Goal: Transaction & Acquisition: Purchase product/service

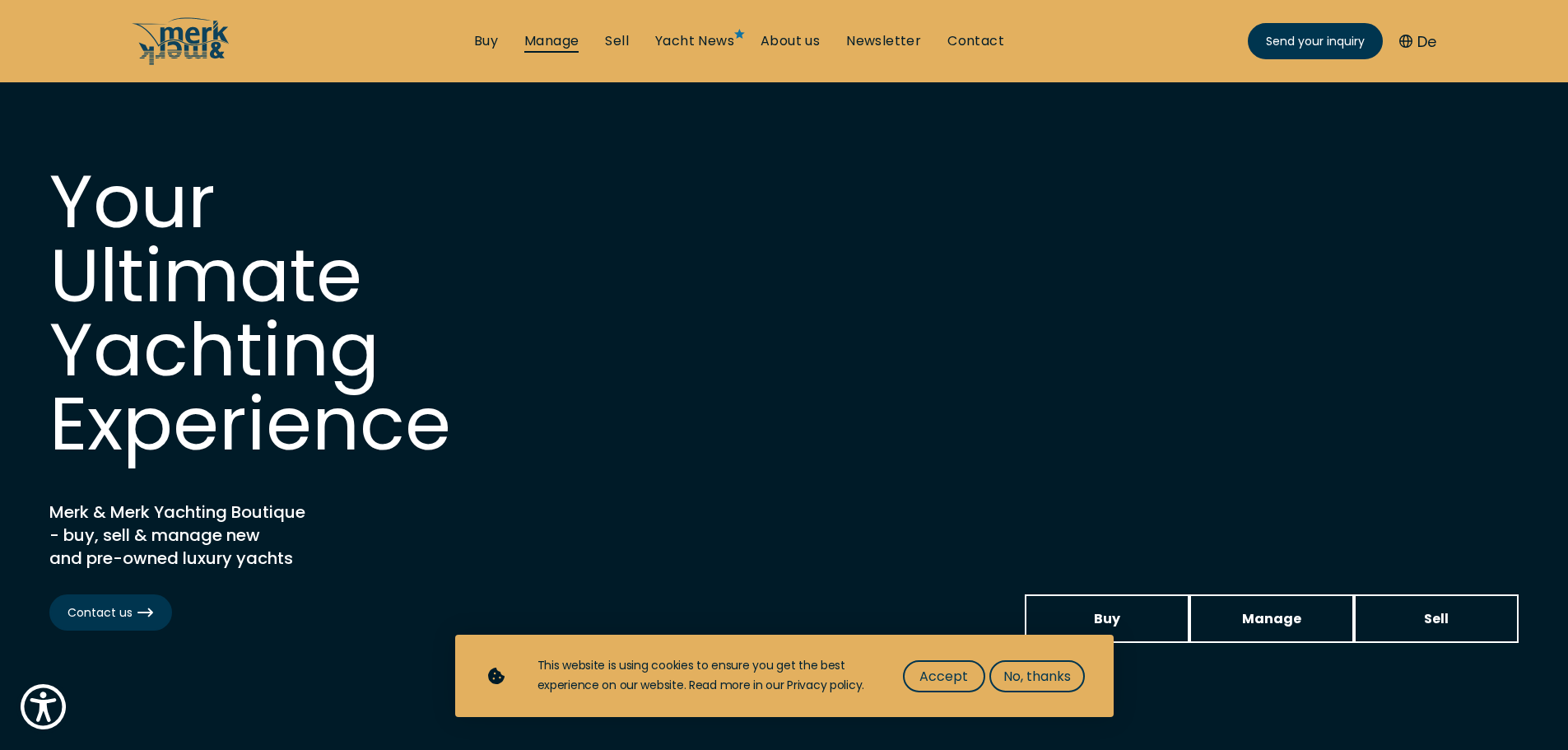
click at [557, 43] on link "Manage" at bounding box center [551, 41] width 54 height 18
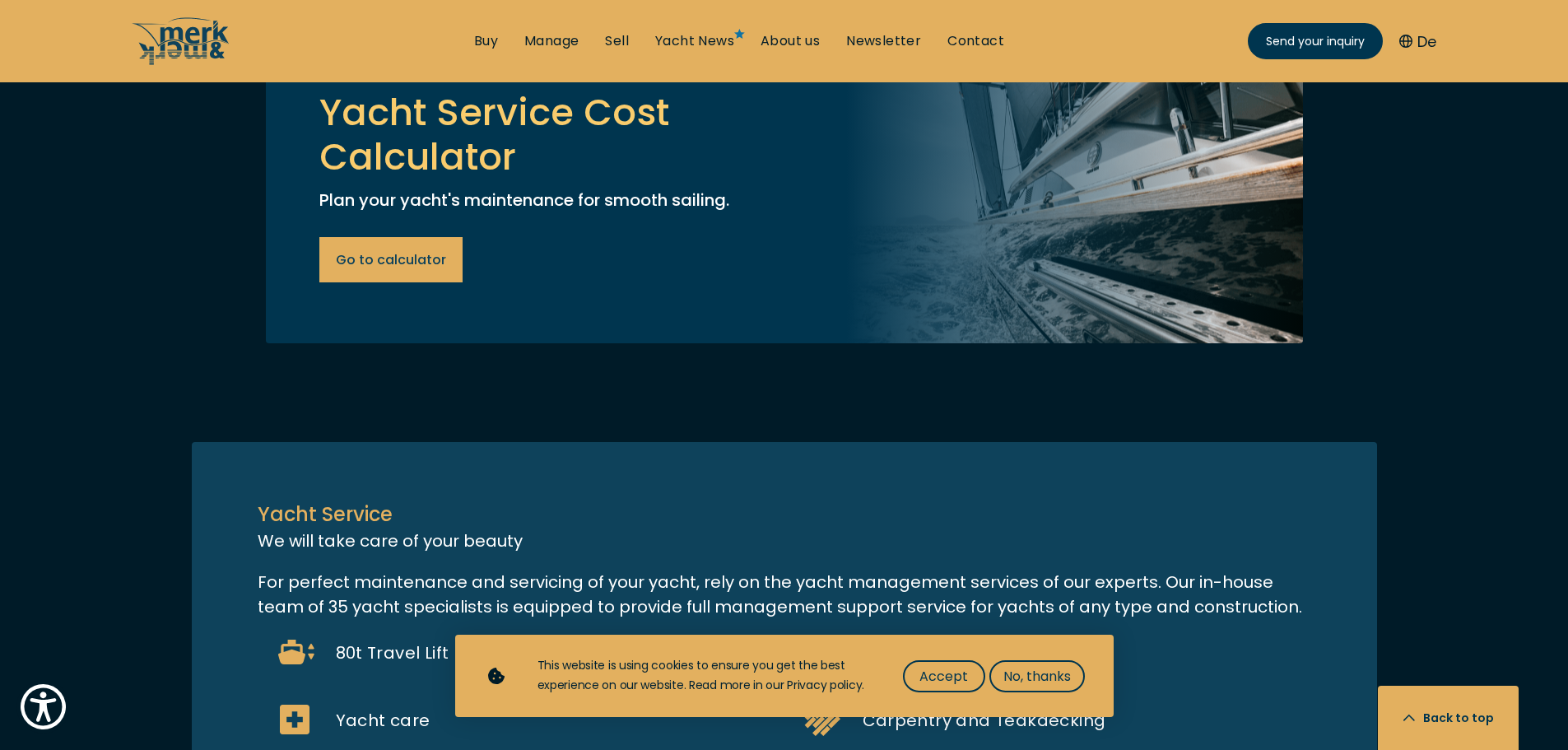
scroll to position [1153, 0]
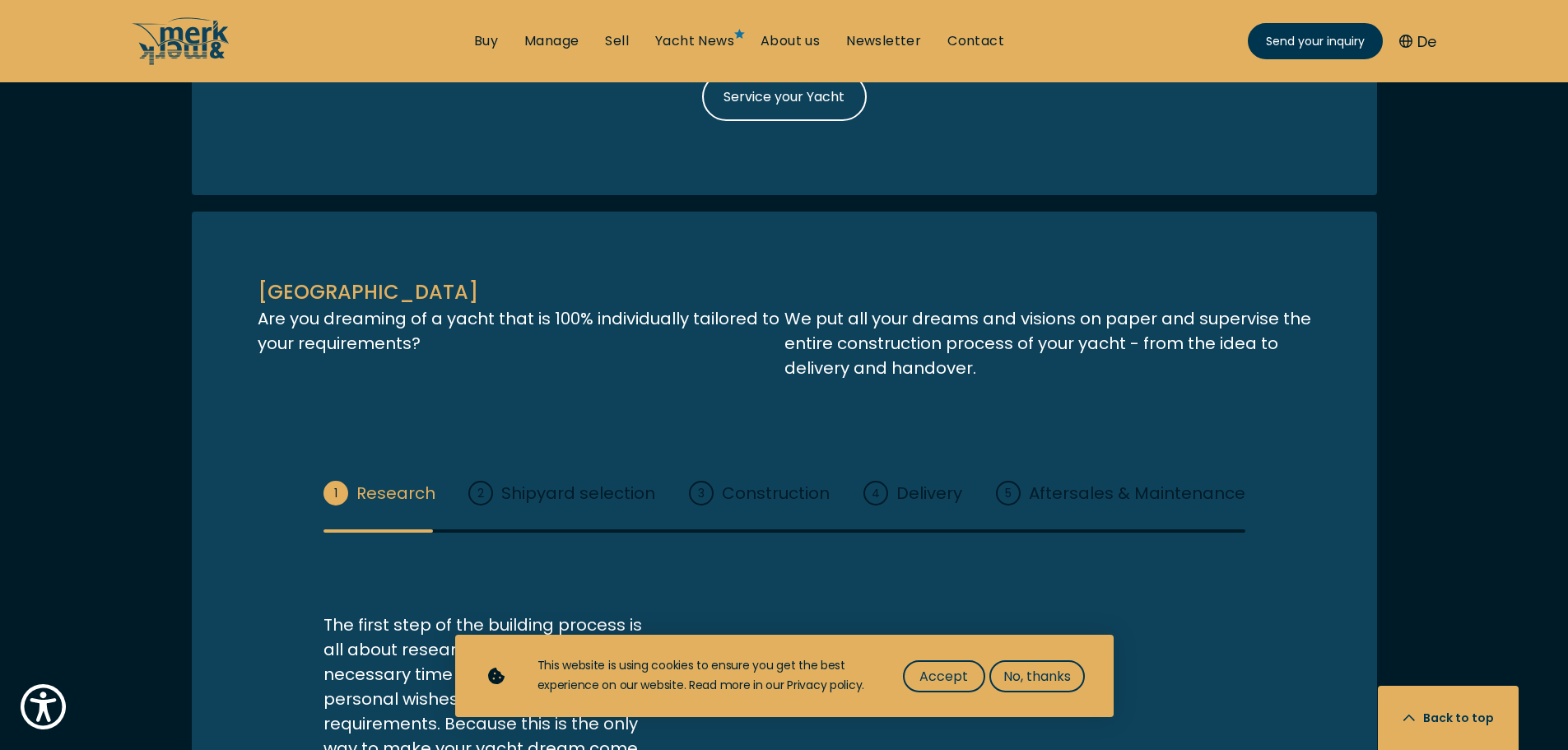
scroll to position [1894, 0]
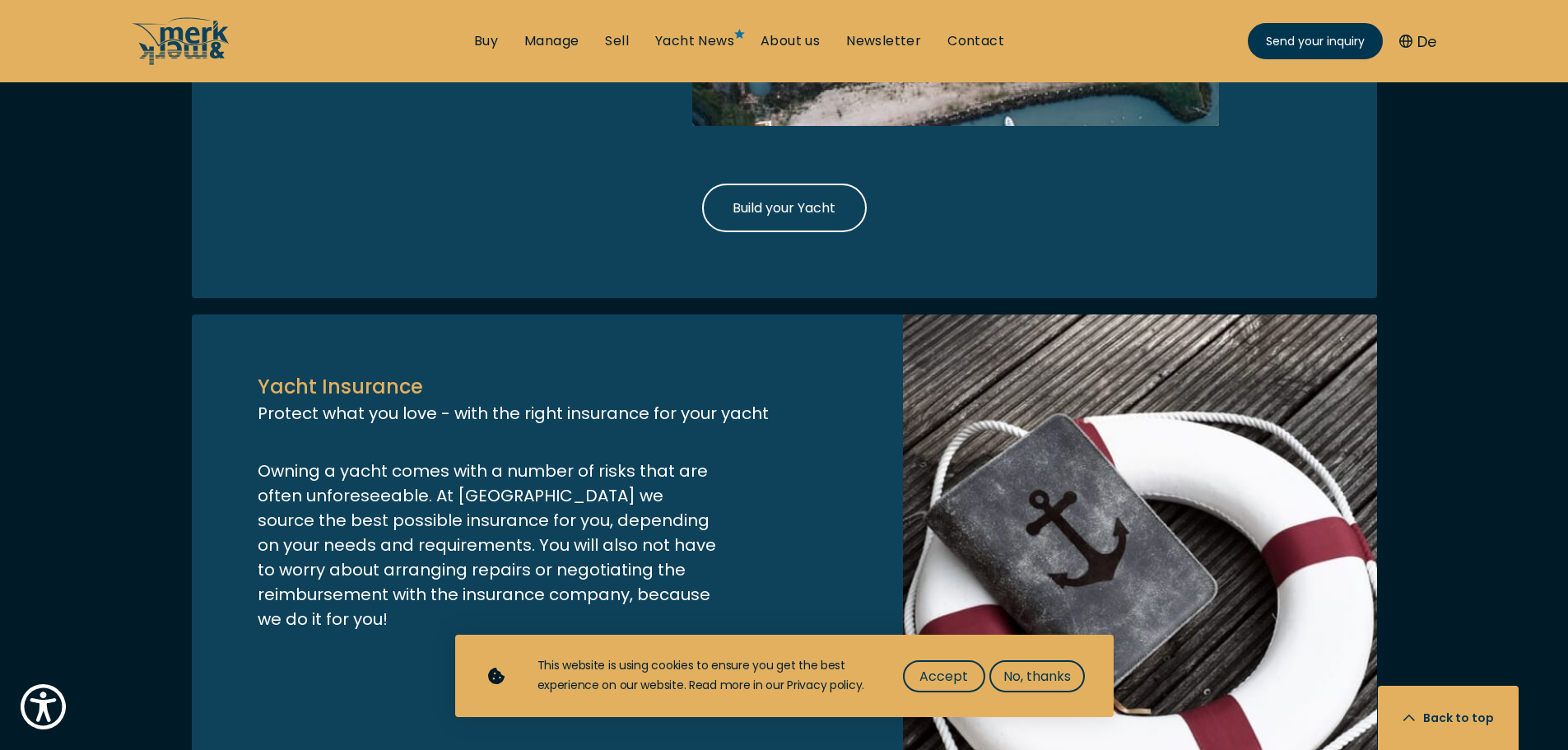
scroll to position [2635, 0]
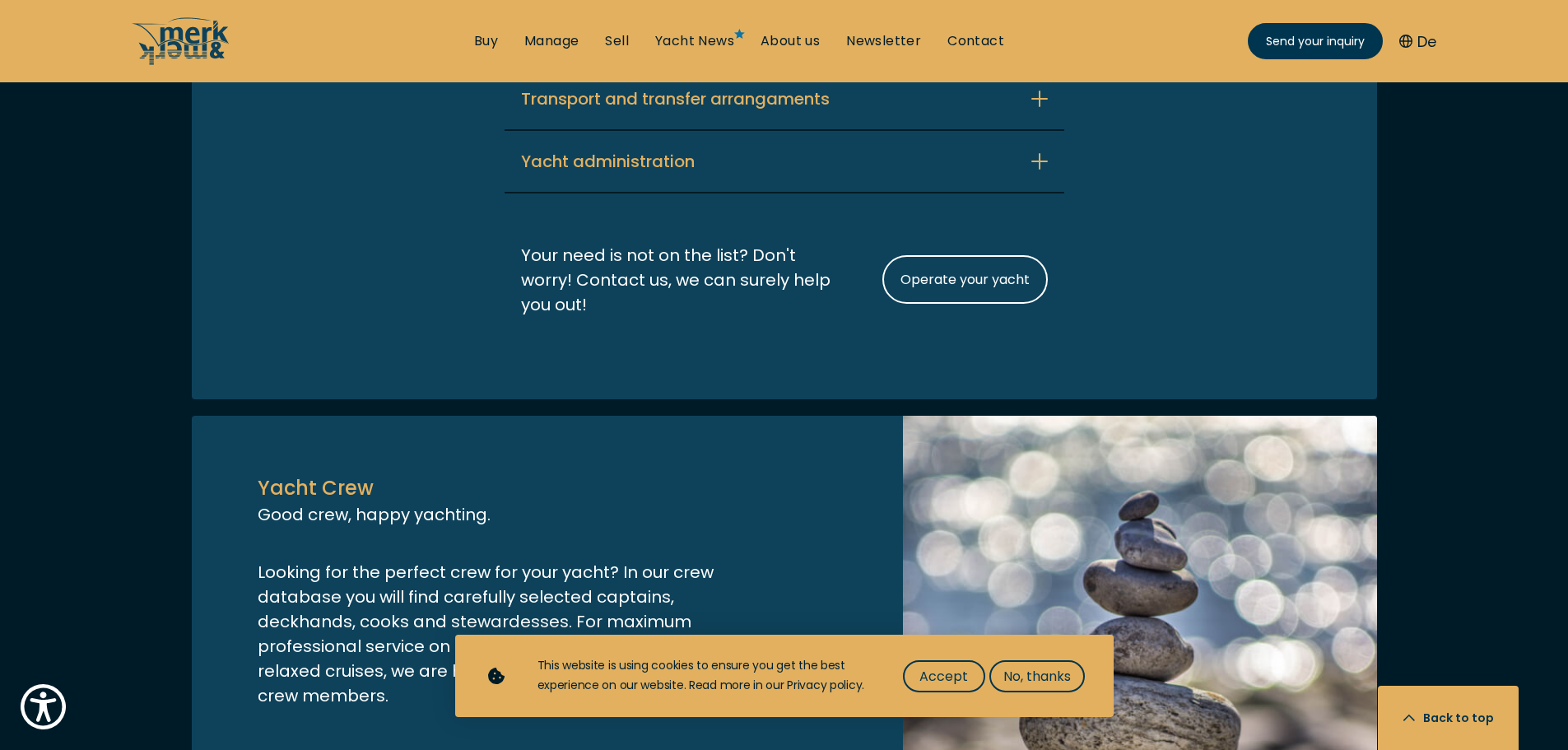
scroll to position [4118, 0]
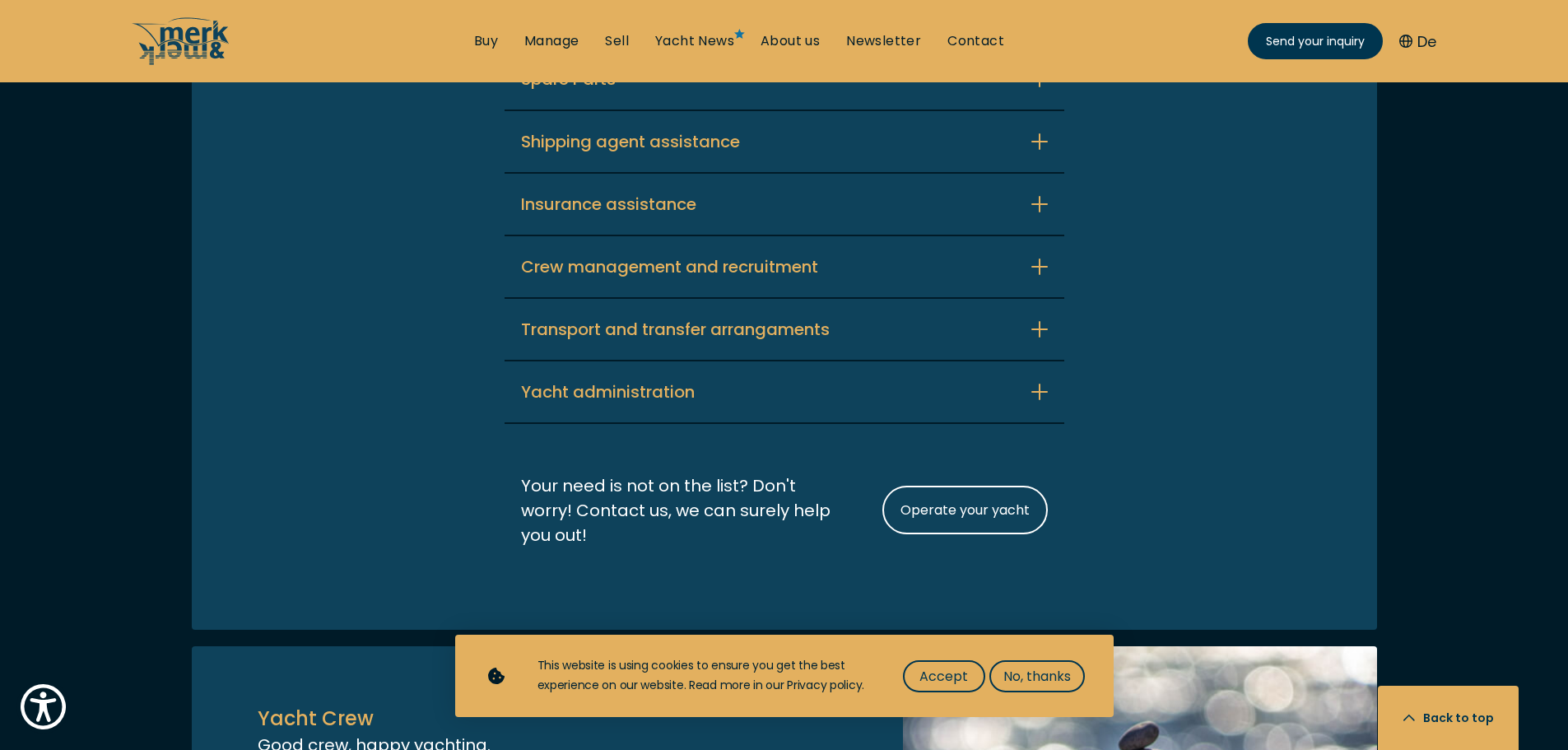
scroll to position [4036, 0]
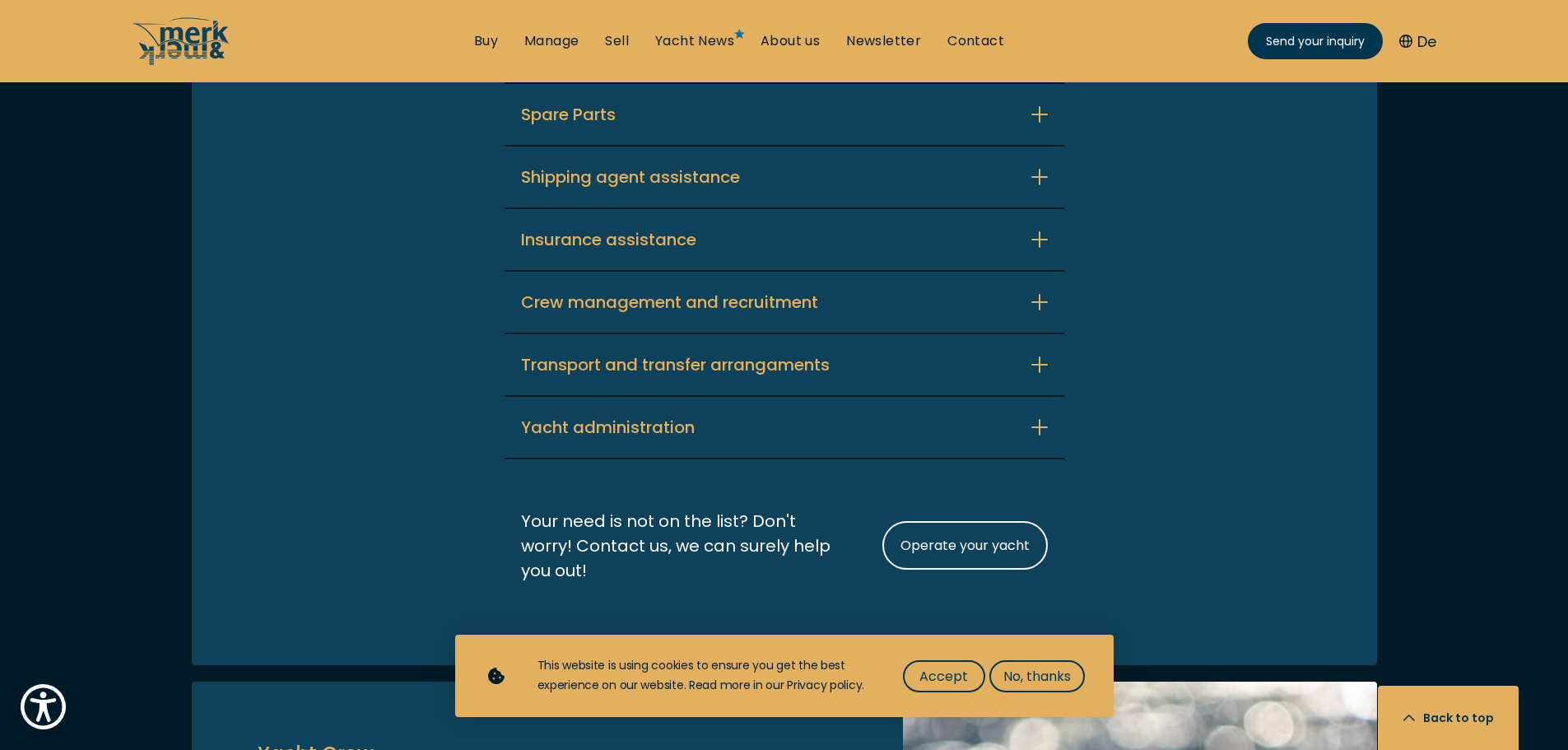
click at [392, 305] on div "Yacht Management For carefree adventures at sea Operating and maintaining a lux…" at bounding box center [784, 64] width 1185 height 1202
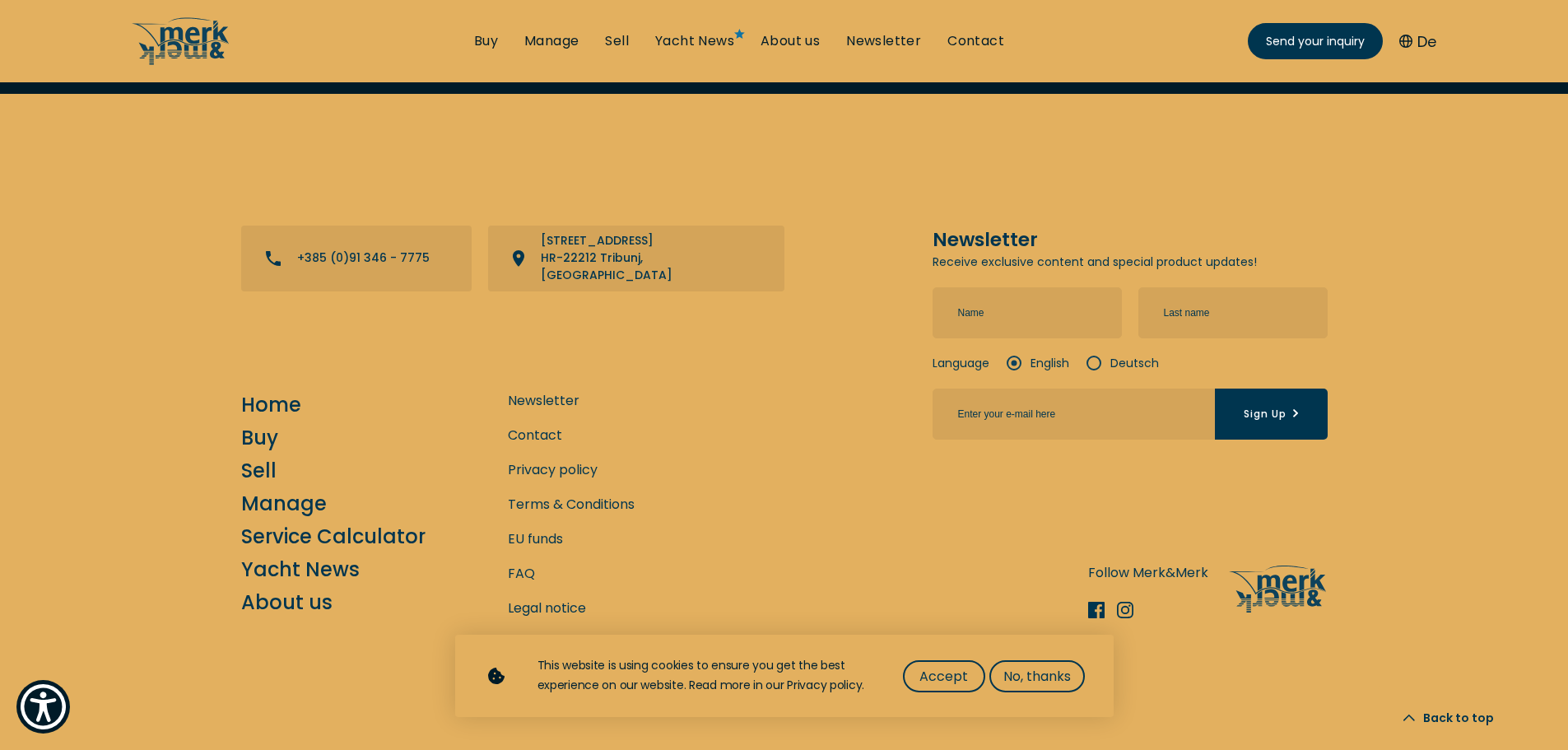
scroll to position [6284, 0]
click at [271, 532] on link "Service Calculator" at bounding box center [333, 536] width 185 height 28
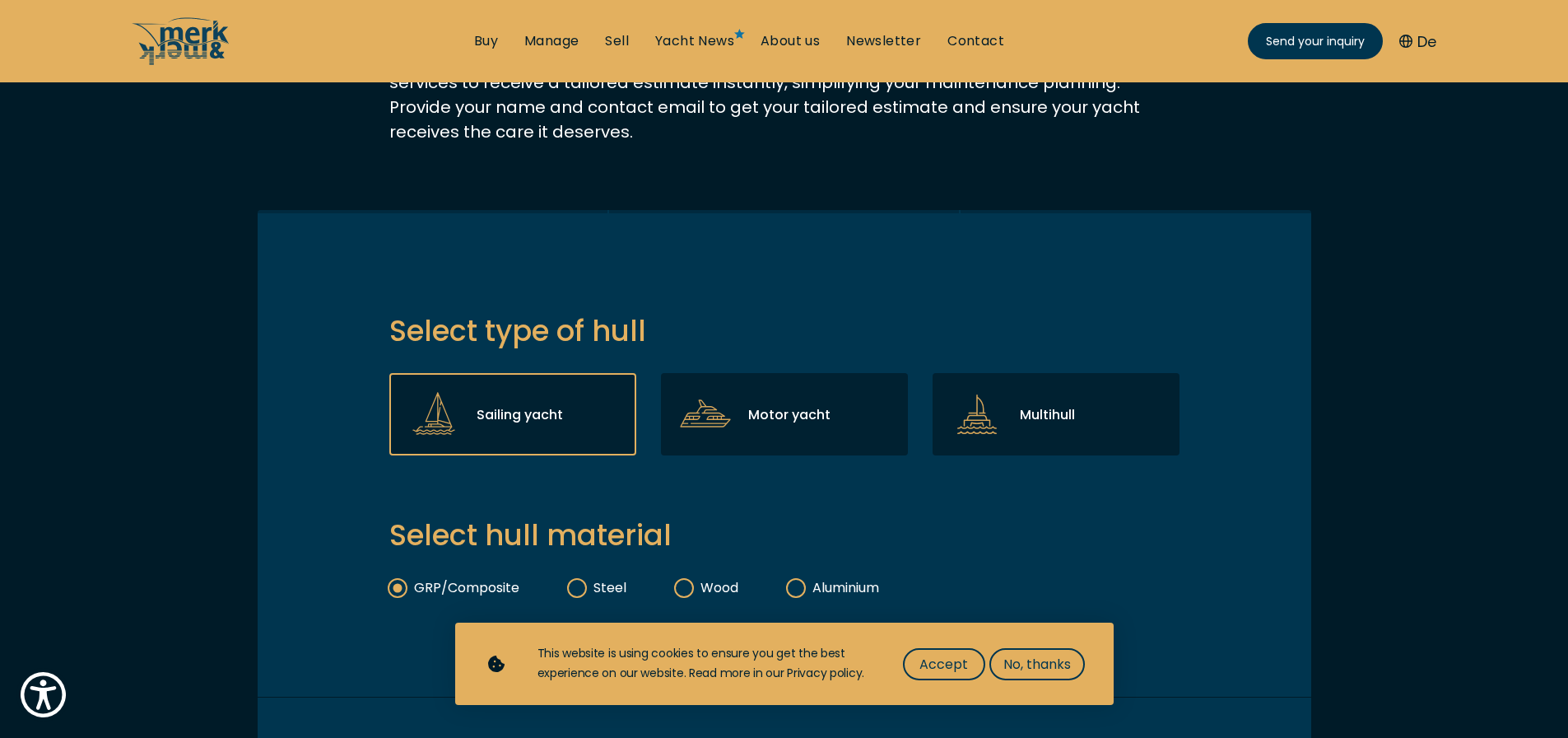
scroll to position [247, 0]
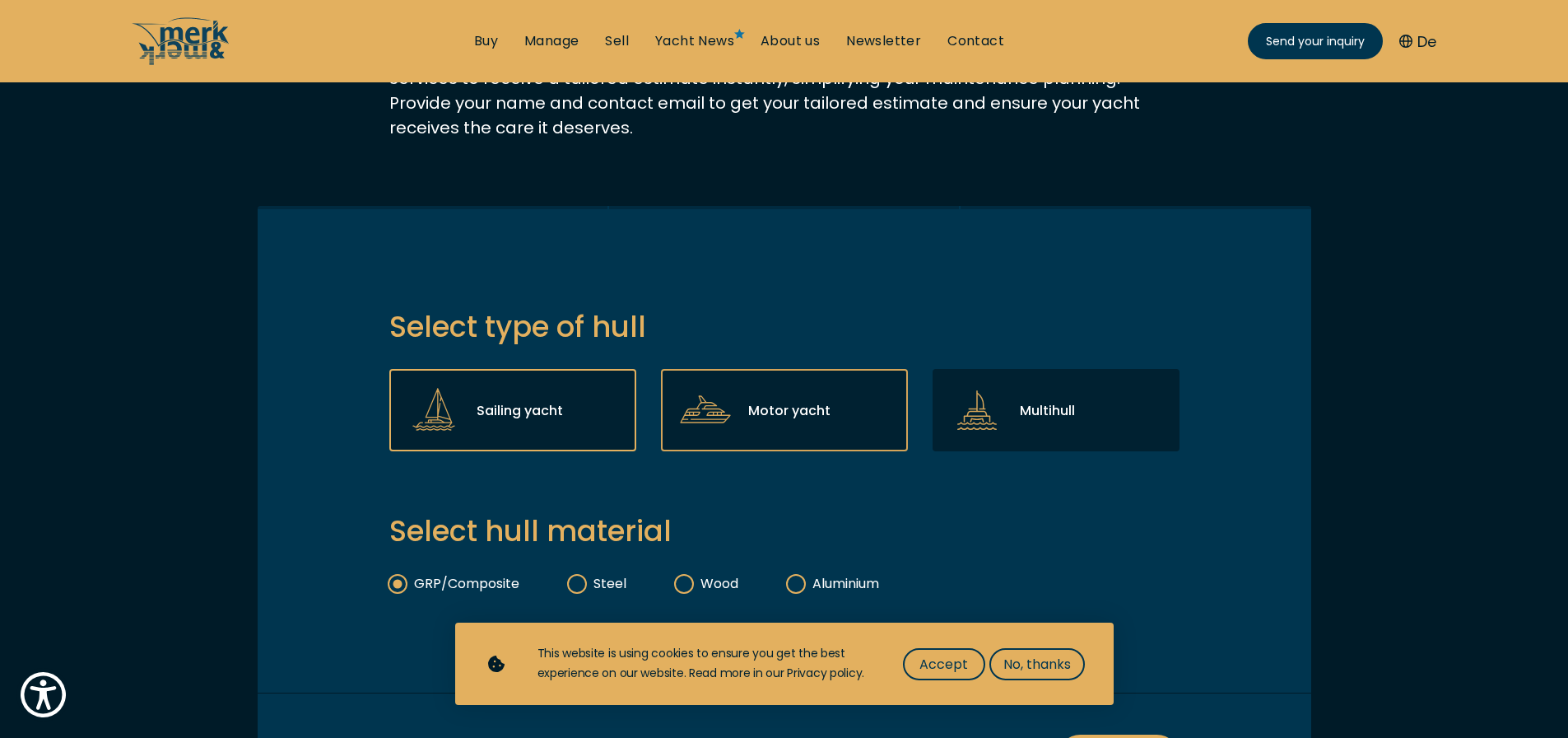
click at [758, 405] on p "Motor yacht" at bounding box center [789, 410] width 83 height 20
click at [0, 0] on input "Motor yacht" at bounding box center [0, 0] width 0 height 0
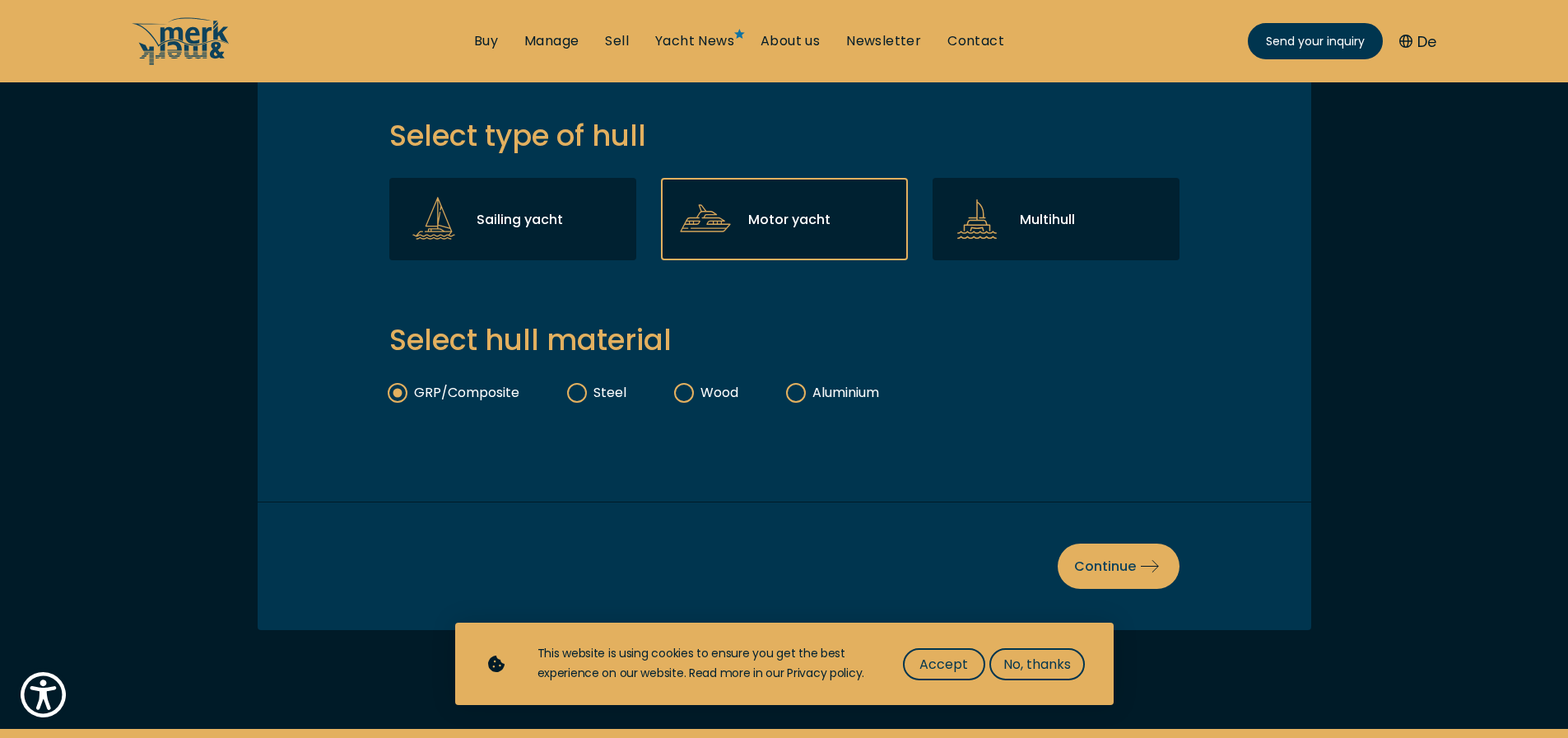
scroll to position [494, 0]
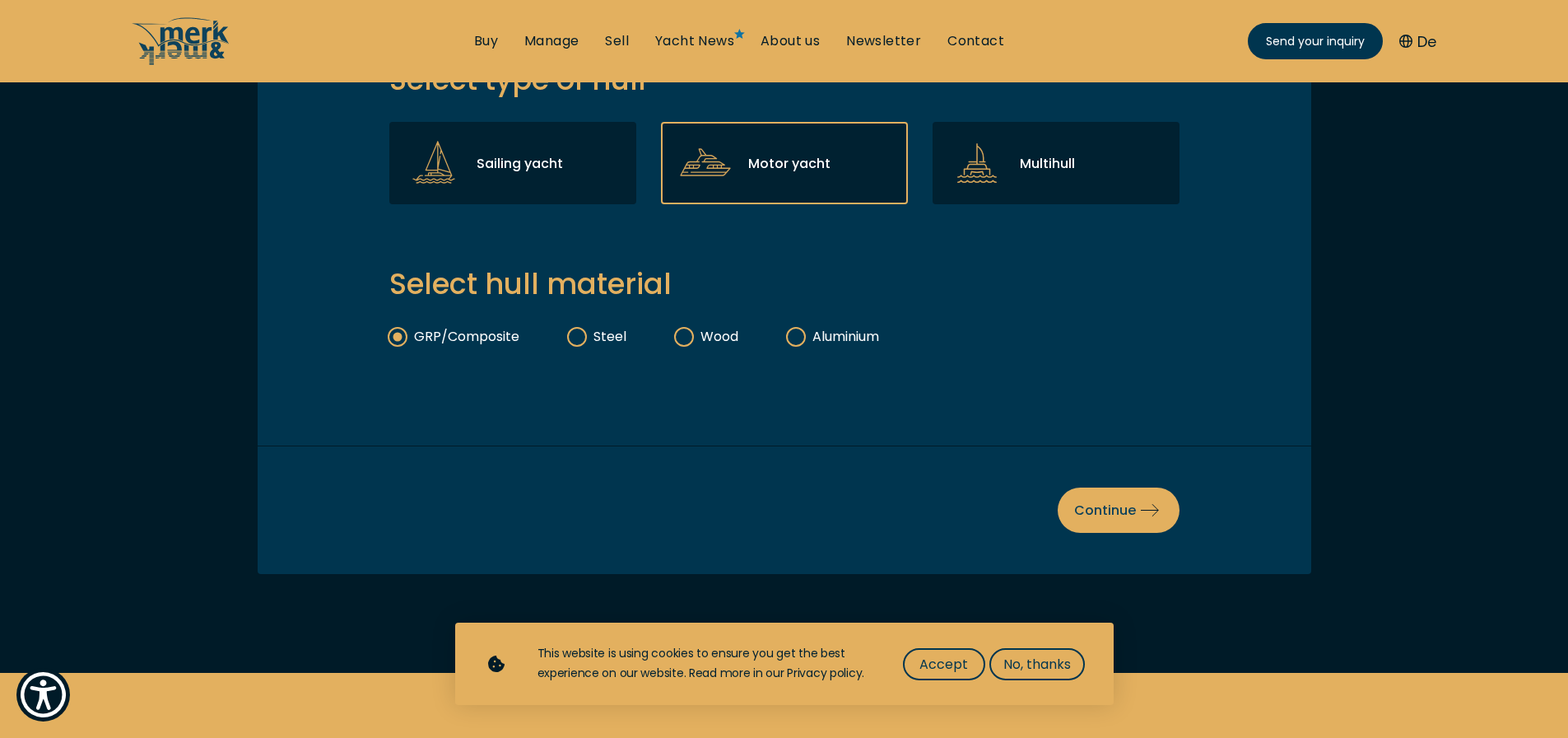
click at [679, 337] on label "Wood" at bounding box center [707, 336] width 62 height 19
click at [0, 0] on input "Wood" at bounding box center [0, 0] width 0 height 0
click at [1077, 501] on span "Continue" at bounding box center [1118, 510] width 89 height 20
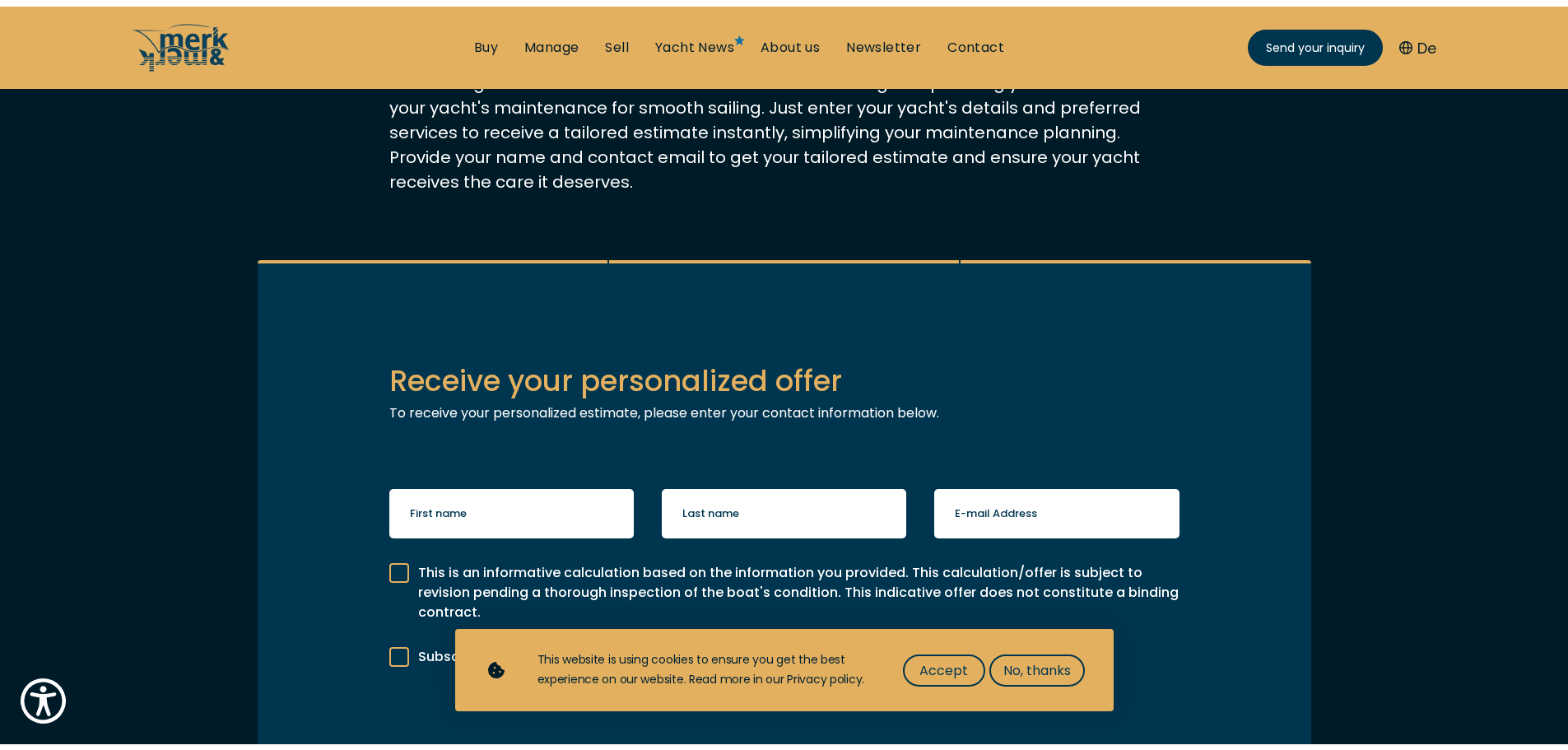
scroll to position [0, 0]
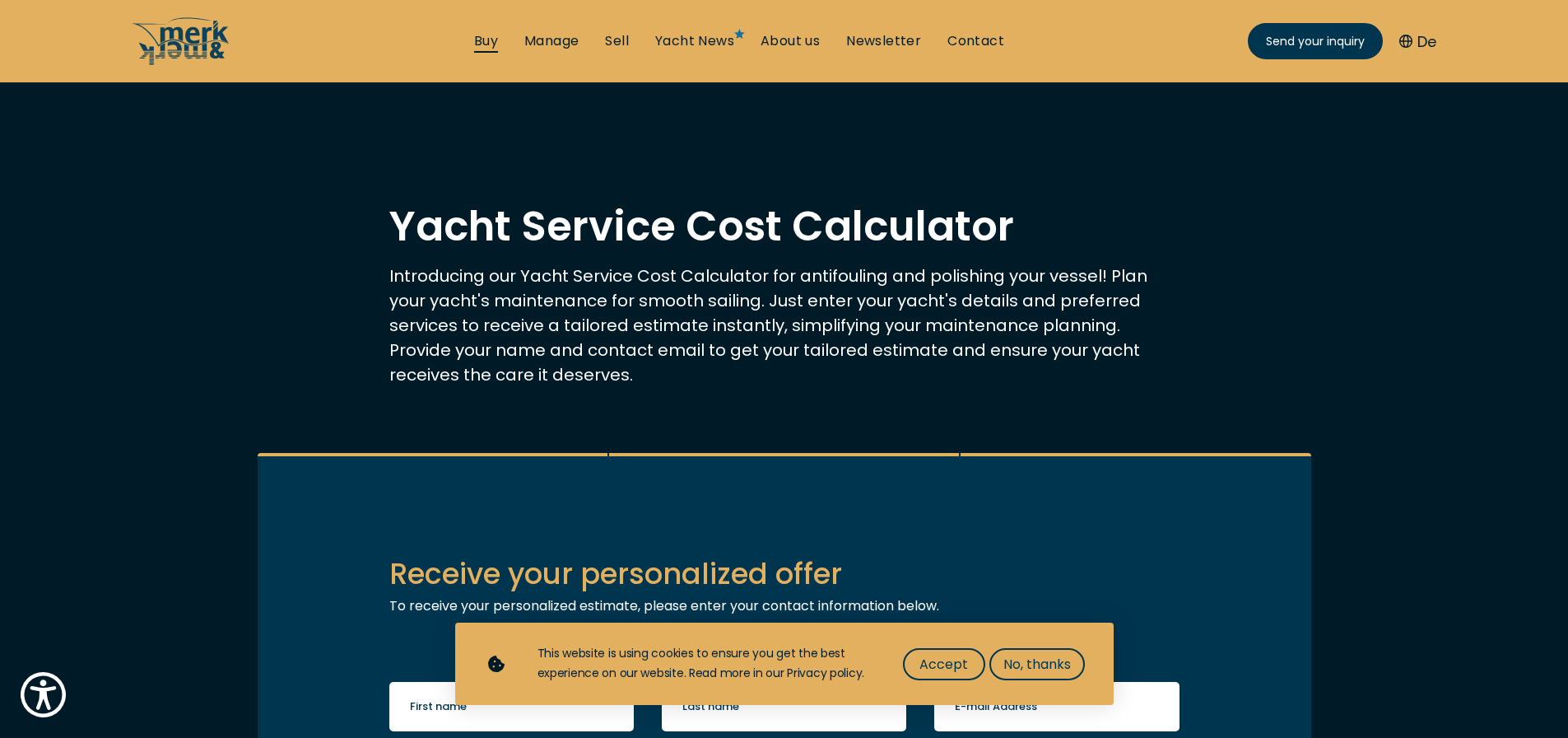
click at [488, 41] on link "Buy" at bounding box center [486, 41] width 24 height 18
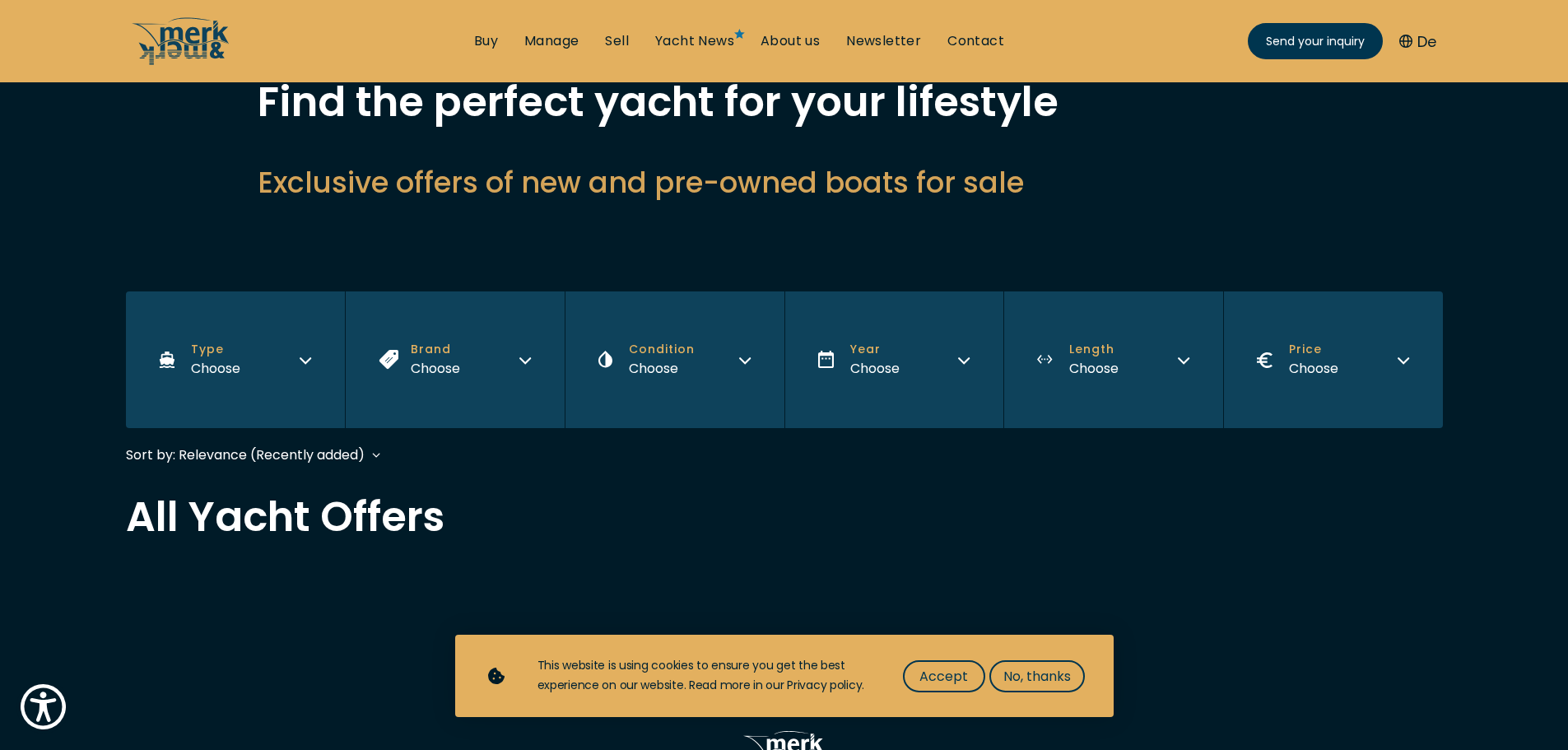
scroll to position [165, 0]
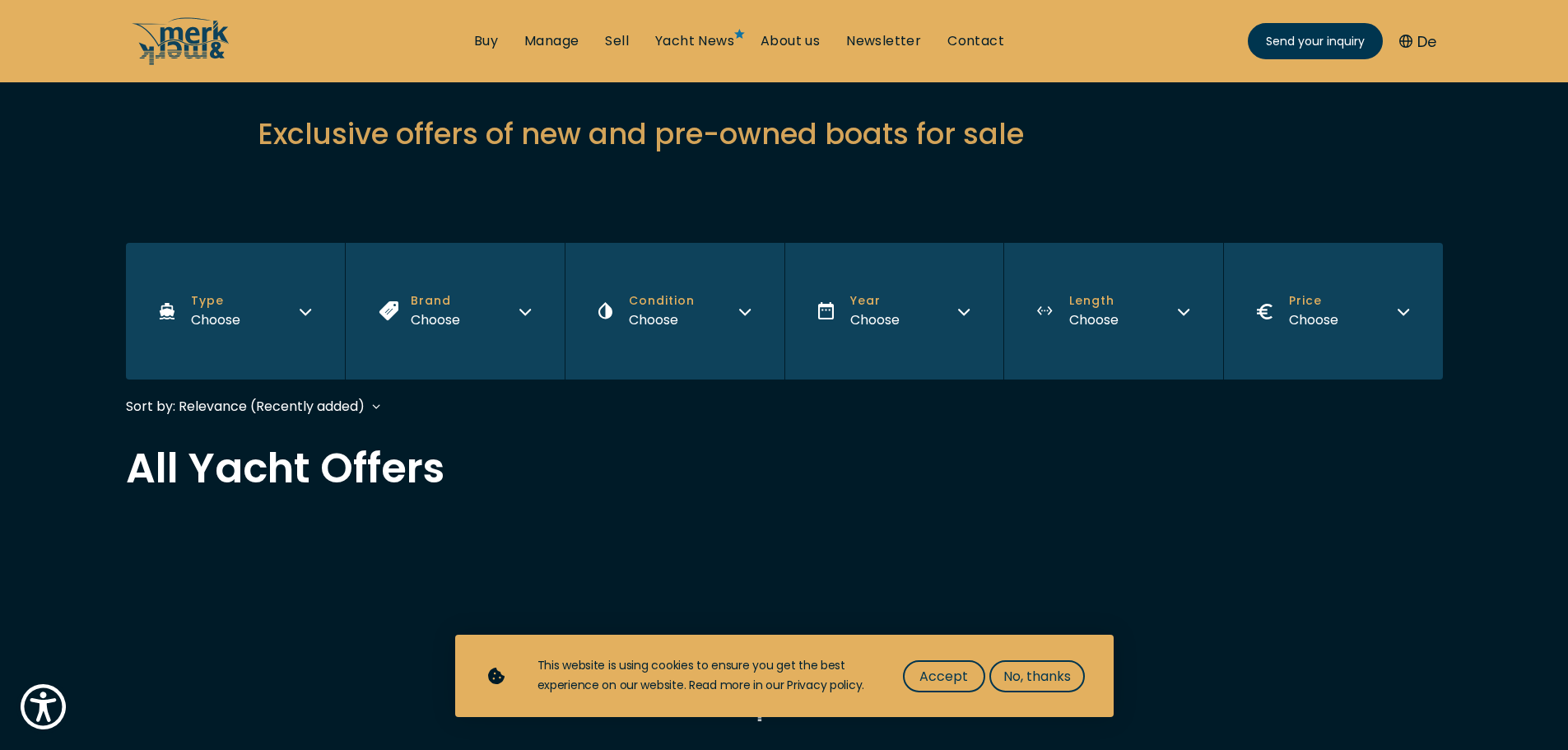
click at [506, 312] on button "Brand Choose" at bounding box center [454, 311] width 220 height 137
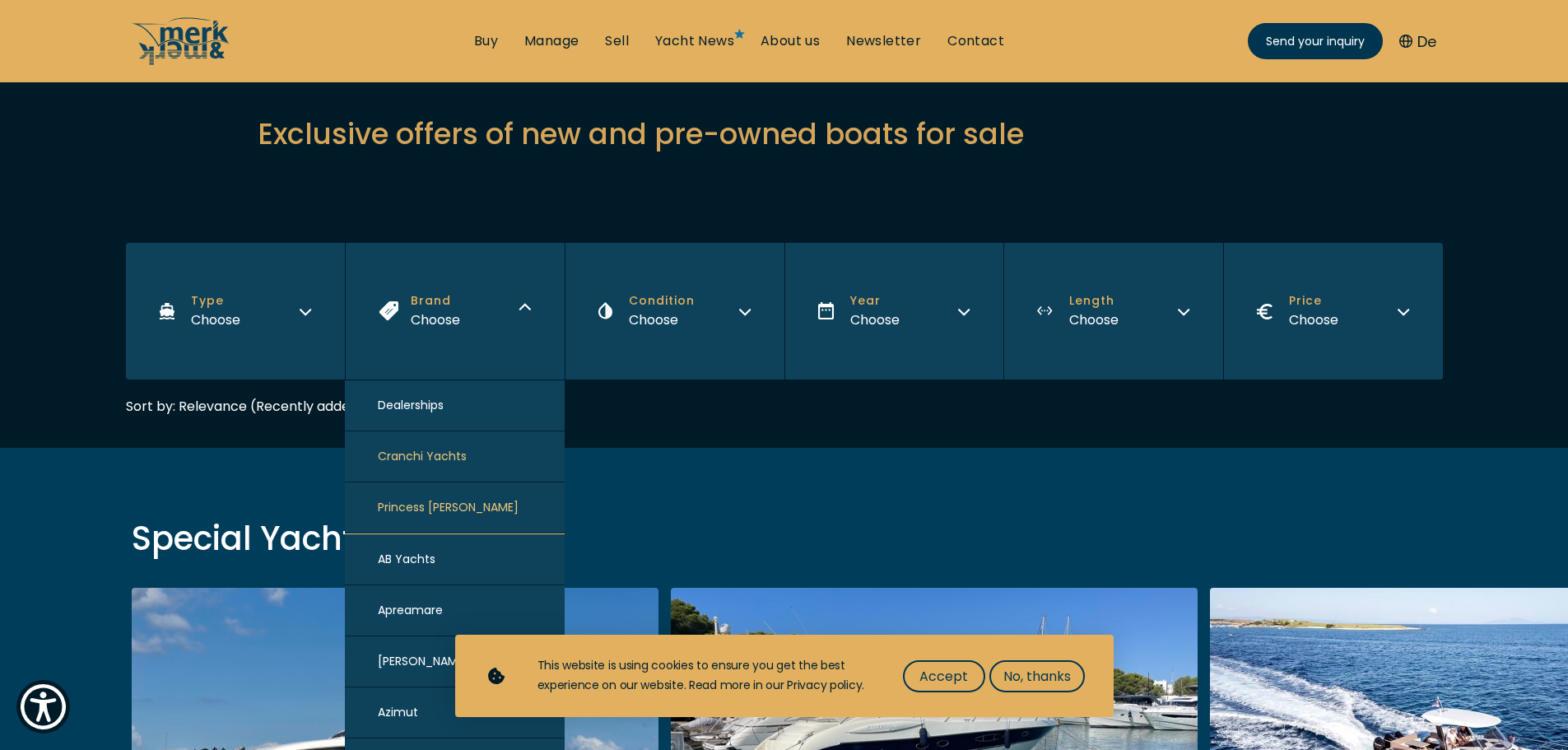
click at [506, 312] on button "Brand Choose" at bounding box center [454, 311] width 220 height 137
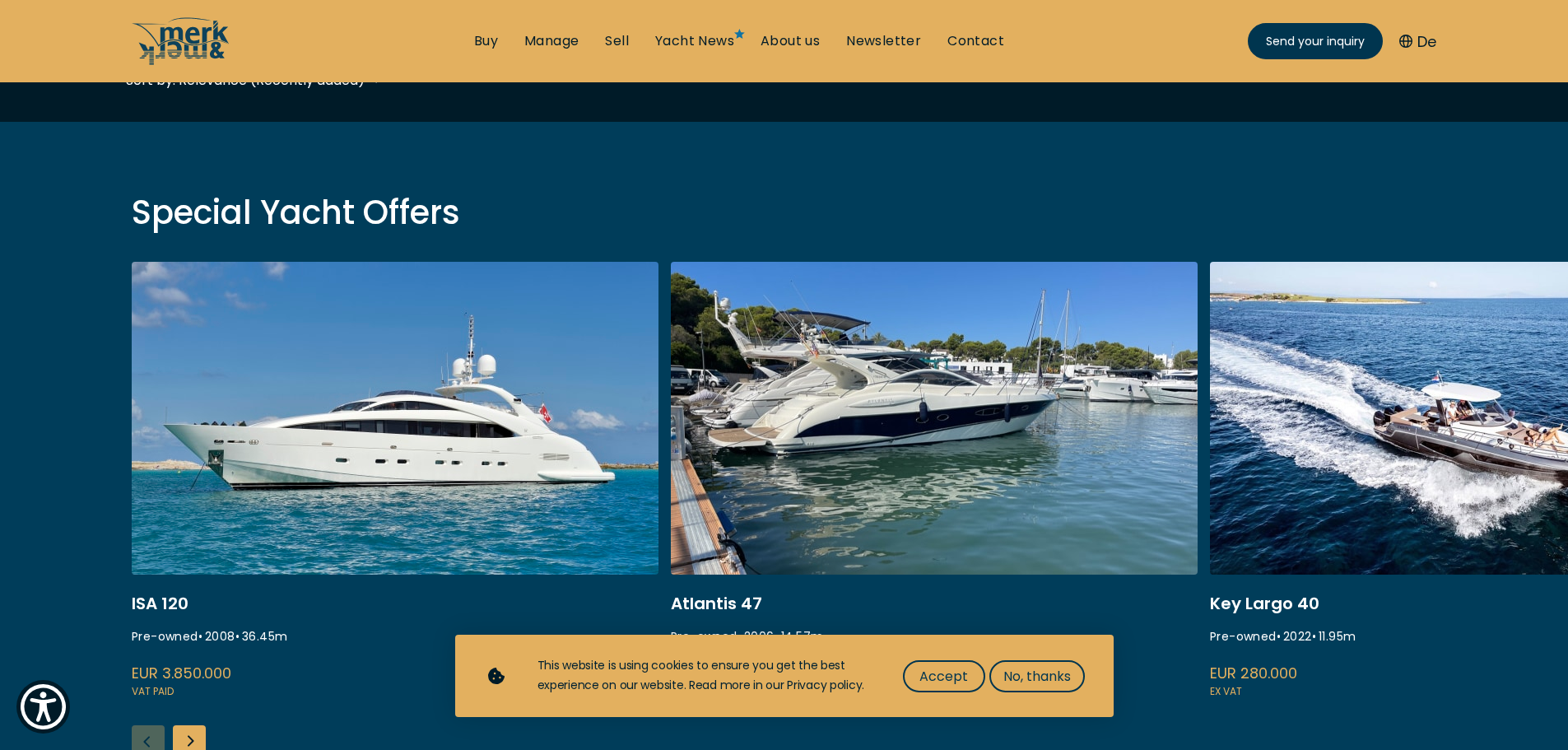
scroll to position [494, 0]
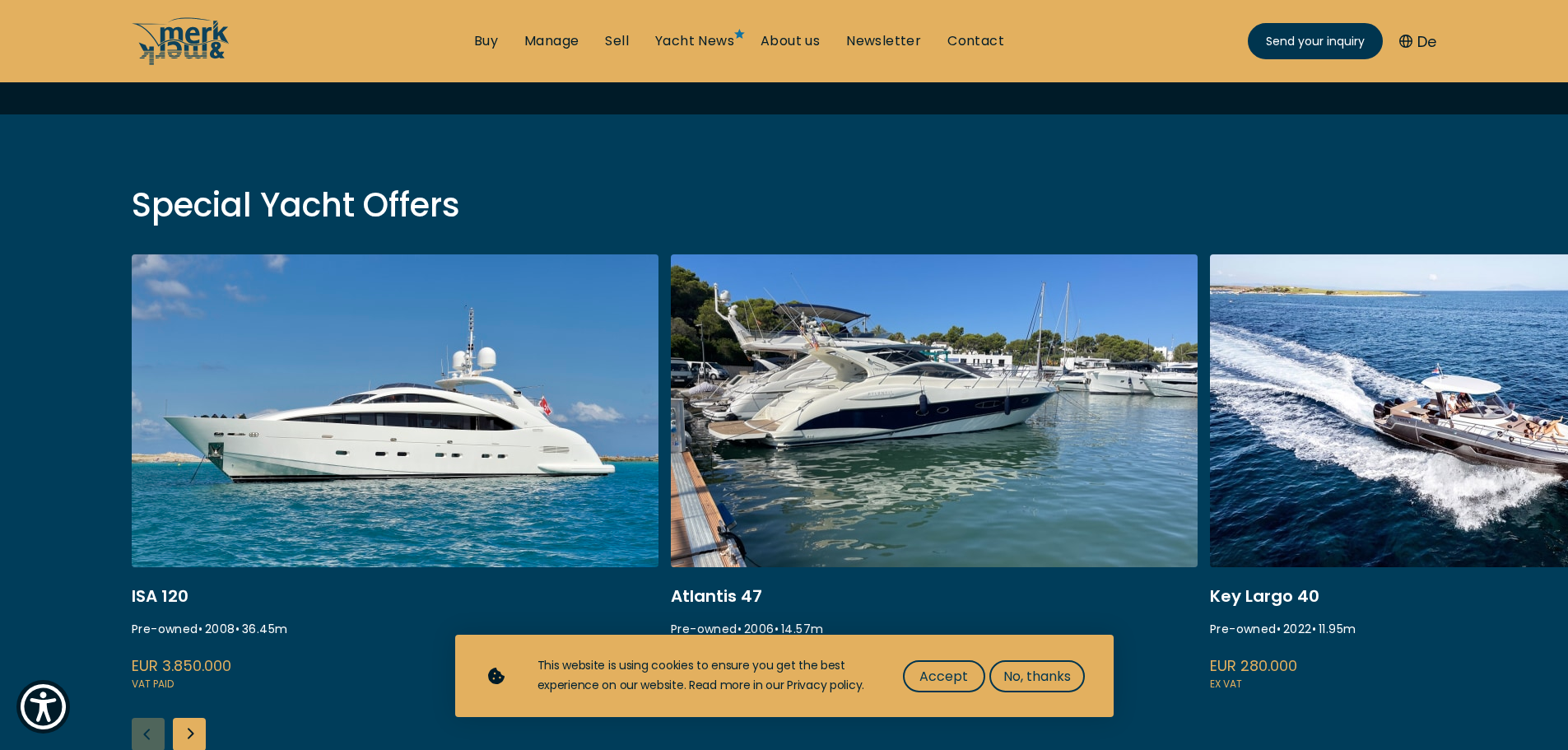
click at [411, 165] on div "Special Yacht Offers ISA 120 Pre-owned • 2008 • 36.45 m EUR 3.850.000 VAT paid …" at bounding box center [784, 458] width 1568 height 686
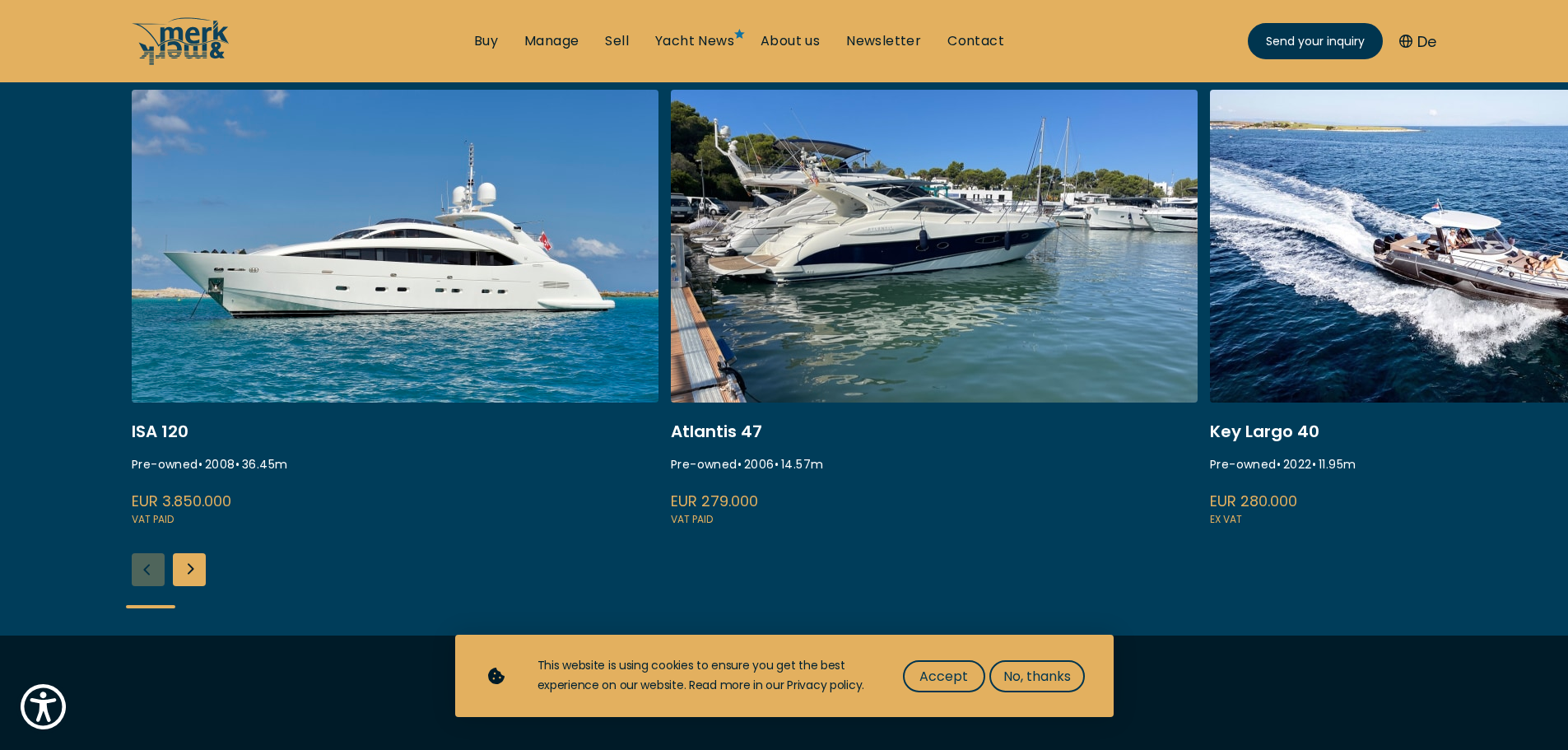
scroll to position [576, 0]
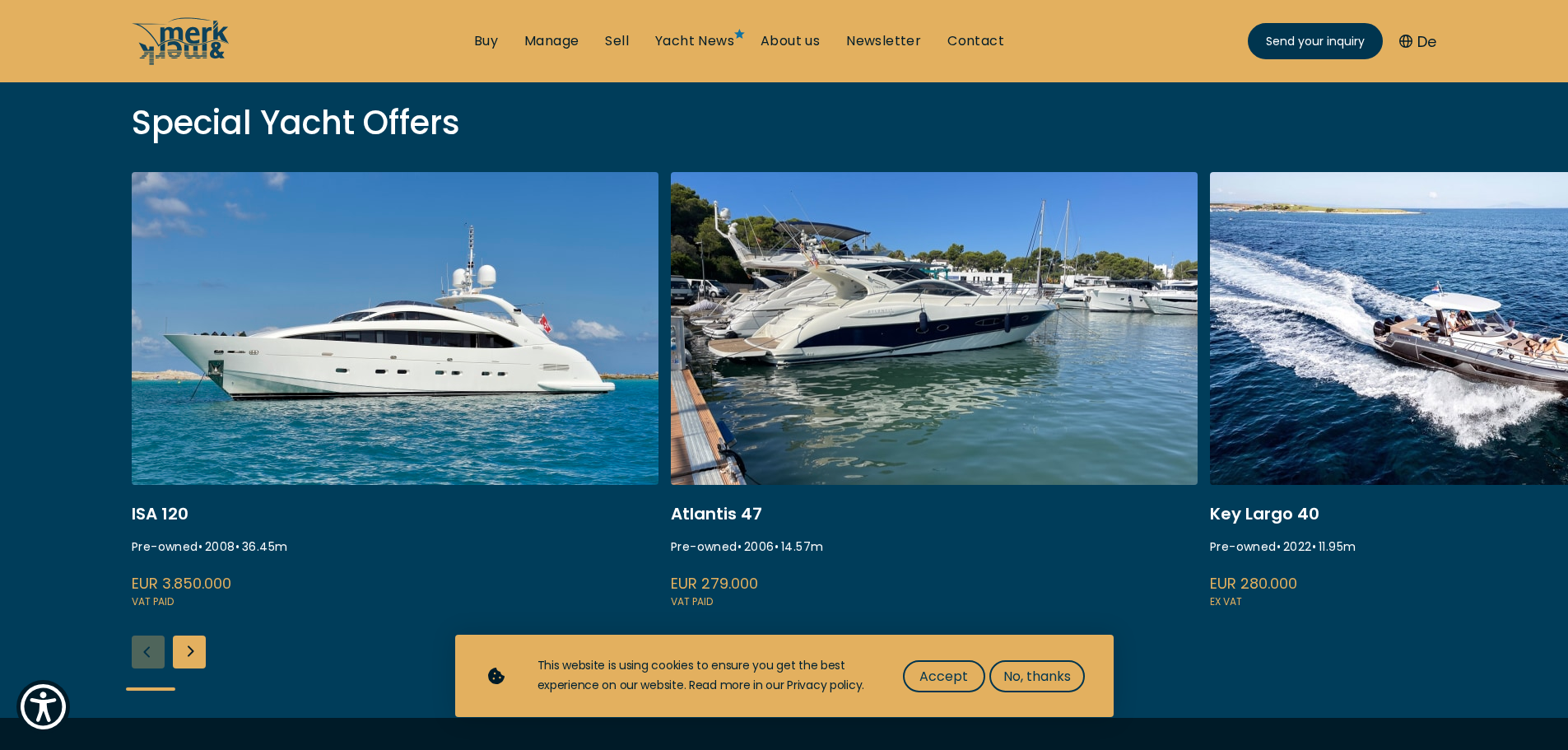
click at [192, 648] on div "Next slide" at bounding box center [189, 653] width 33 height 33
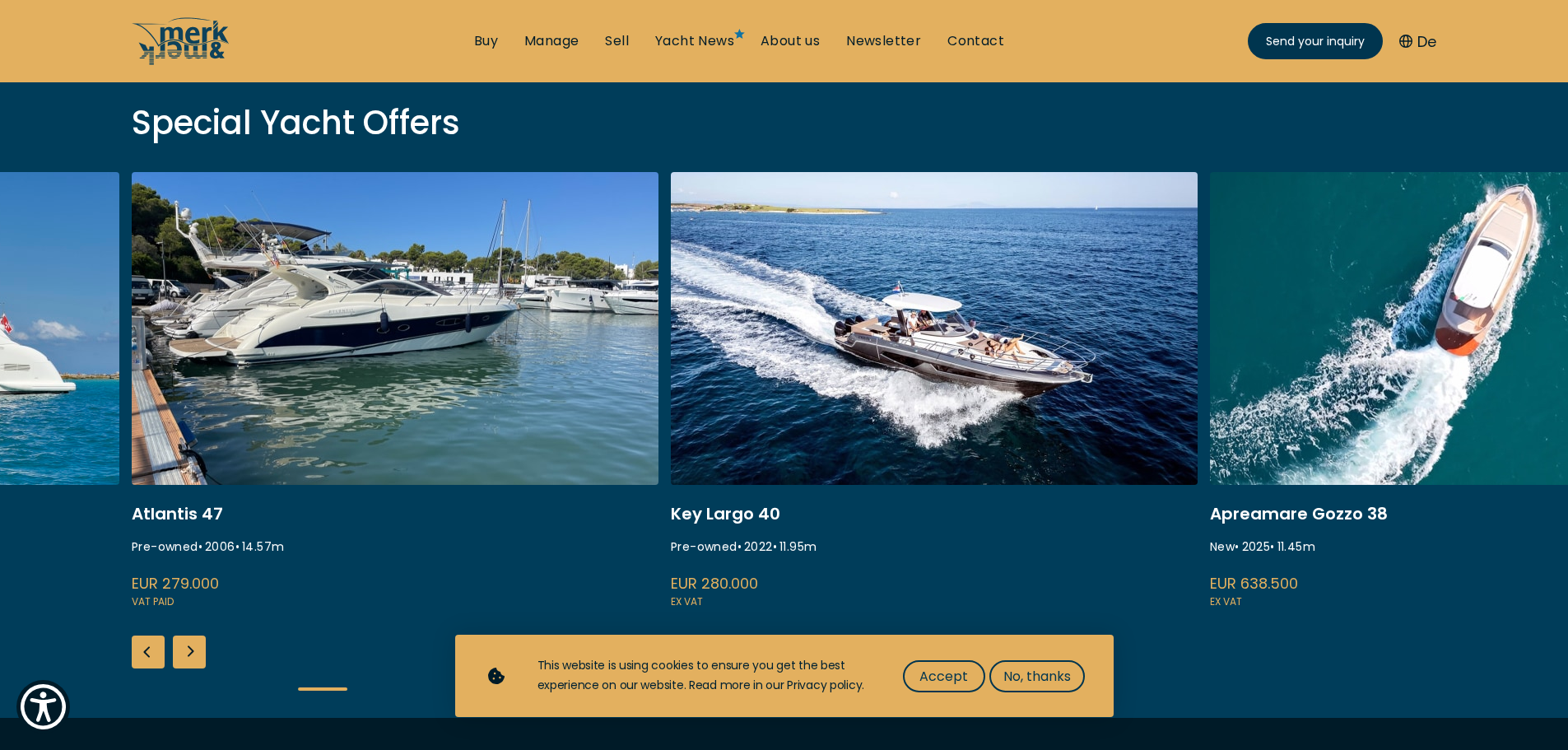
click at [192, 648] on div "Next slide" at bounding box center [189, 653] width 33 height 33
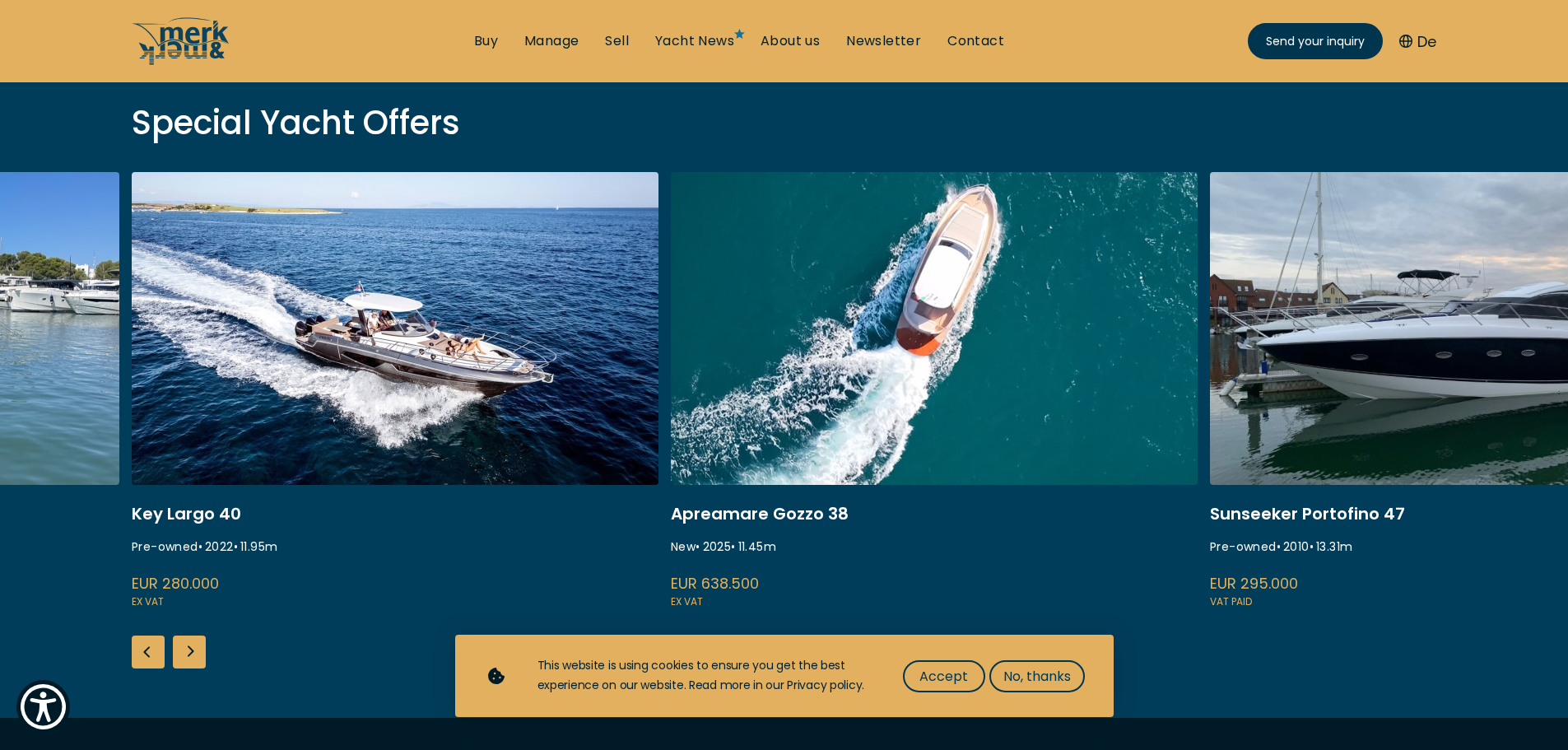
click at [192, 648] on div "Next slide" at bounding box center [189, 653] width 33 height 33
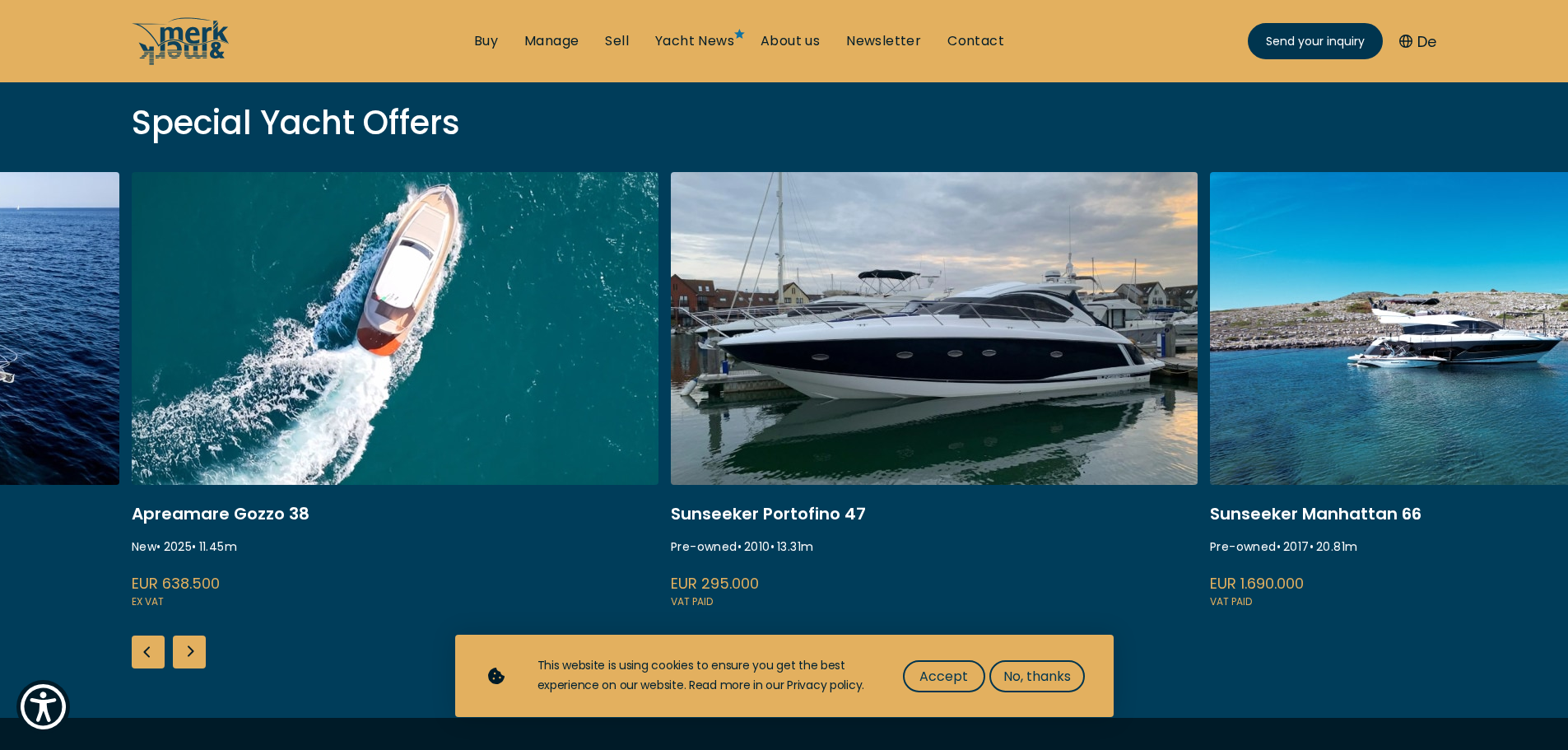
click at [187, 646] on div "Next slide" at bounding box center [189, 653] width 33 height 33
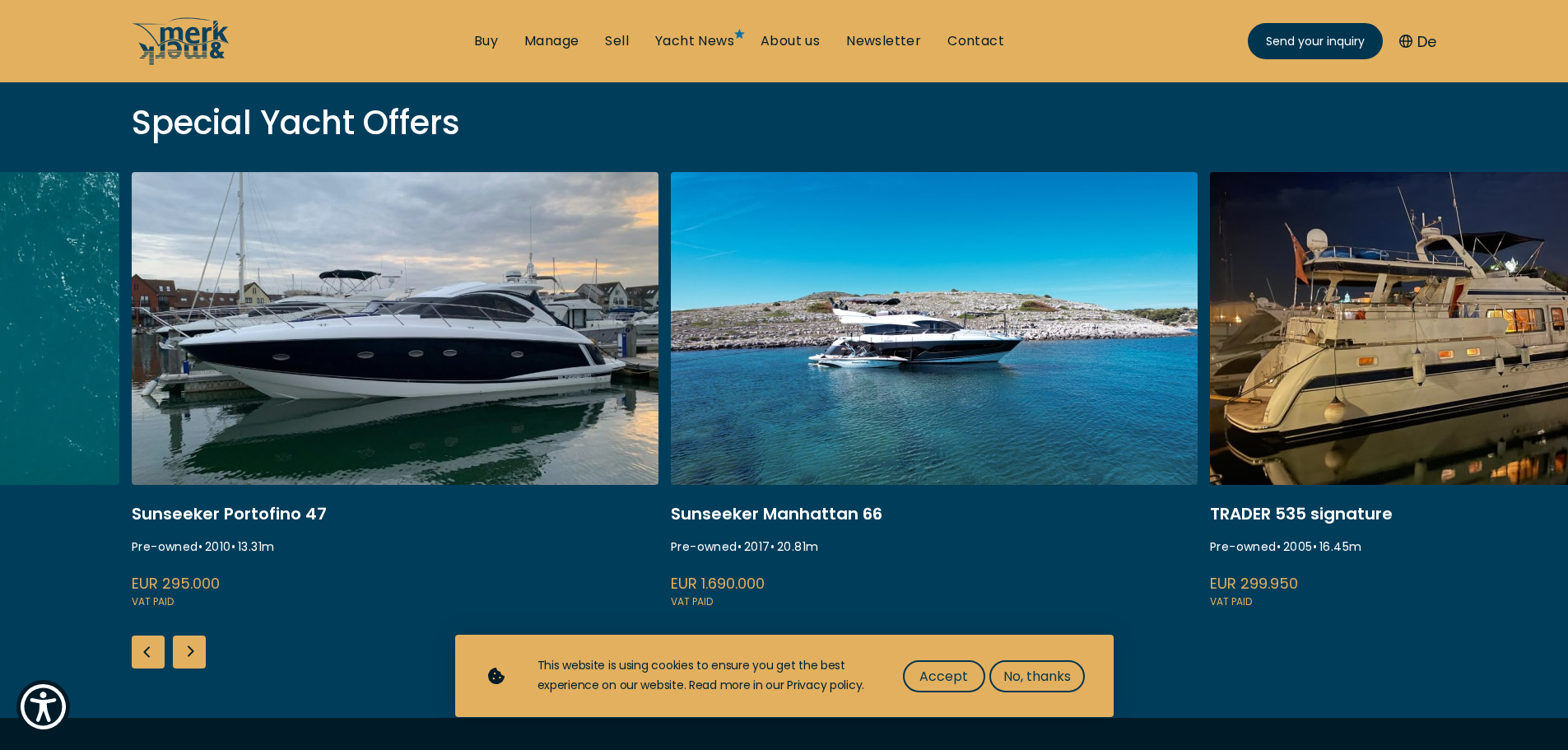
click at [187, 646] on div "Next slide" at bounding box center [189, 653] width 33 height 33
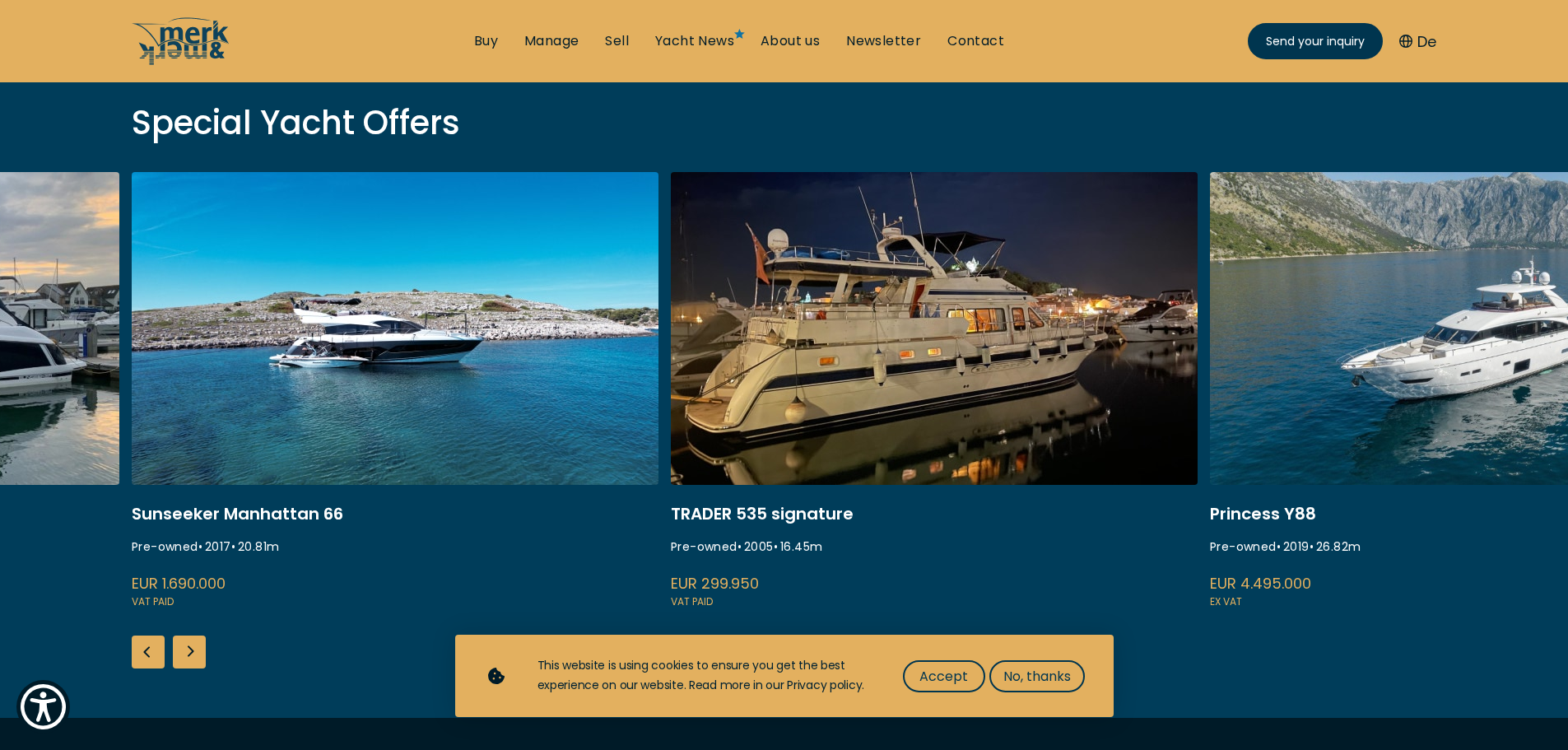
click at [186, 656] on div "Next slide" at bounding box center [189, 653] width 33 height 33
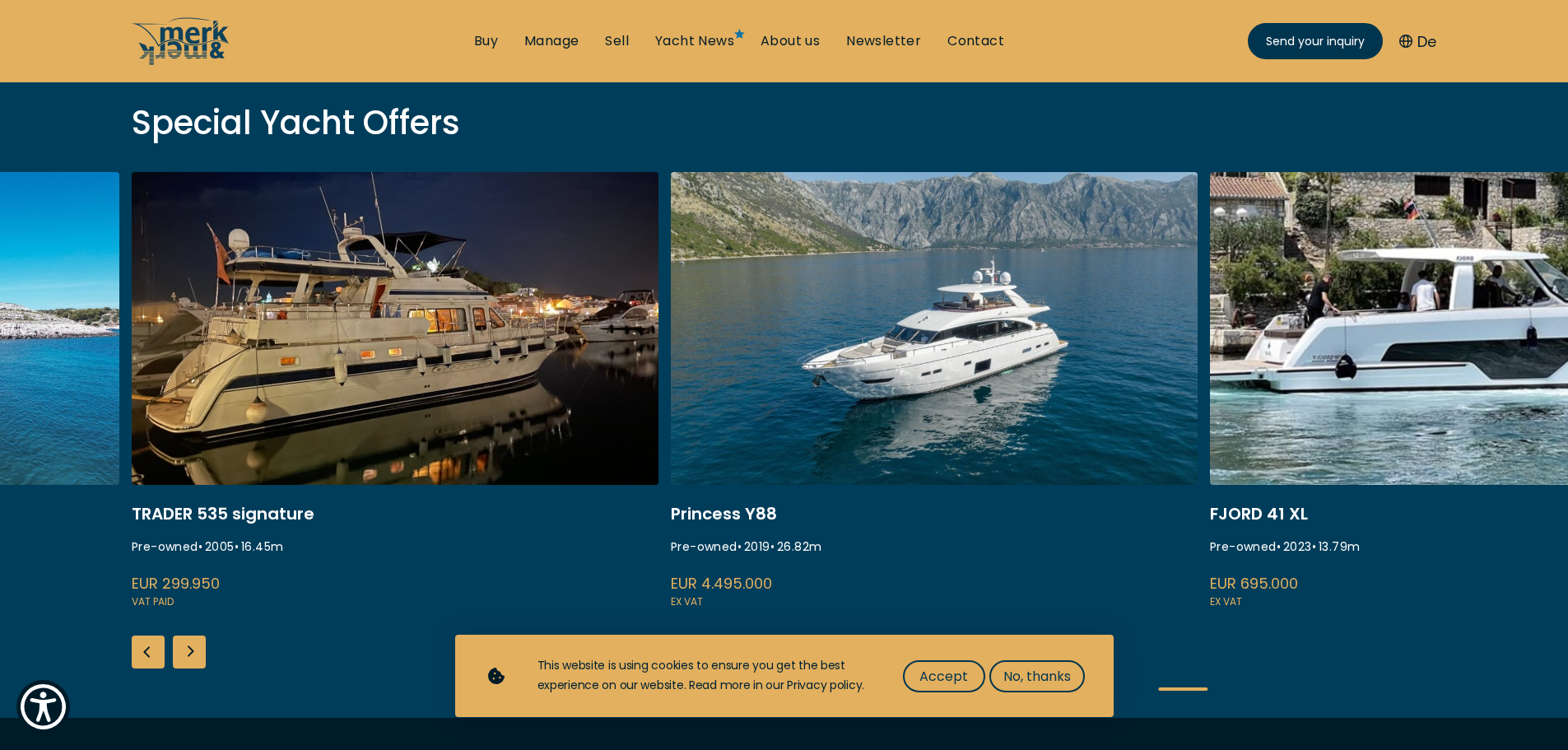
click at [186, 648] on div "Next slide" at bounding box center [189, 653] width 33 height 33
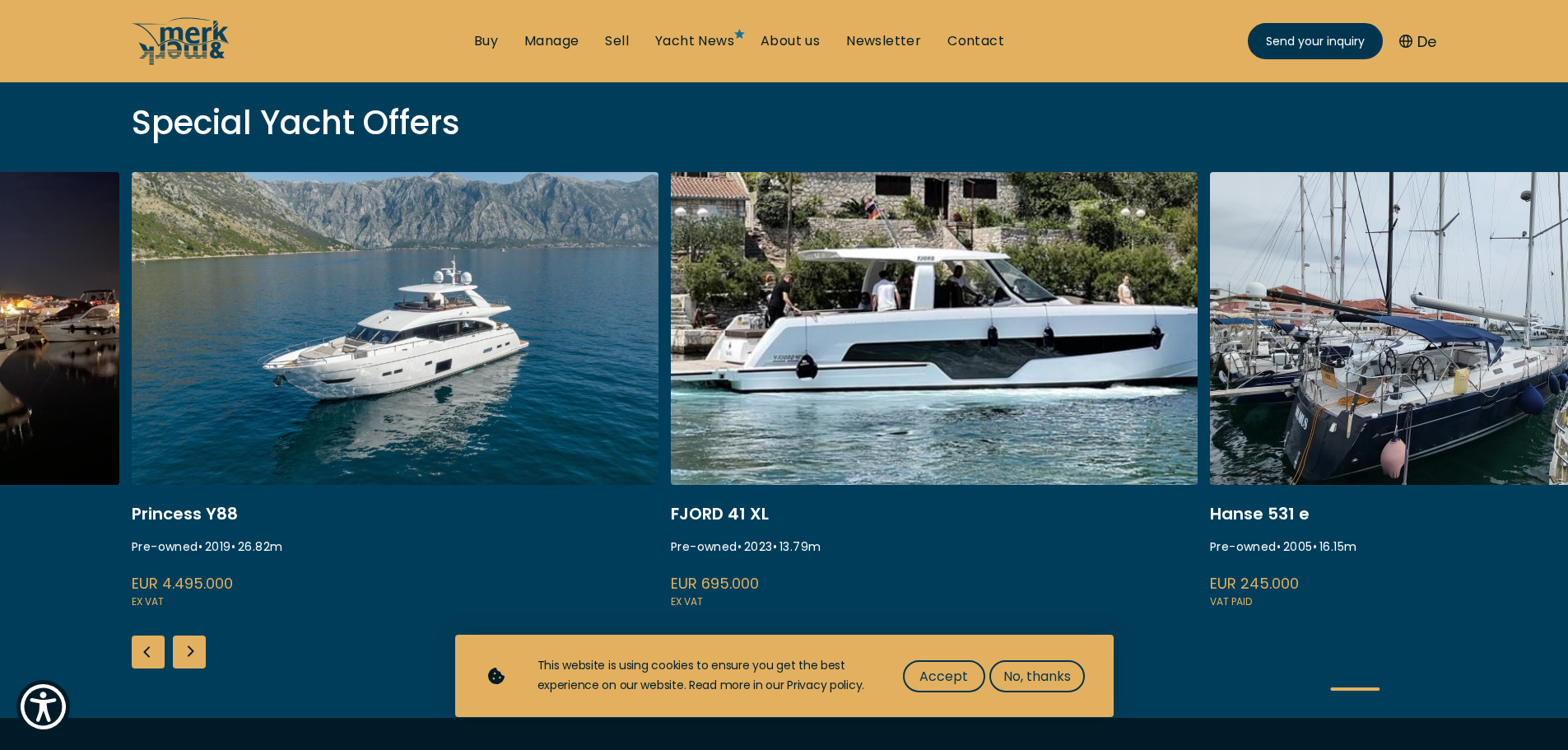
click at [186, 648] on div "Next slide" at bounding box center [189, 653] width 33 height 33
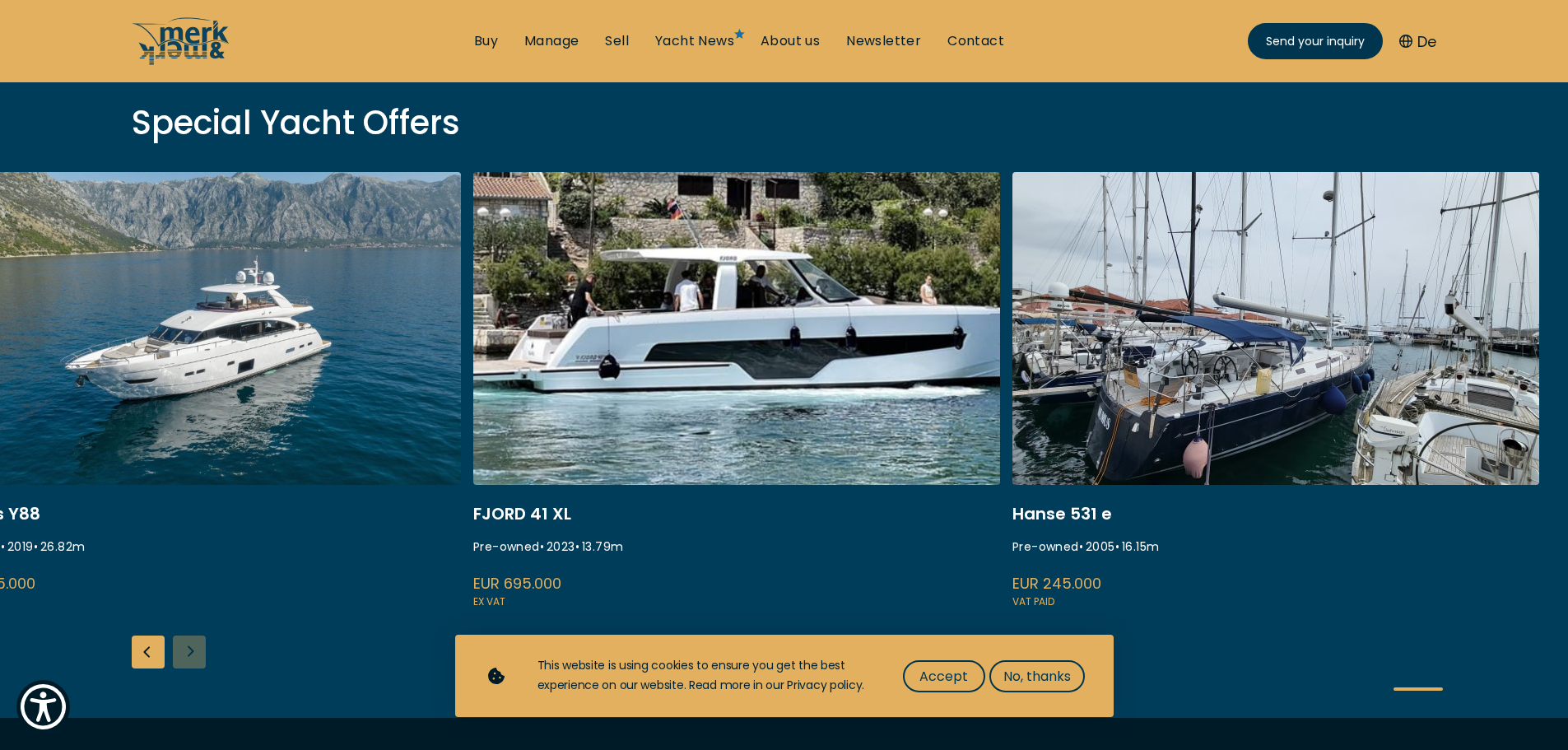
click at [186, 648] on div "ISA 120 Pre-owned • 2008 • 36.45 m EUR 3.850.000 VAT paid Atlantis 47 Pre-owned…" at bounding box center [784, 445] width 1568 height 546
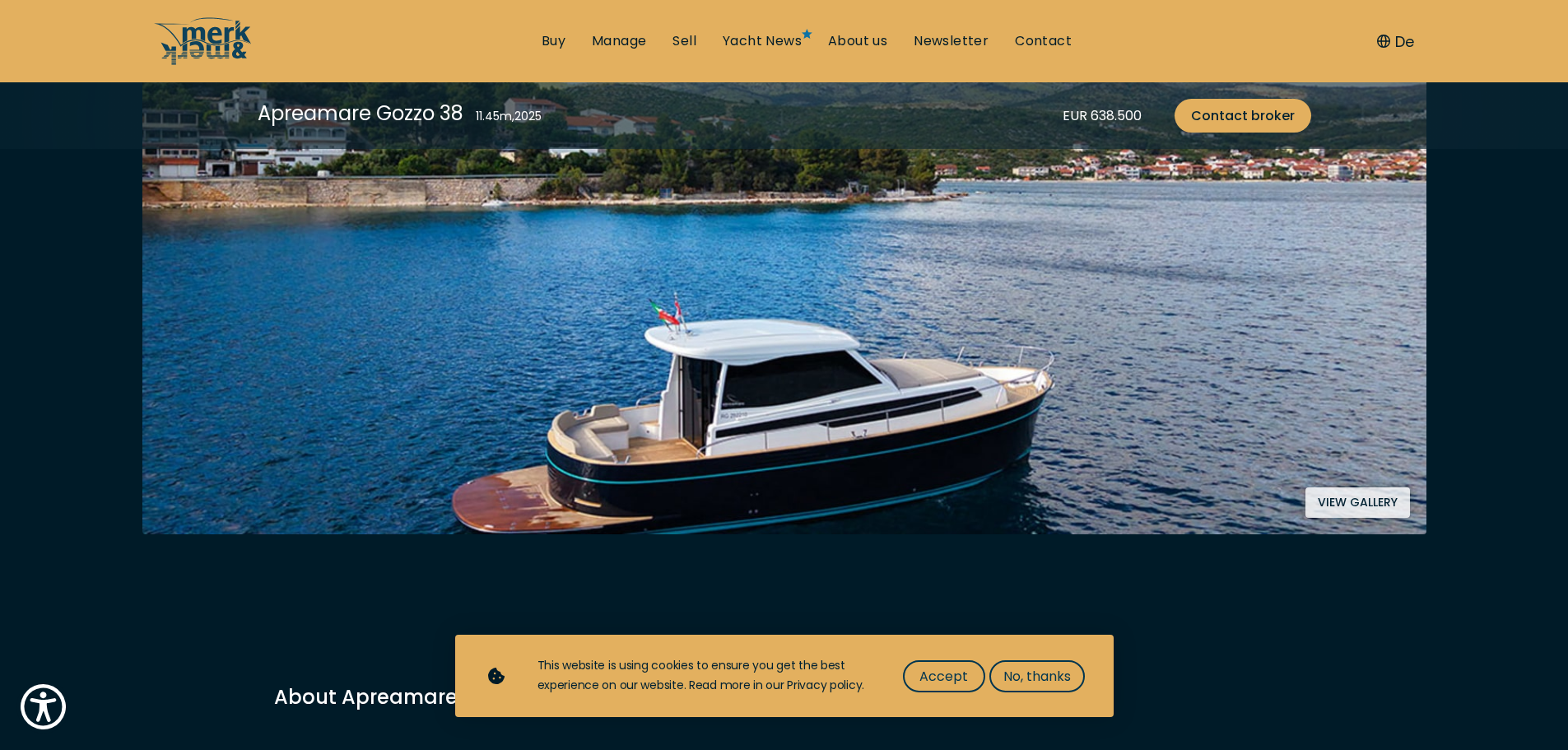
scroll to position [329, 0]
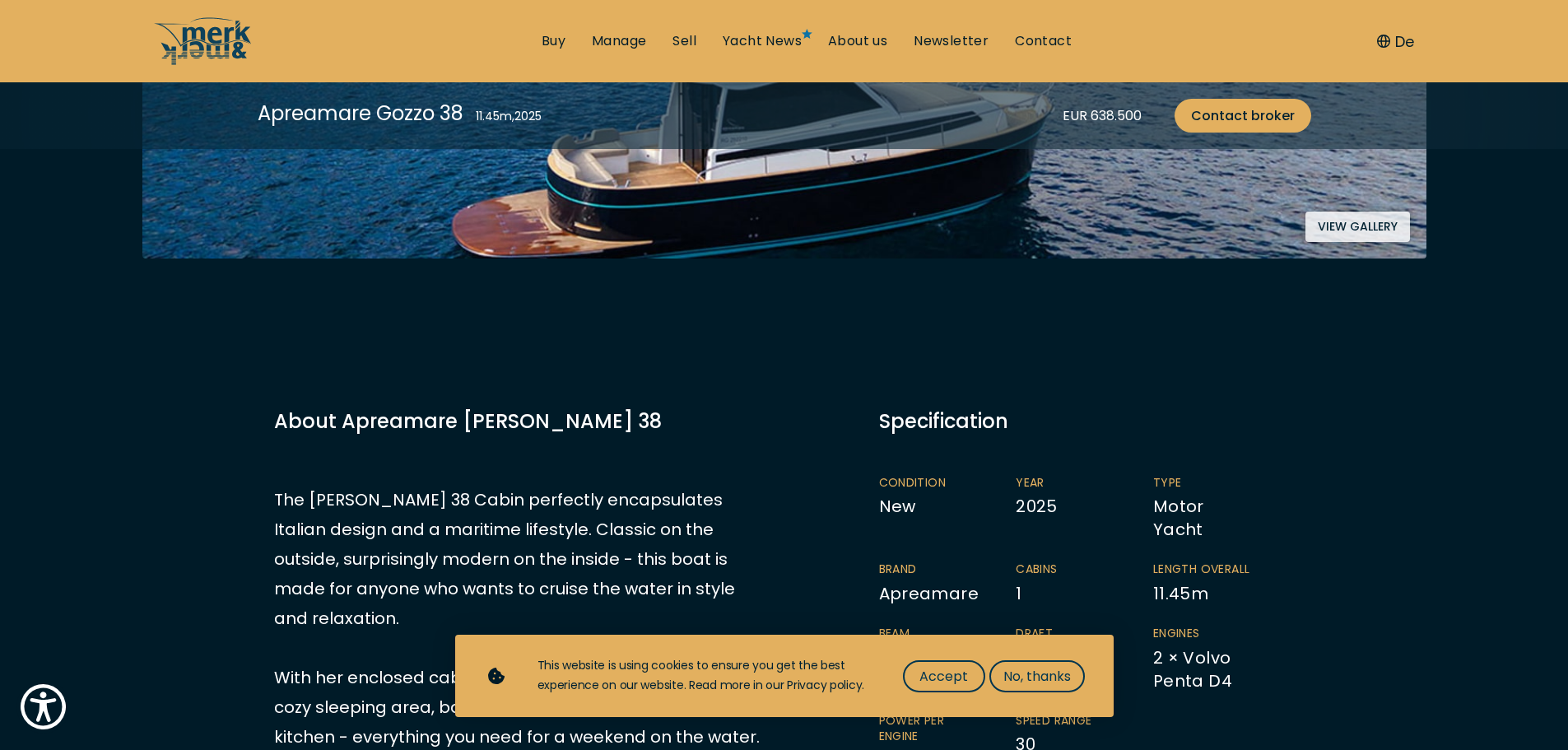
scroll to position [741, 0]
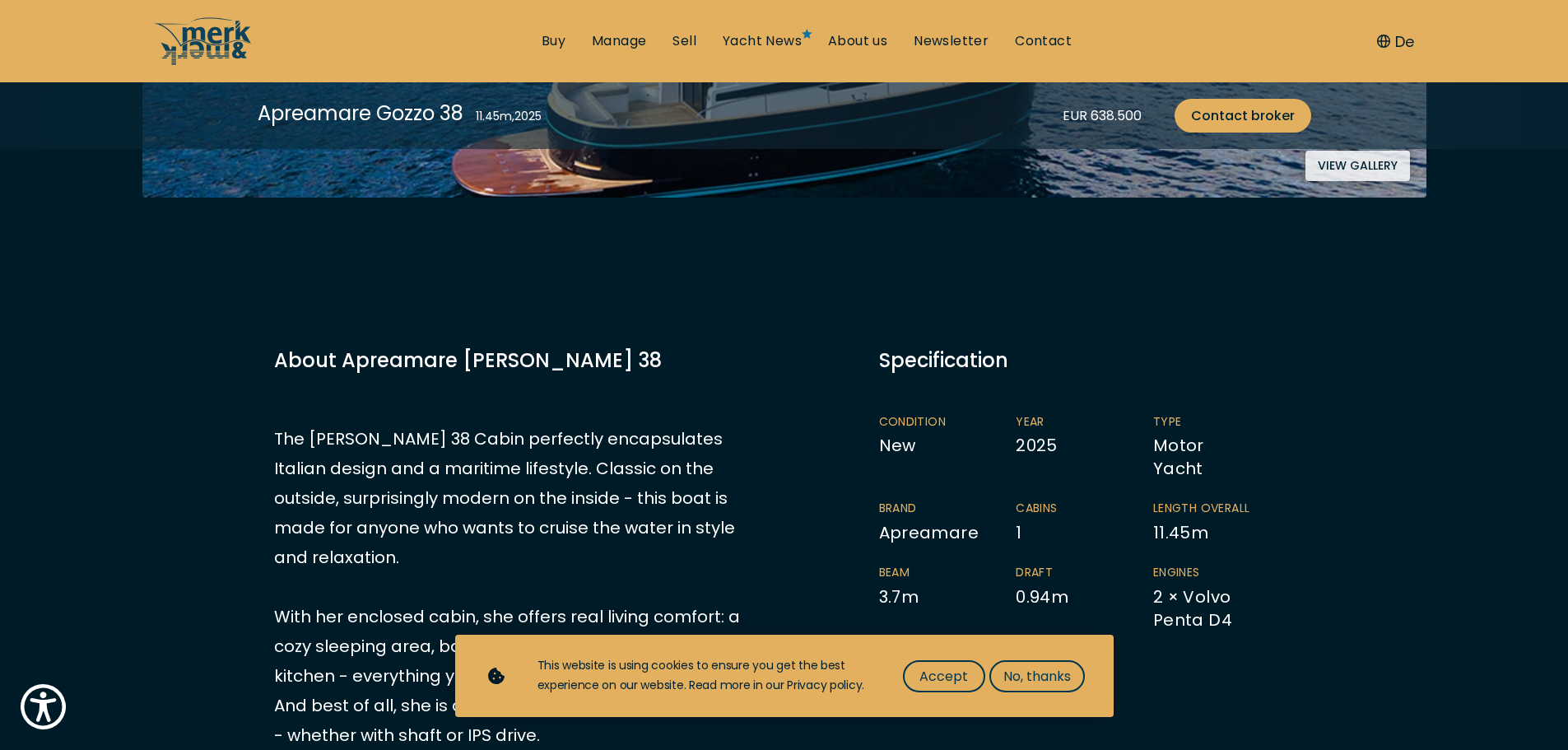
click at [607, 371] on h3 "About Apreamare Gozzo 38" at bounding box center [518, 359] width 490 height 28
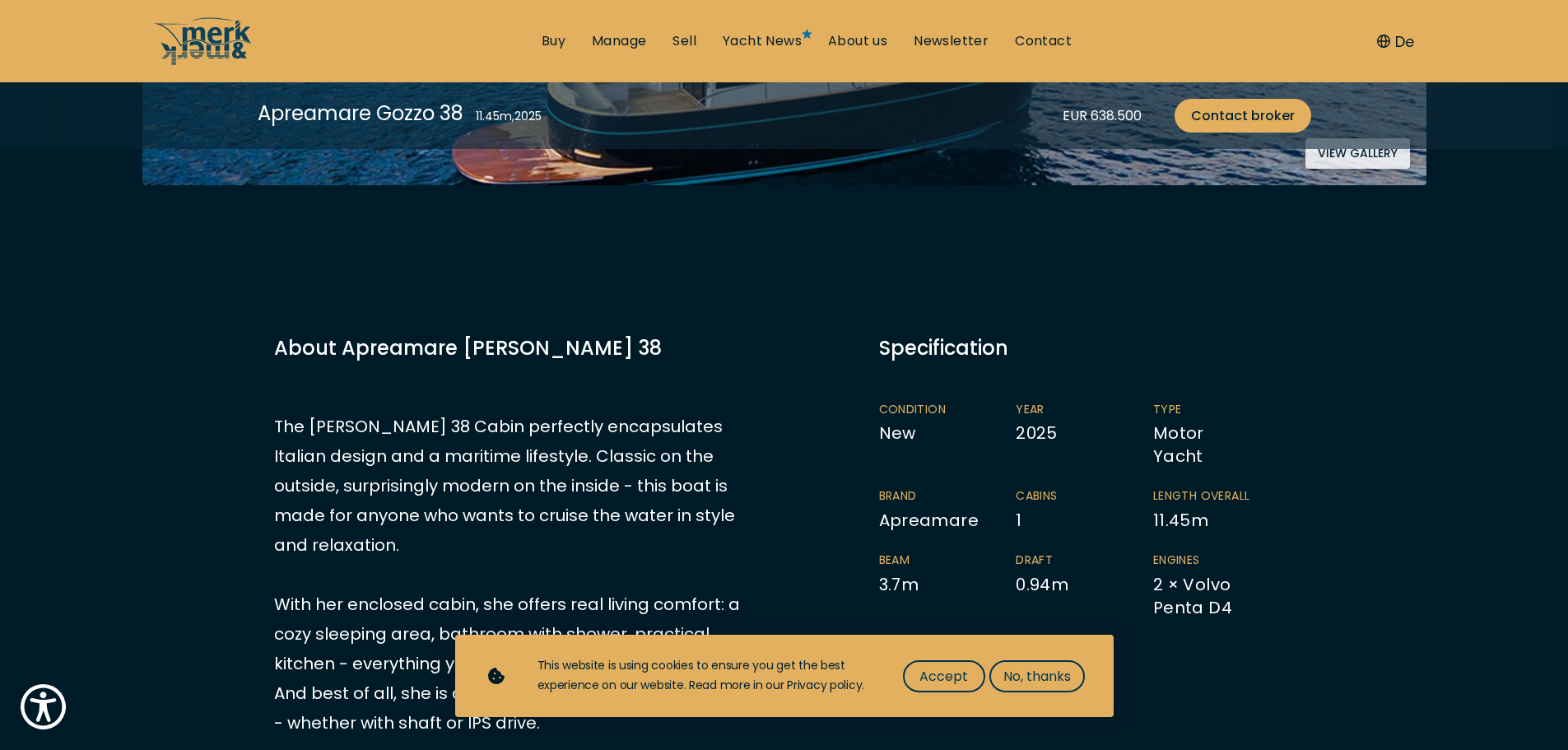
scroll to position [824, 0]
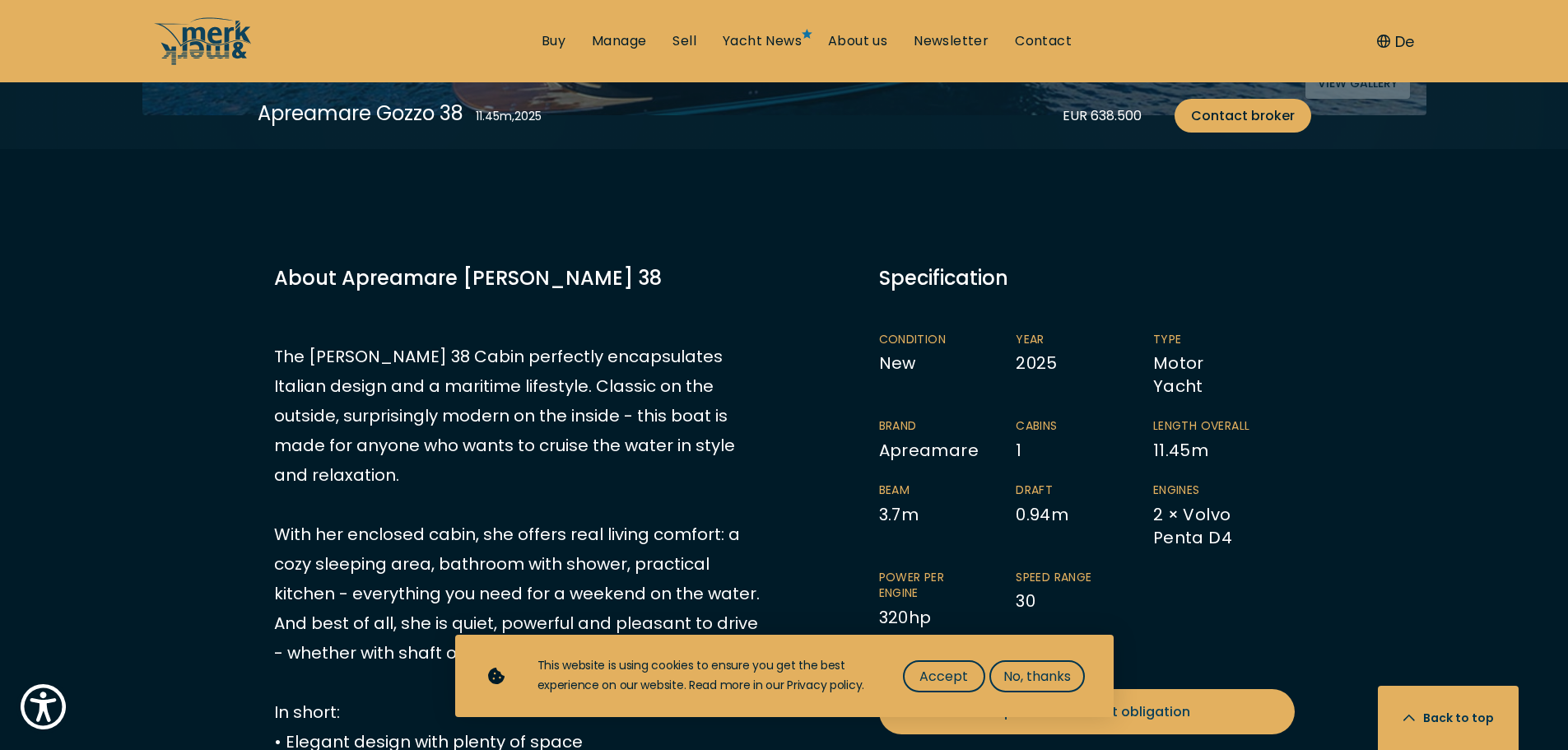
click at [635, 270] on h3 "About Apreamare Gozzo 38" at bounding box center [518, 278] width 490 height 28
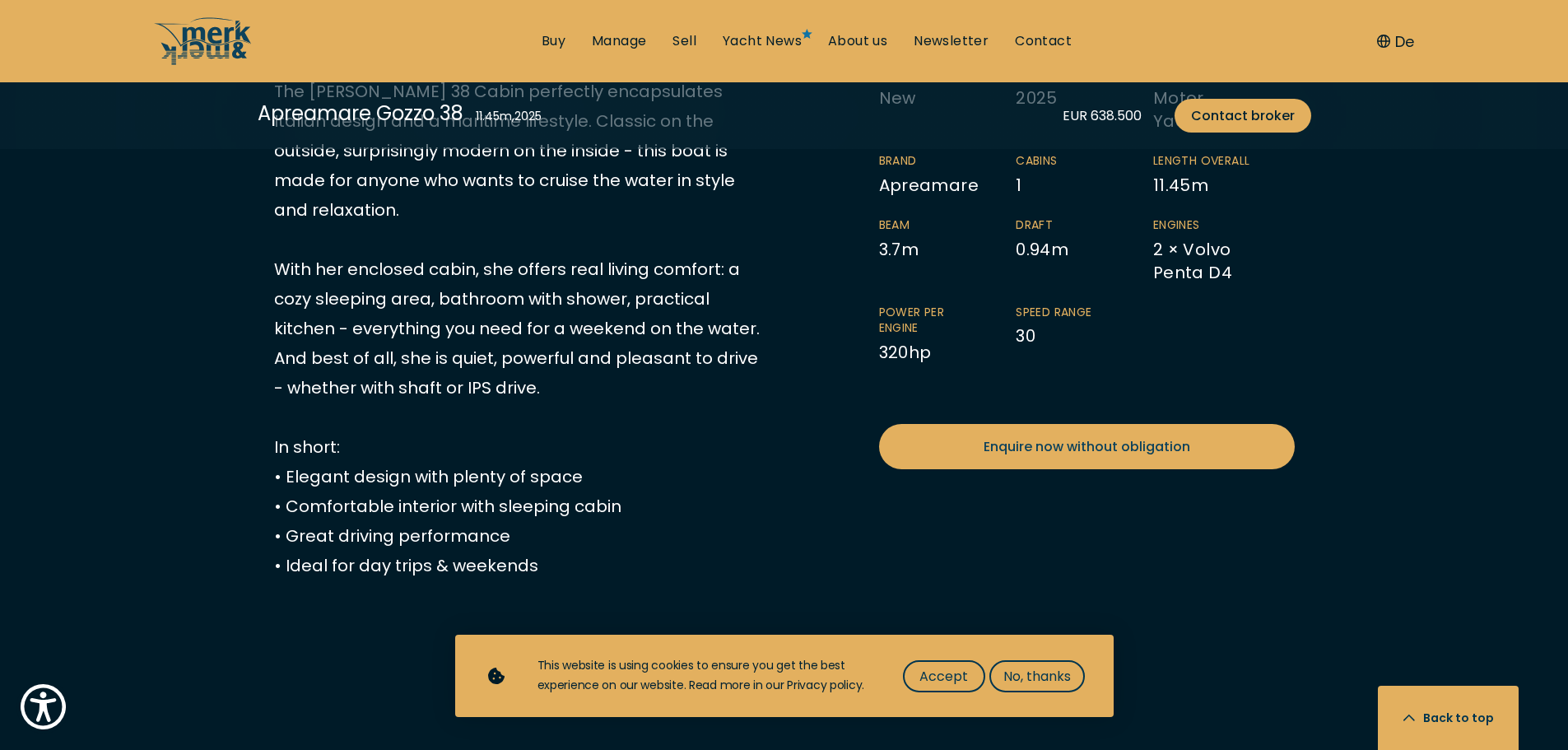
scroll to position [1153, 0]
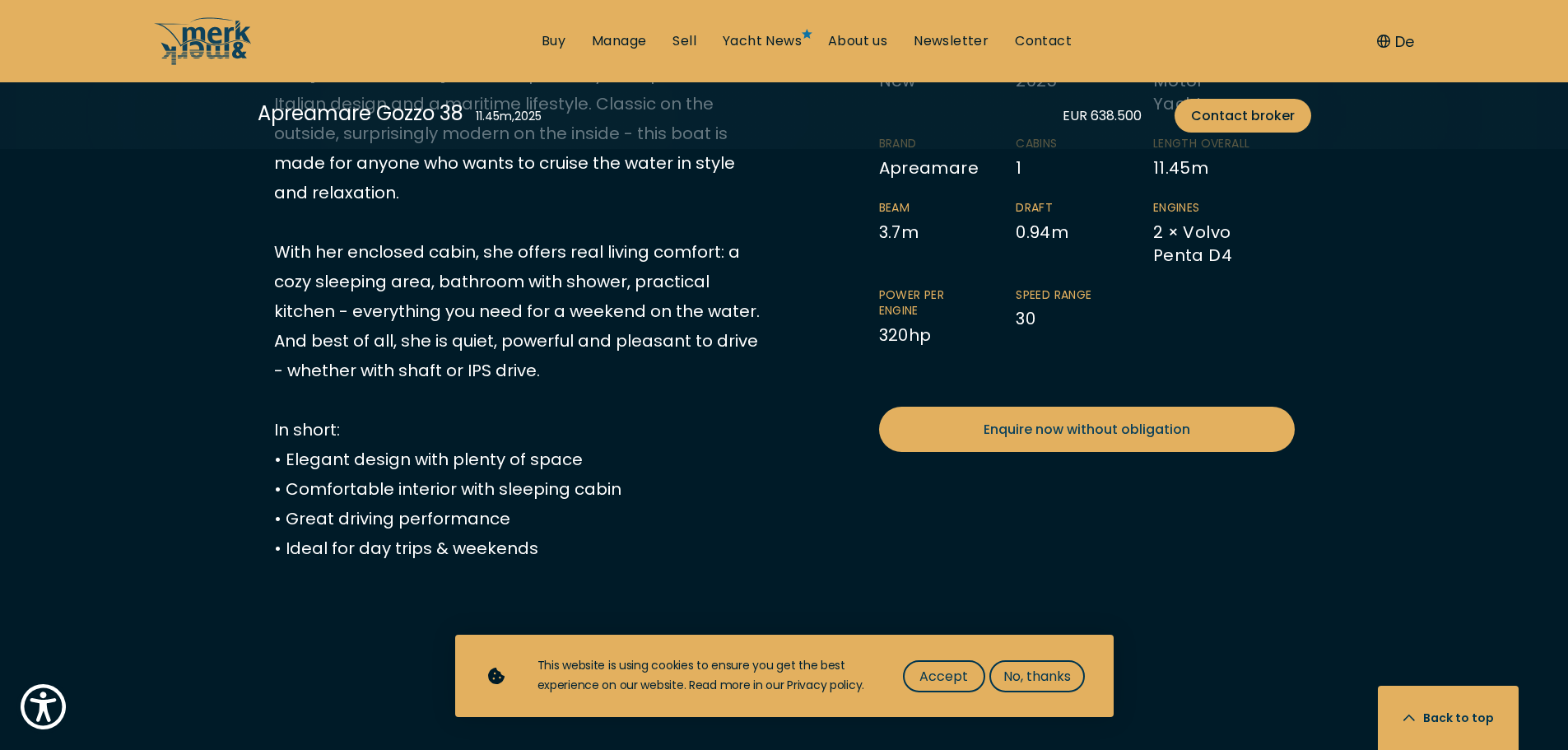
scroll to position [1071, 0]
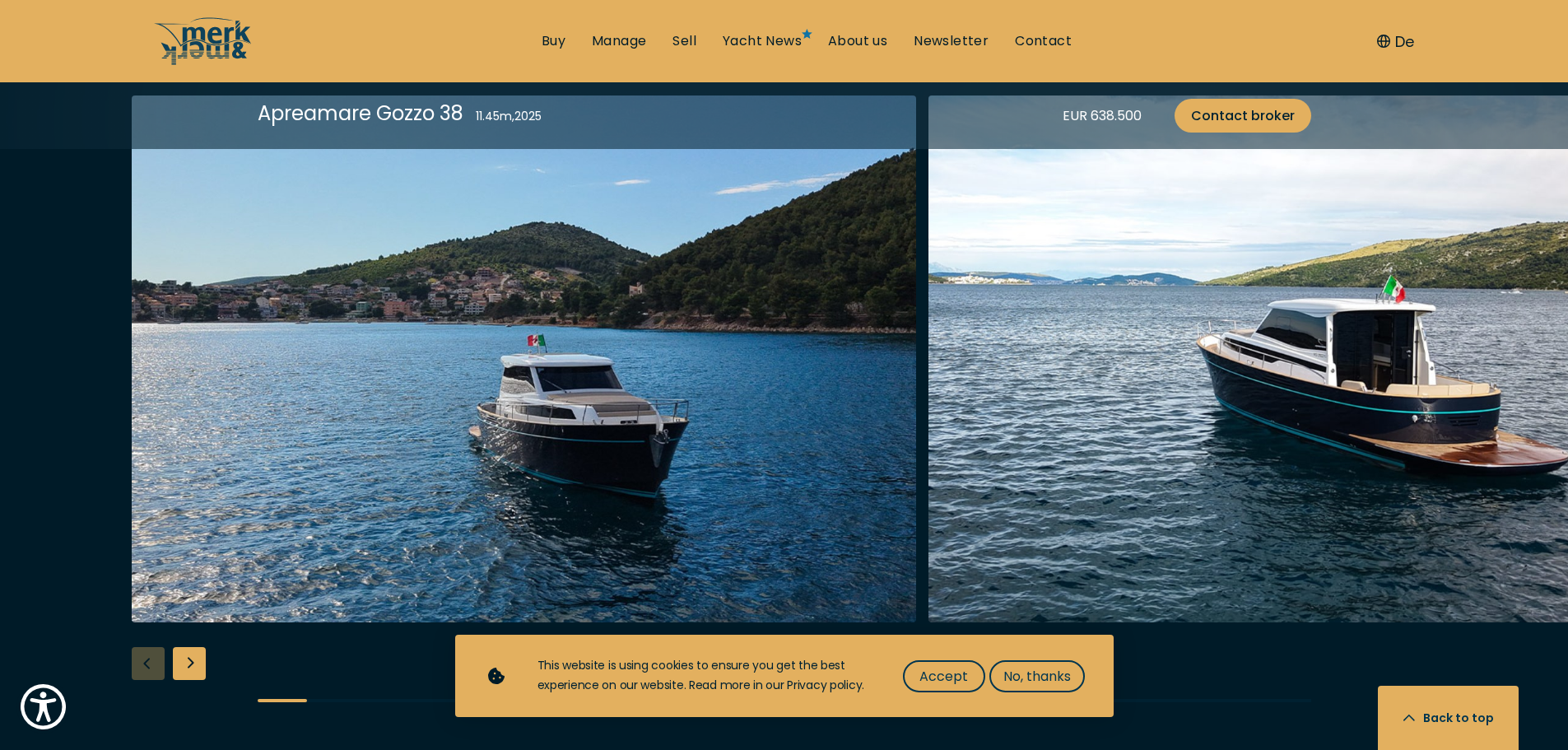
scroll to position [2142, 0]
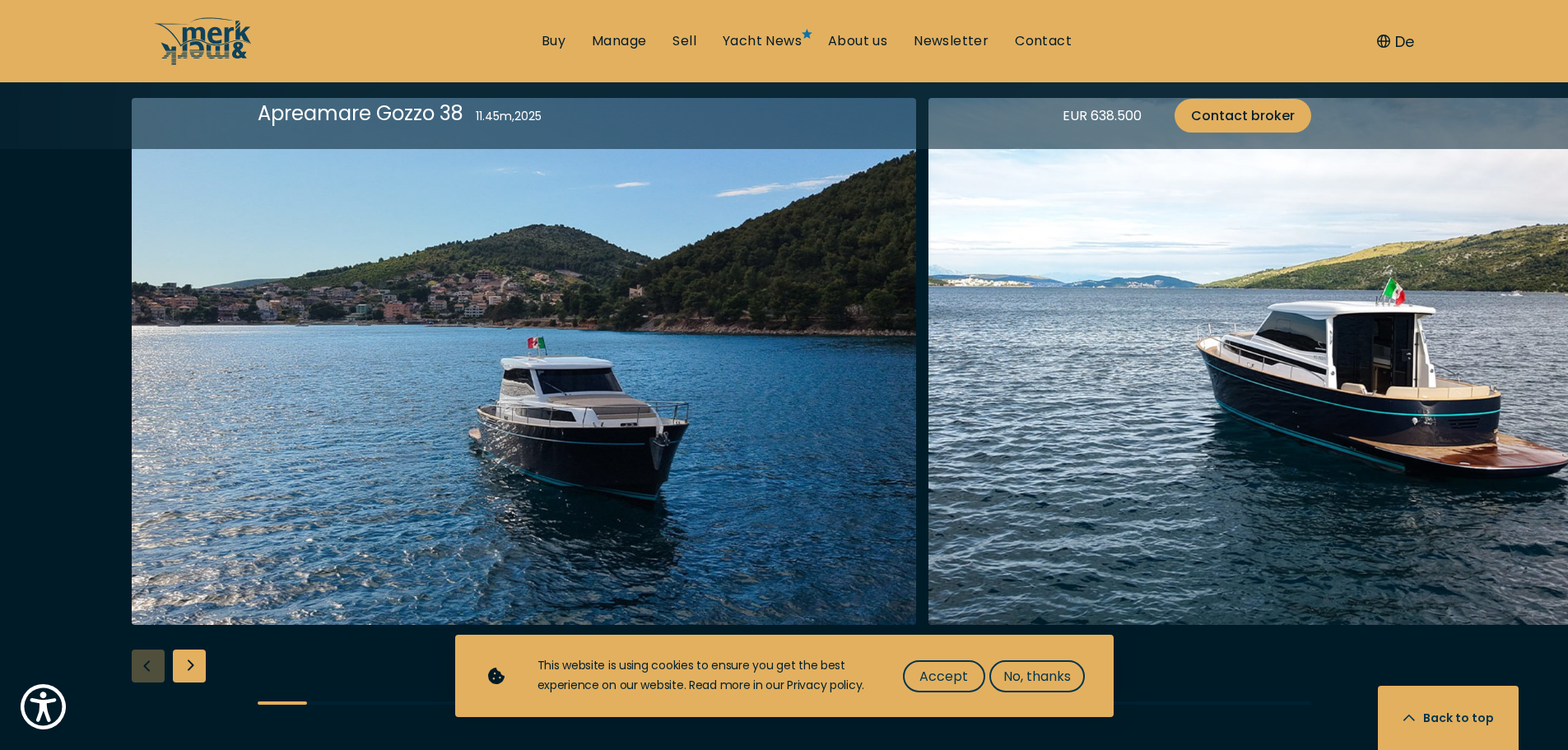
click at [188, 650] on div "Next slide" at bounding box center [189, 666] width 33 height 33
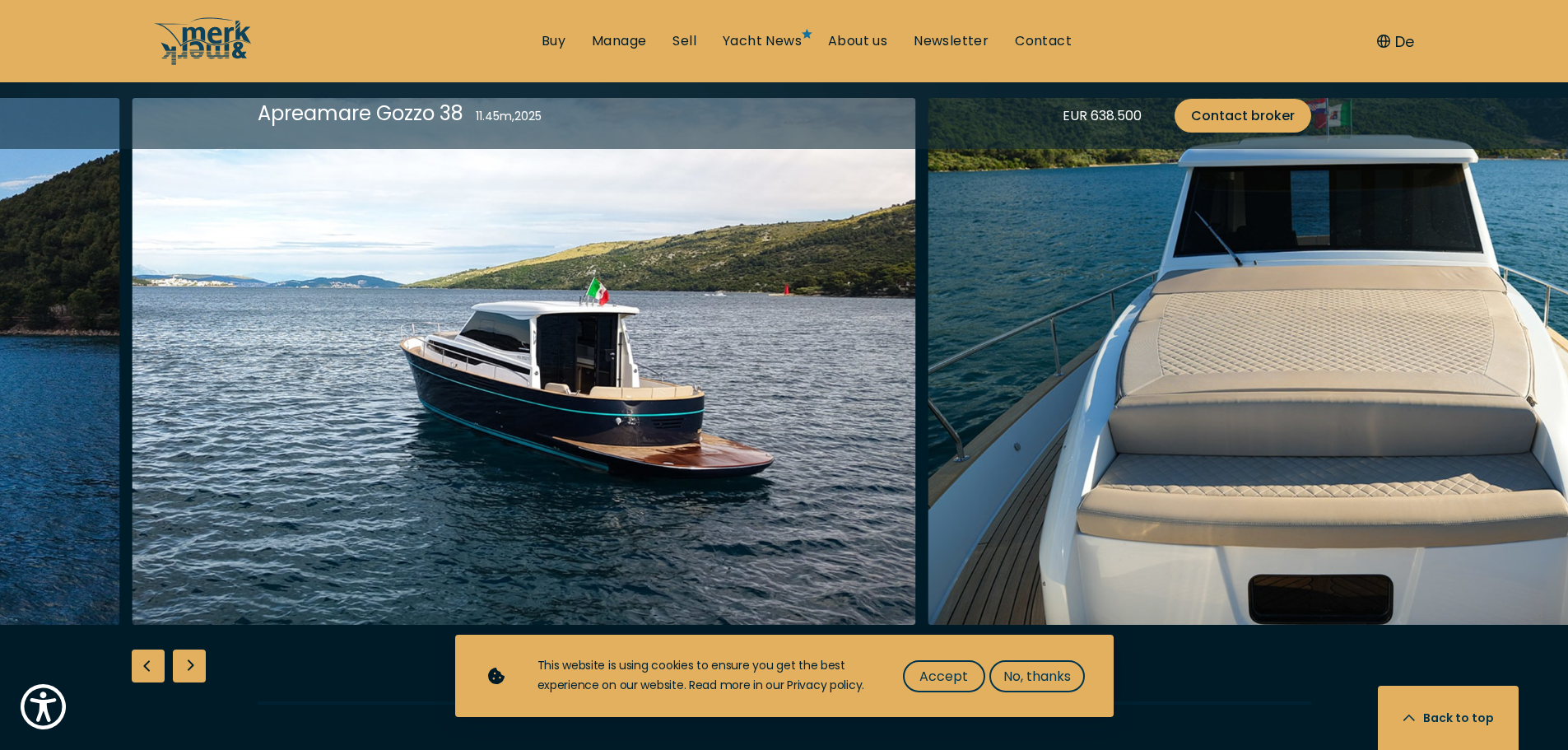
click at [188, 650] on div "Next slide" at bounding box center [189, 666] width 33 height 33
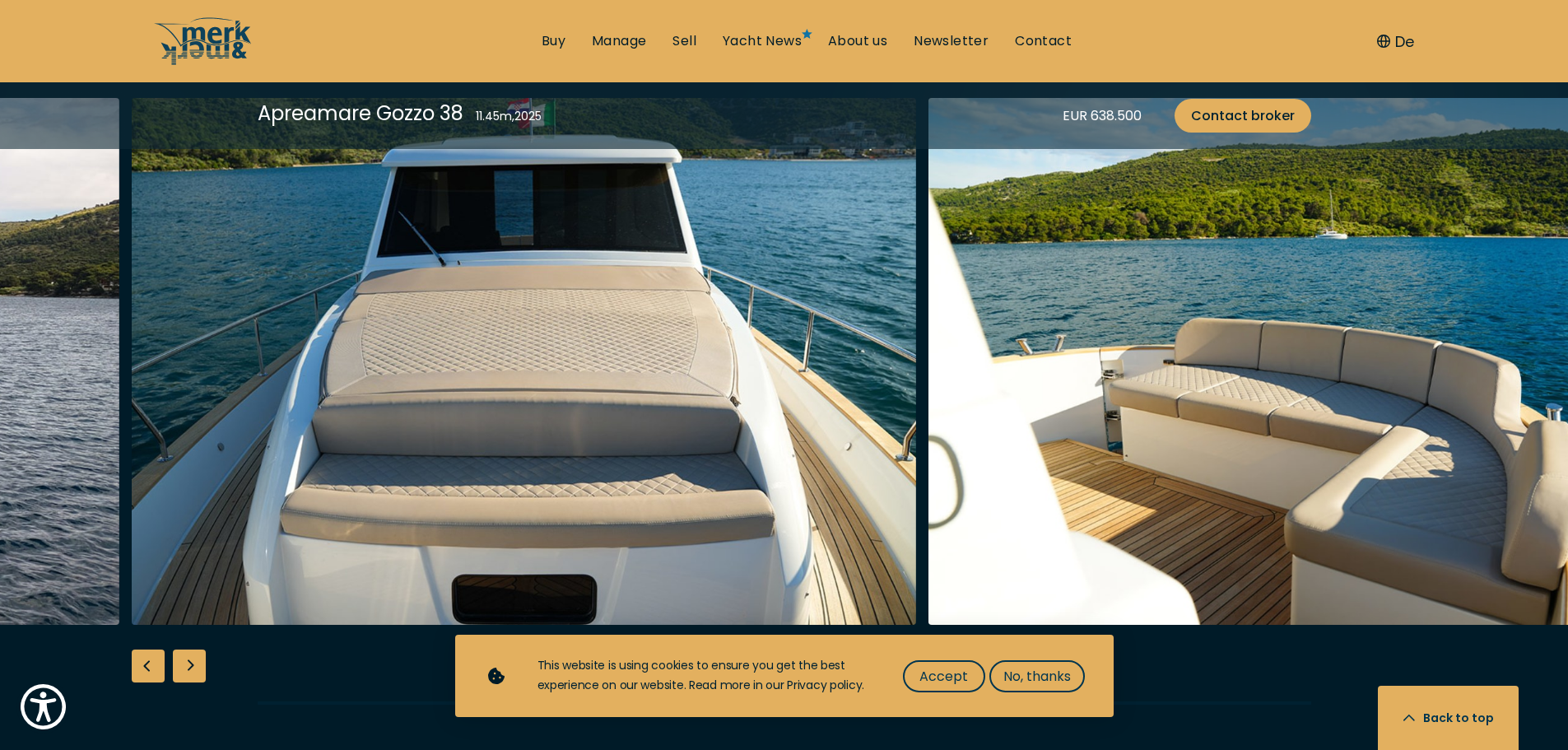
click at [188, 650] on div "Next slide" at bounding box center [189, 666] width 33 height 33
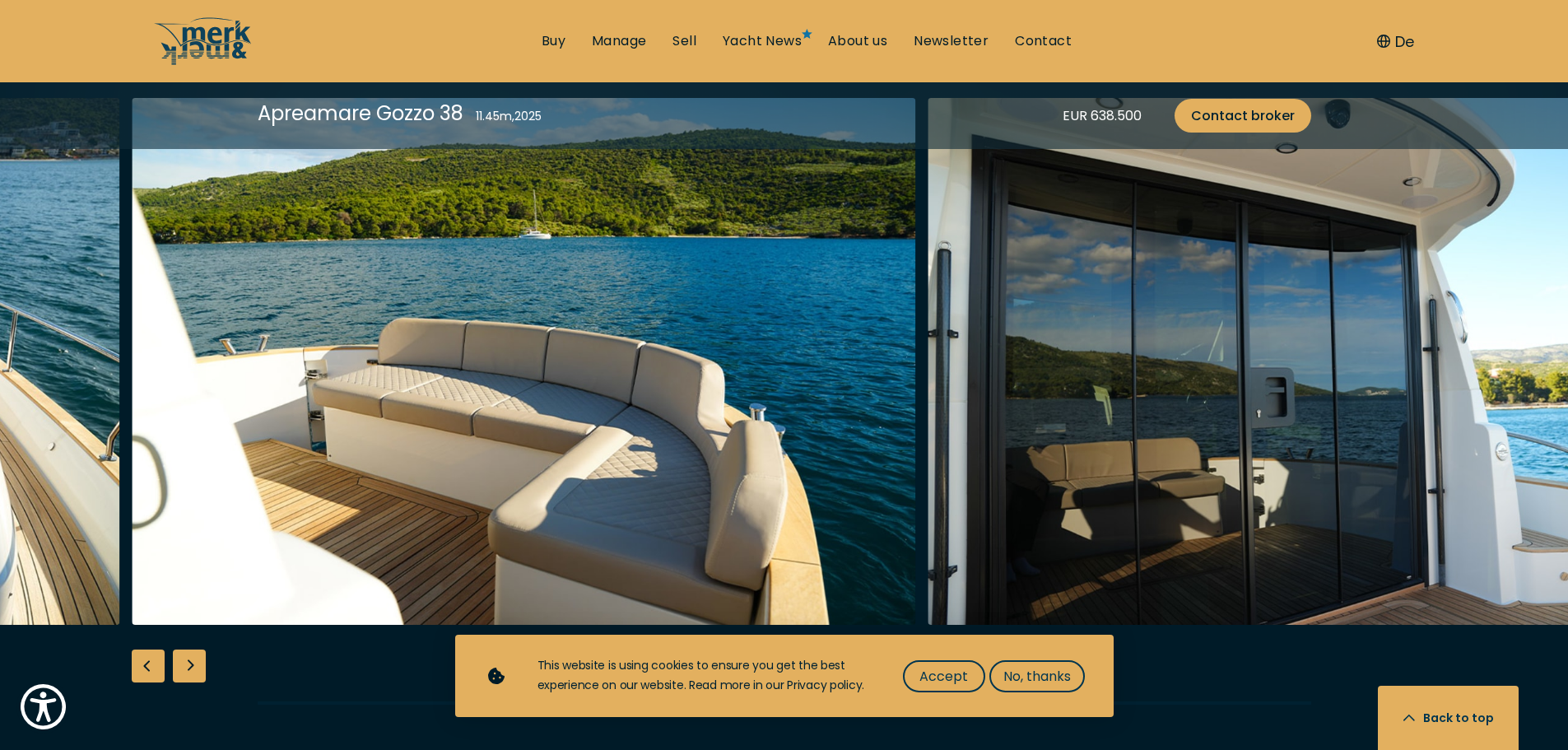
click at [188, 650] on div "Next slide" at bounding box center [189, 666] width 33 height 33
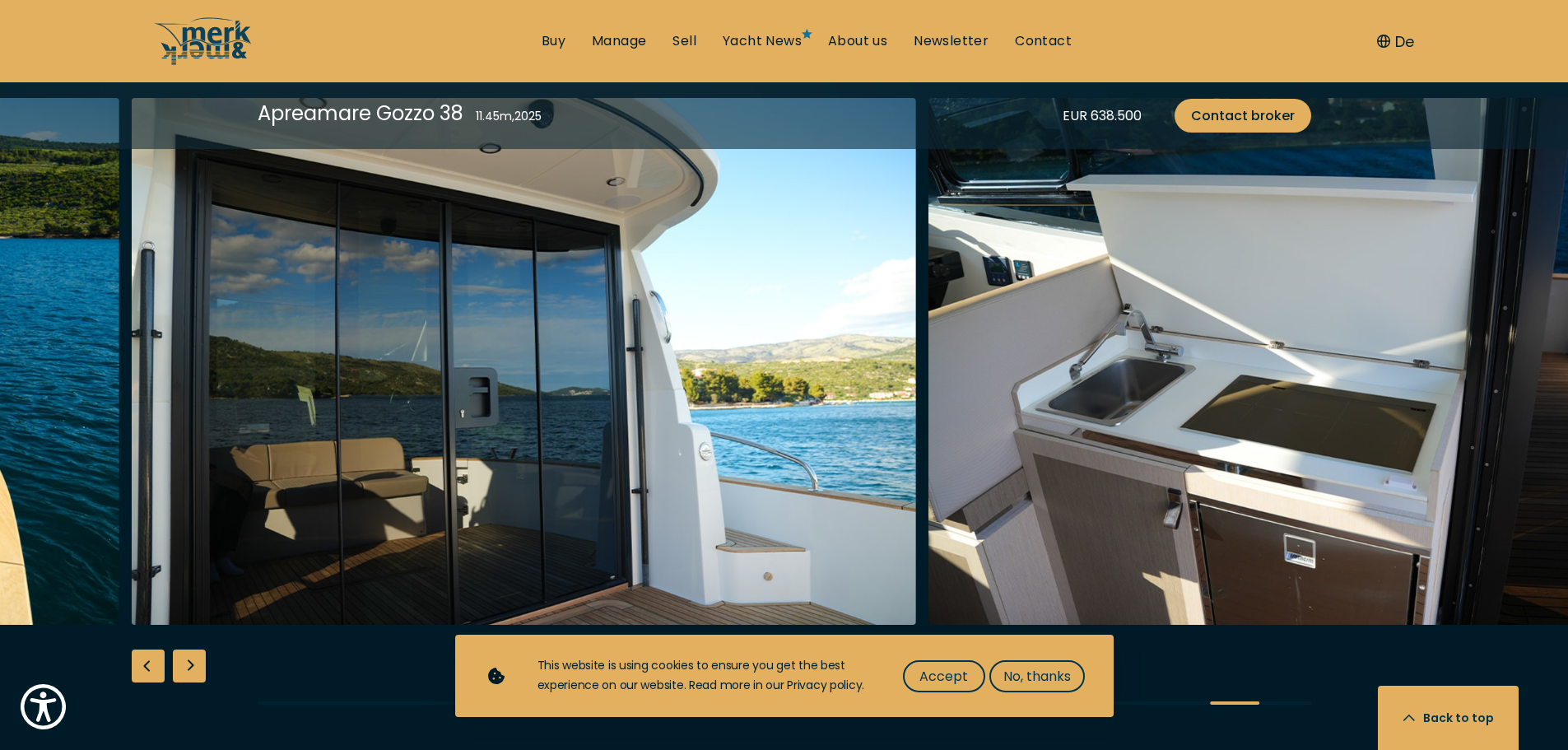
click at [188, 650] on div "Next slide" at bounding box center [189, 666] width 33 height 33
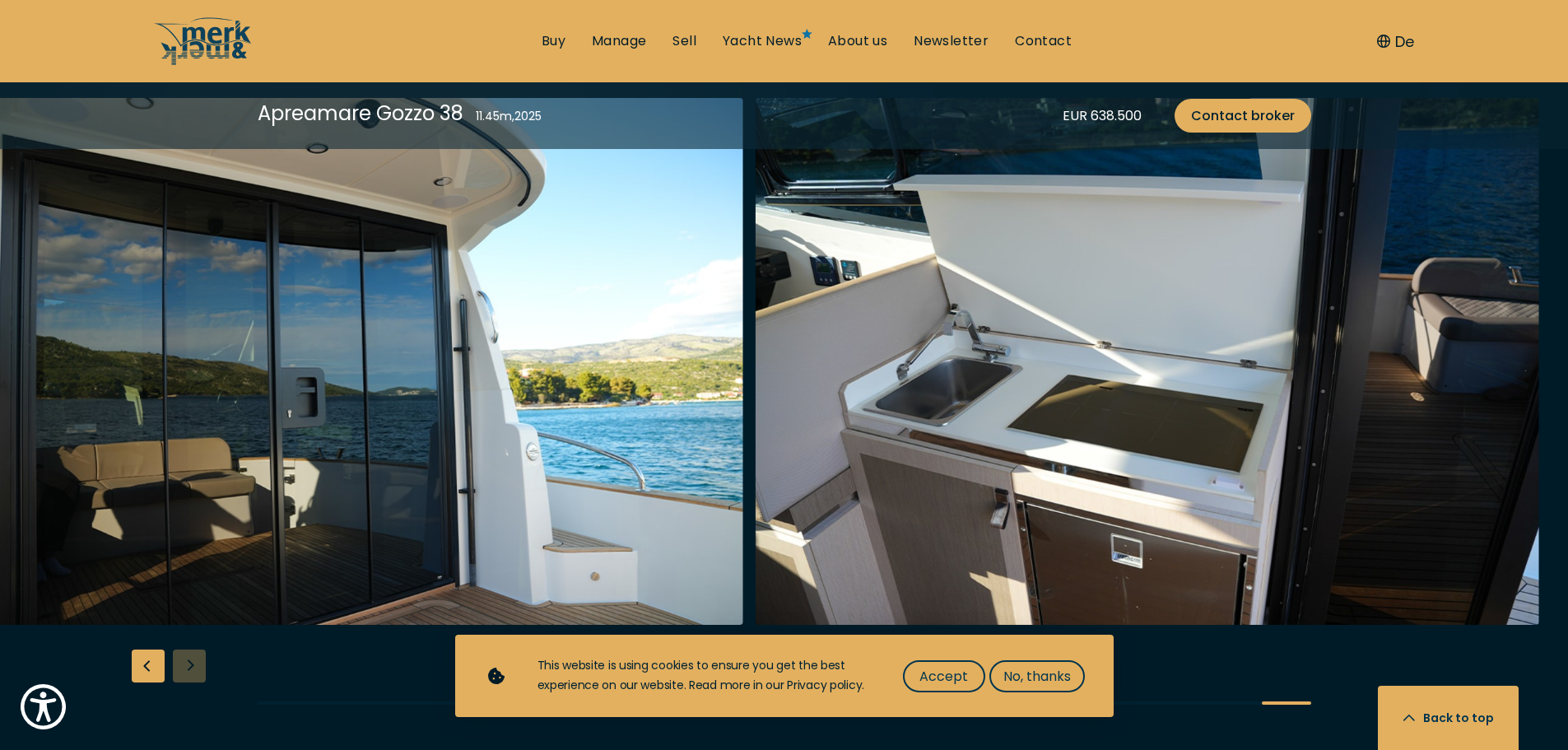
click at [158, 650] on div "Previous slide" at bounding box center [148, 666] width 33 height 33
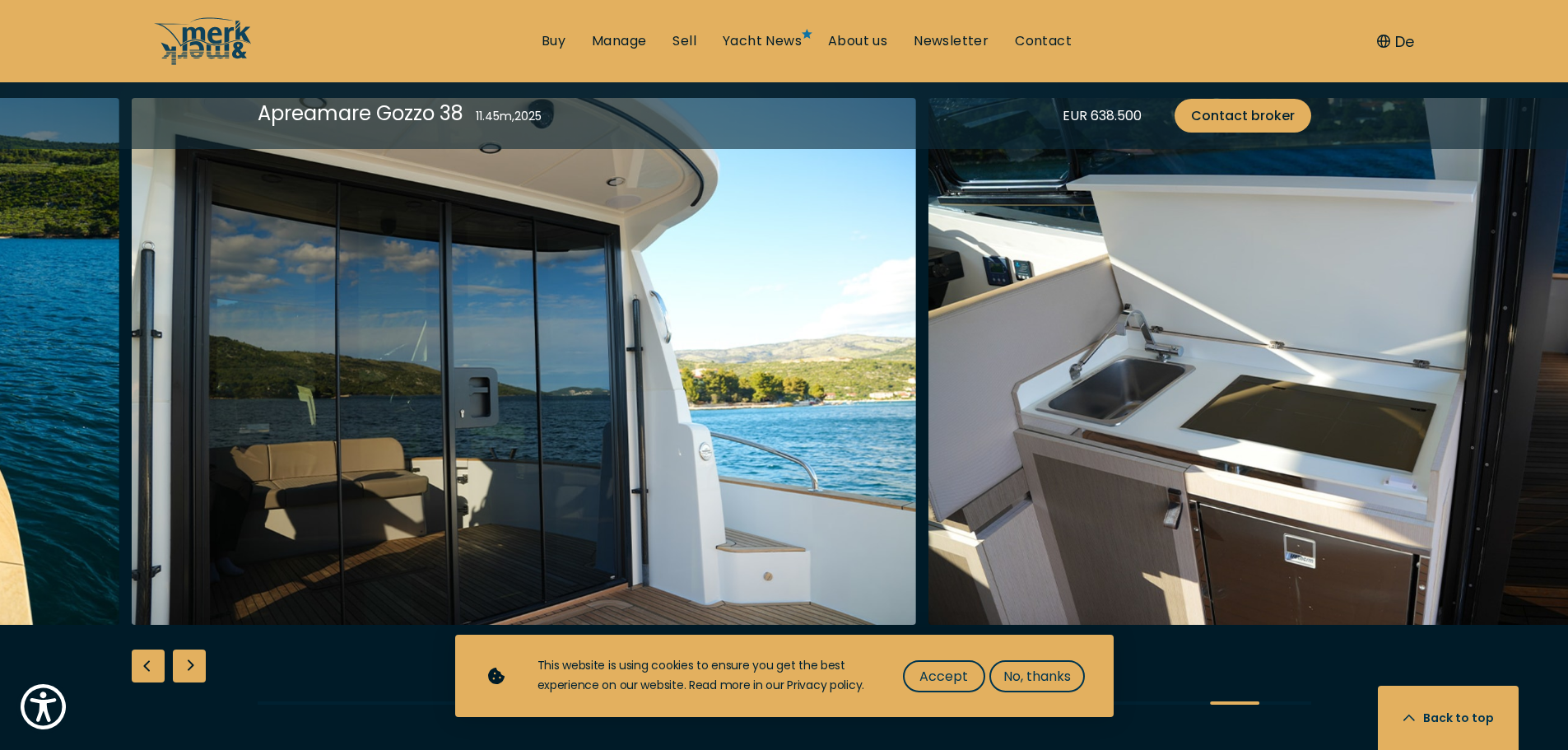
click at [158, 650] on div "Previous slide" at bounding box center [148, 666] width 33 height 33
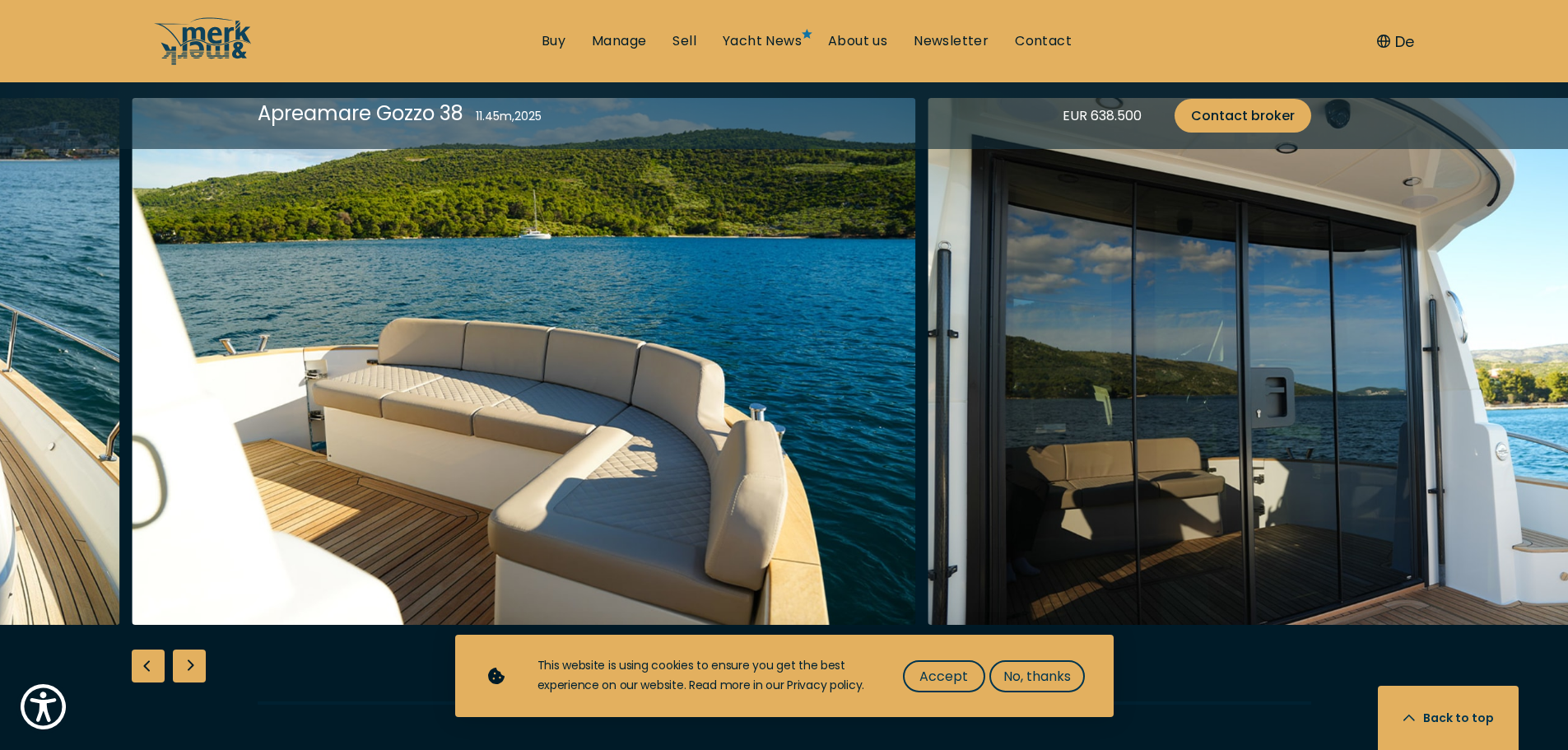
click at [158, 650] on div "Previous slide" at bounding box center [148, 666] width 33 height 33
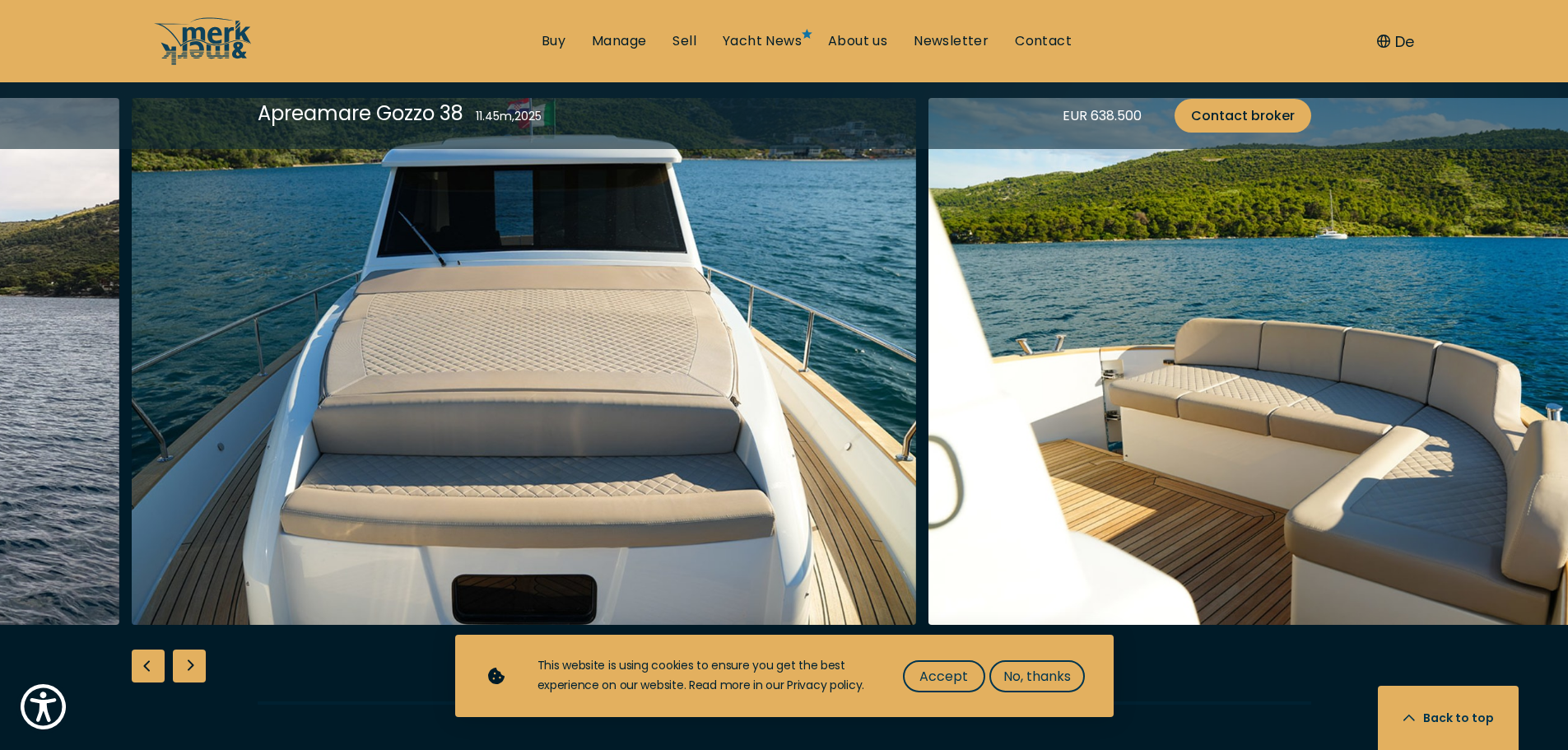
click at [158, 650] on div "Previous slide" at bounding box center [148, 666] width 33 height 33
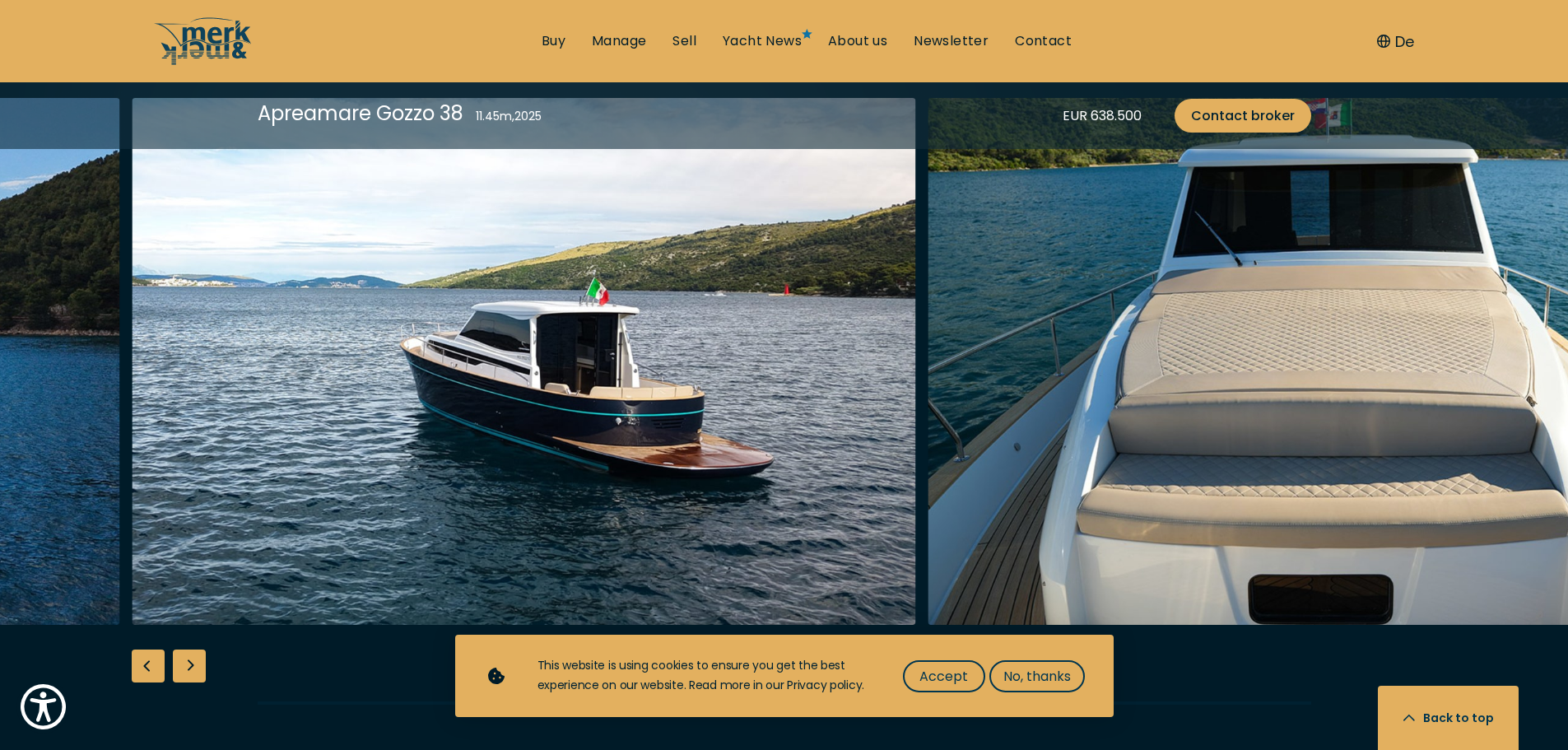
click at [158, 650] on div "Previous slide" at bounding box center [148, 666] width 33 height 33
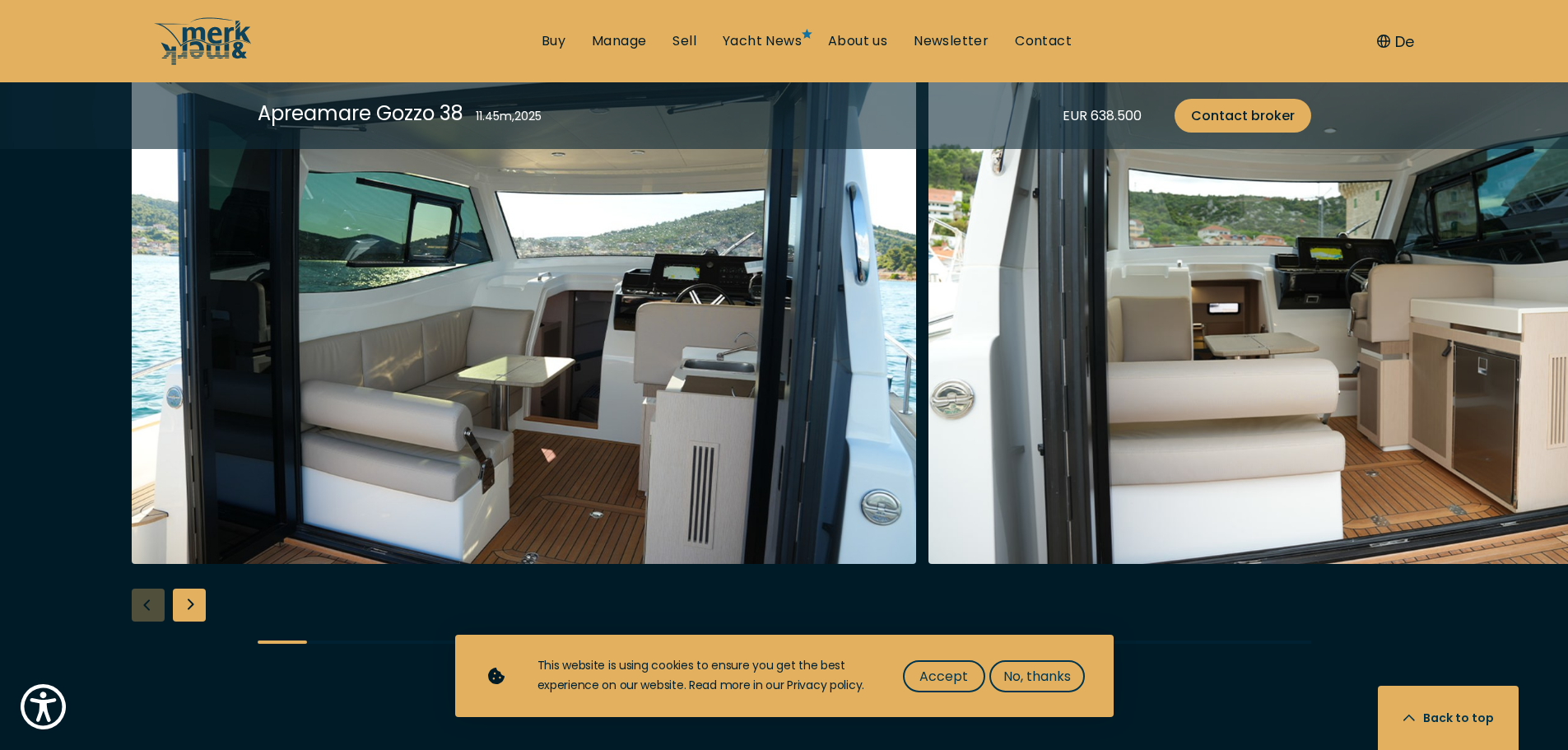
scroll to position [3047, 0]
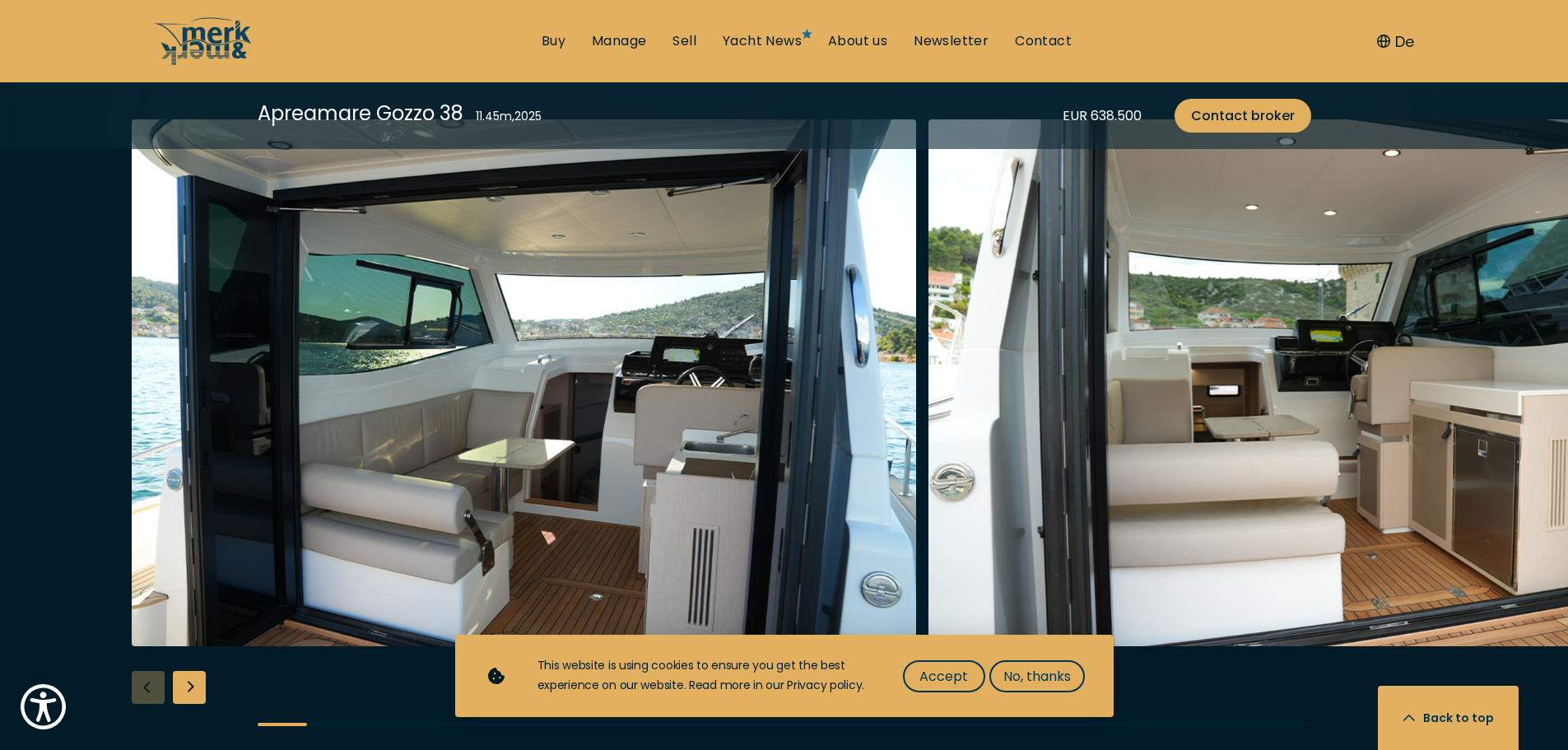
click at [183, 671] on div "Next slide" at bounding box center [189, 688] width 33 height 33
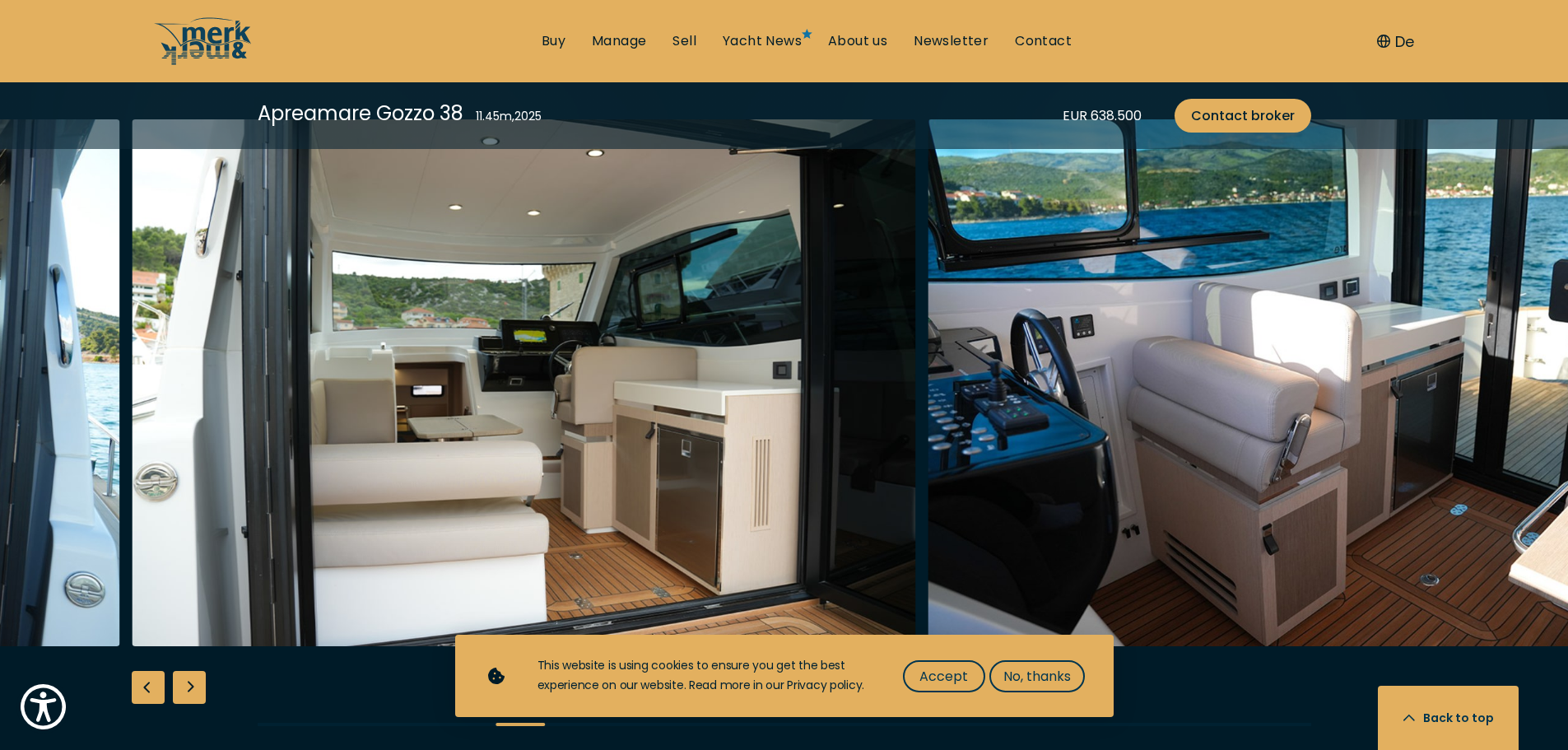
click at [183, 671] on div "Next slide" at bounding box center [189, 688] width 33 height 33
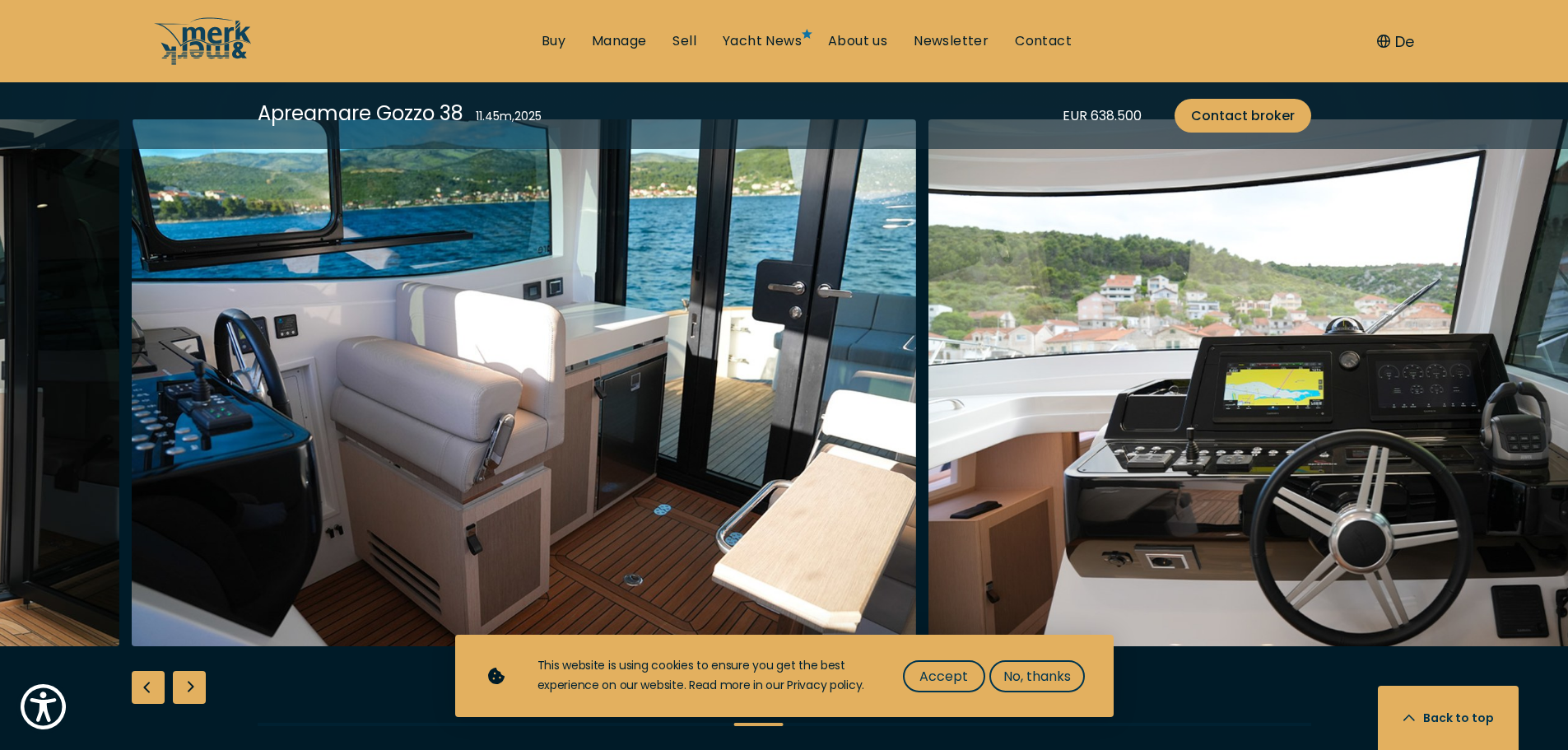
click at [183, 671] on div "Next slide" at bounding box center [189, 688] width 33 height 33
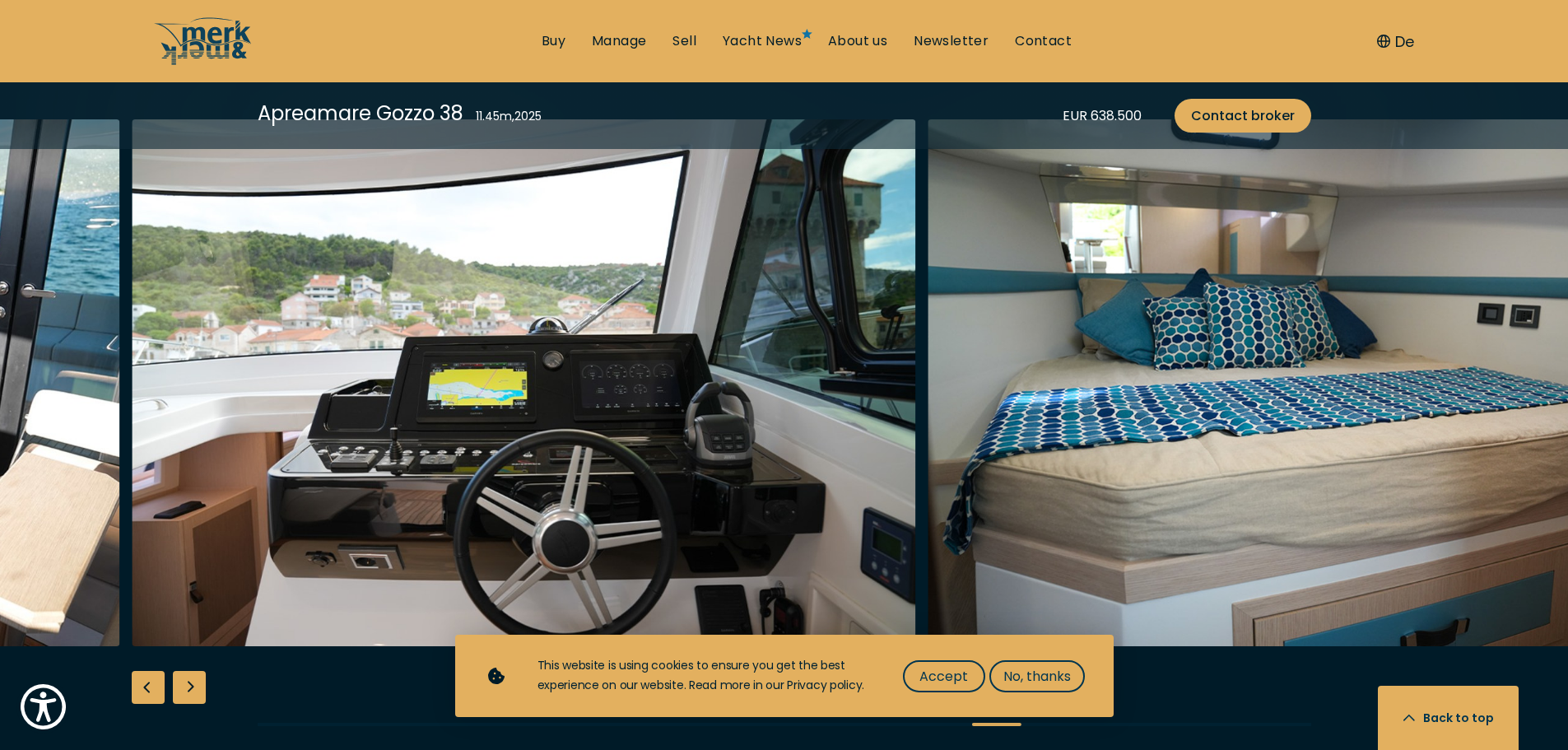
click at [183, 671] on div "Next slide" at bounding box center [189, 688] width 33 height 33
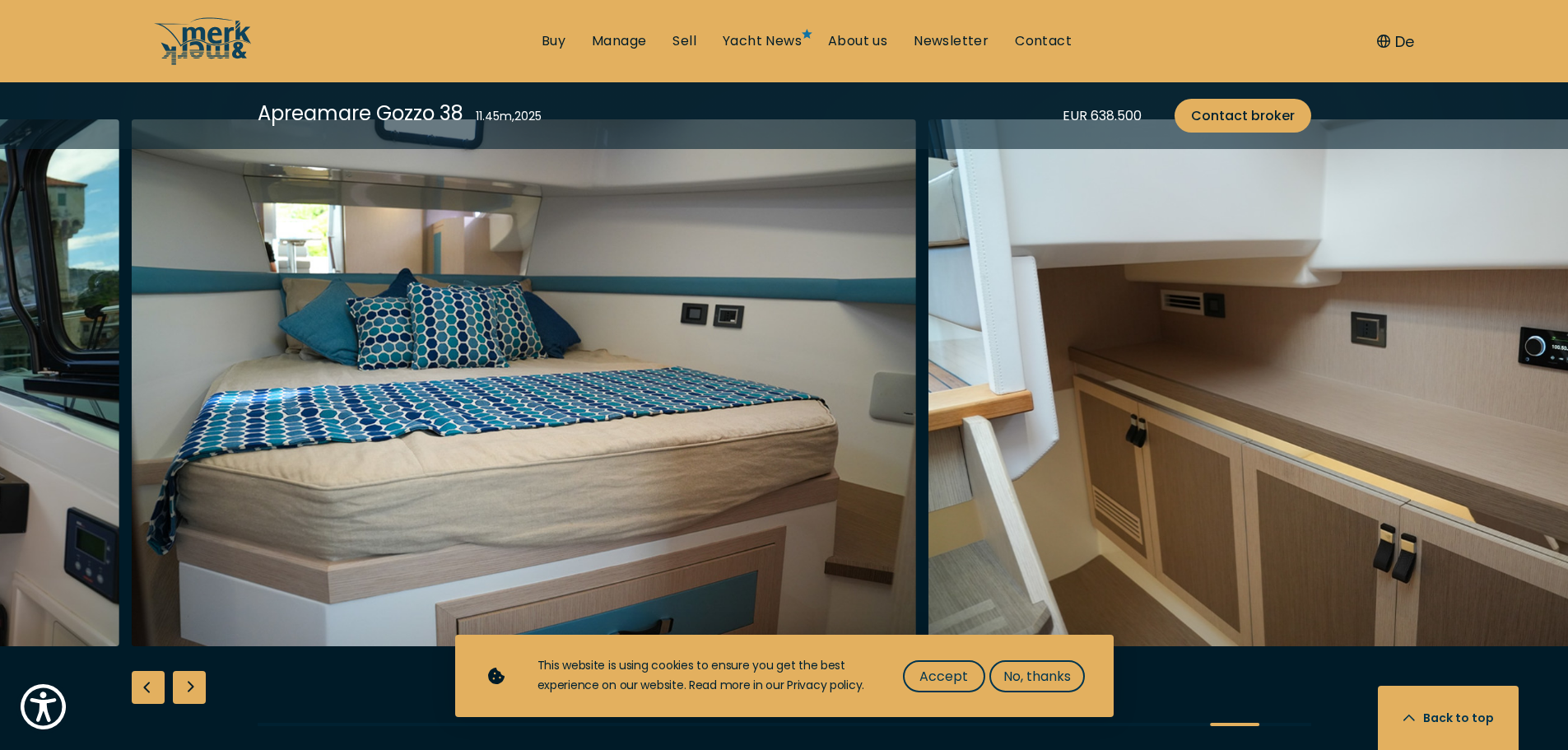
click at [183, 671] on div "Next slide" at bounding box center [189, 688] width 33 height 33
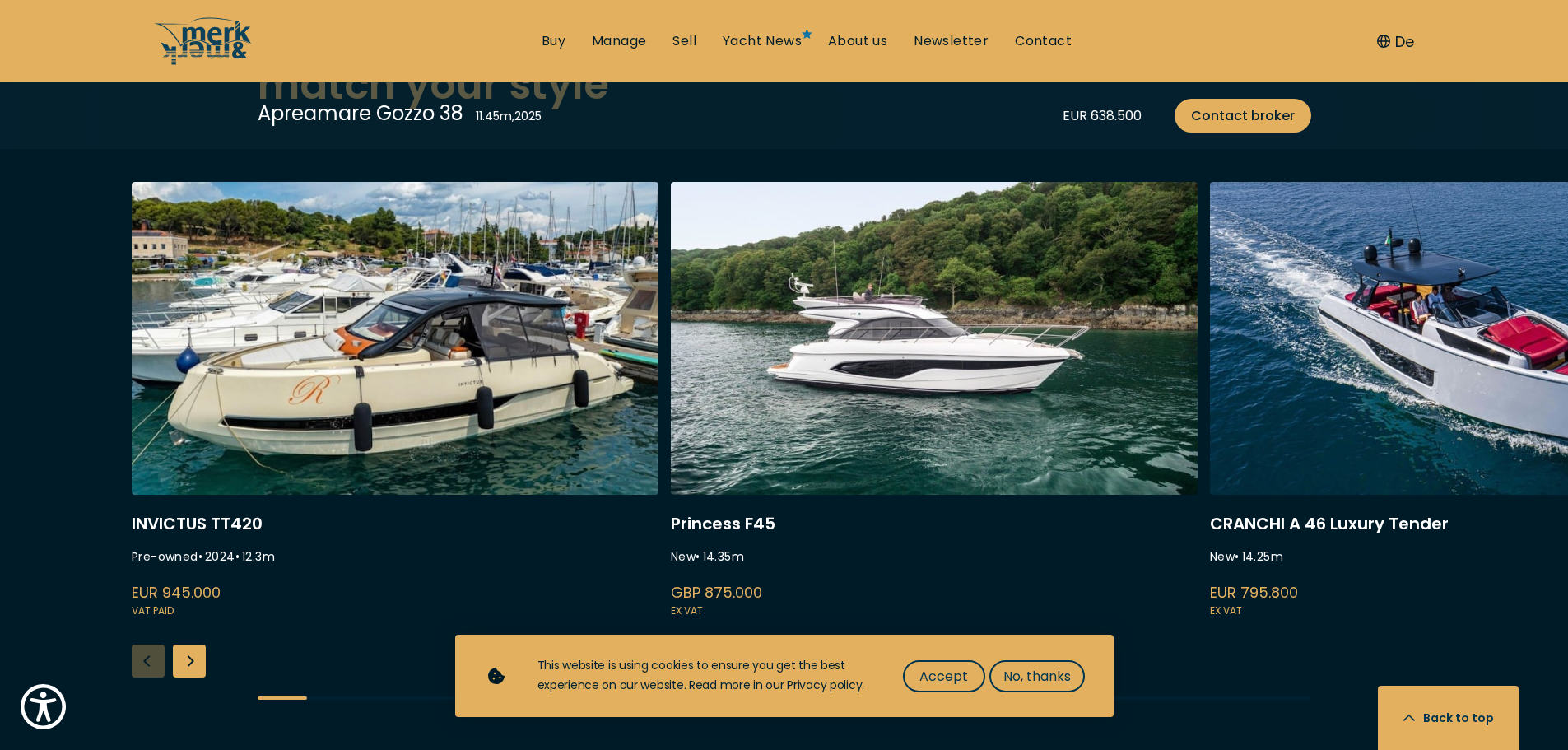
scroll to position [4365, 0]
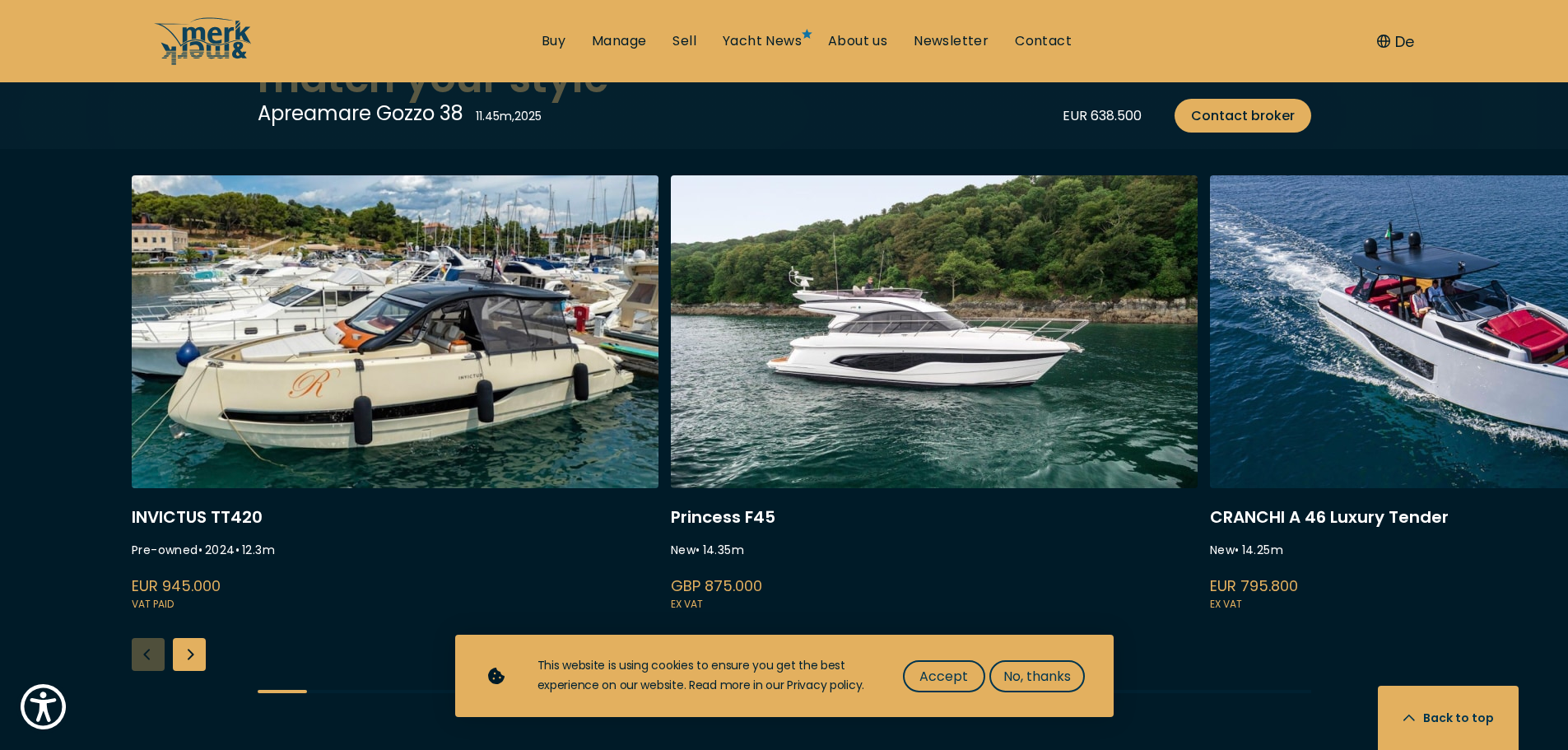
click at [190, 638] on div "Next slide" at bounding box center [189, 654] width 33 height 33
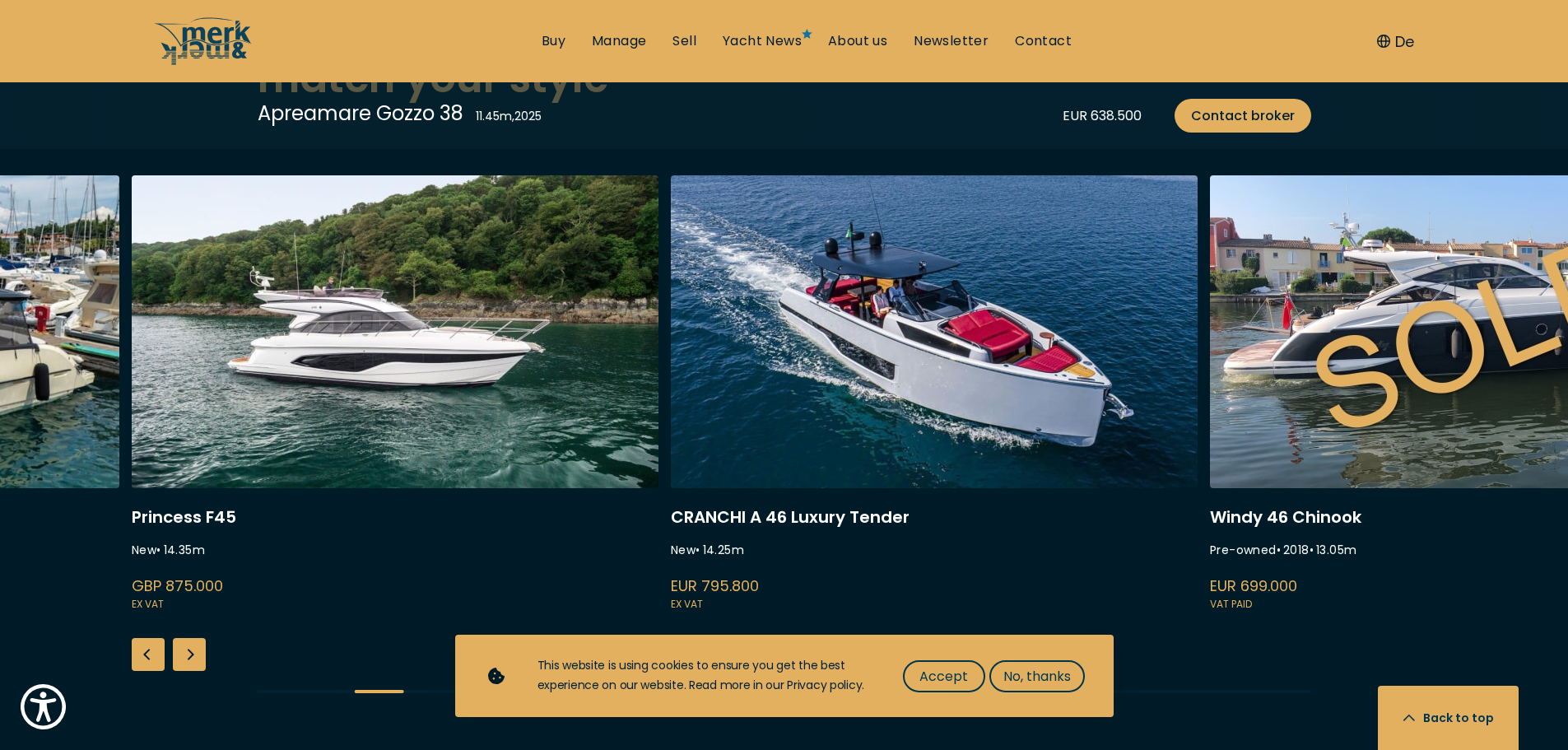
click at [190, 638] on div "Next slide" at bounding box center [189, 654] width 33 height 33
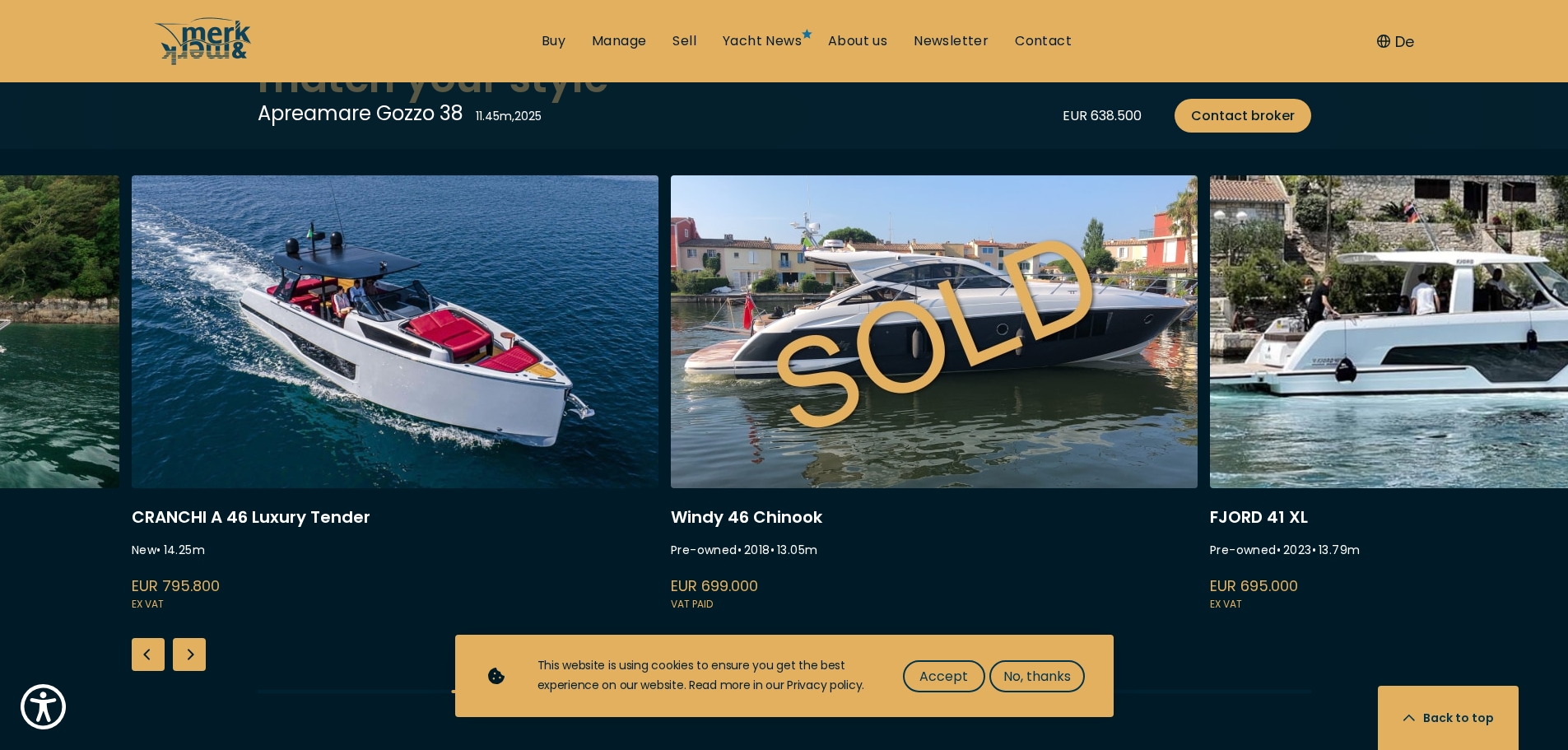
click at [187, 638] on div "Next slide" at bounding box center [189, 654] width 33 height 33
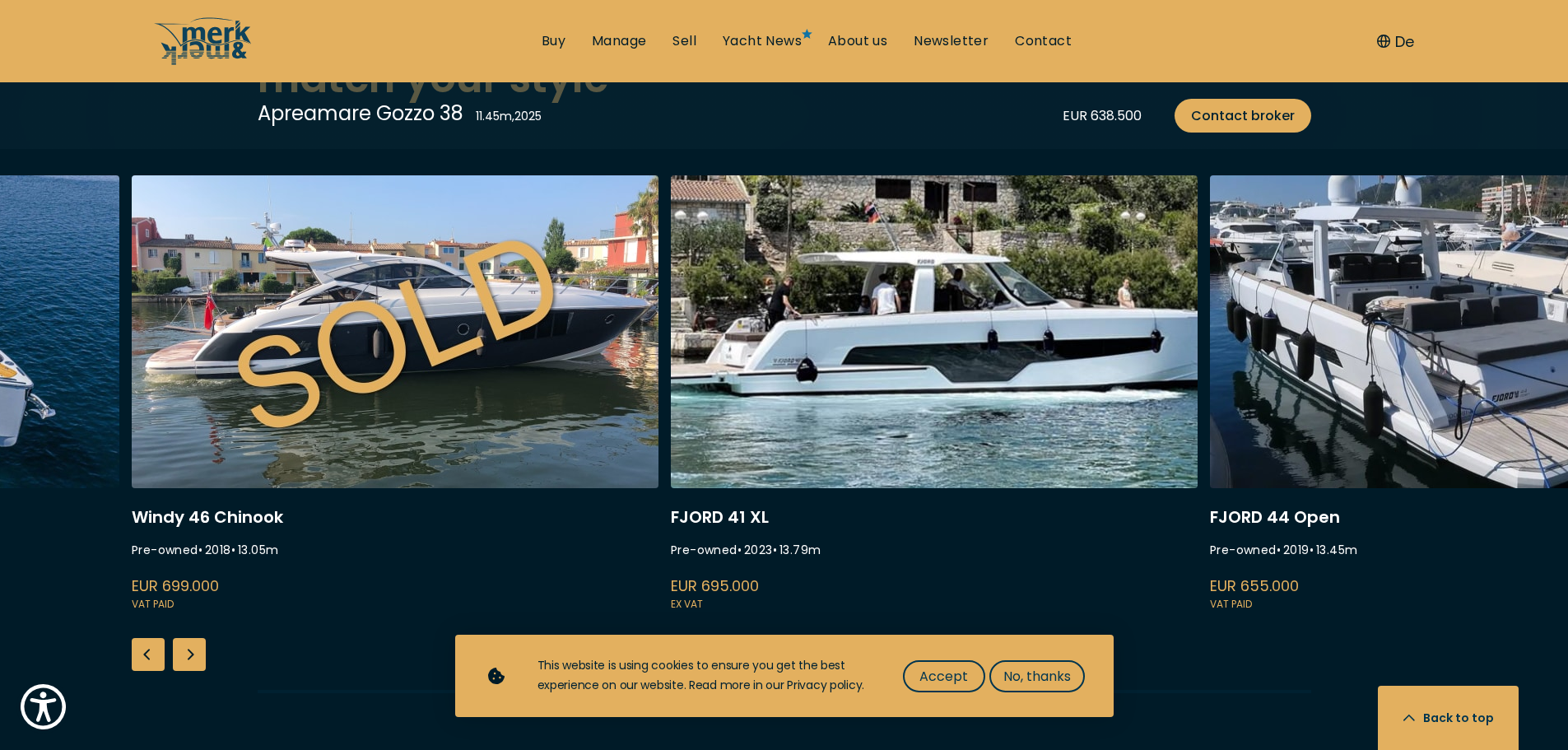
click at [187, 638] on div "Next slide" at bounding box center [189, 654] width 33 height 33
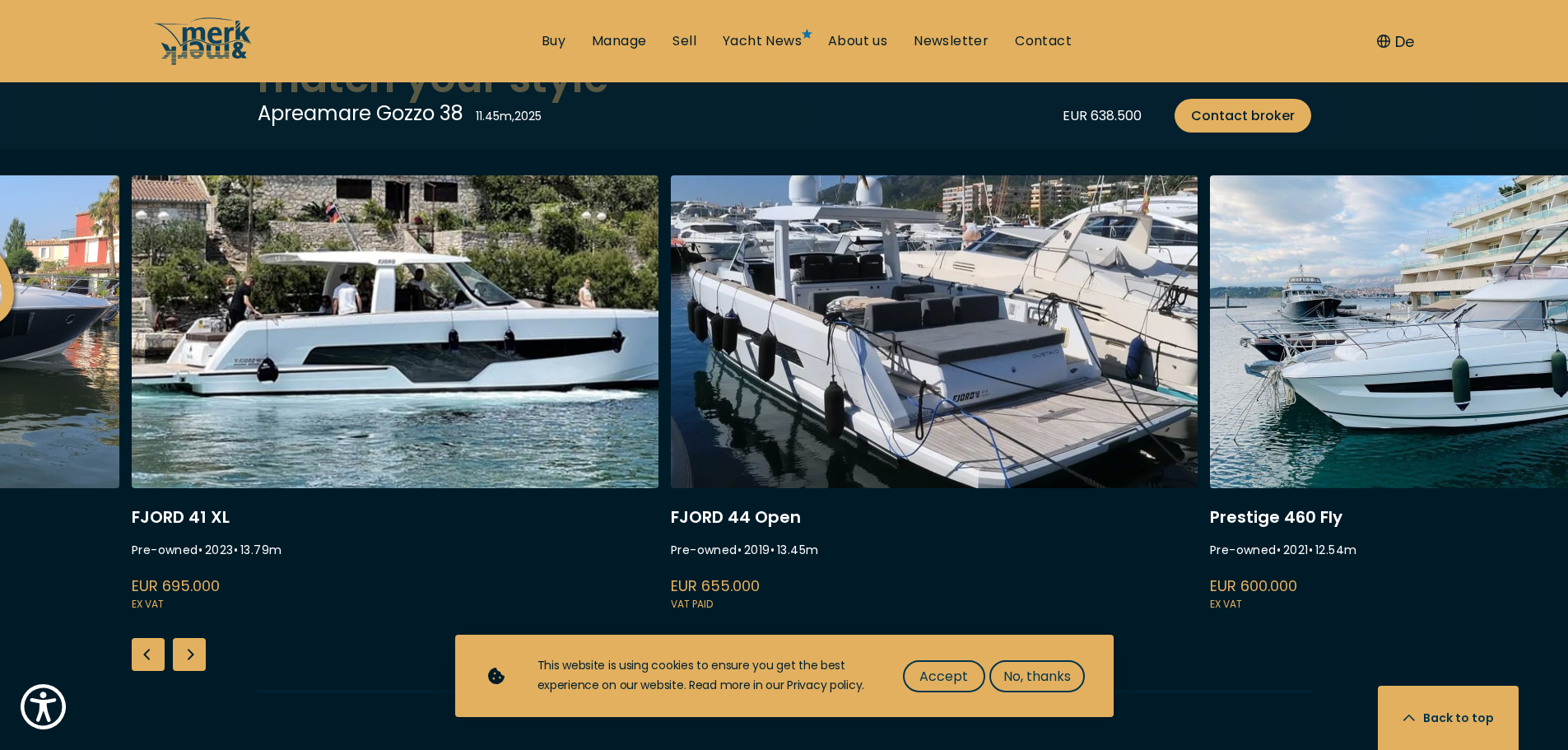
click at [187, 638] on div "Next slide" at bounding box center [189, 654] width 33 height 33
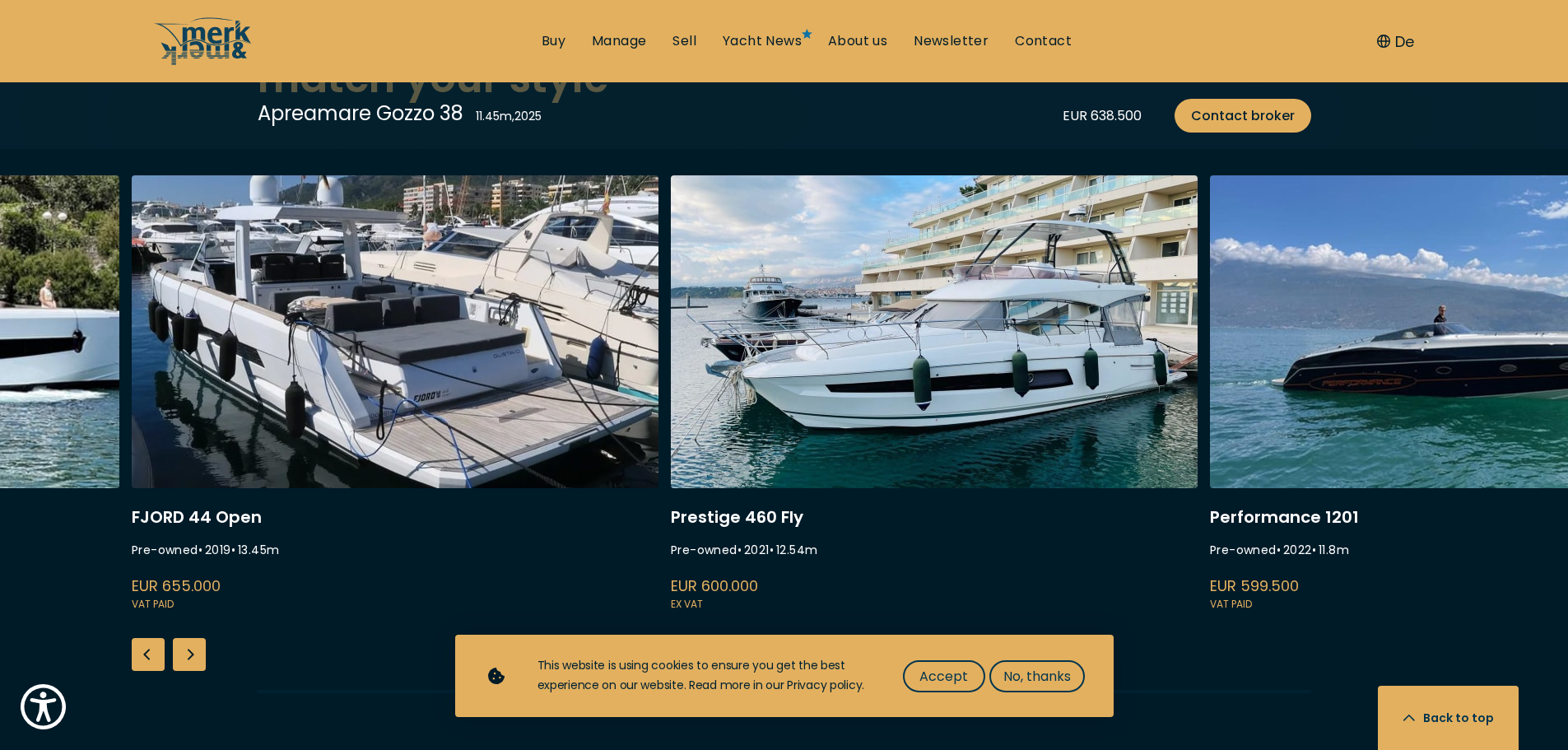
click at [187, 638] on div "Next slide" at bounding box center [189, 654] width 33 height 33
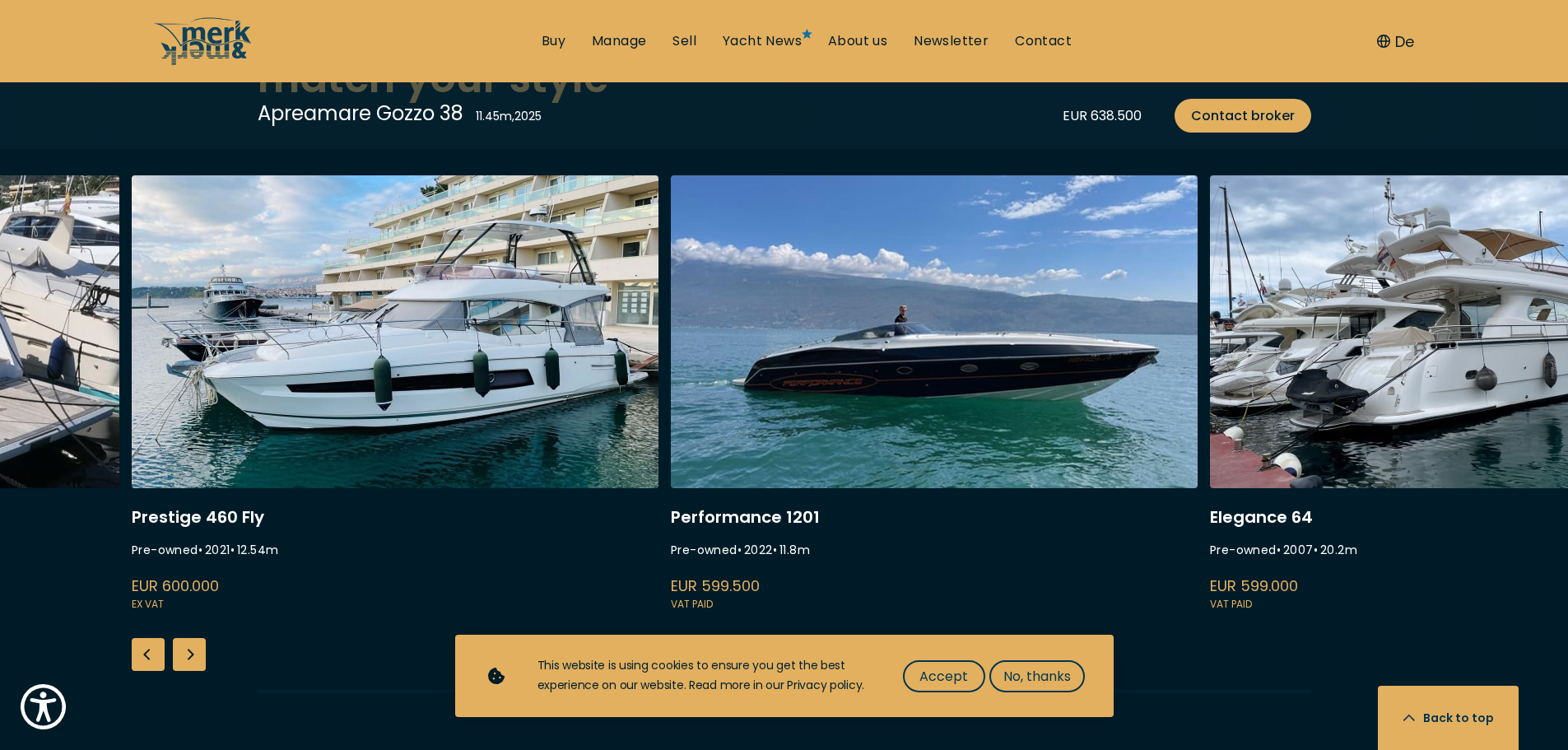
click at [187, 638] on div "Next slide" at bounding box center [189, 654] width 33 height 33
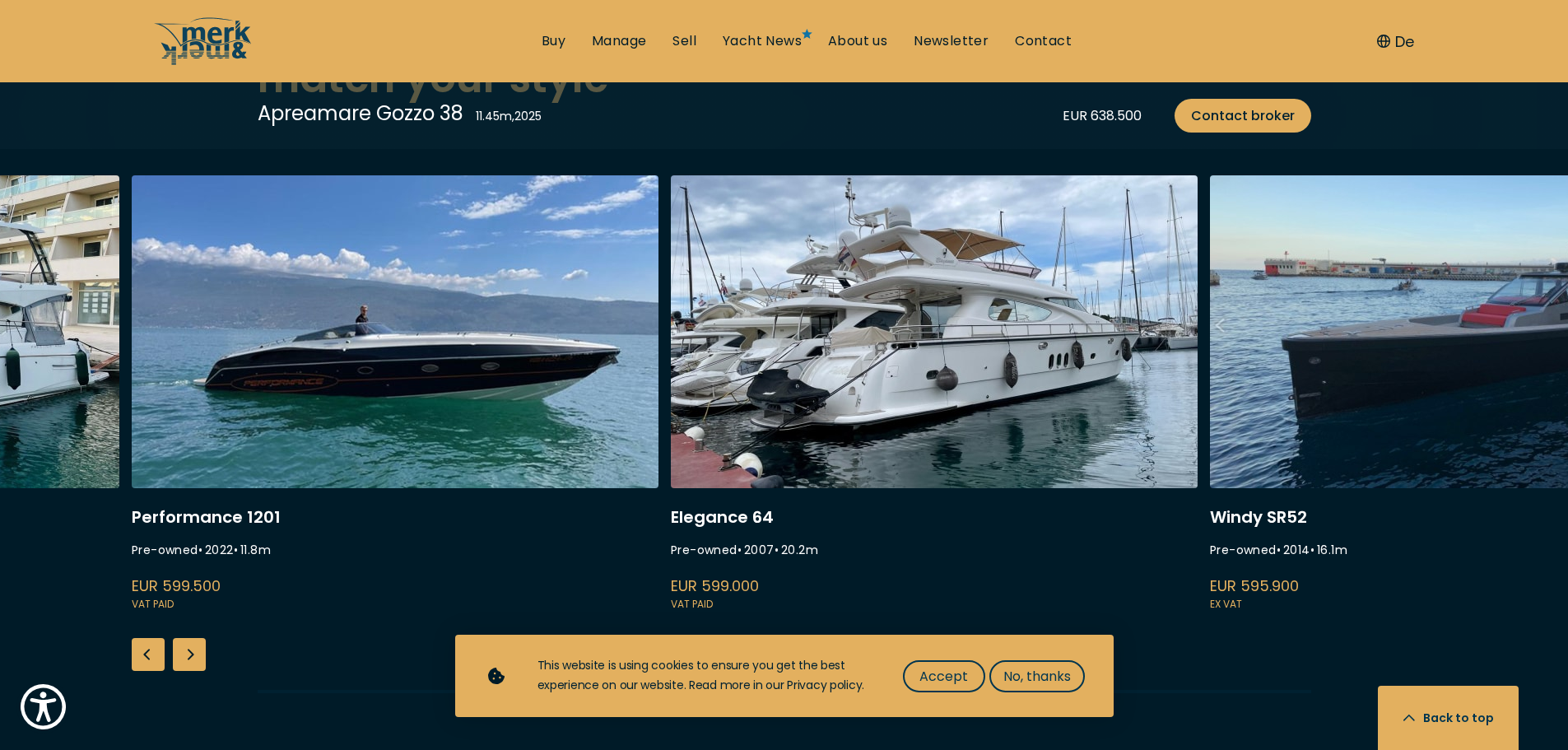
click at [187, 638] on div "Next slide" at bounding box center [189, 654] width 33 height 33
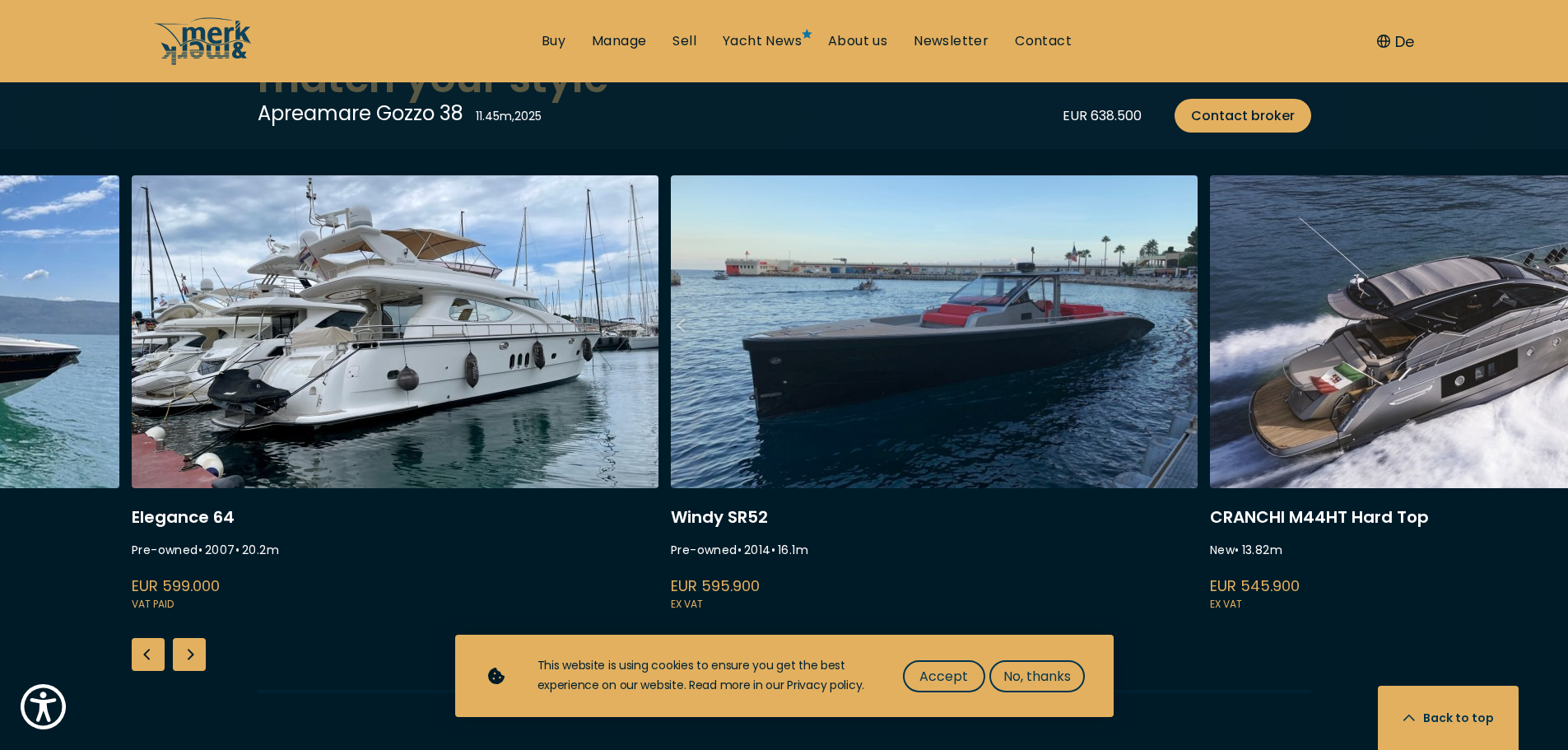
click at [187, 638] on div "Next slide" at bounding box center [189, 654] width 33 height 33
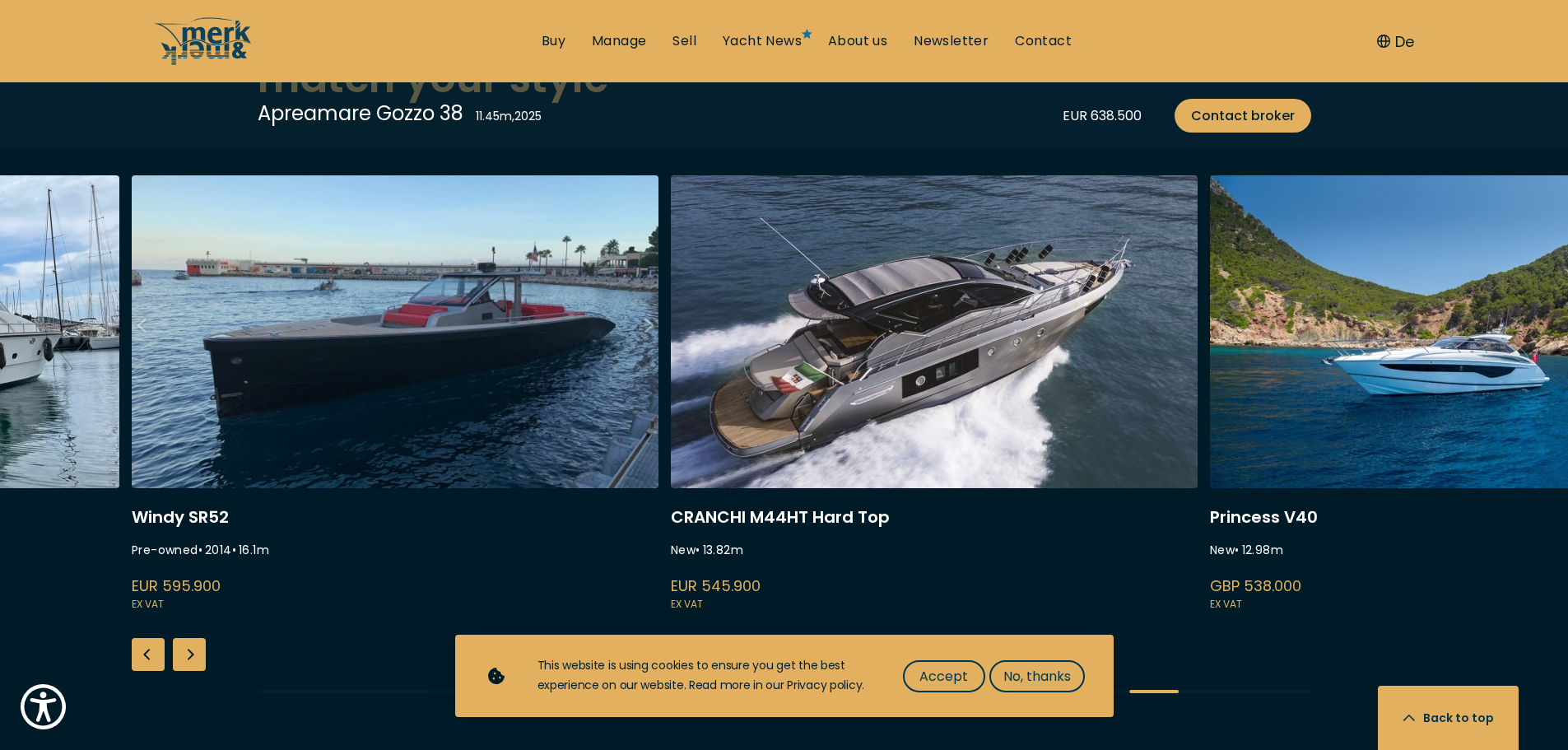
click at [158, 638] on div "Previous slide" at bounding box center [148, 654] width 33 height 33
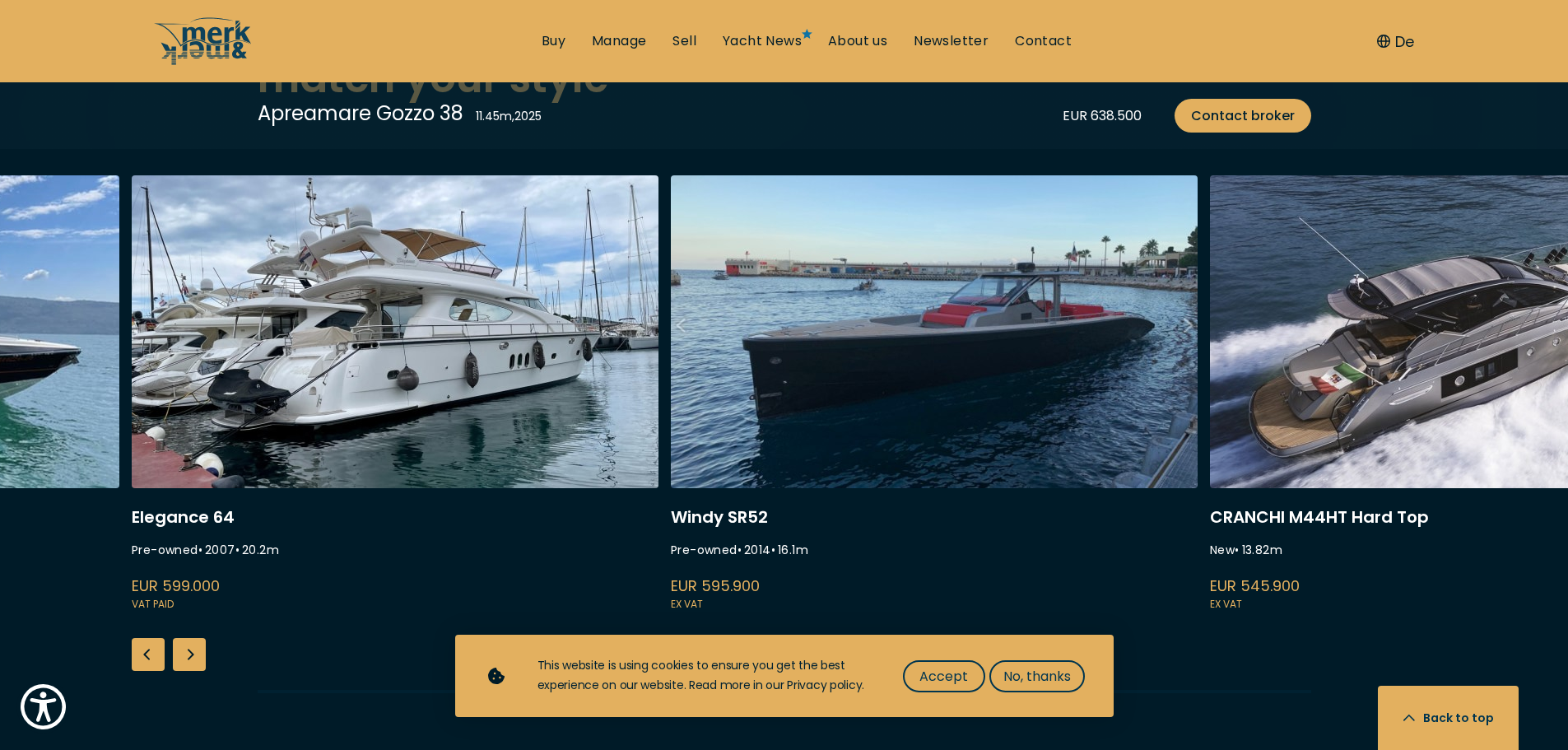
click at [190, 638] on div "Next slide" at bounding box center [189, 654] width 33 height 33
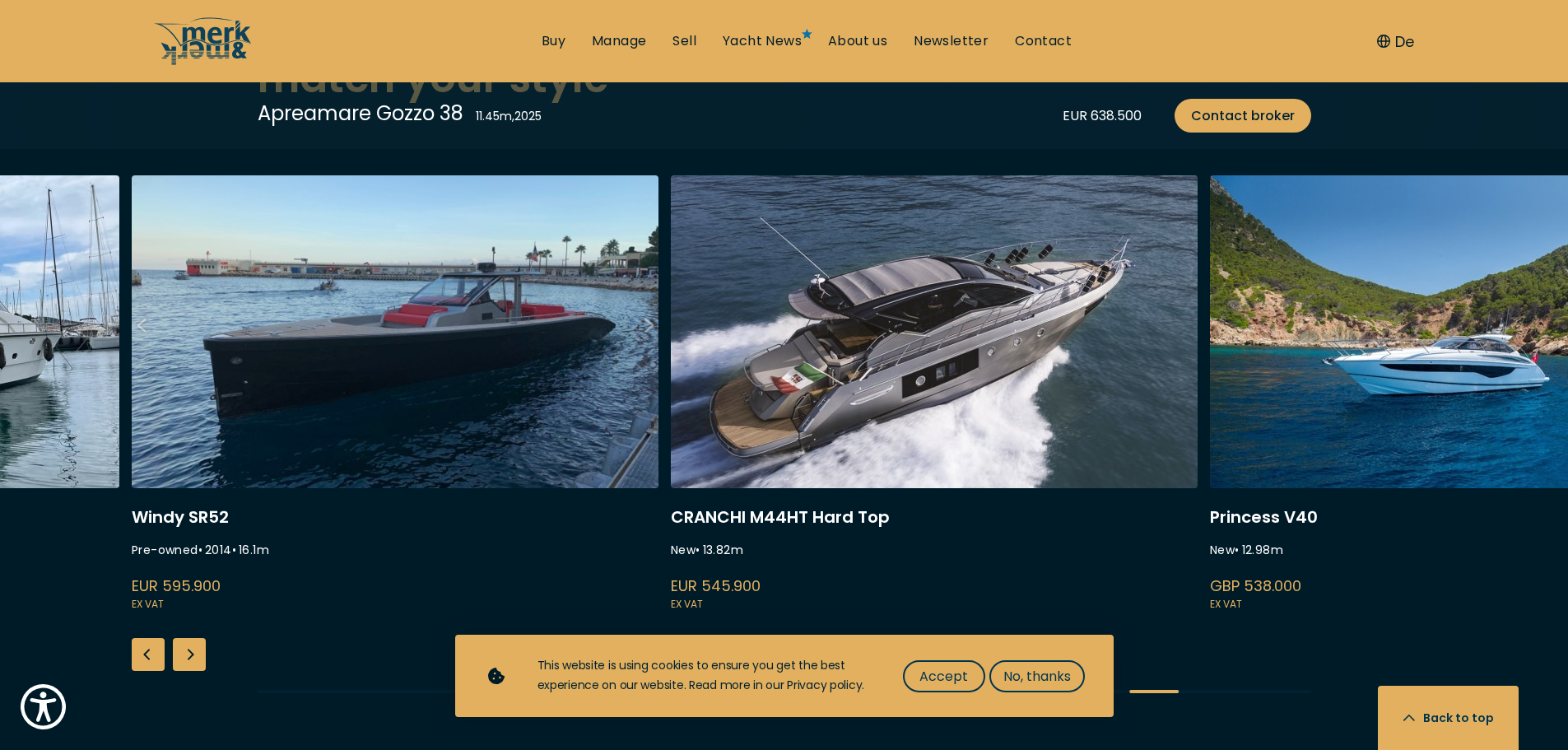
click at [190, 638] on div "Next slide" at bounding box center [189, 654] width 33 height 33
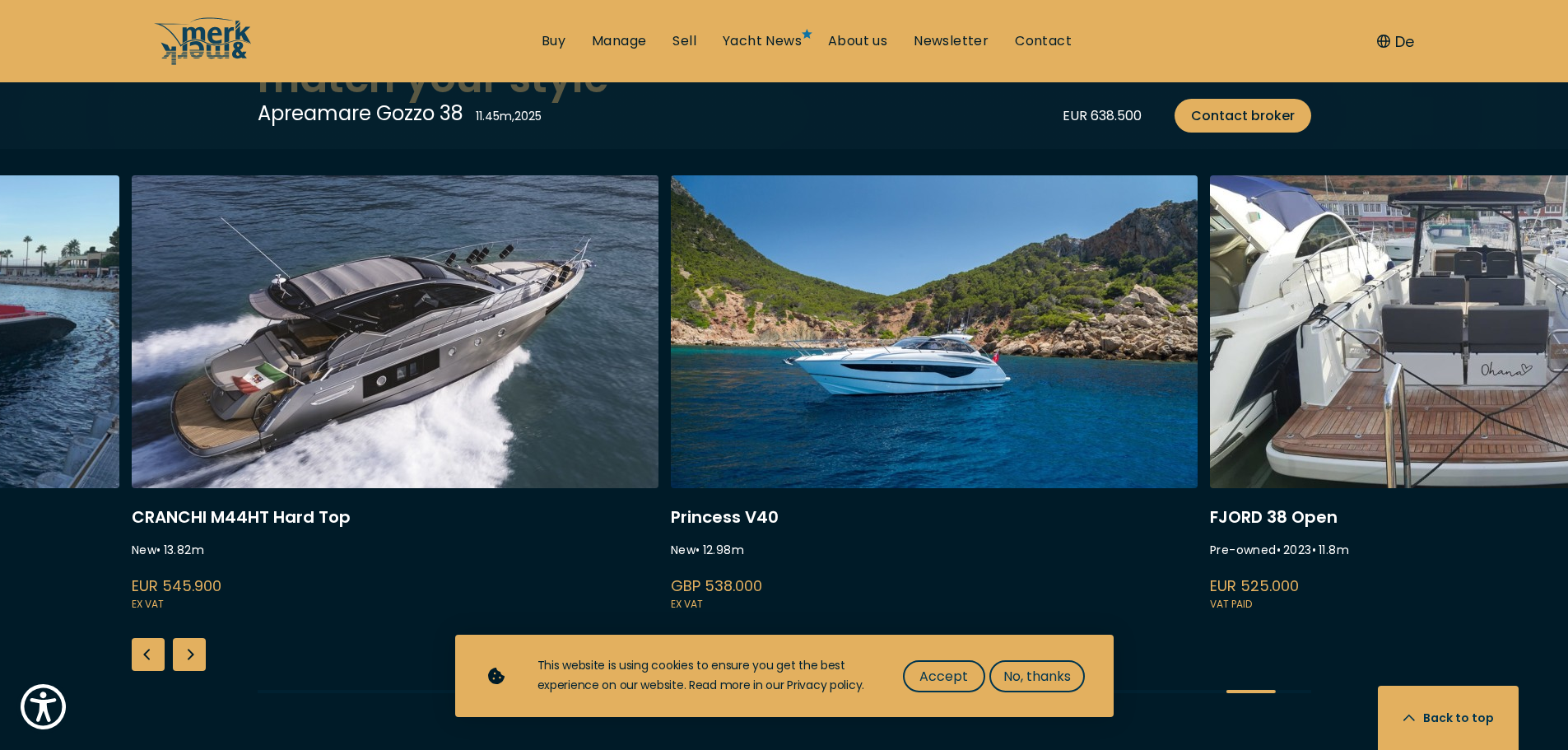
click at [188, 638] on div "Next slide" at bounding box center [189, 654] width 33 height 33
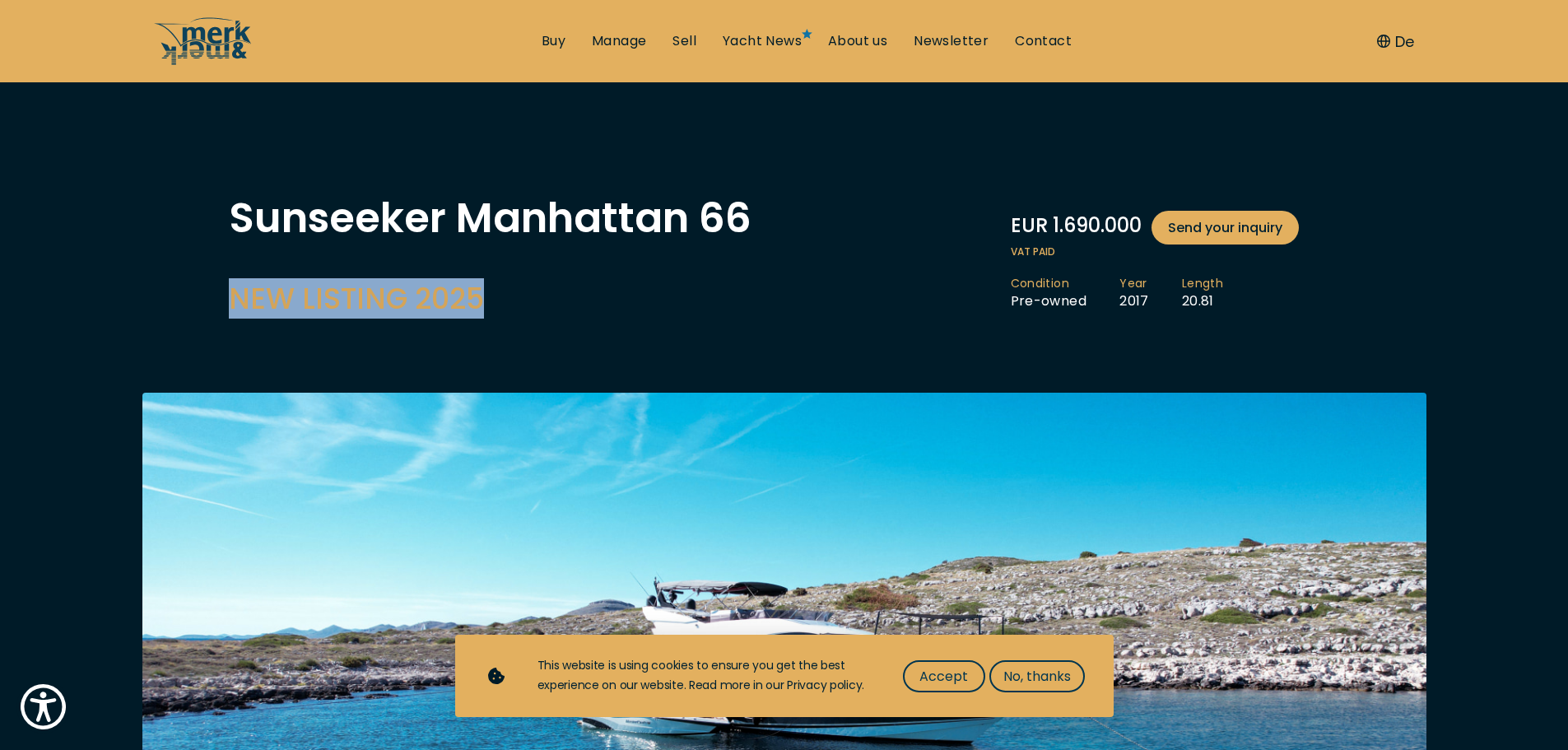
drag, startPoint x: 226, startPoint y: 305, endPoint x: 515, endPoint y: 304, distance: 289.0
click at [515, 304] on h2 "NEW LISTING 2025" at bounding box center [490, 299] width 523 height 40
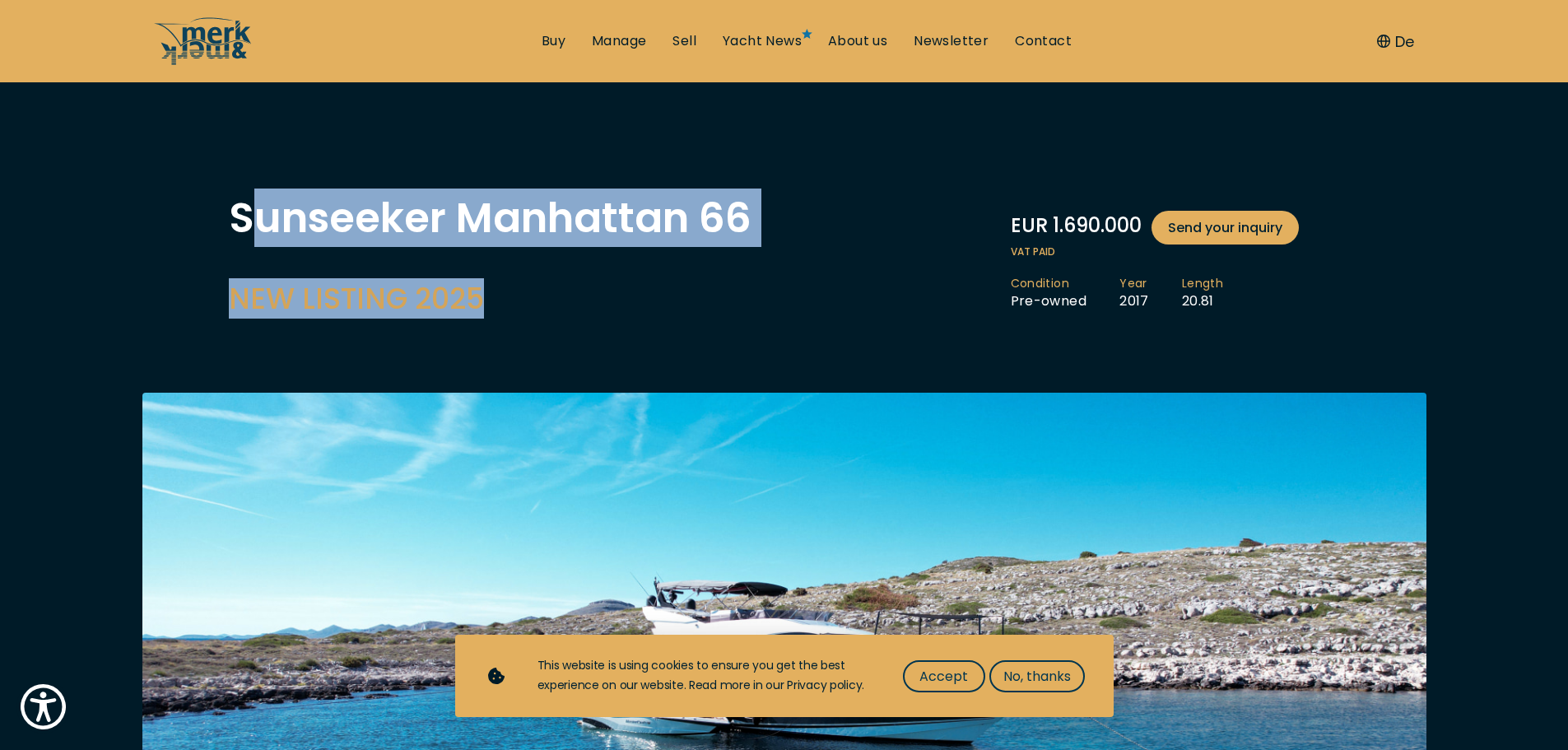
drag, startPoint x: 502, startPoint y: 312, endPoint x: 247, endPoint y: 214, distance: 273.2
click at [247, 214] on div "Sunseeker Manhattan 66 NEW LISTING 2025" at bounding box center [490, 258] width 523 height 121
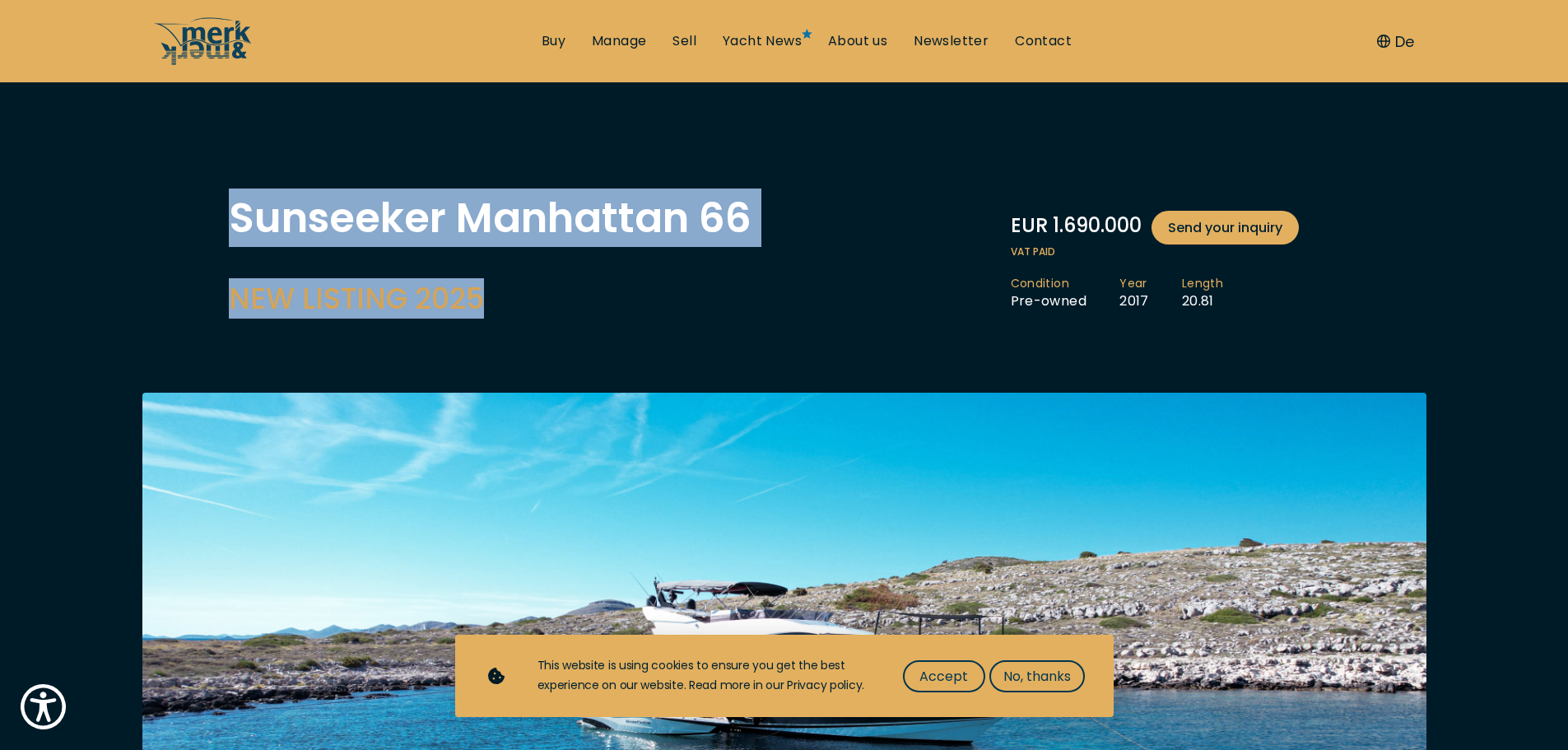
drag, startPoint x: 226, startPoint y: 210, endPoint x: 504, endPoint y: 308, distance: 294.8
click at [511, 309] on h2 "NEW LISTING 2025" at bounding box center [490, 299] width 523 height 40
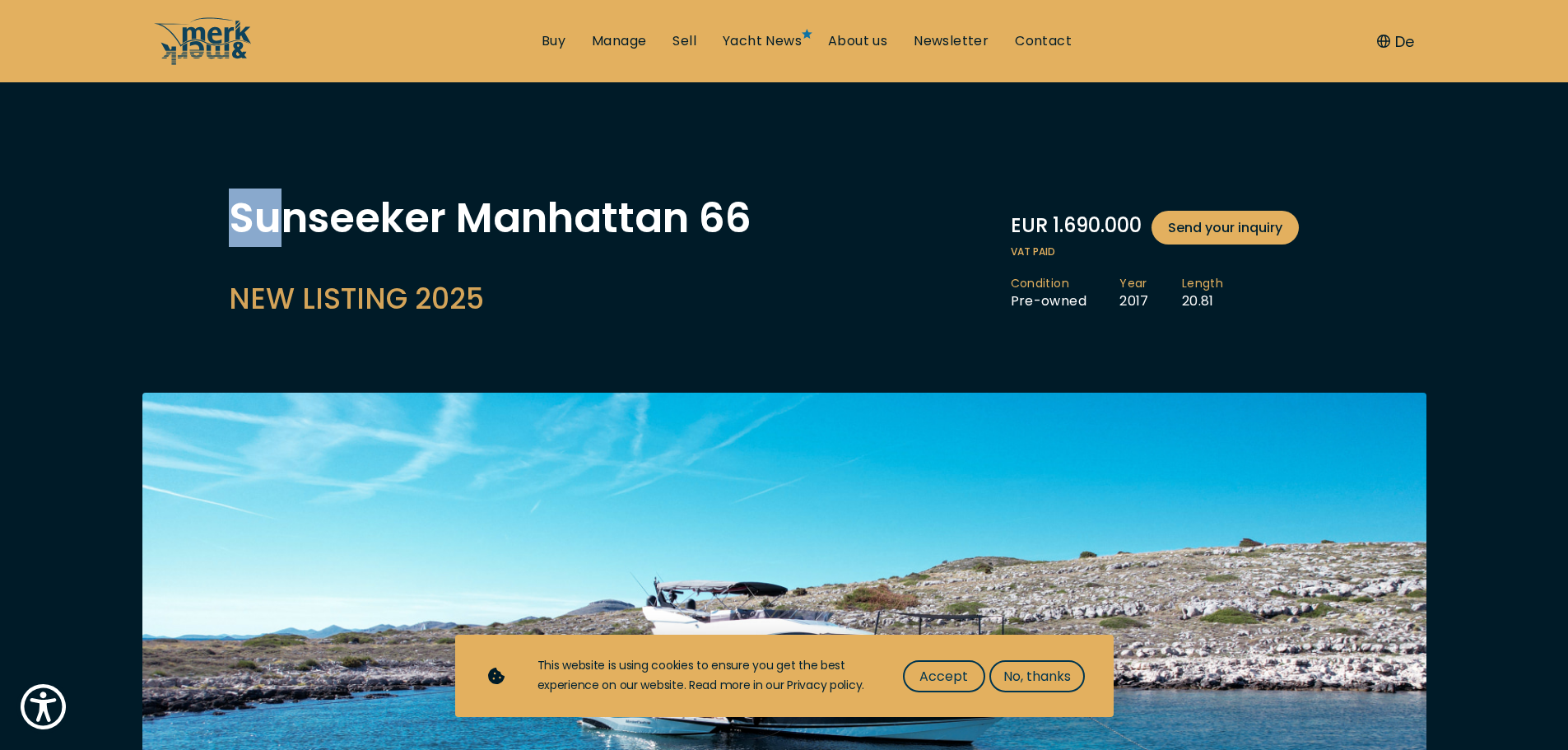
drag, startPoint x: 511, startPoint y: 311, endPoint x: 243, endPoint y: 217, distance: 284.0
click at [258, 222] on div "Sunseeker Manhattan 66 NEW LISTING 2025" at bounding box center [490, 258] width 523 height 121
click at [232, 203] on h1 "Sunseeker Manhattan 66" at bounding box center [490, 218] width 523 height 41
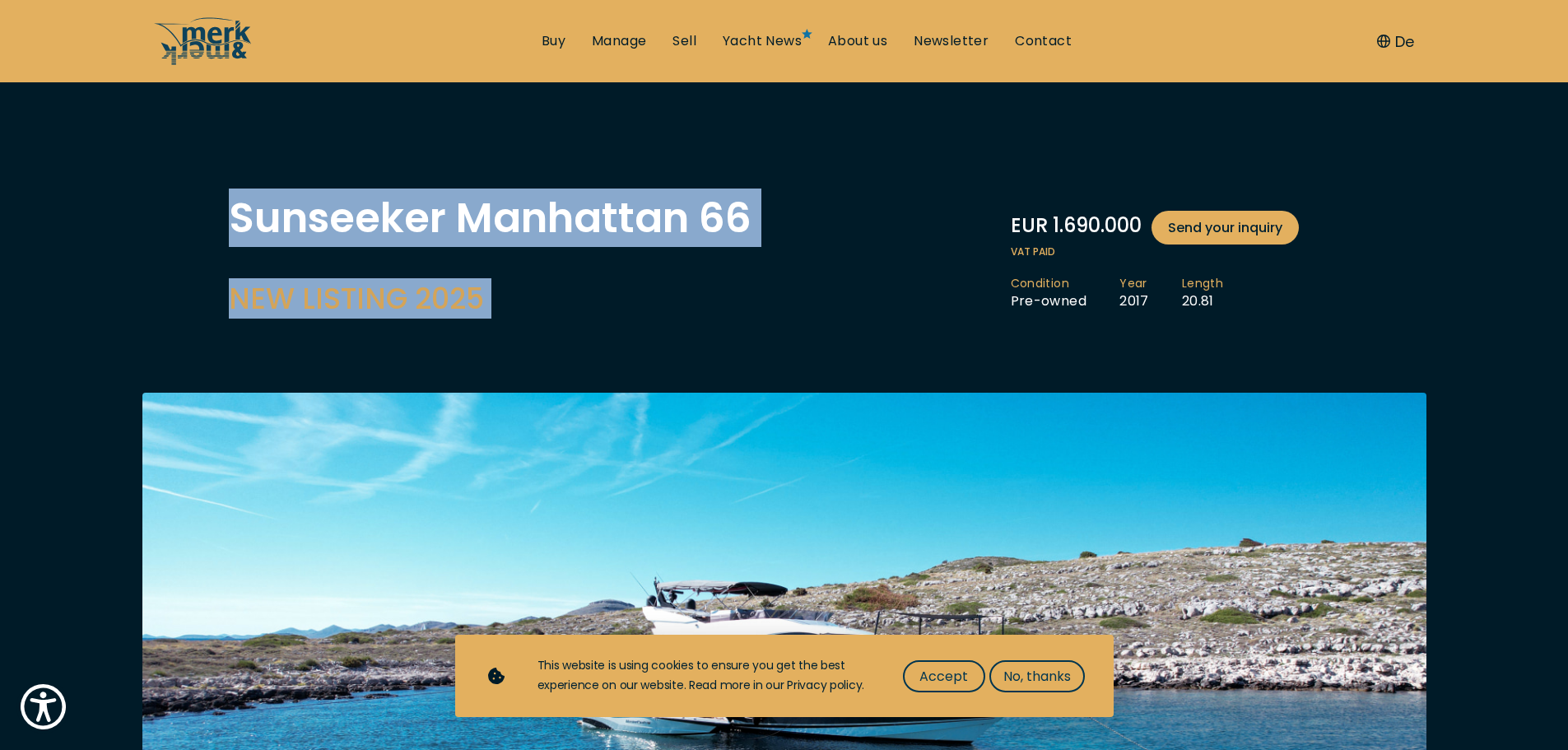
drag, startPoint x: 241, startPoint y: 210, endPoint x: 506, endPoint y: 307, distance: 282.2
click at [492, 326] on div "Sunseeker Manhattan 66 NEW LISTING 2025" at bounding box center [490, 262] width 523 height 130
click at [506, 307] on h2 "NEW LISTING 2025" at bounding box center [490, 299] width 523 height 40
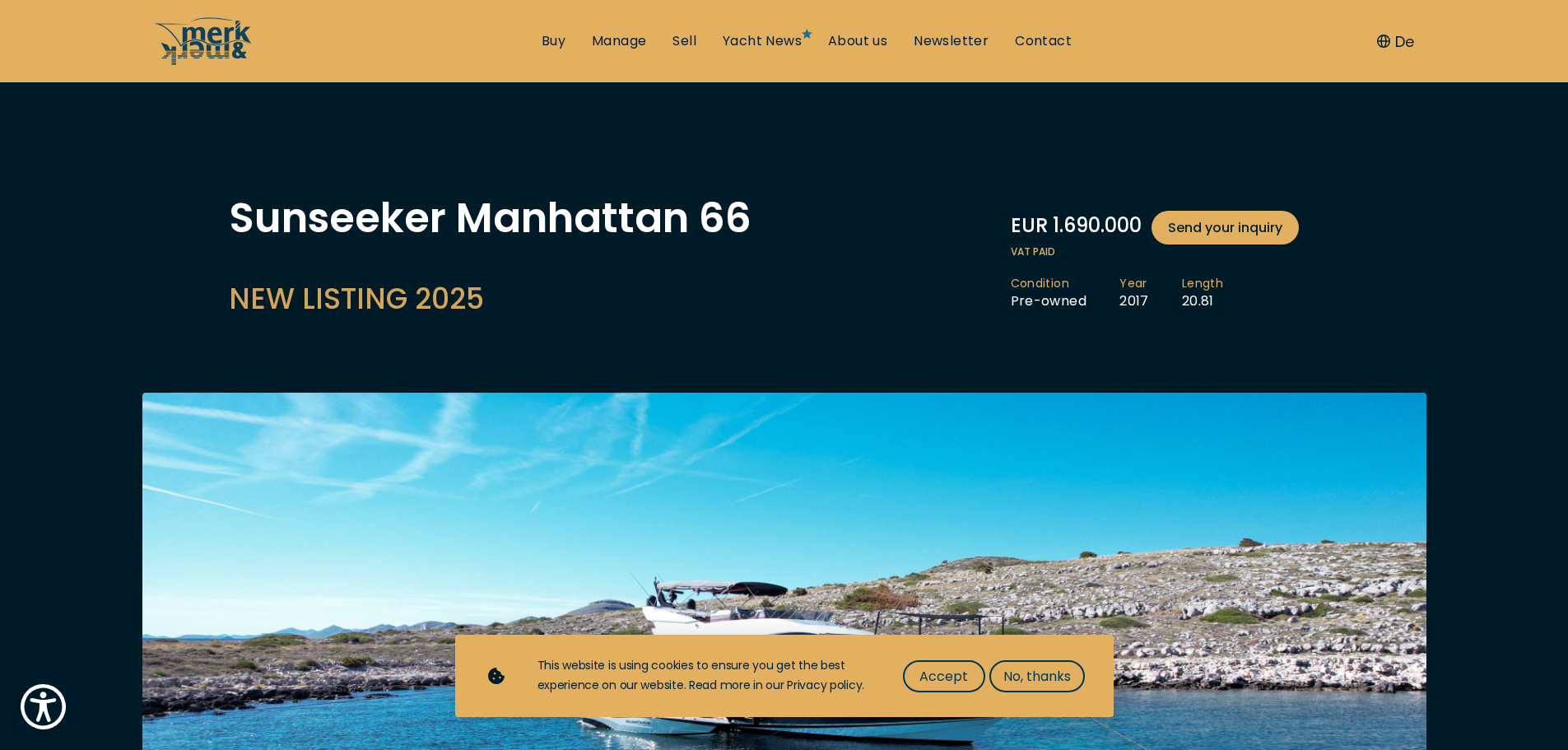
click at [497, 311] on h2 "NEW LISTING 2025" at bounding box center [490, 299] width 523 height 40
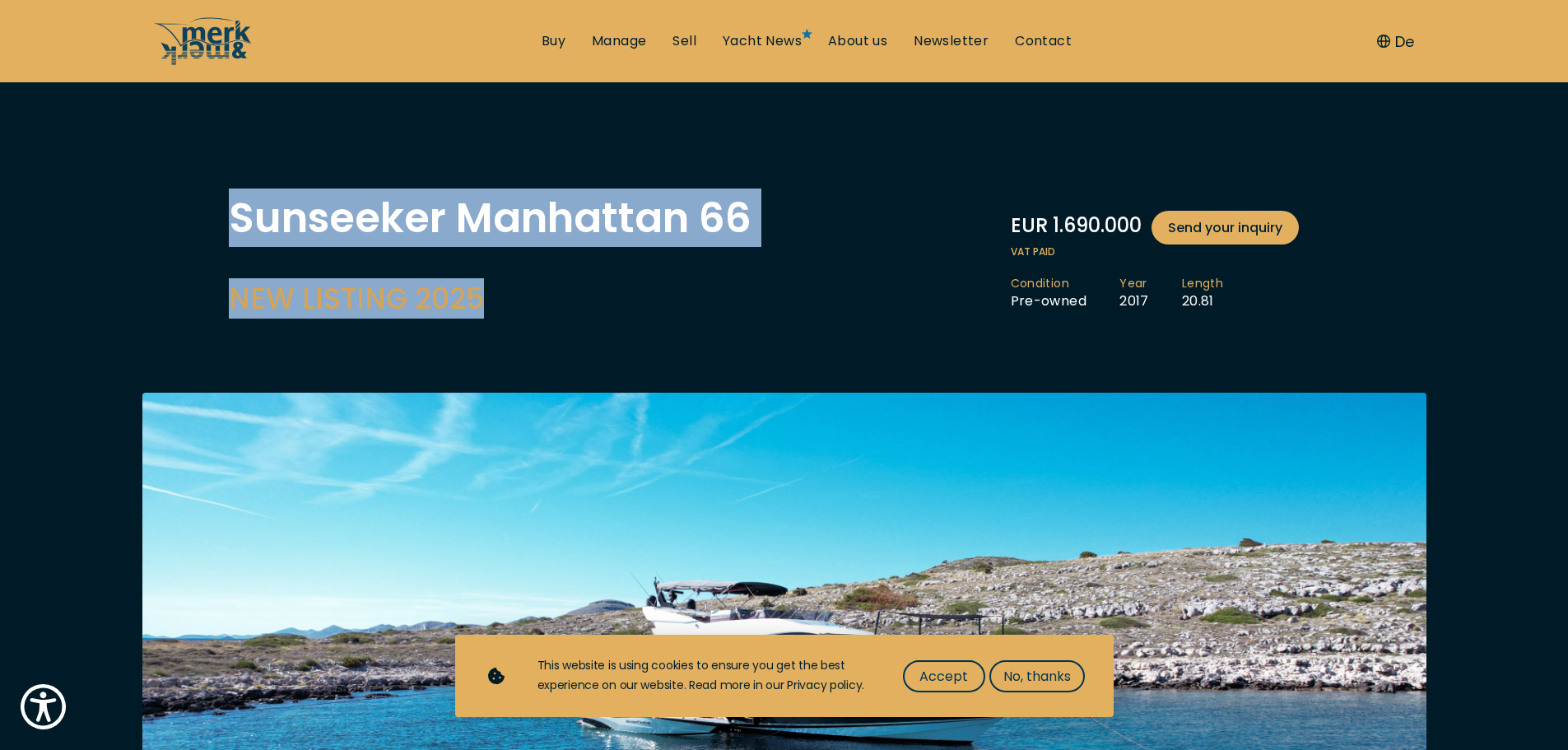
drag, startPoint x: 476, startPoint y: 303, endPoint x: 202, endPoint y: 205, distance: 291.0
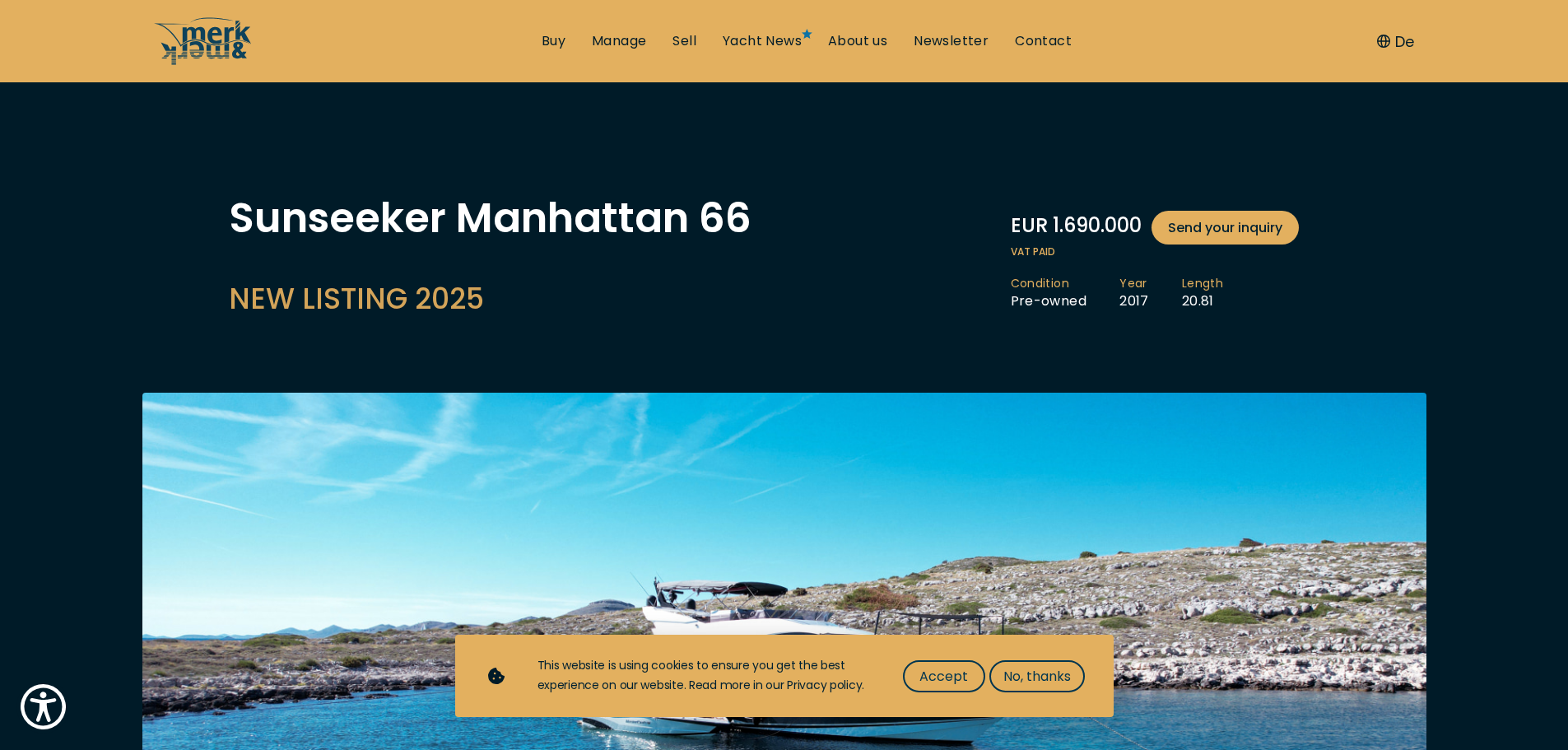
click at [469, 309] on h2 "NEW LISTING 2025" at bounding box center [490, 299] width 523 height 40
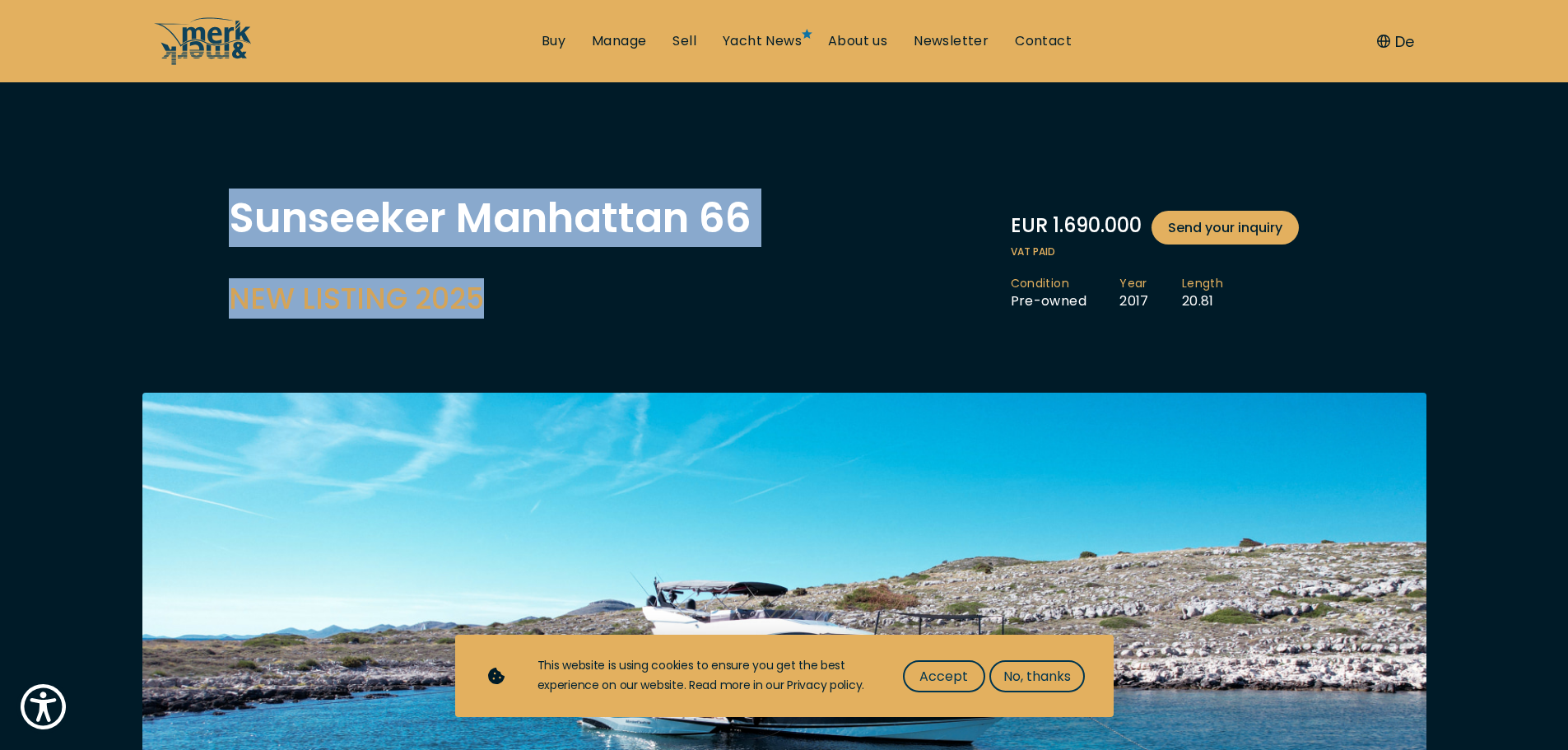
drag, startPoint x: 457, startPoint y: 303, endPoint x: 223, endPoint y: 210, distance: 251.8
drag, startPoint x: 262, startPoint y: 226, endPoint x: 517, endPoint y: 322, distance: 272.5
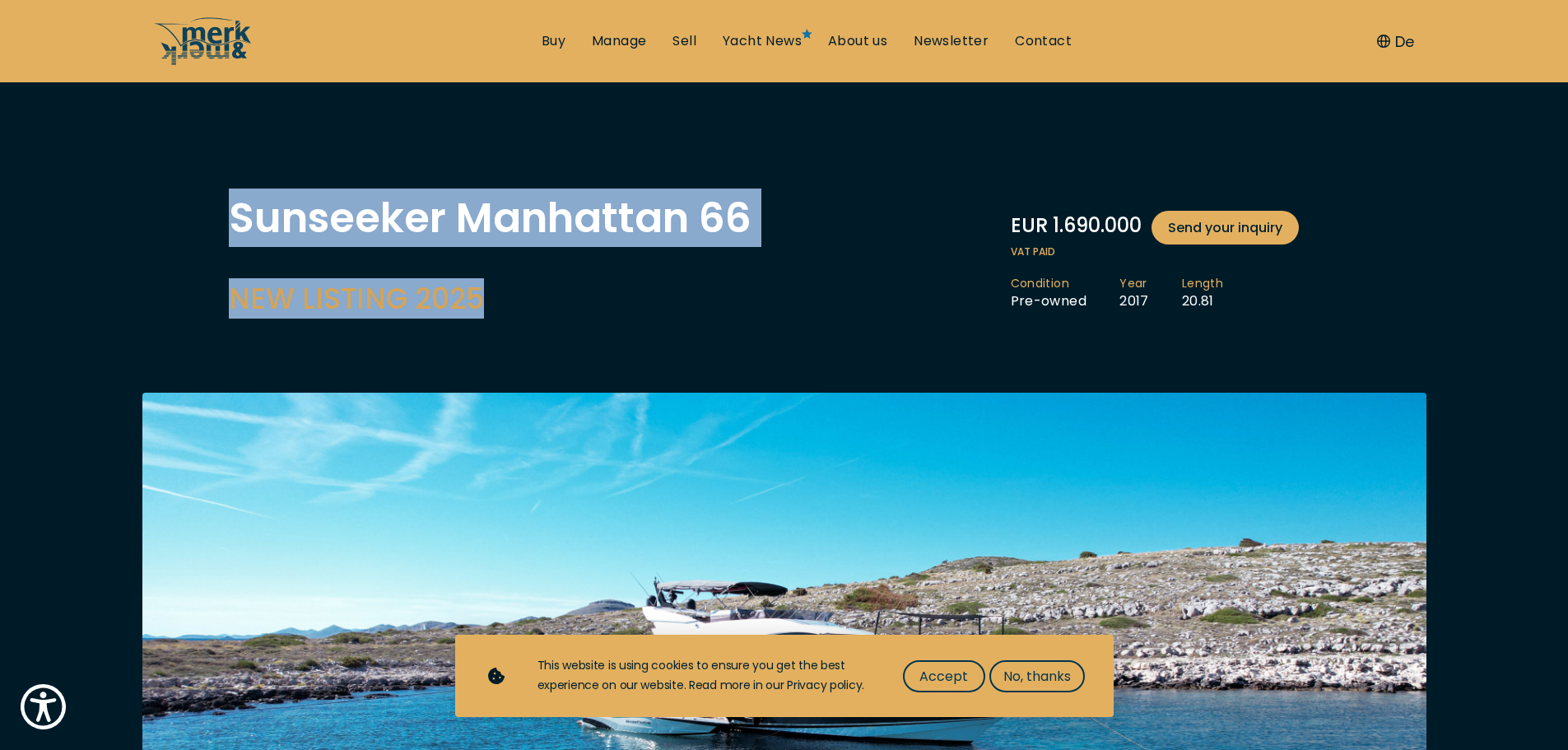
click at [517, 322] on div "Sunseeker Manhattan 66 NEW LISTING 2025" at bounding box center [490, 262] width 523 height 130
drag, startPoint x: 522, startPoint y: 318, endPoint x: 213, endPoint y: 224, distance: 323.0
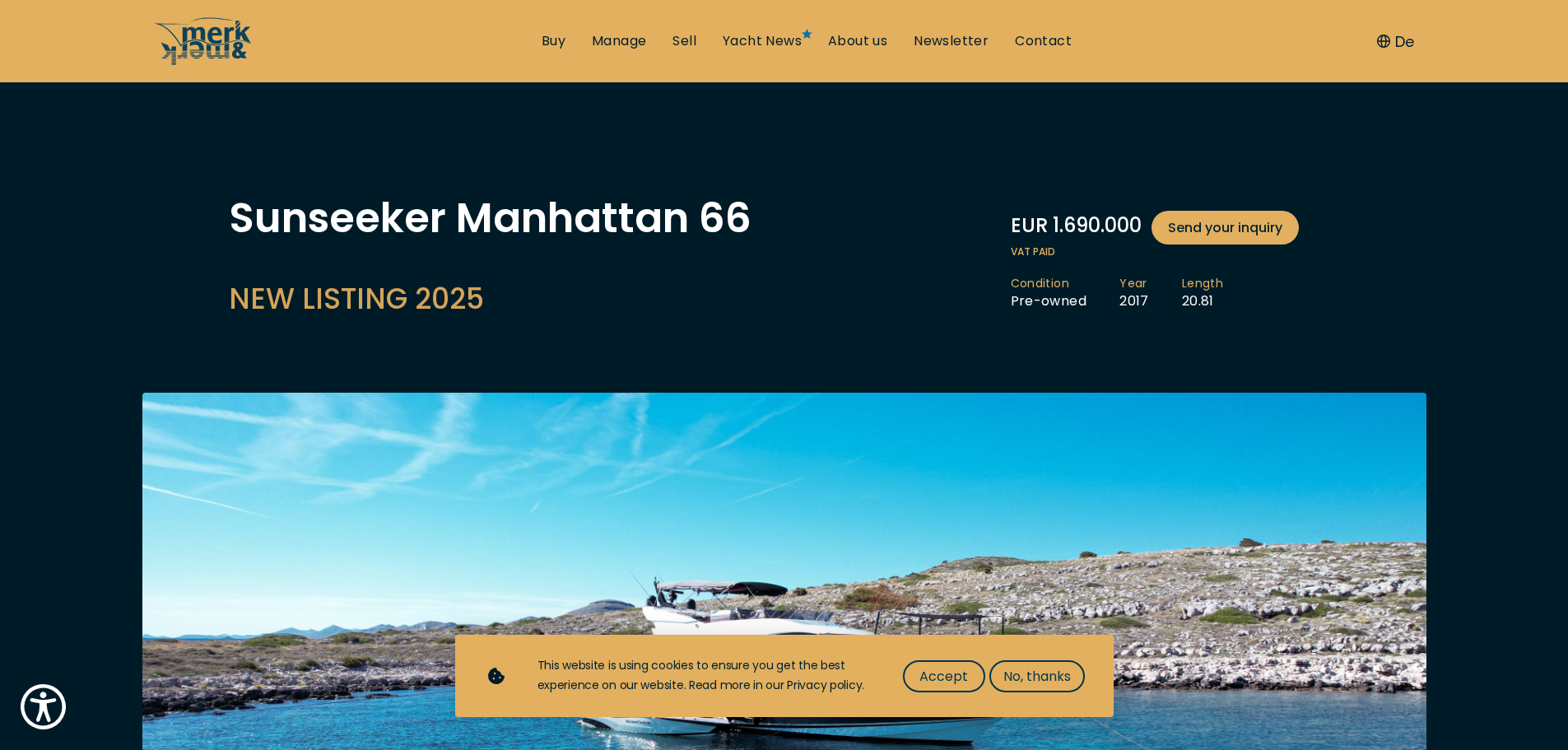
click at [463, 251] on div "Sunseeker Manhattan 66 NEW LISTING 2025" at bounding box center [490, 258] width 523 height 121
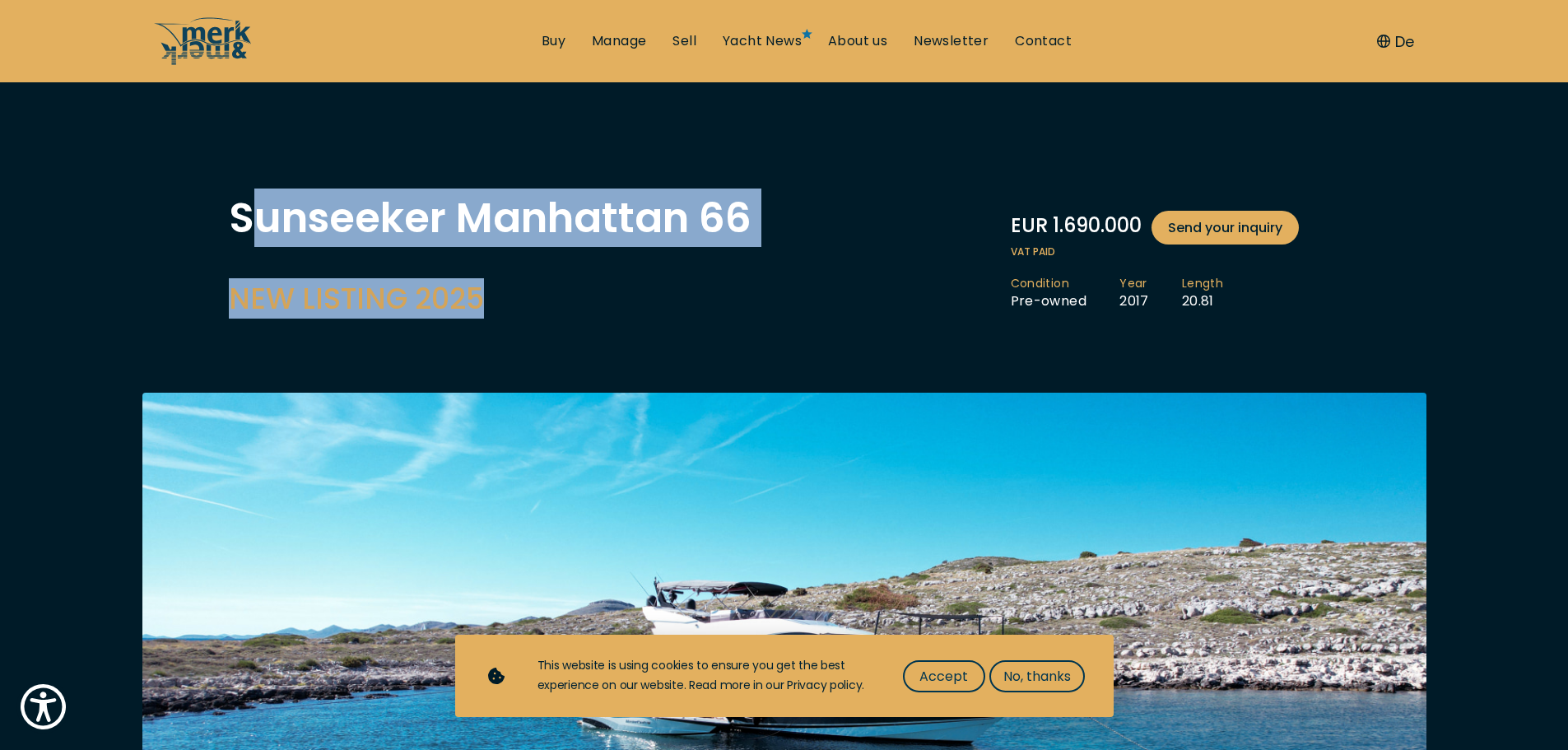
drag, startPoint x: 509, startPoint y: 295, endPoint x: 254, endPoint y: 205, distance: 270.4
click at [254, 205] on div "Sunseeker Manhattan 66 NEW LISTING 2025" at bounding box center [490, 258] width 523 height 121
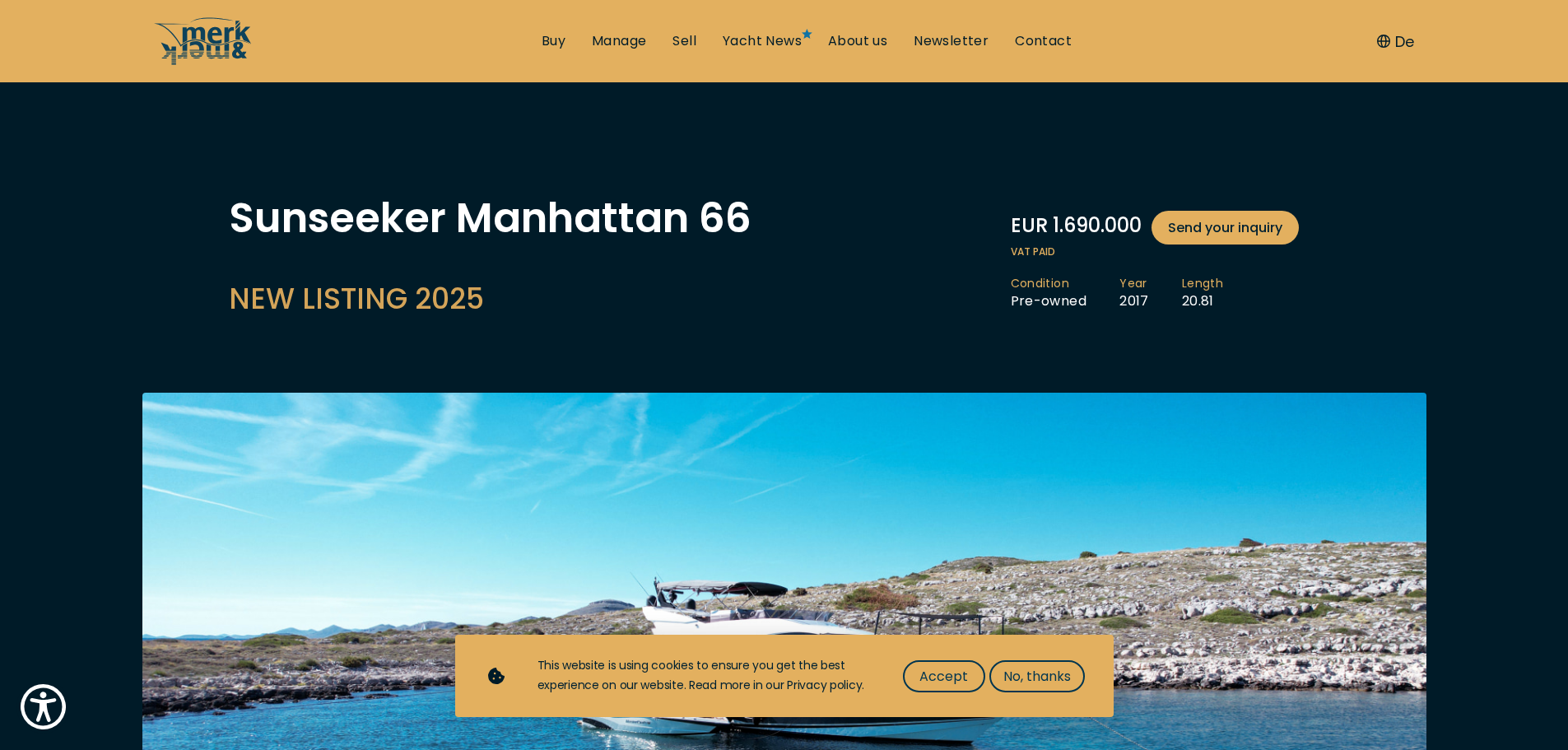
click at [238, 209] on h1 "Sunseeker Manhattan 66" at bounding box center [490, 218] width 523 height 41
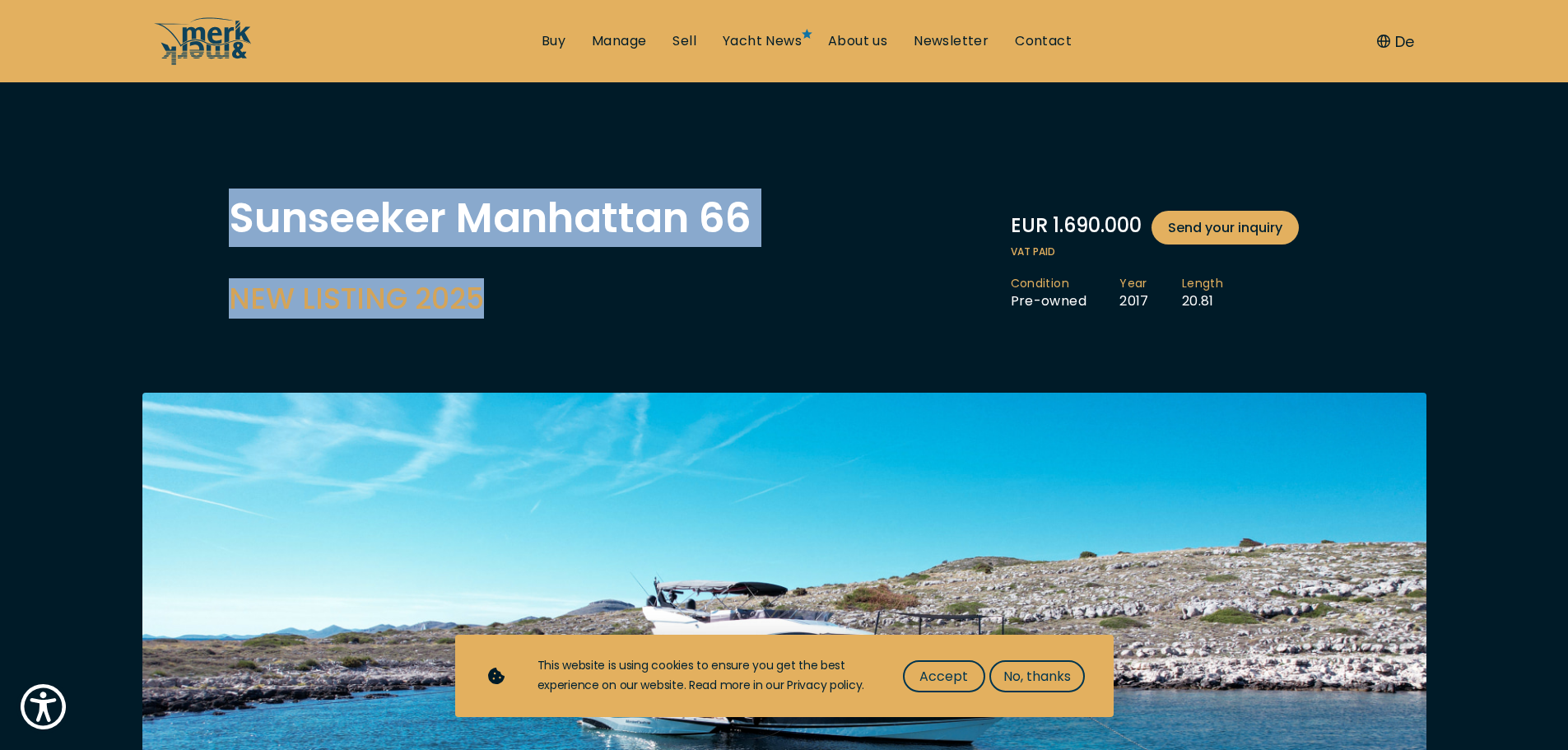
drag, startPoint x: 372, startPoint y: 255, endPoint x: 505, endPoint y: 301, distance: 140.7
click at [505, 301] on h2 "NEW LISTING 2025" at bounding box center [490, 299] width 523 height 40
drag, startPoint x: 511, startPoint y: 305, endPoint x: 210, endPoint y: 213, distance: 314.7
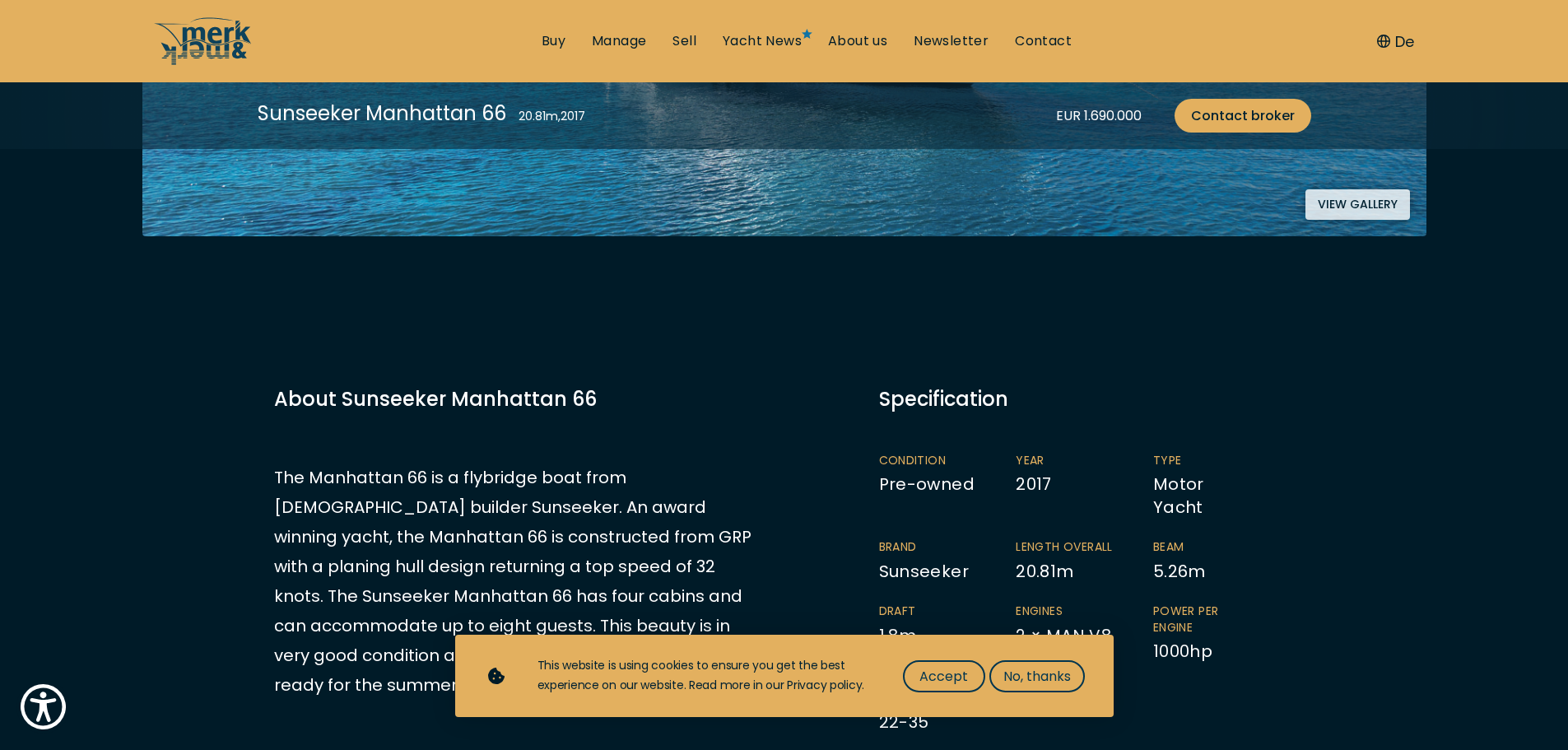
scroll to position [659, 0]
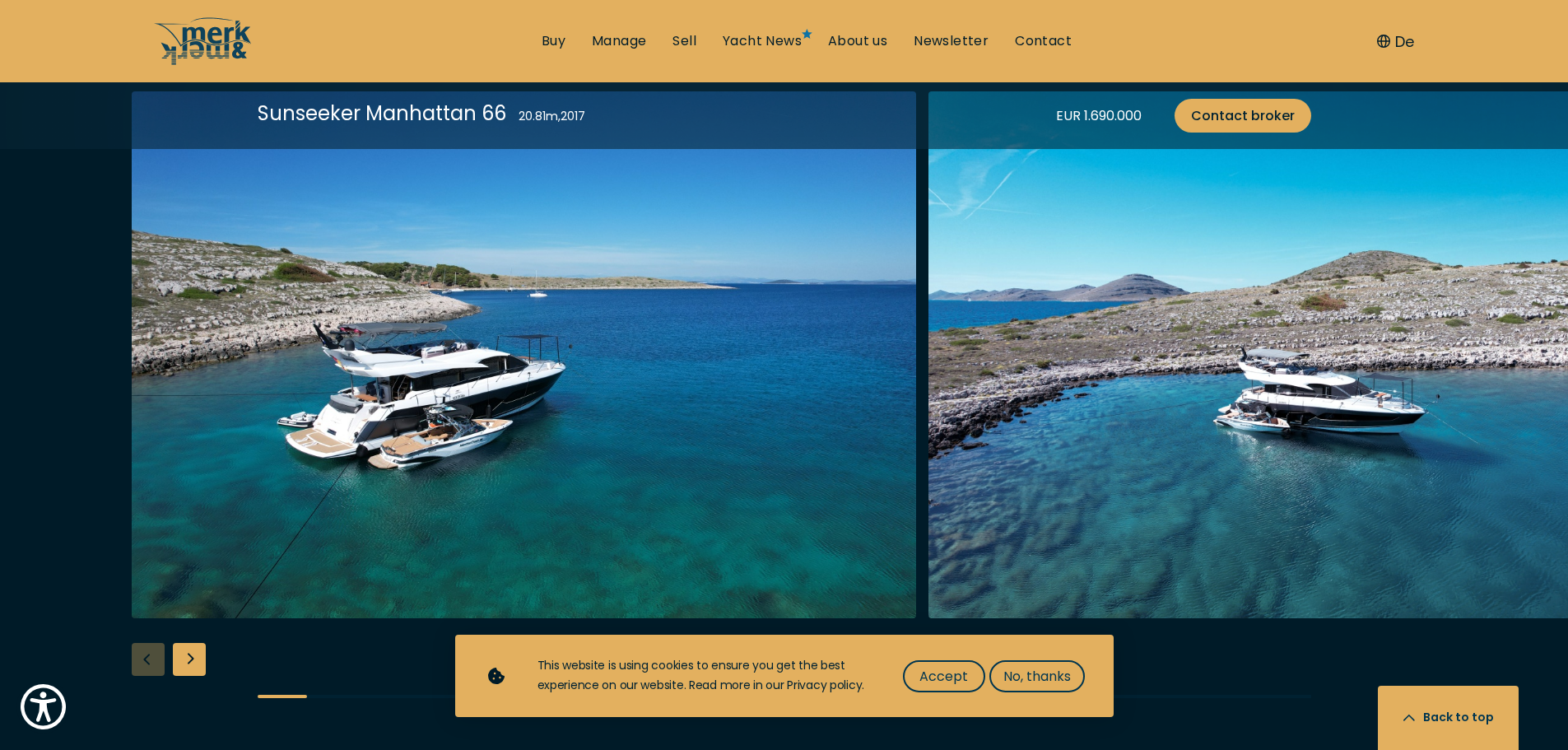
scroll to position [1812, 0]
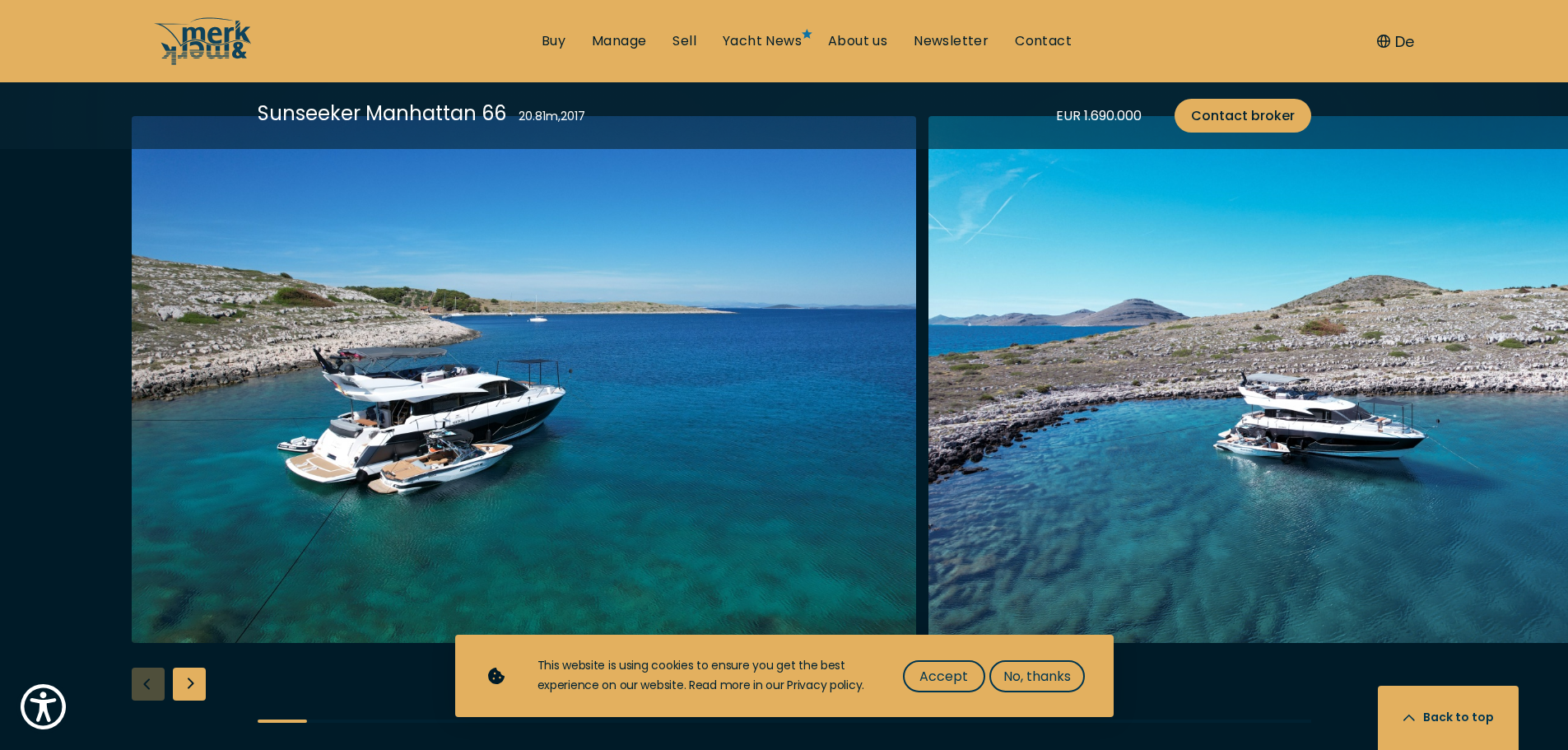
click at [193, 668] on div "Next slide" at bounding box center [189, 685] width 33 height 33
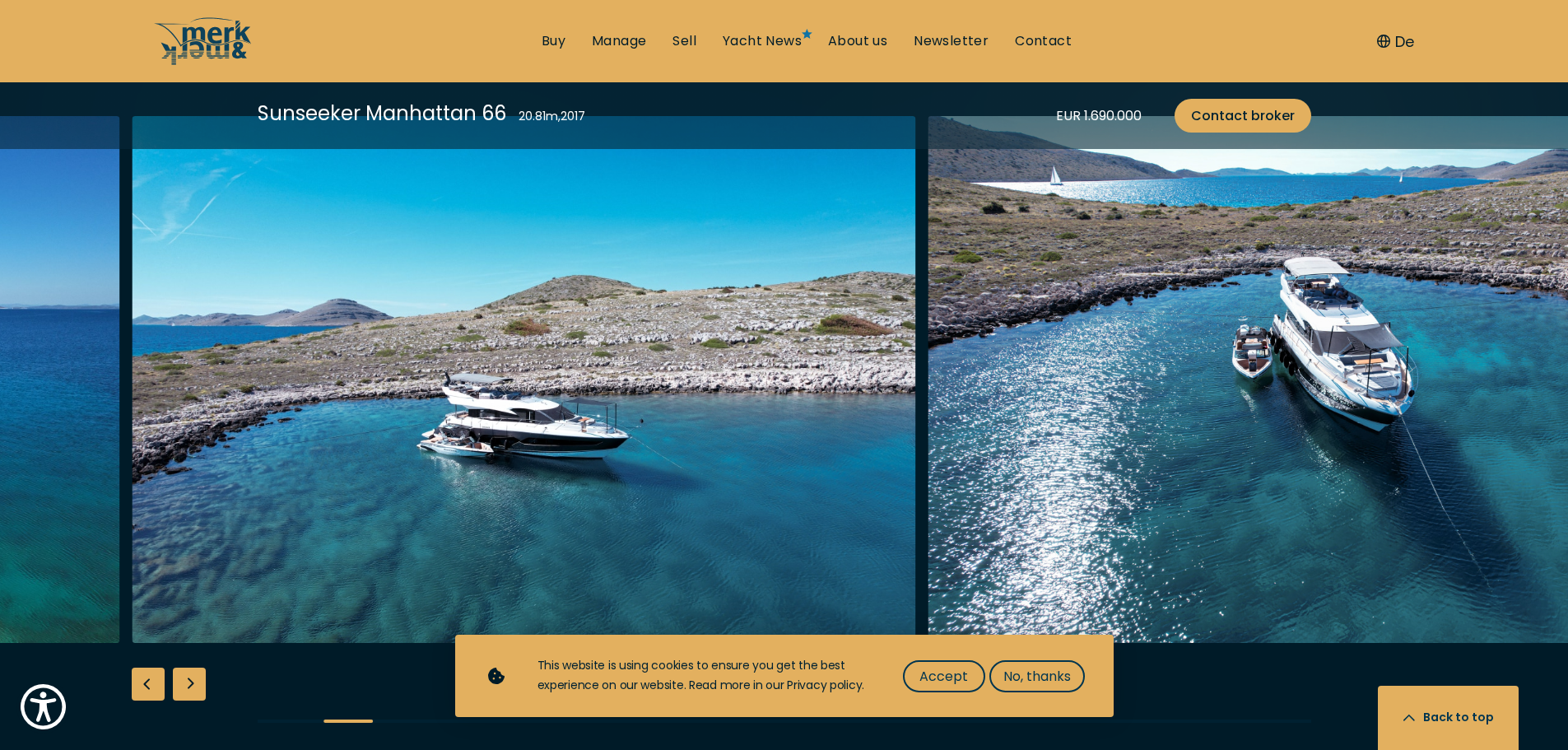
click at [193, 668] on div "Next slide" at bounding box center [189, 685] width 33 height 33
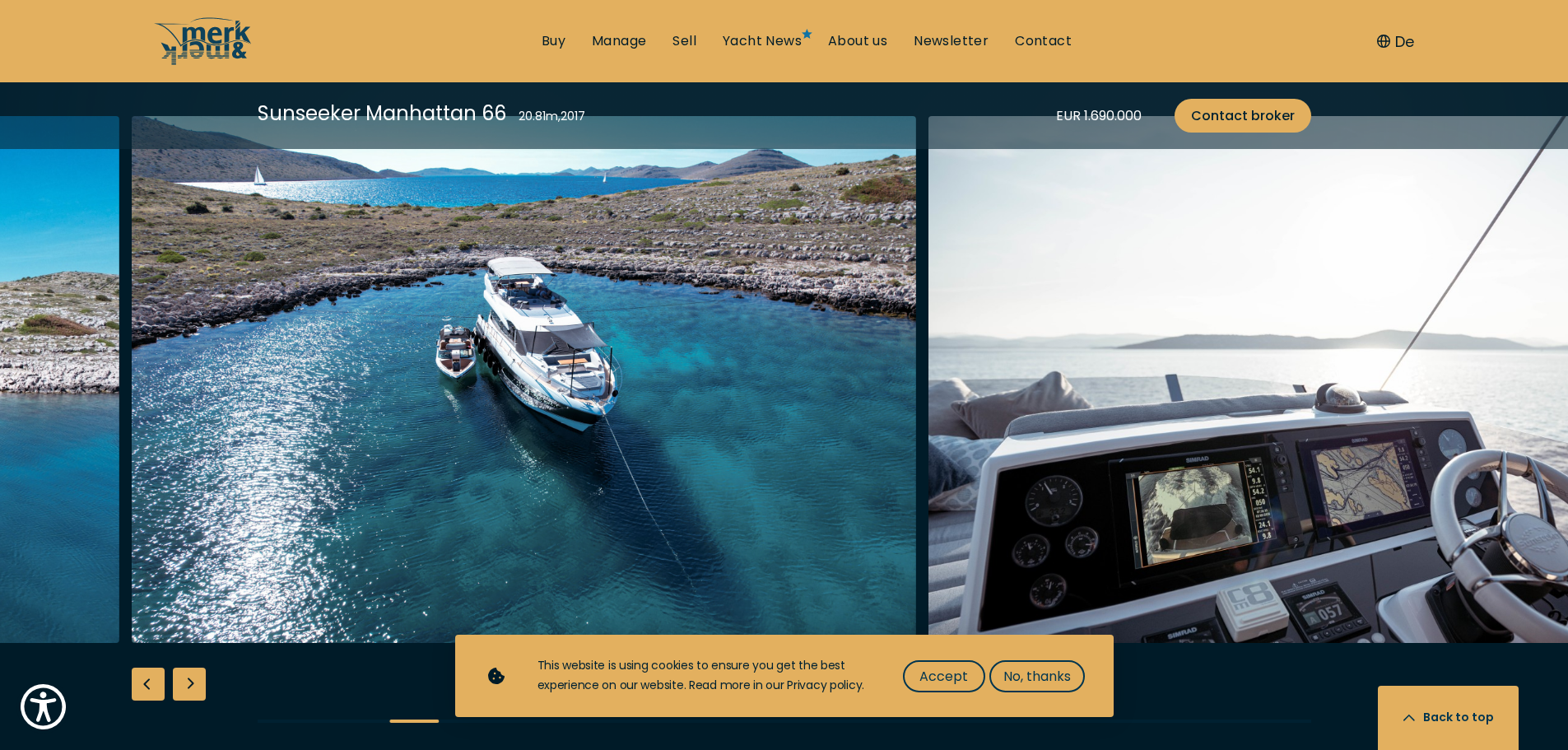
click at [193, 668] on div "Next slide" at bounding box center [189, 685] width 33 height 33
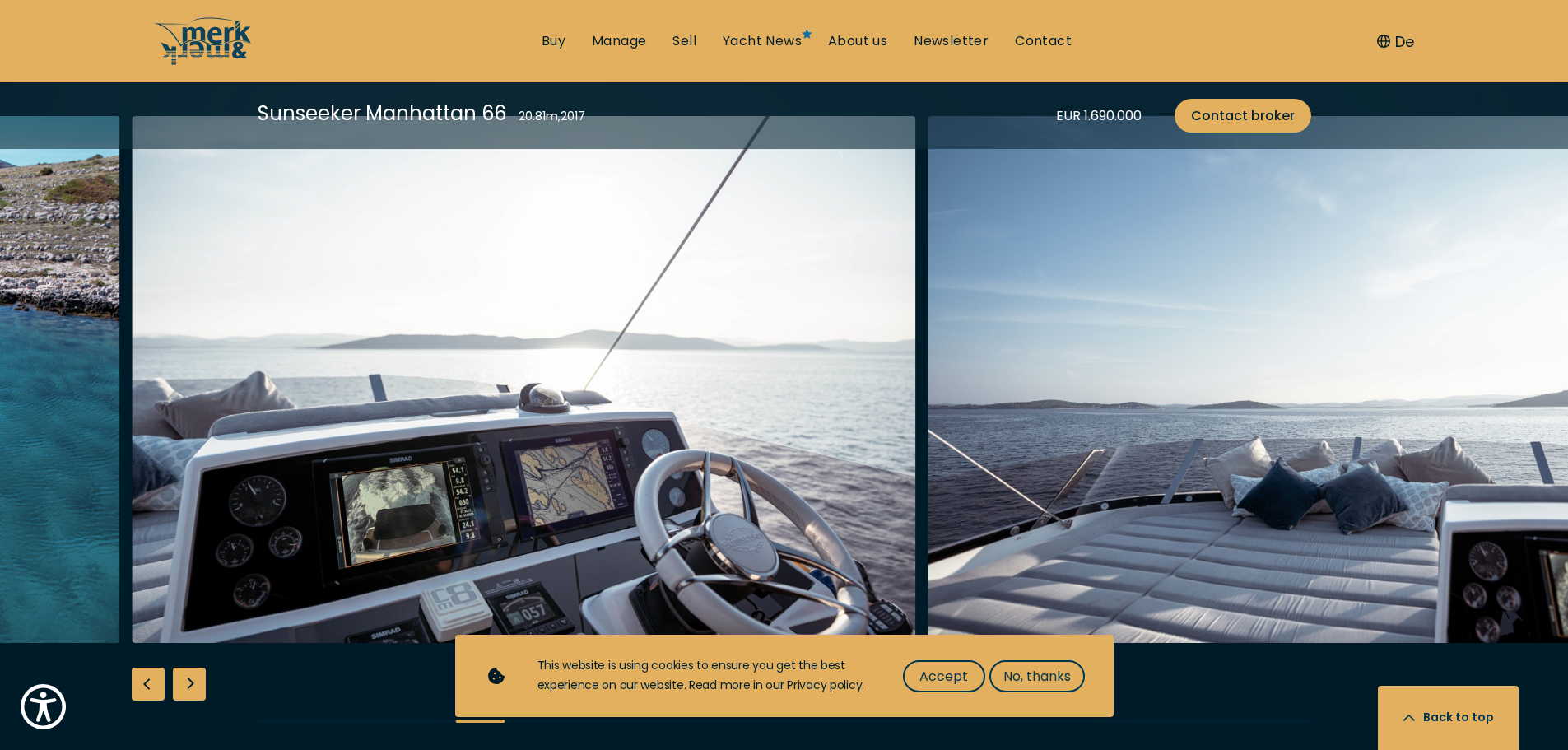
click at [193, 668] on div "Next slide" at bounding box center [189, 685] width 33 height 33
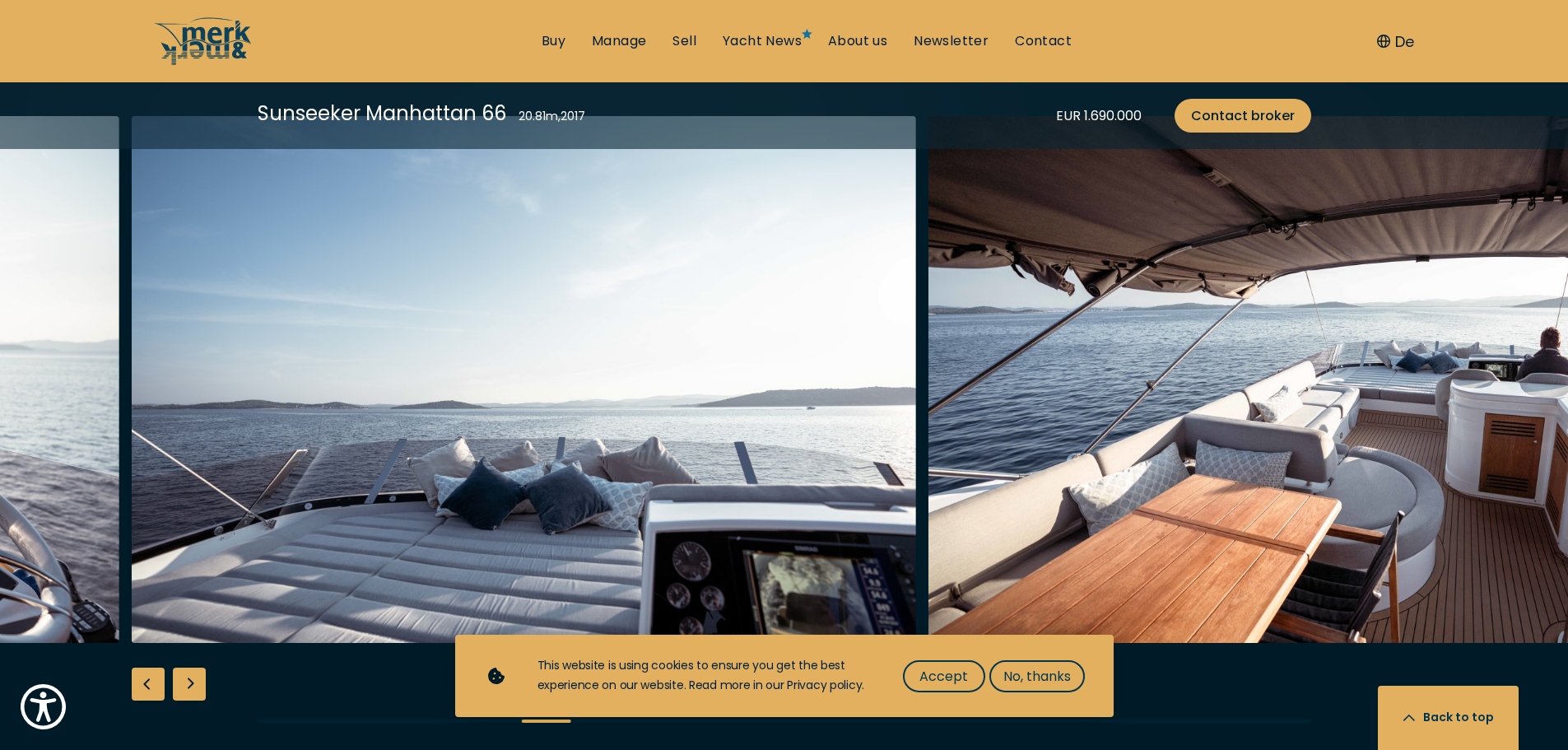
click at [193, 668] on div "Next slide" at bounding box center [189, 685] width 33 height 33
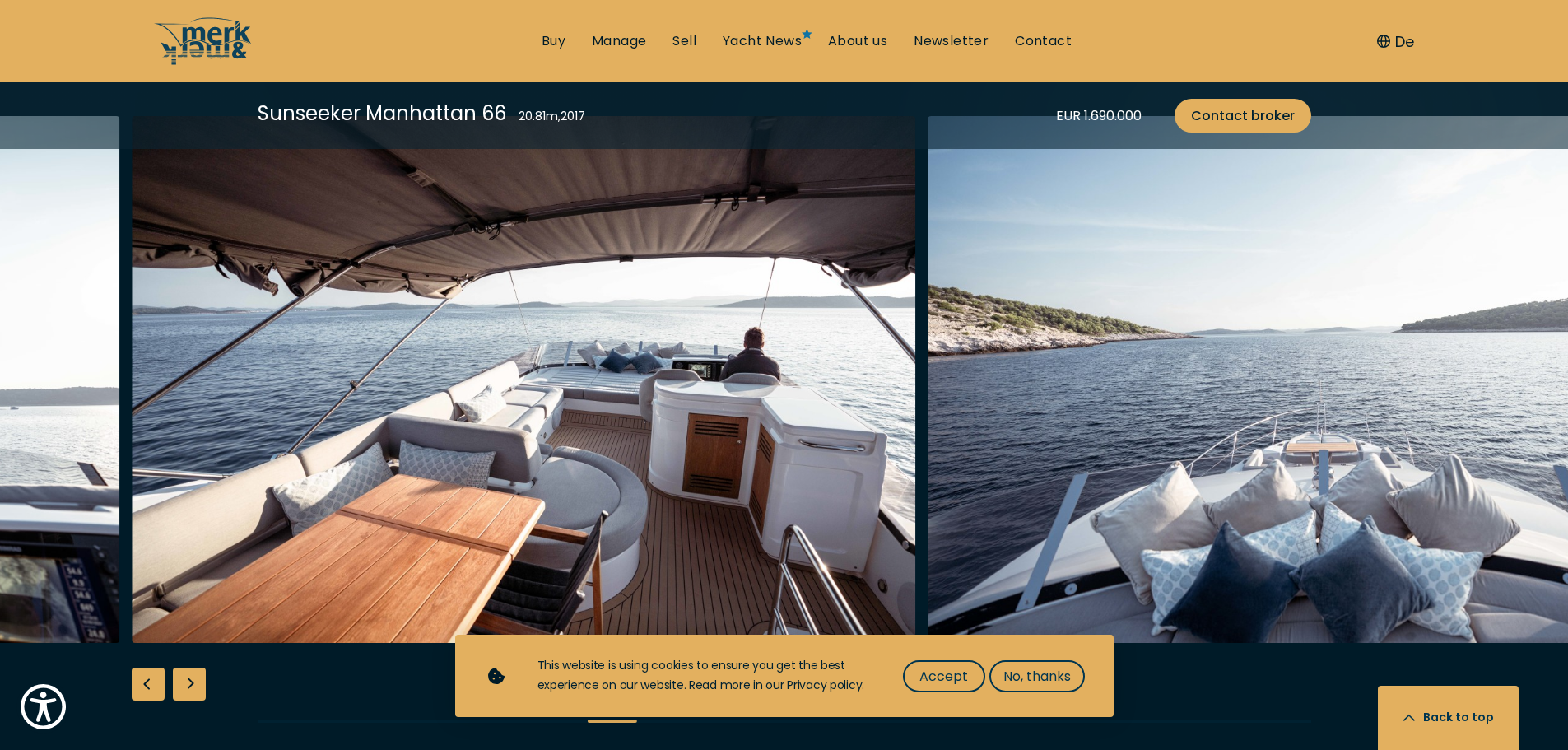
click at [193, 668] on div "Next slide" at bounding box center [189, 685] width 33 height 33
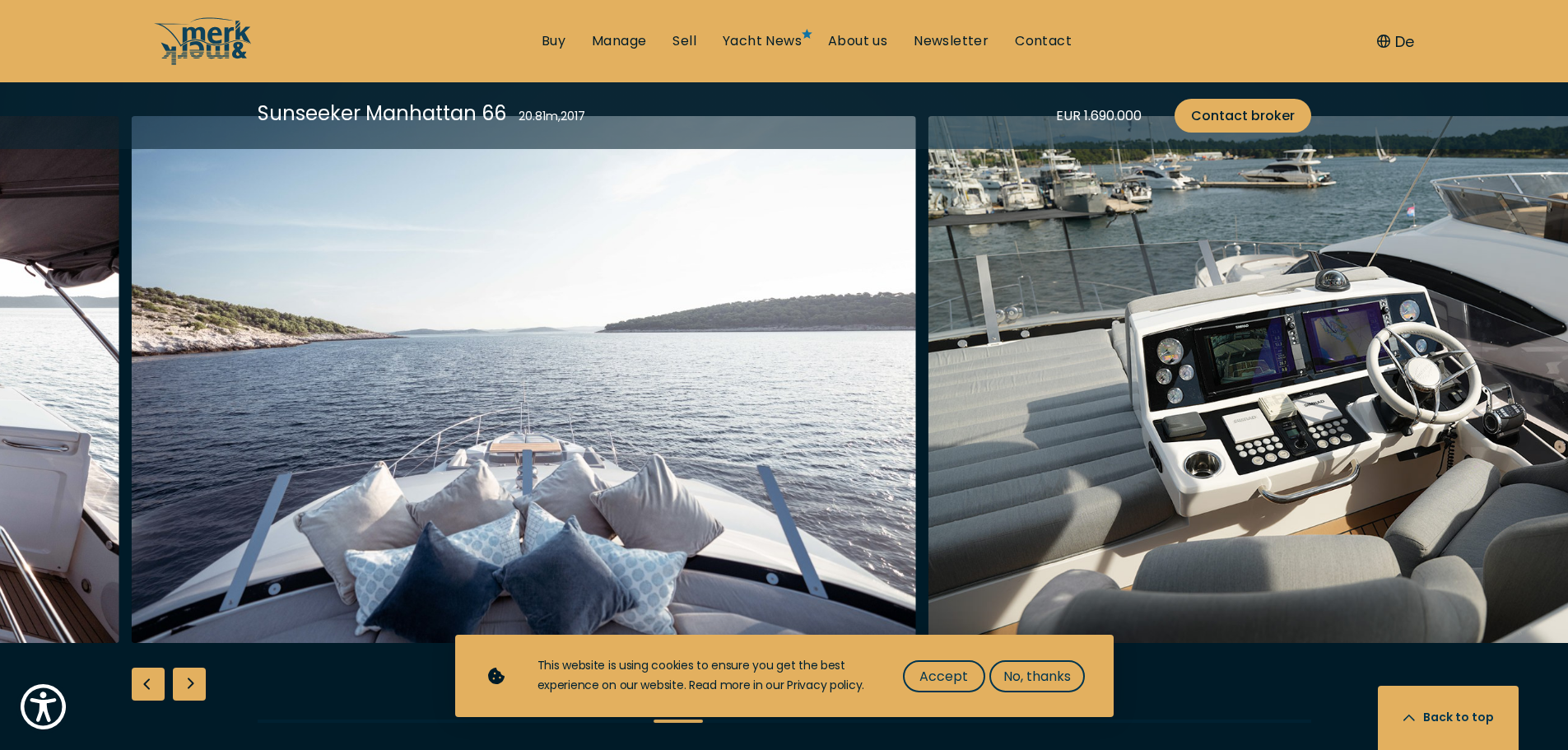
click at [193, 668] on div "Next slide" at bounding box center [189, 685] width 33 height 33
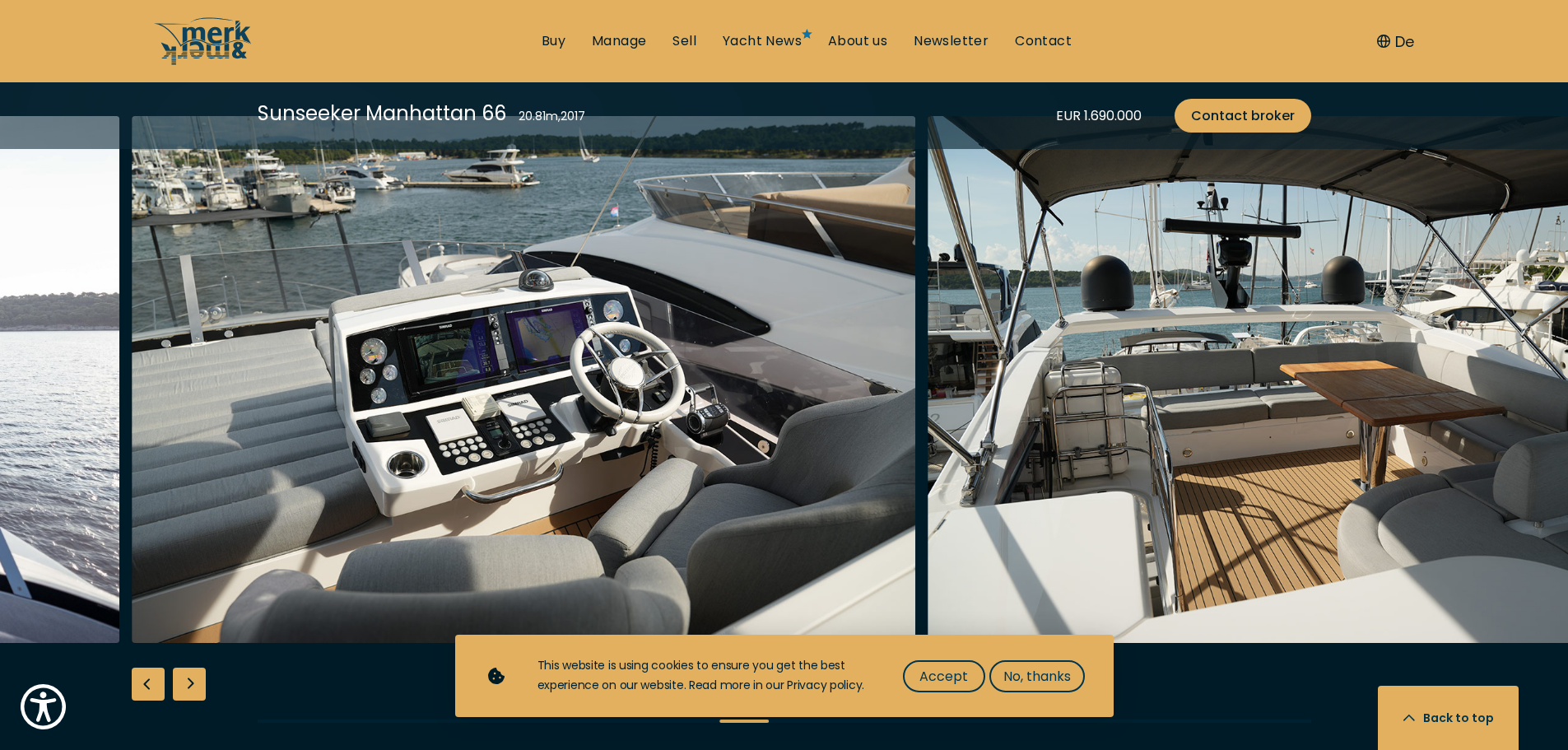
click at [193, 668] on div "Next slide" at bounding box center [189, 685] width 33 height 33
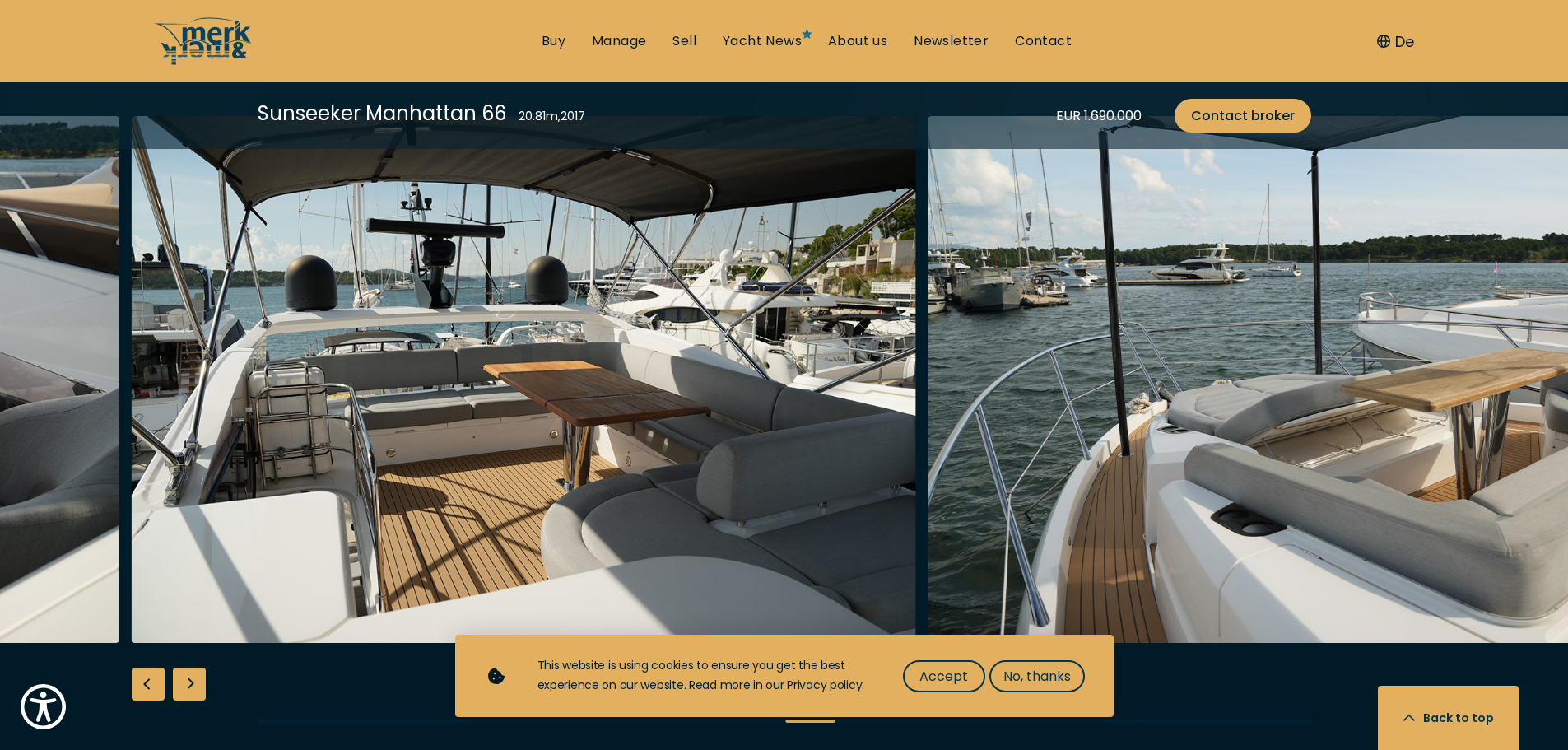
click at [193, 668] on div "Next slide" at bounding box center [189, 685] width 33 height 33
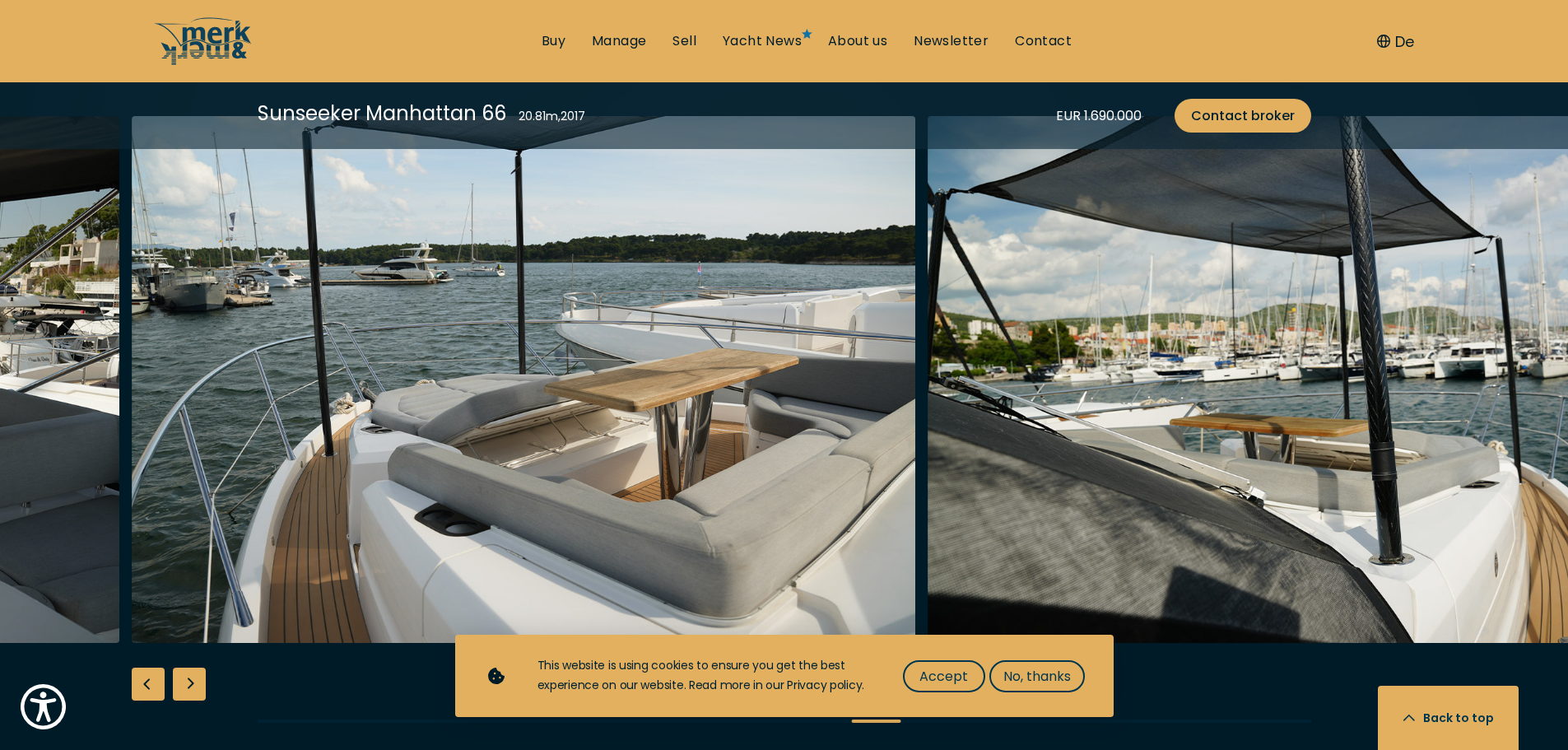
click at [193, 668] on div "Next slide" at bounding box center [189, 685] width 33 height 33
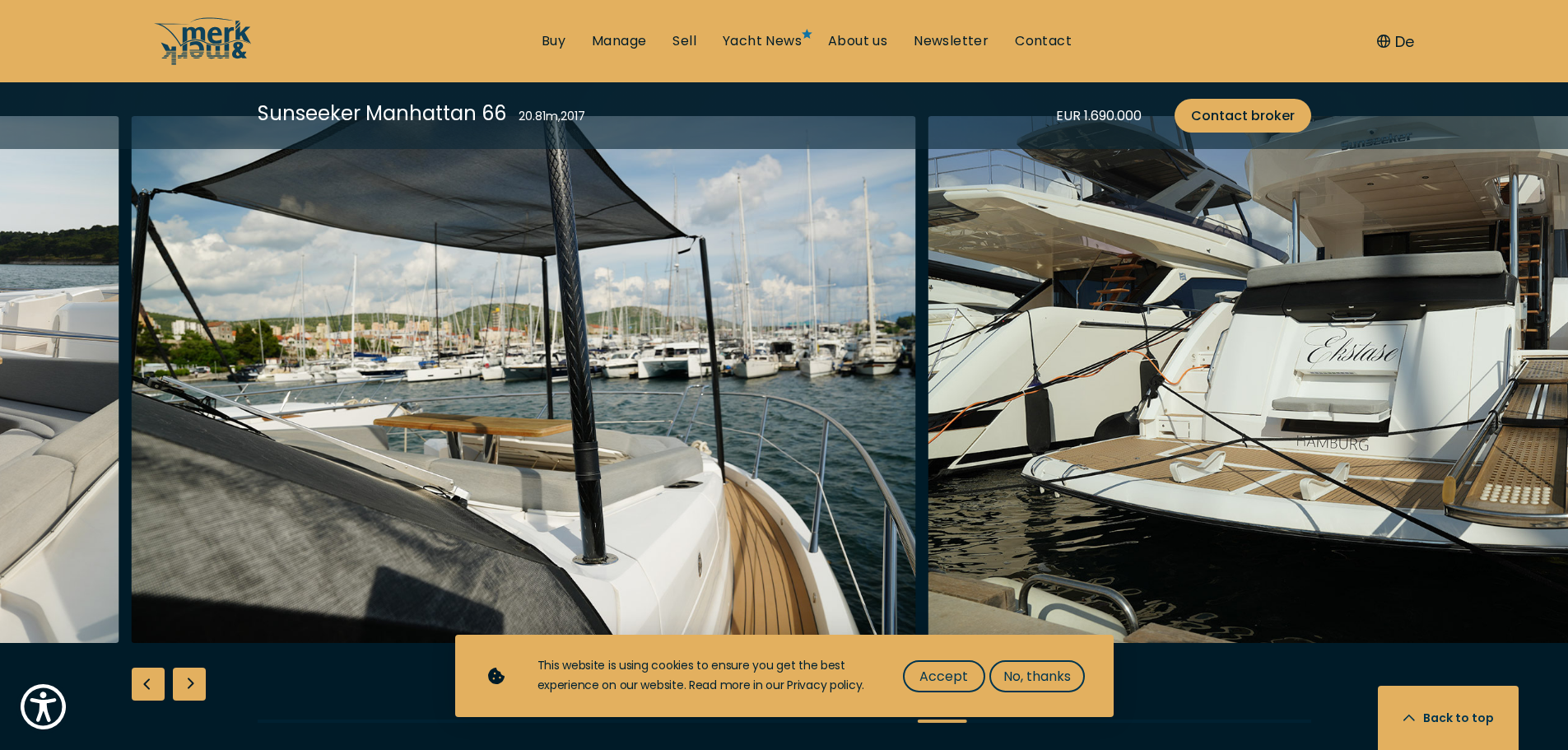
click at [193, 668] on div "Next slide" at bounding box center [189, 685] width 33 height 33
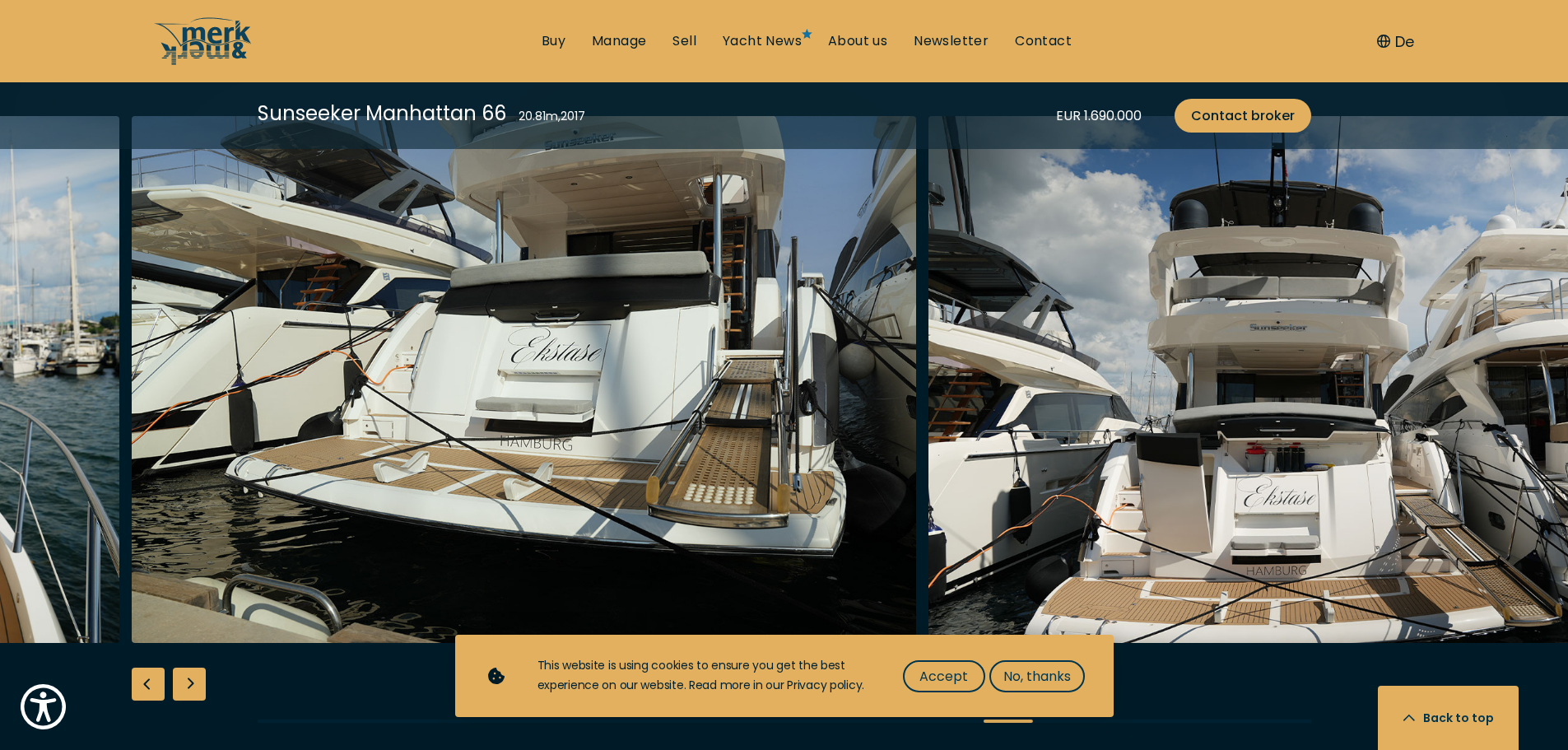
click at [193, 668] on div "Next slide" at bounding box center [189, 685] width 33 height 33
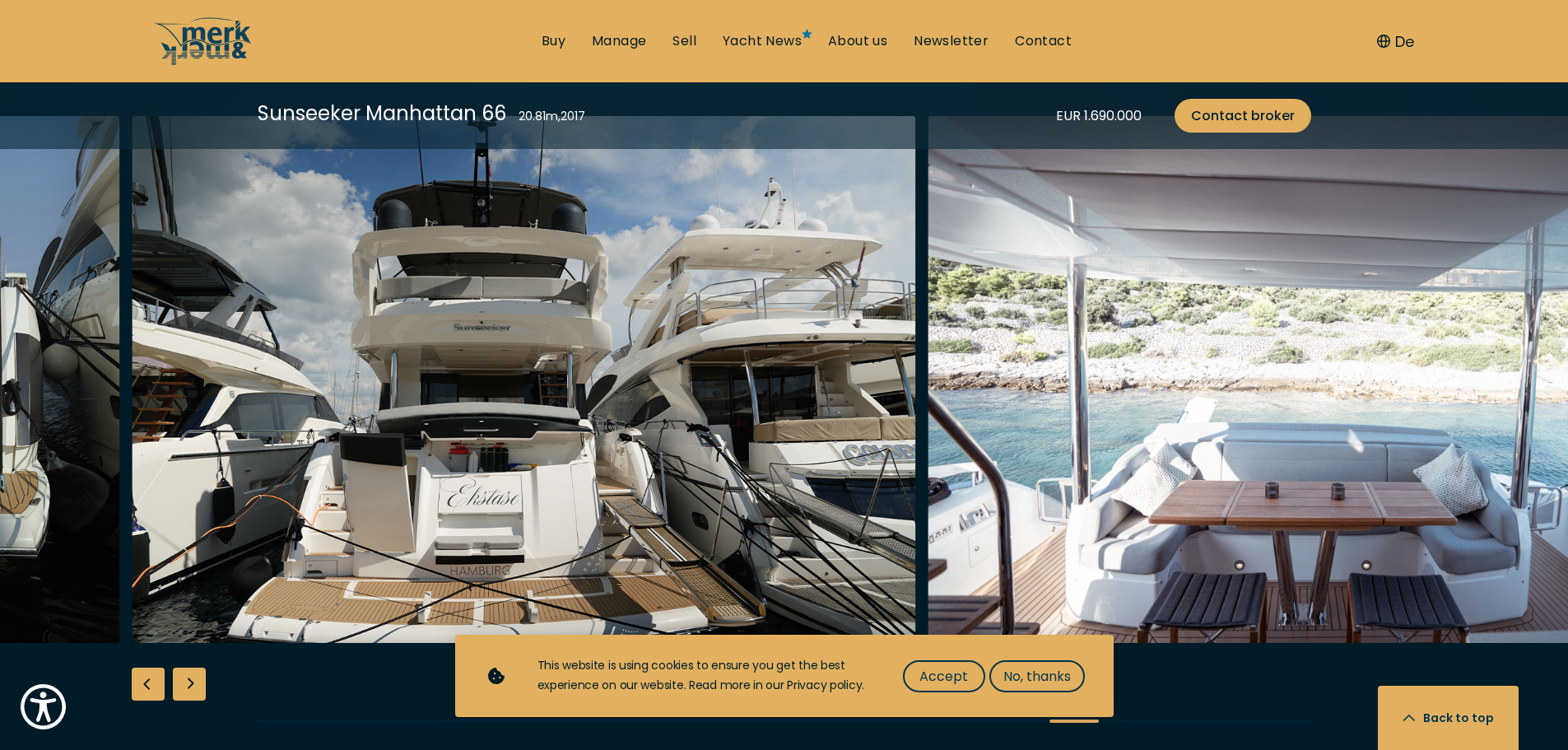
click at [193, 668] on div "Next slide" at bounding box center [189, 685] width 33 height 33
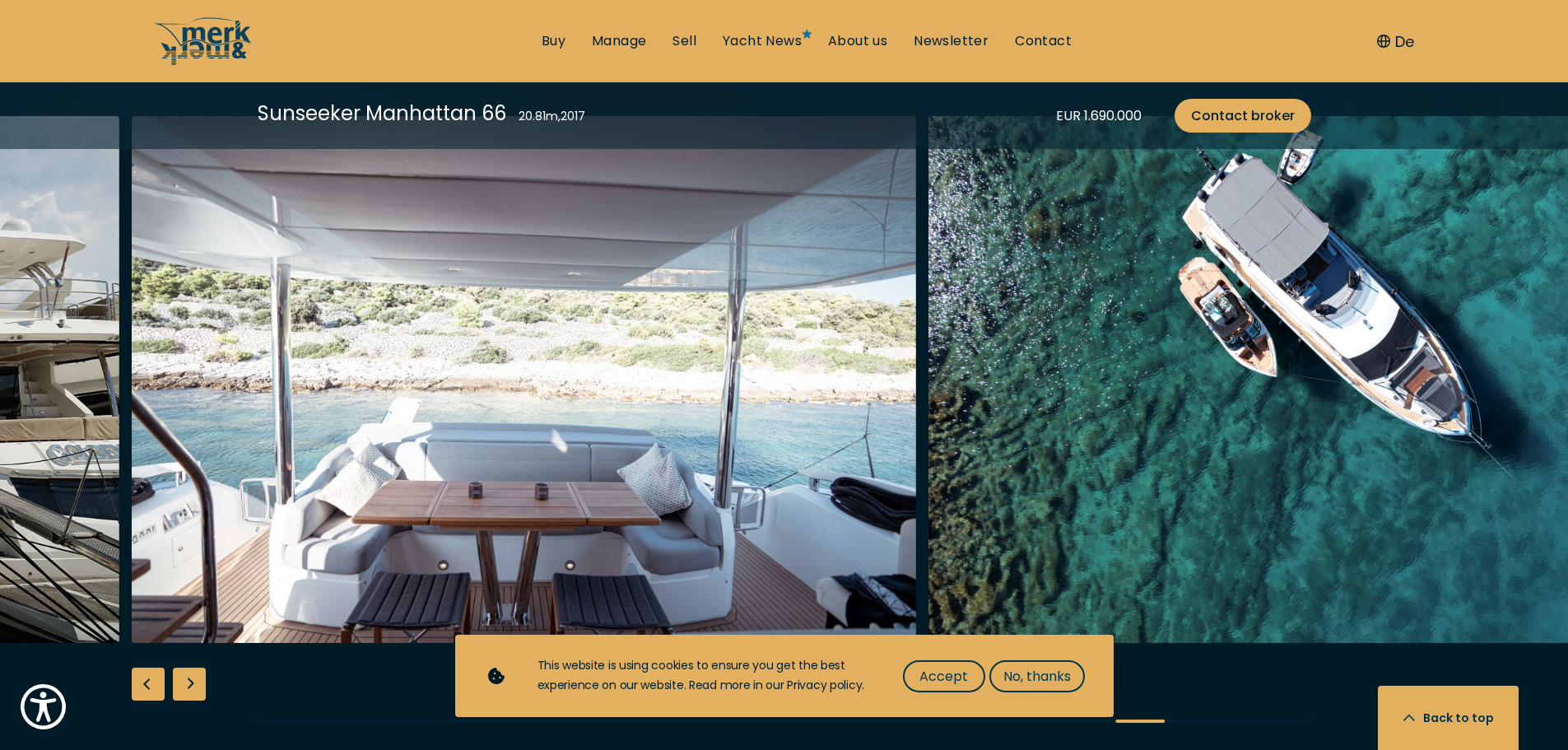
click at [193, 668] on div "Next slide" at bounding box center [189, 685] width 33 height 33
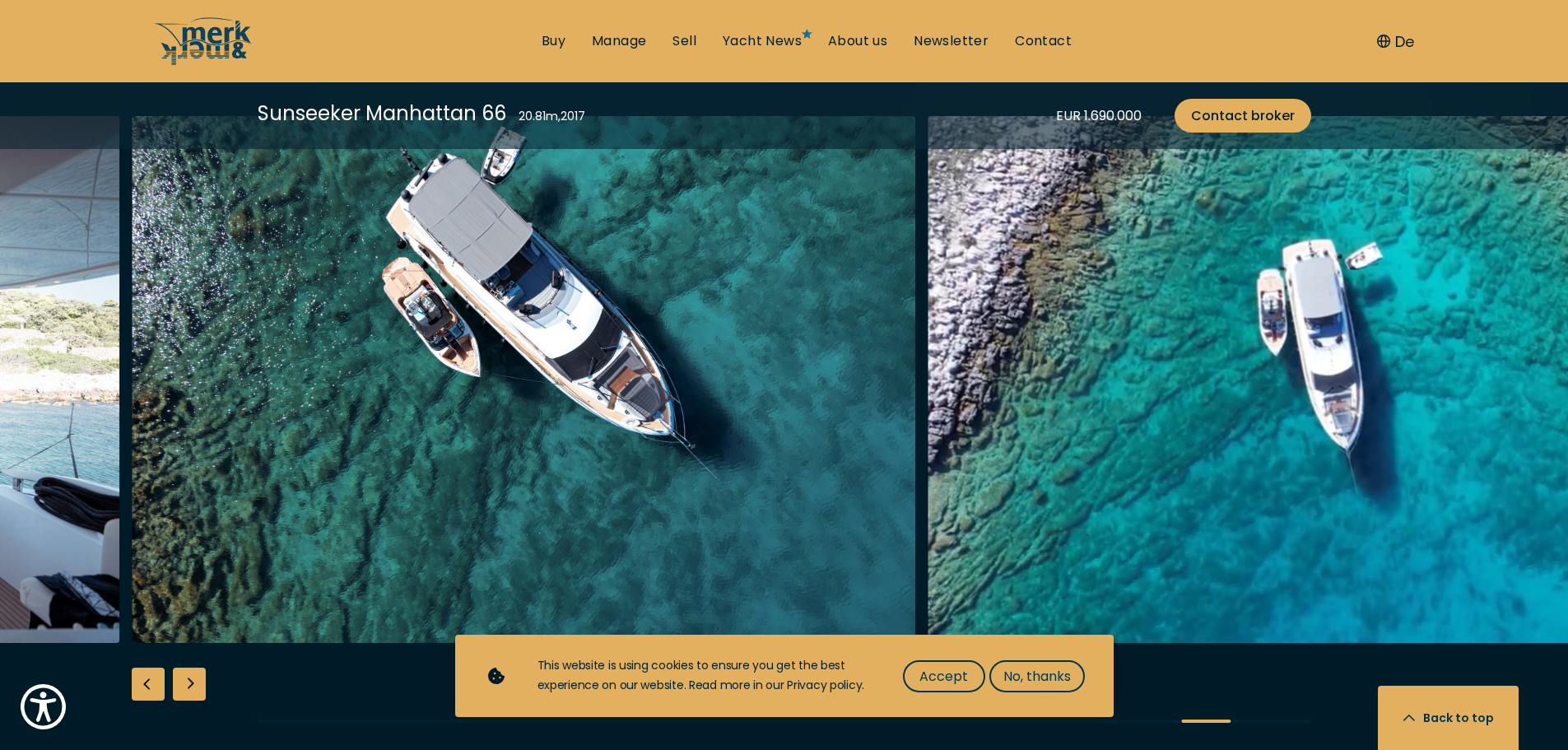
click at [193, 668] on div "Next slide" at bounding box center [189, 685] width 33 height 33
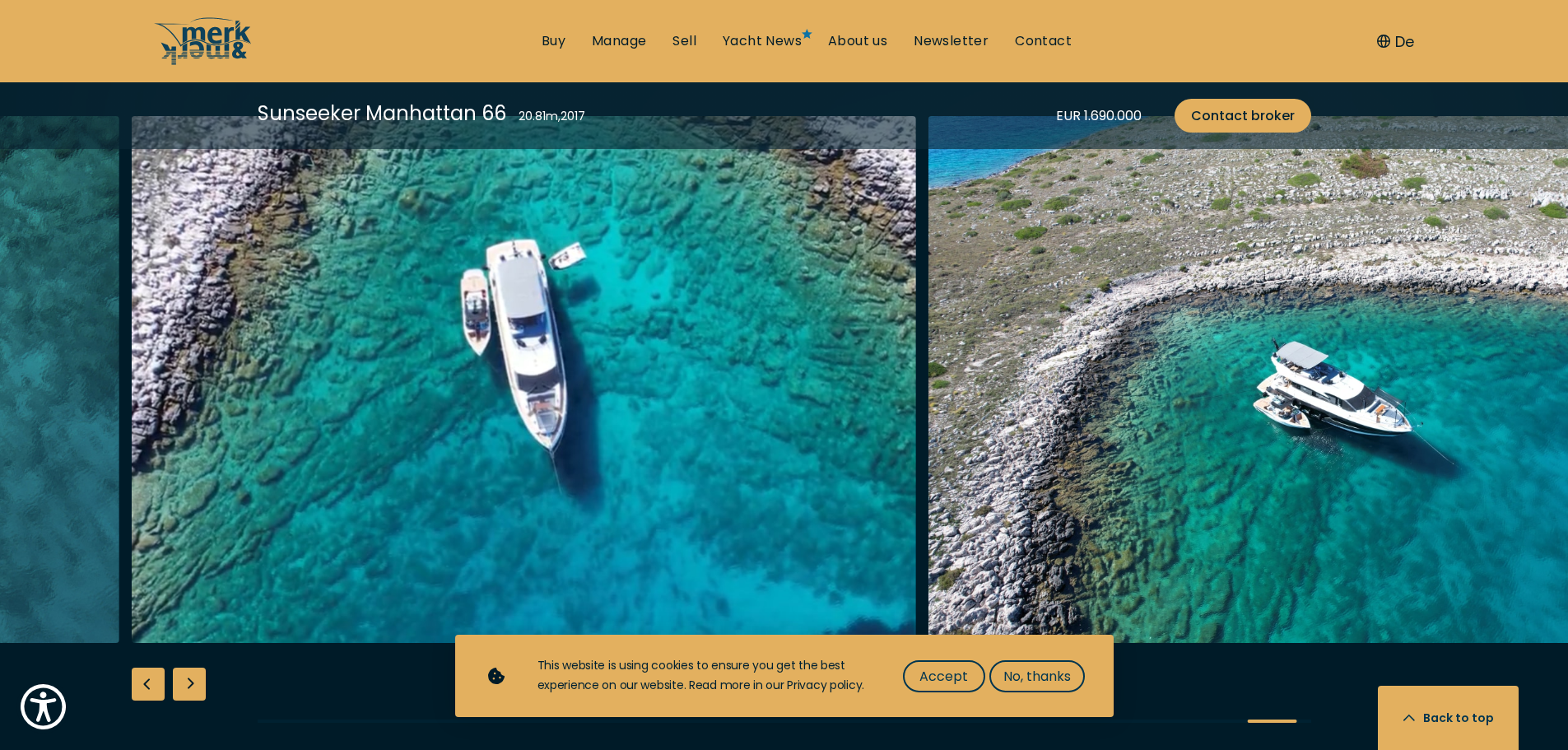
click at [193, 668] on div "Next slide" at bounding box center [189, 685] width 33 height 33
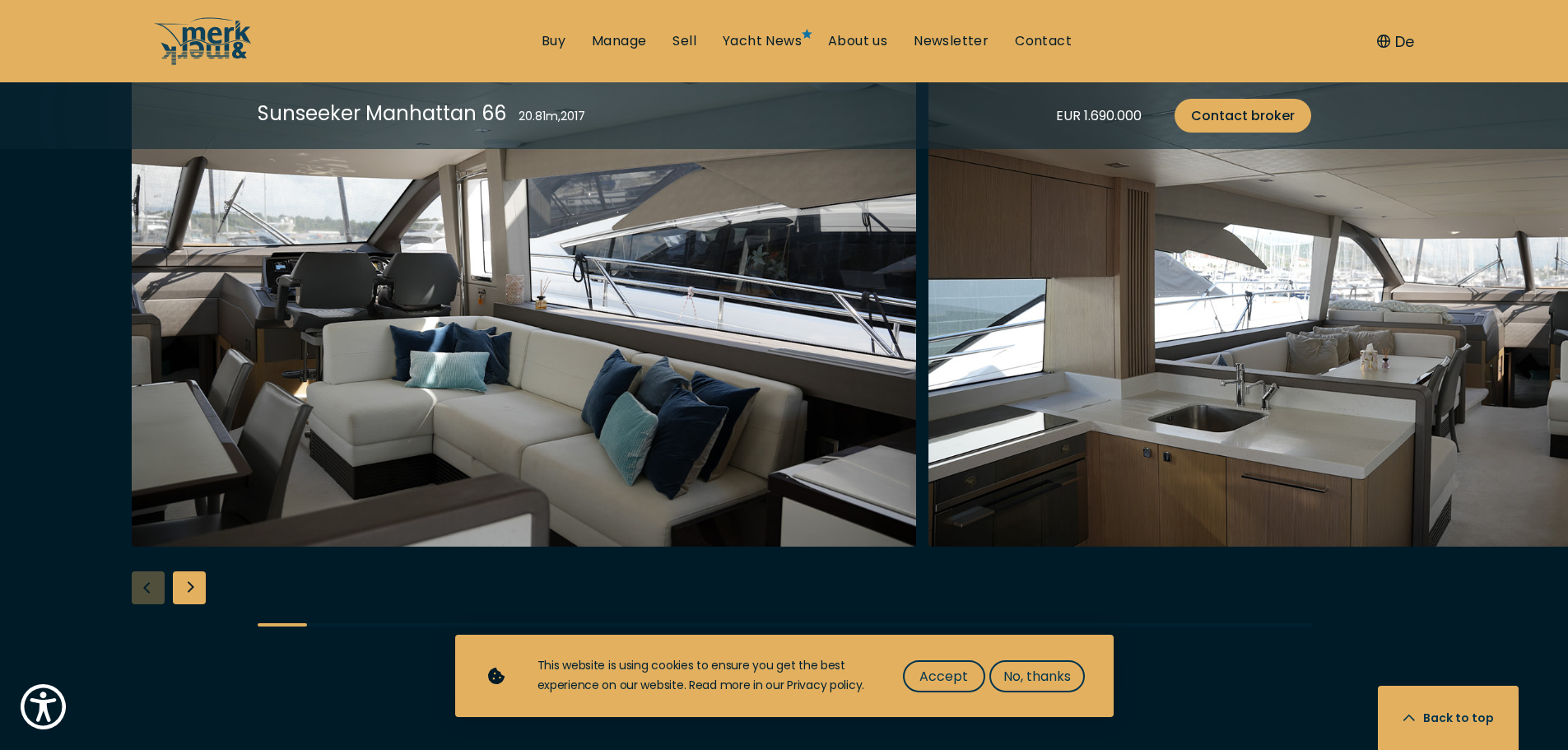
scroll to position [2801, 0]
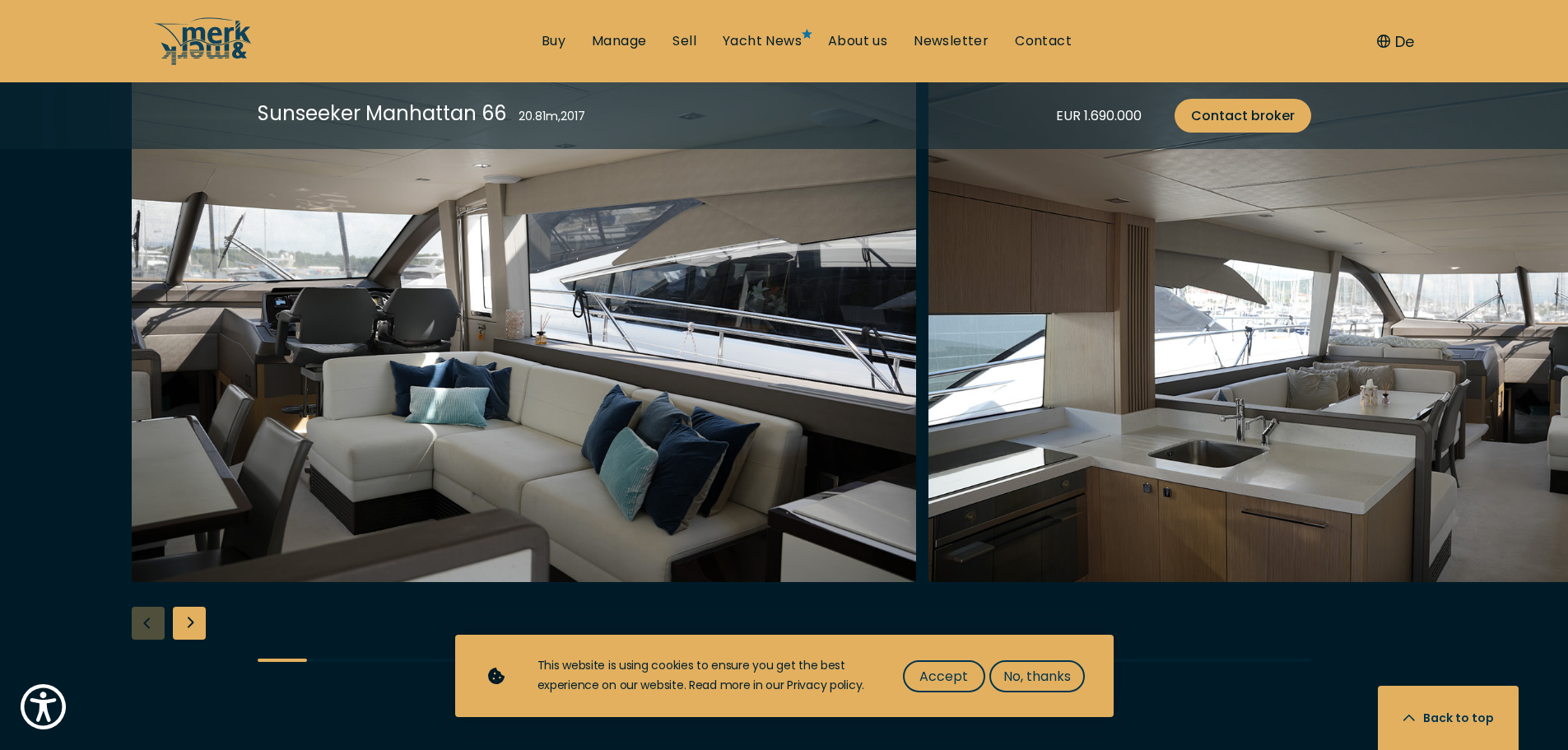
click at [213, 595] on div at bounding box center [784, 372] width 1568 height 634
click at [202, 607] on div "Next slide" at bounding box center [189, 623] width 33 height 33
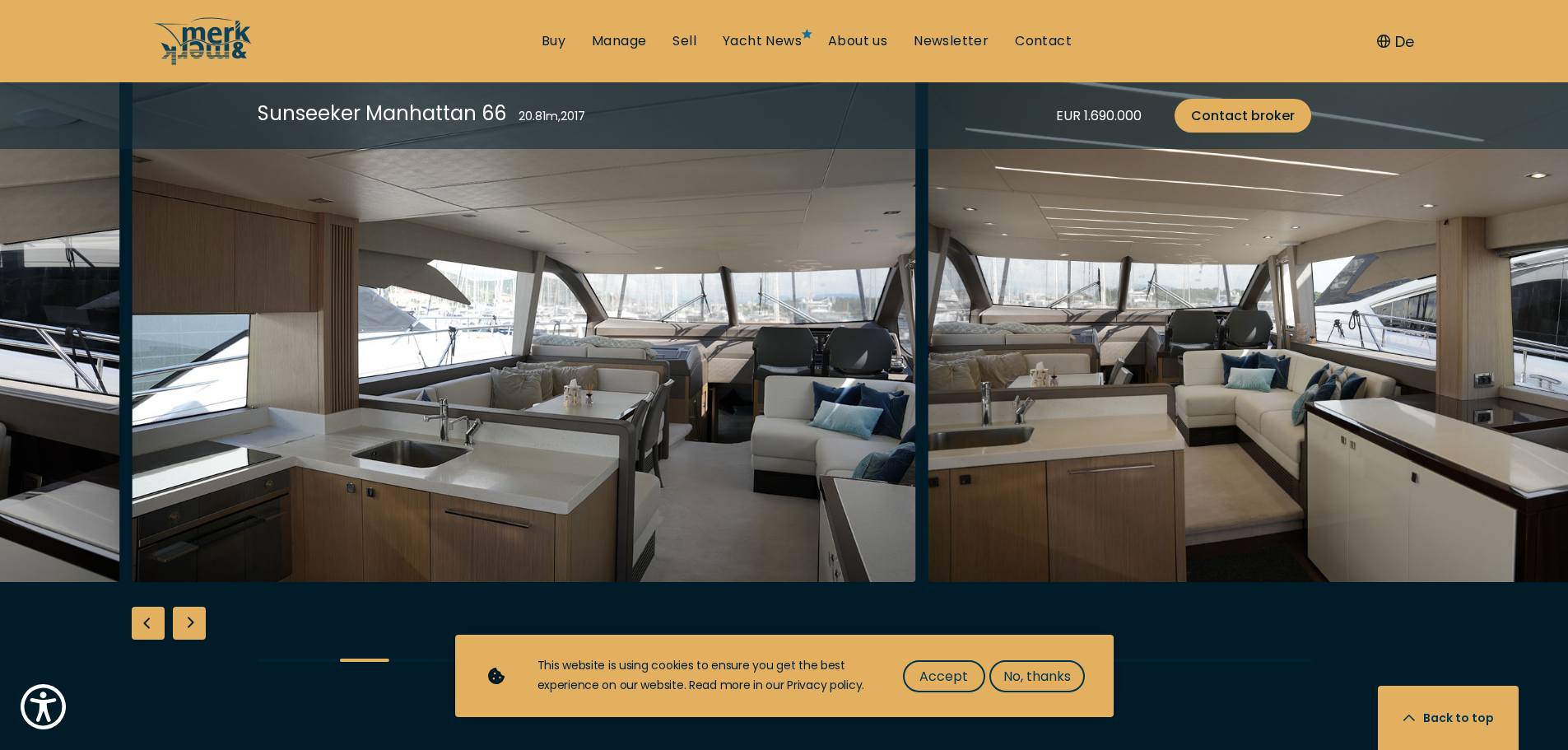
click at [202, 607] on div "Next slide" at bounding box center [189, 623] width 33 height 33
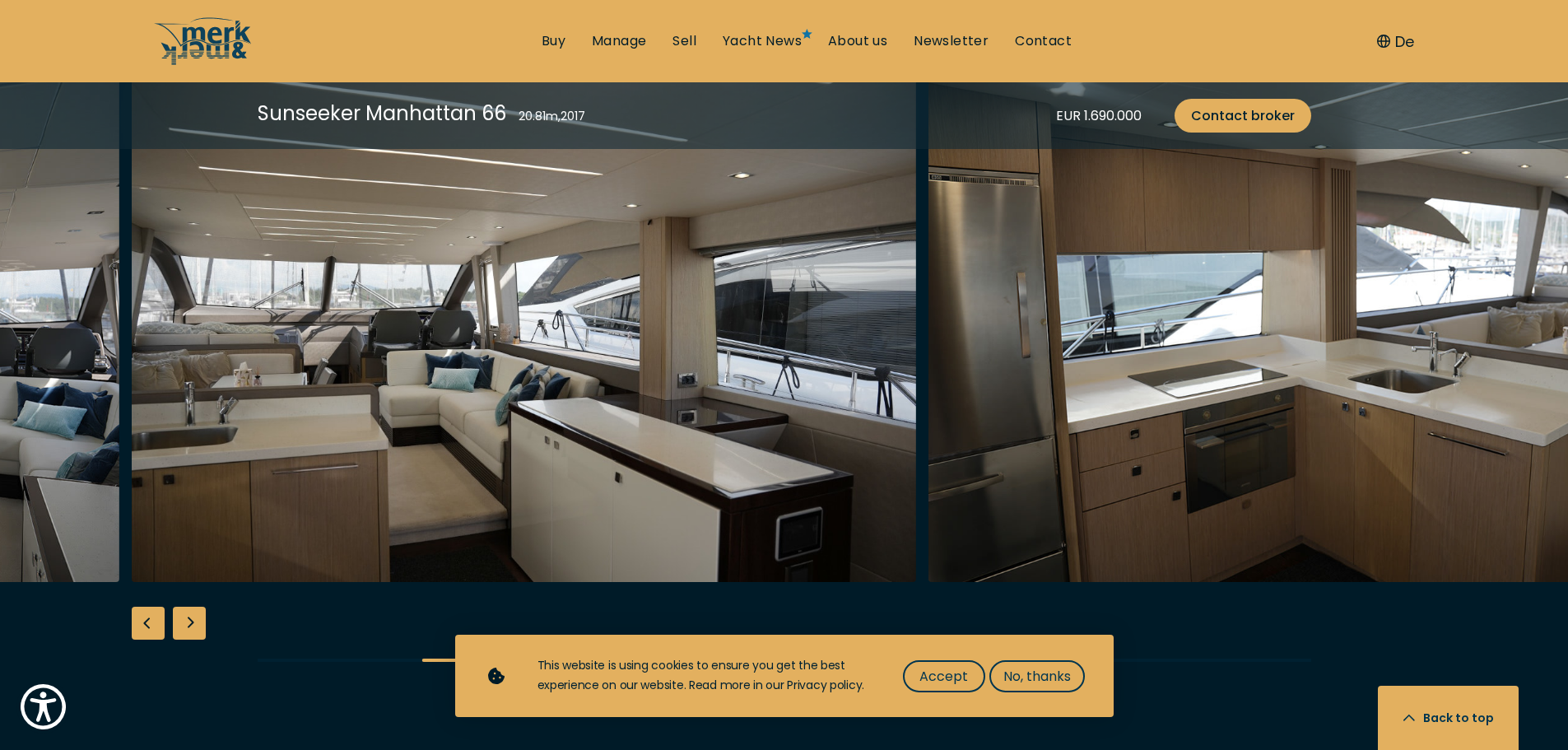
click at [202, 607] on div "Next slide" at bounding box center [189, 623] width 33 height 33
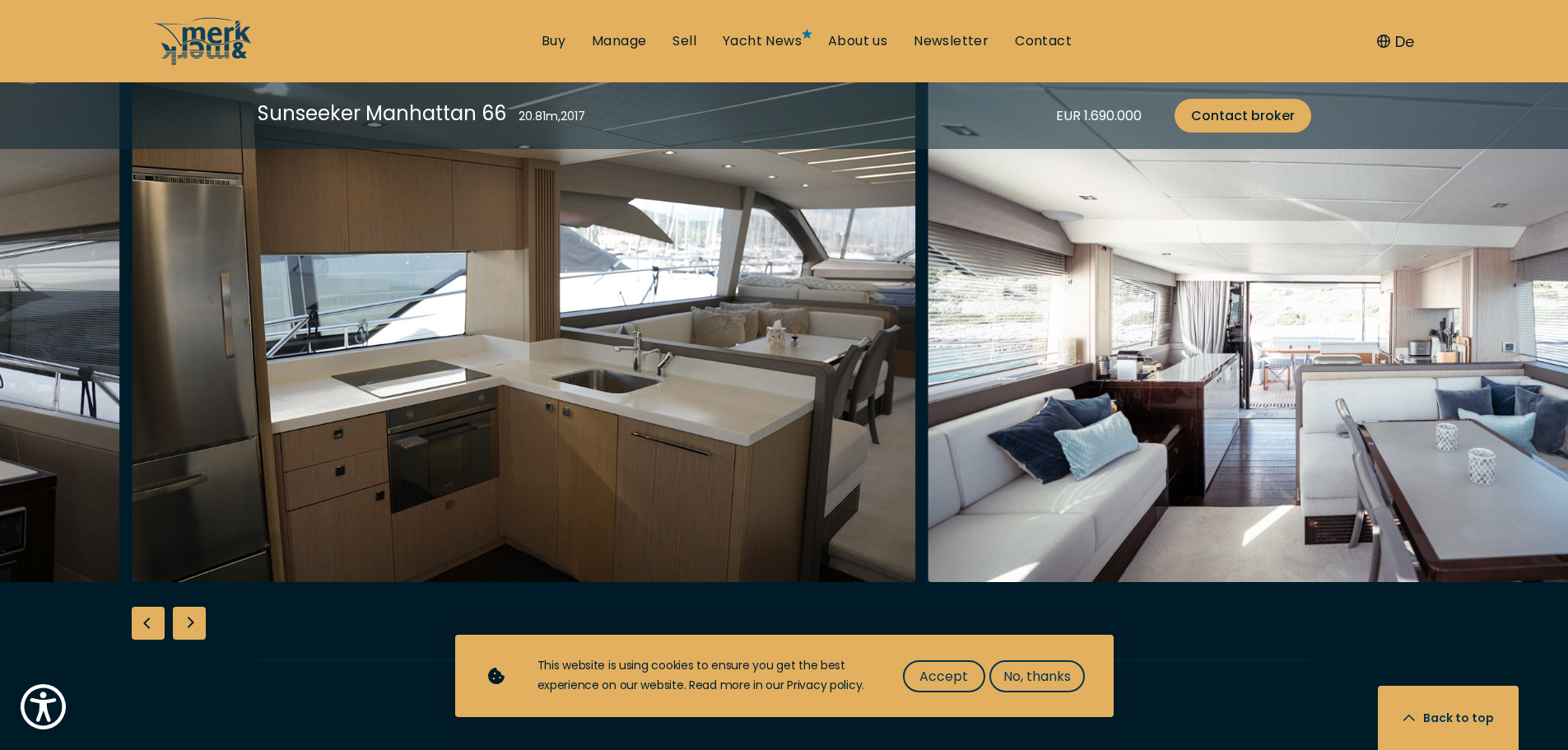
click at [194, 607] on div "Next slide" at bounding box center [189, 623] width 33 height 33
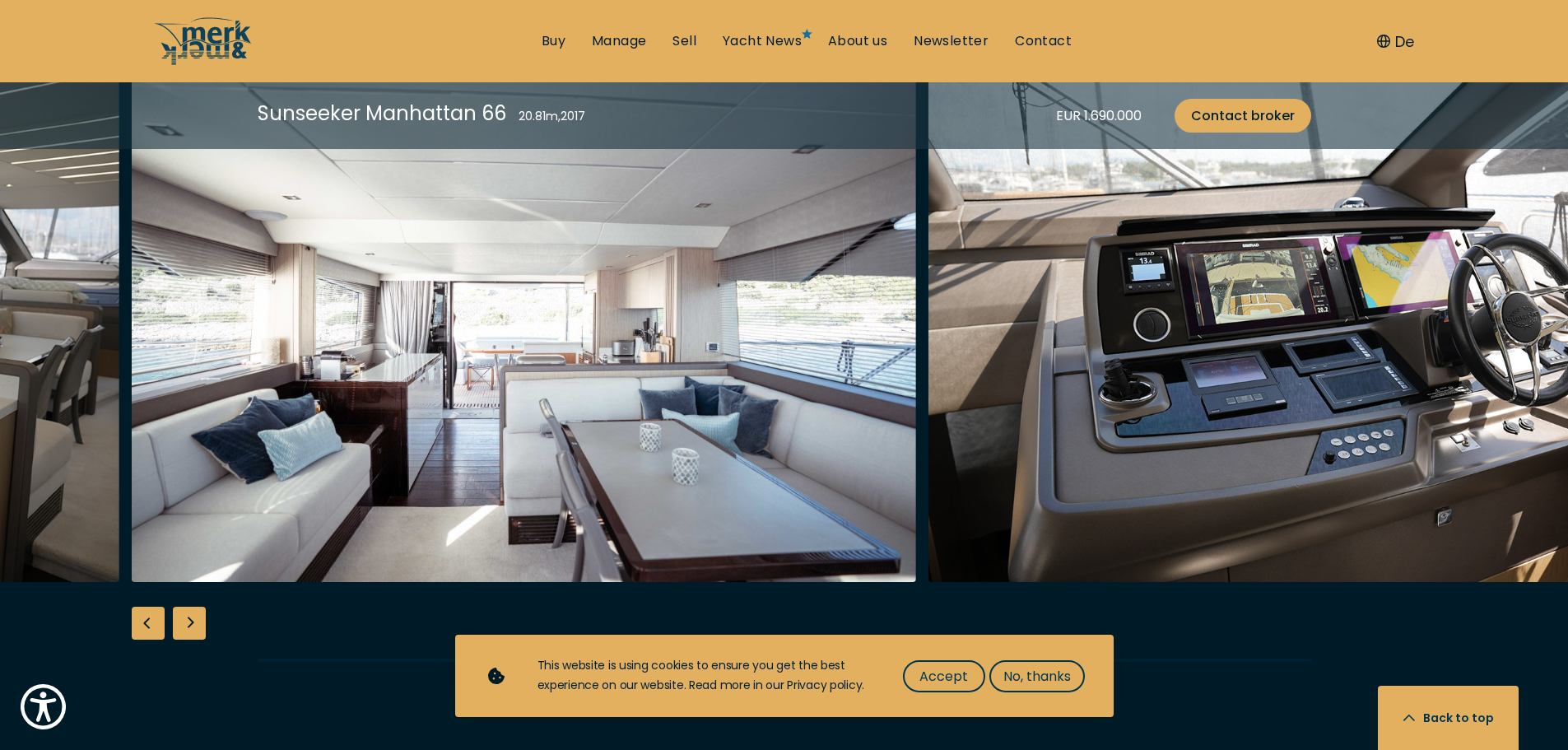
click at [194, 607] on div "Next slide" at bounding box center [189, 623] width 33 height 33
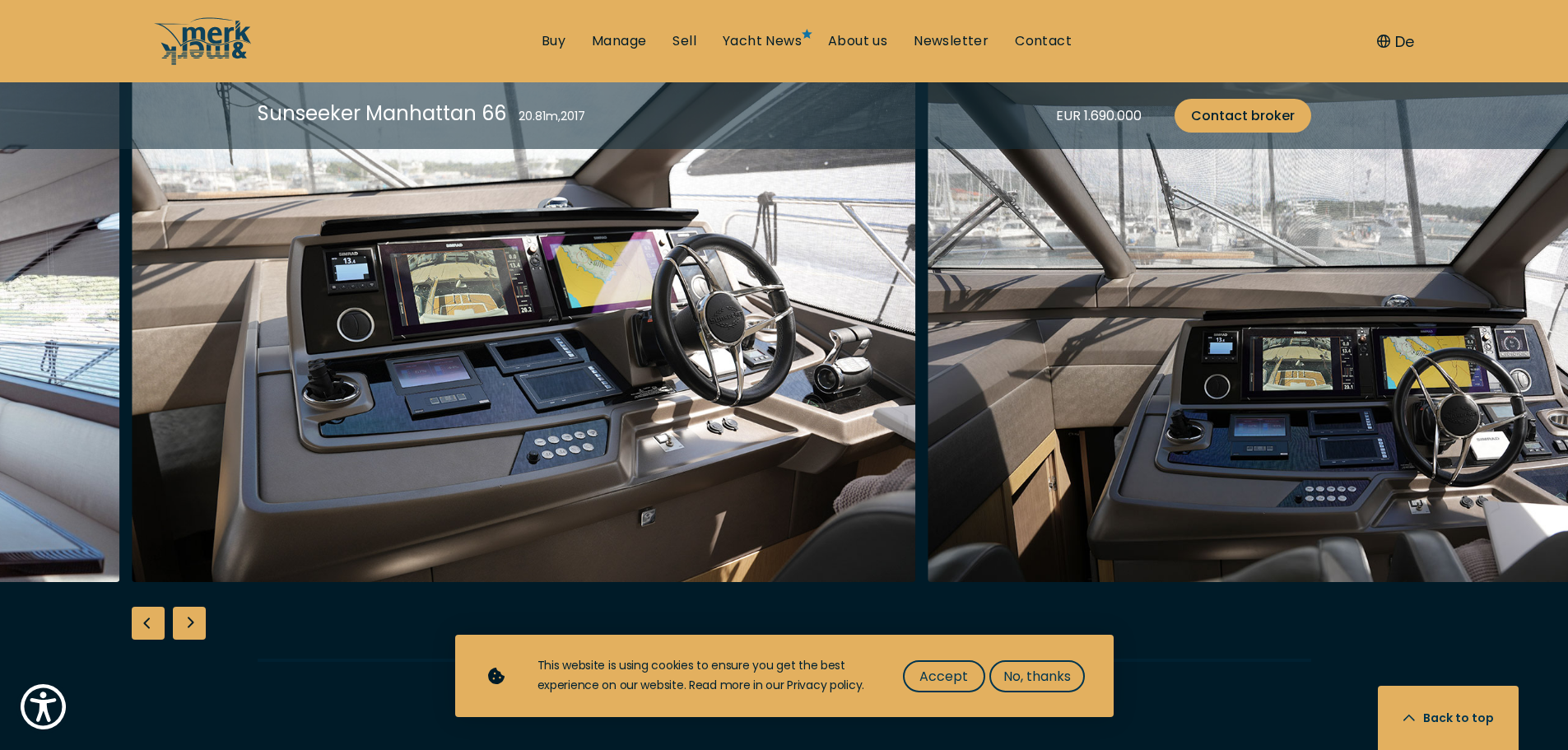
click at [194, 607] on div "Next slide" at bounding box center [189, 623] width 33 height 33
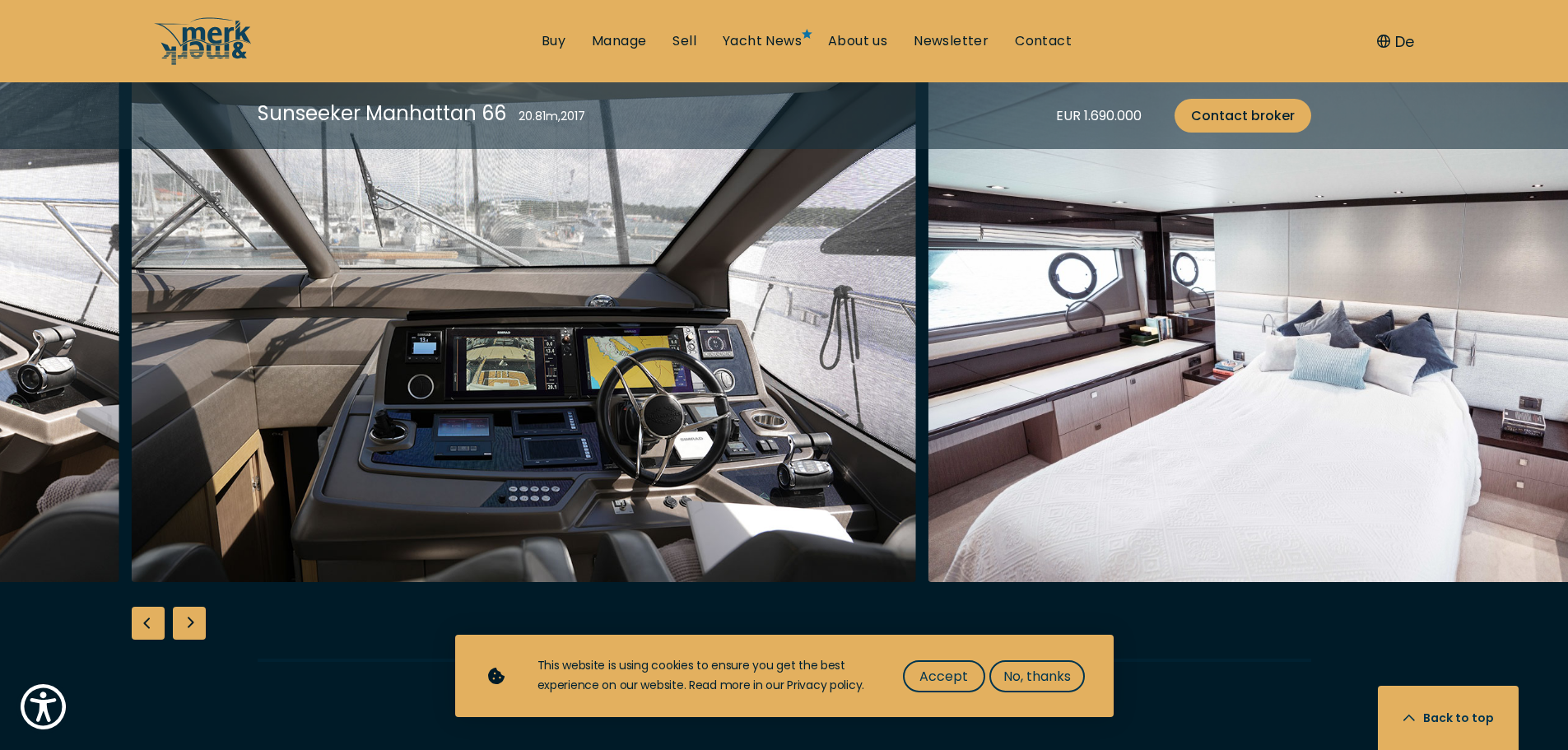
click at [194, 607] on div "Next slide" at bounding box center [189, 623] width 33 height 33
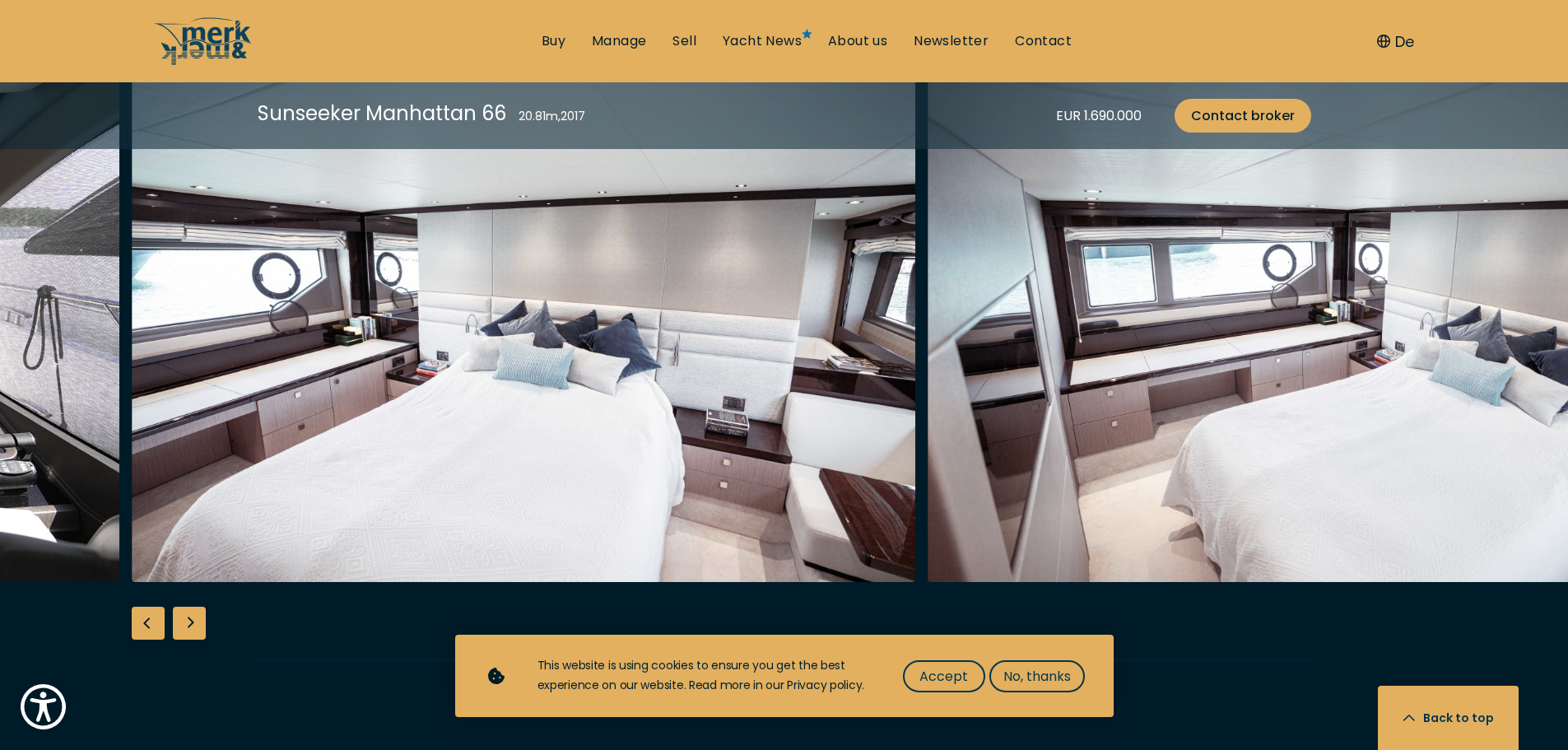
click at [194, 607] on div "Next slide" at bounding box center [189, 623] width 33 height 33
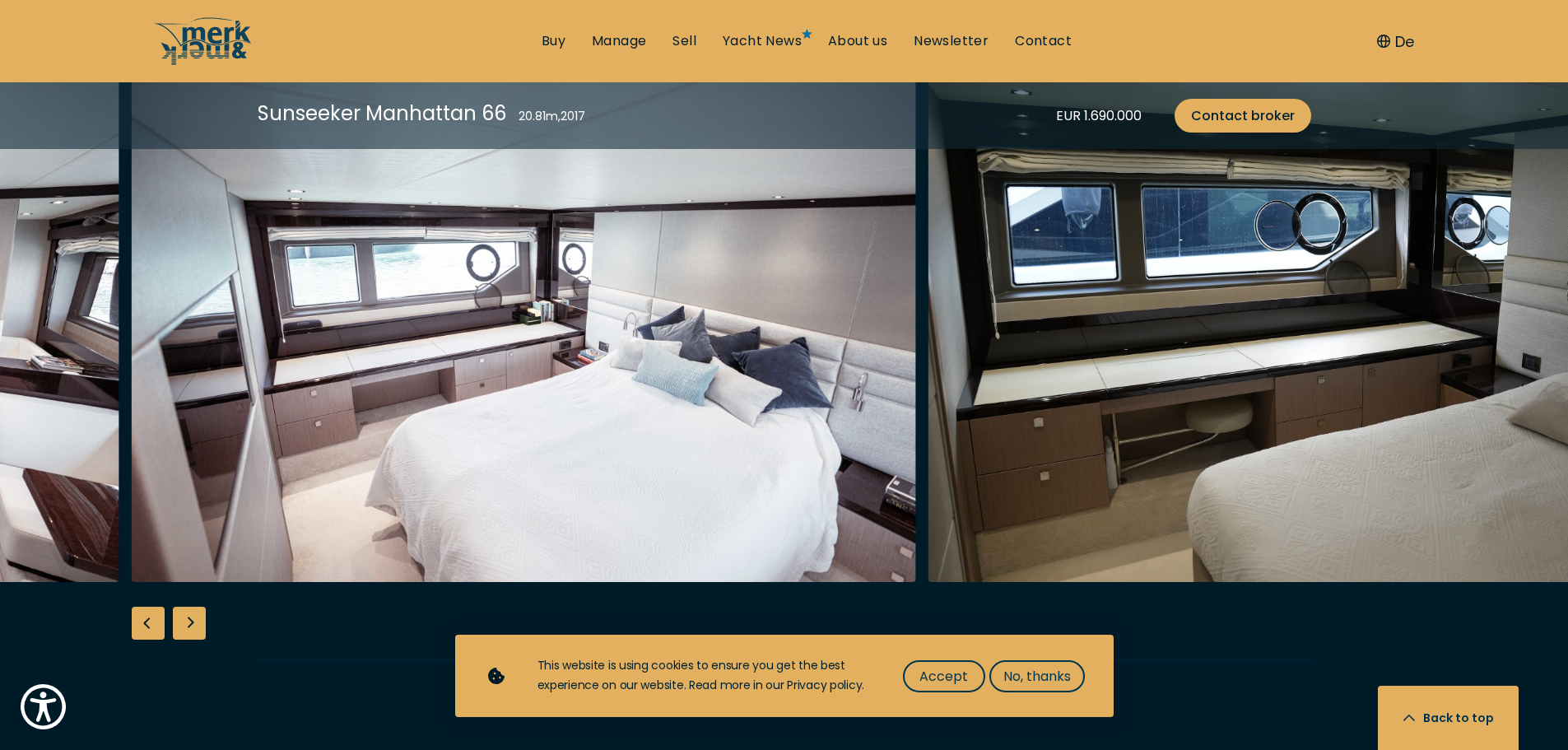
click at [194, 607] on div "Next slide" at bounding box center [189, 623] width 33 height 33
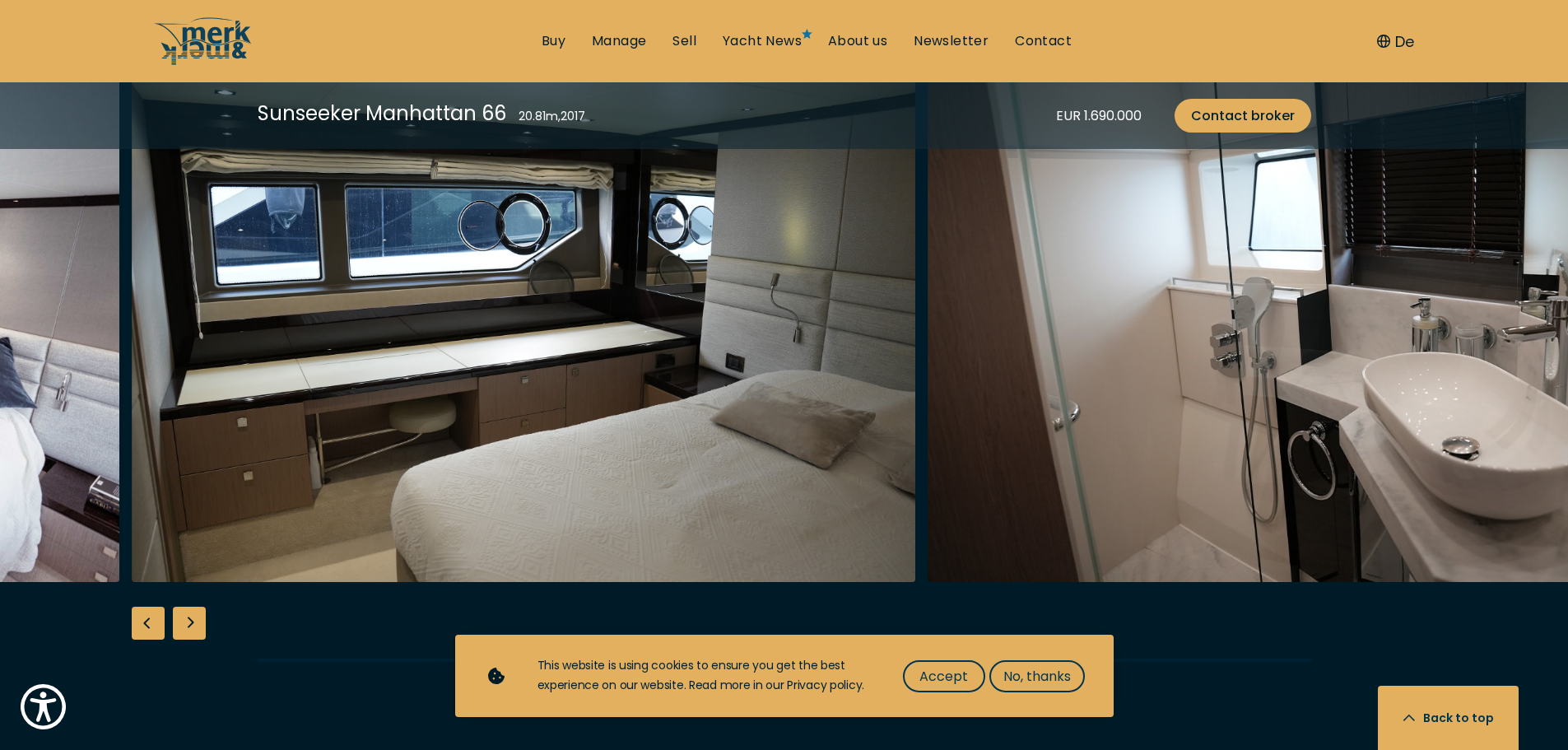
click at [194, 607] on div "Next slide" at bounding box center [189, 623] width 33 height 33
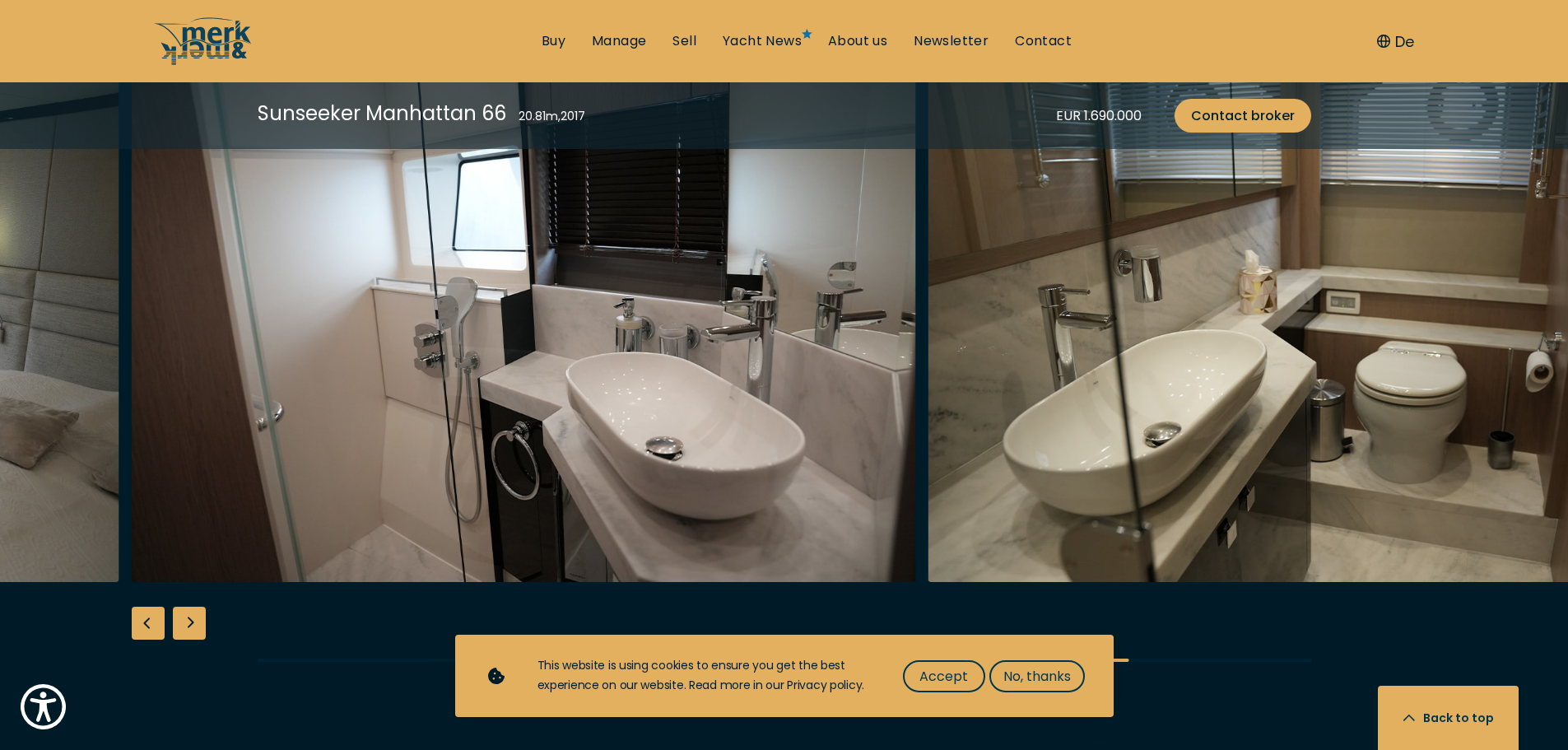
click at [194, 607] on div "Next slide" at bounding box center [189, 623] width 33 height 33
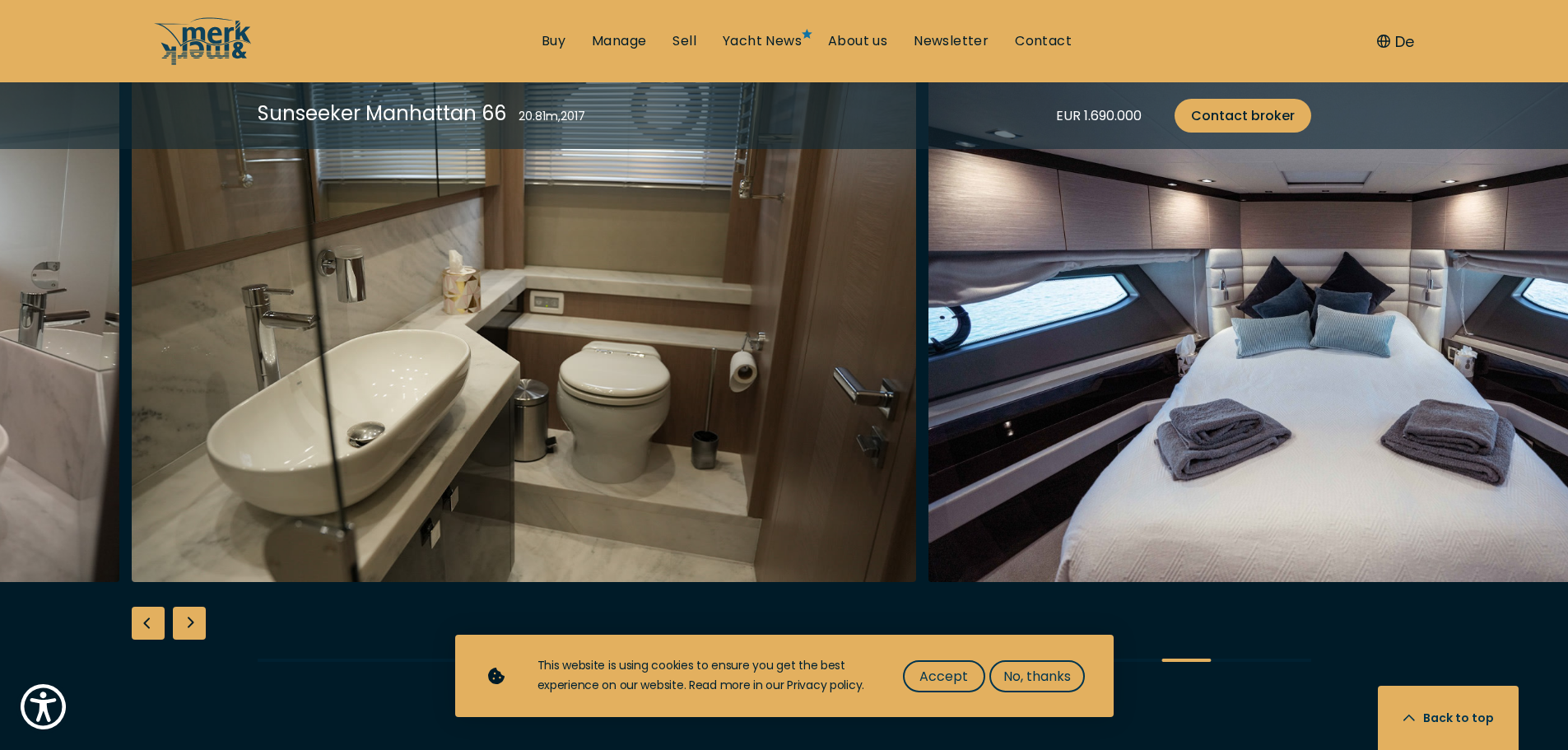
click at [194, 607] on div "Next slide" at bounding box center [189, 623] width 33 height 33
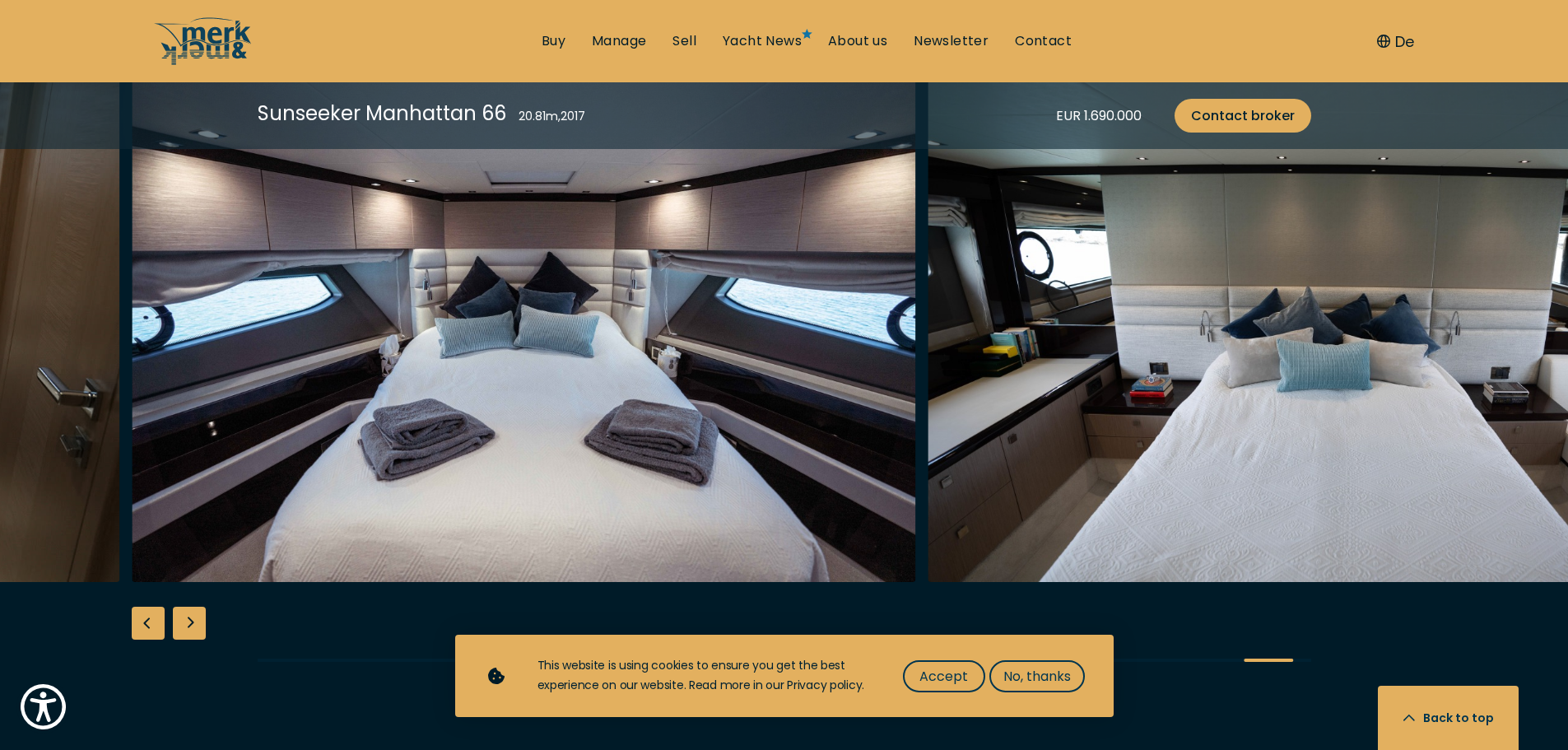
click at [194, 607] on div "Next slide" at bounding box center [189, 623] width 33 height 33
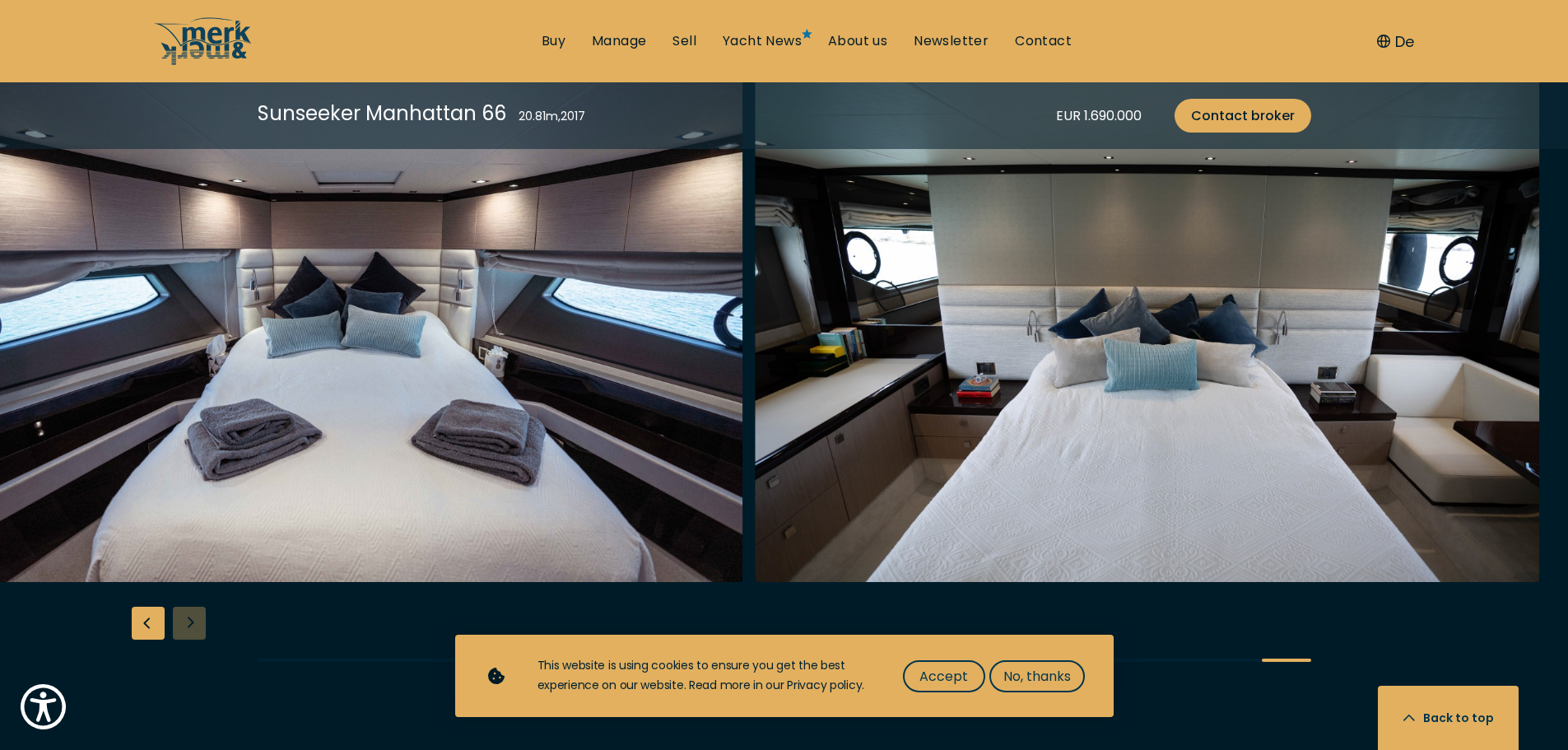
click at [194, 593] on div at bounding box center [784, 372] width 1568 height 634
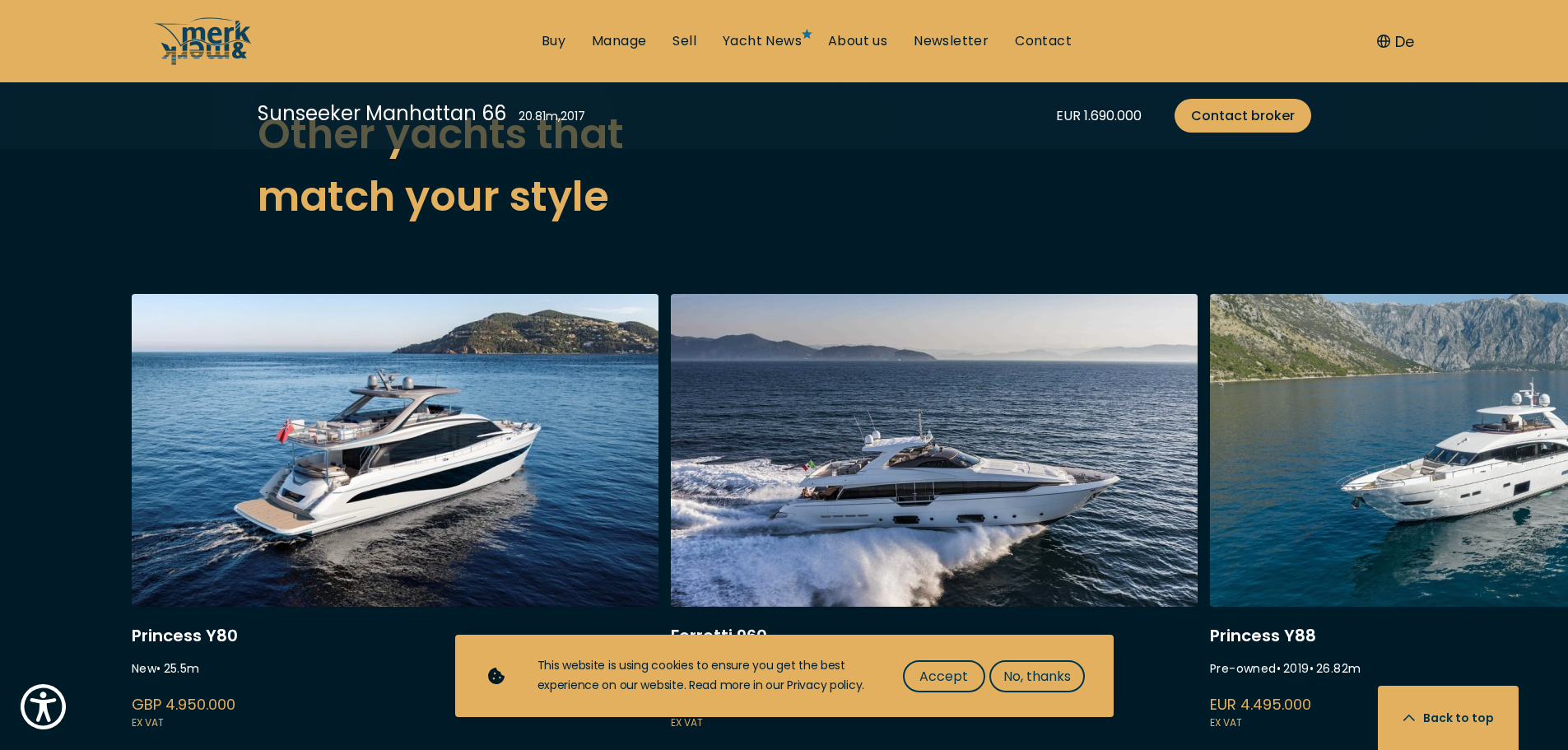
scroll to position [3953, 0]
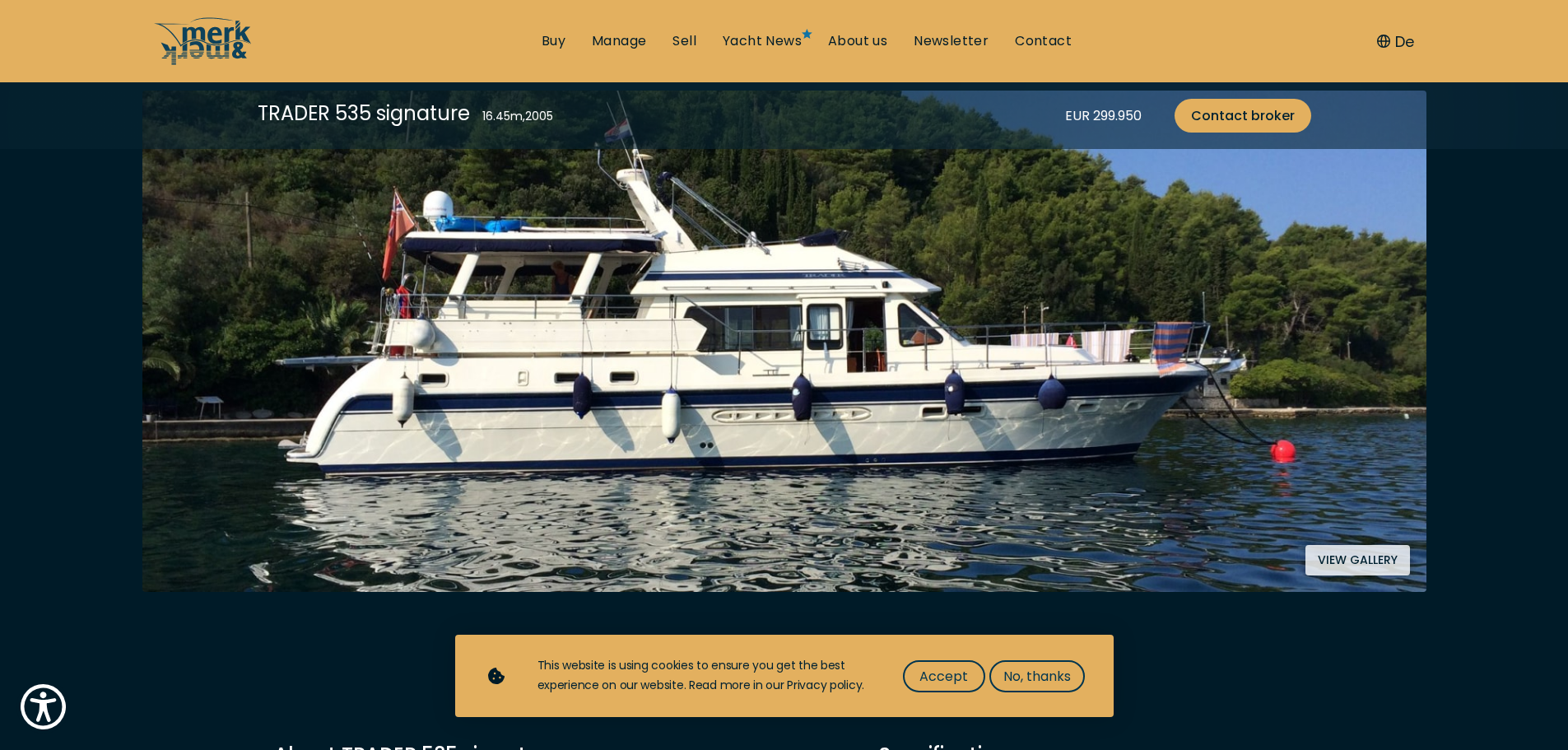
scroll to position [659, 0]
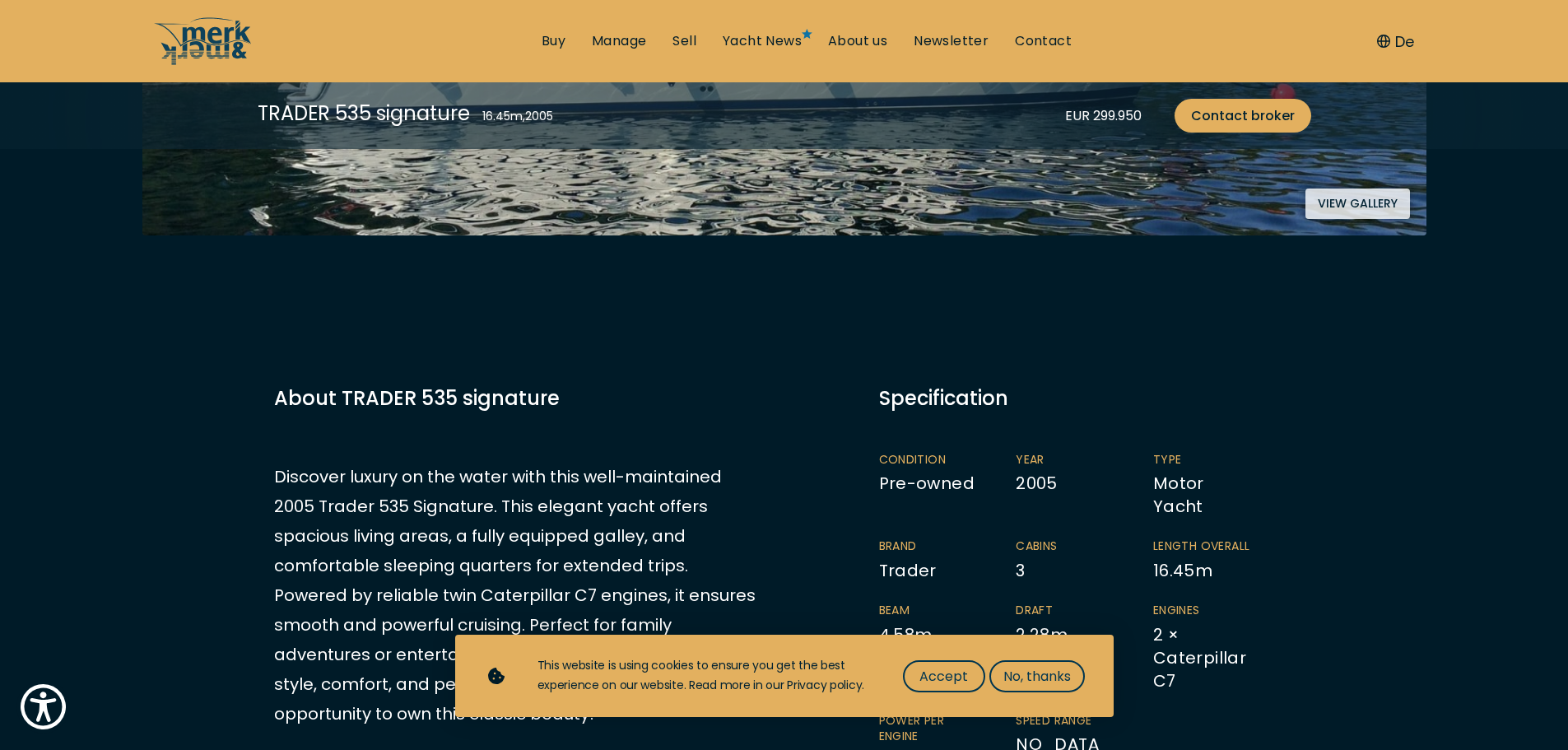
click at [456, 416] on div "About TRADER 535 signature Discover luxury on the water with this well-maintain…" at bounding box center [518, 556] width 490 height 345
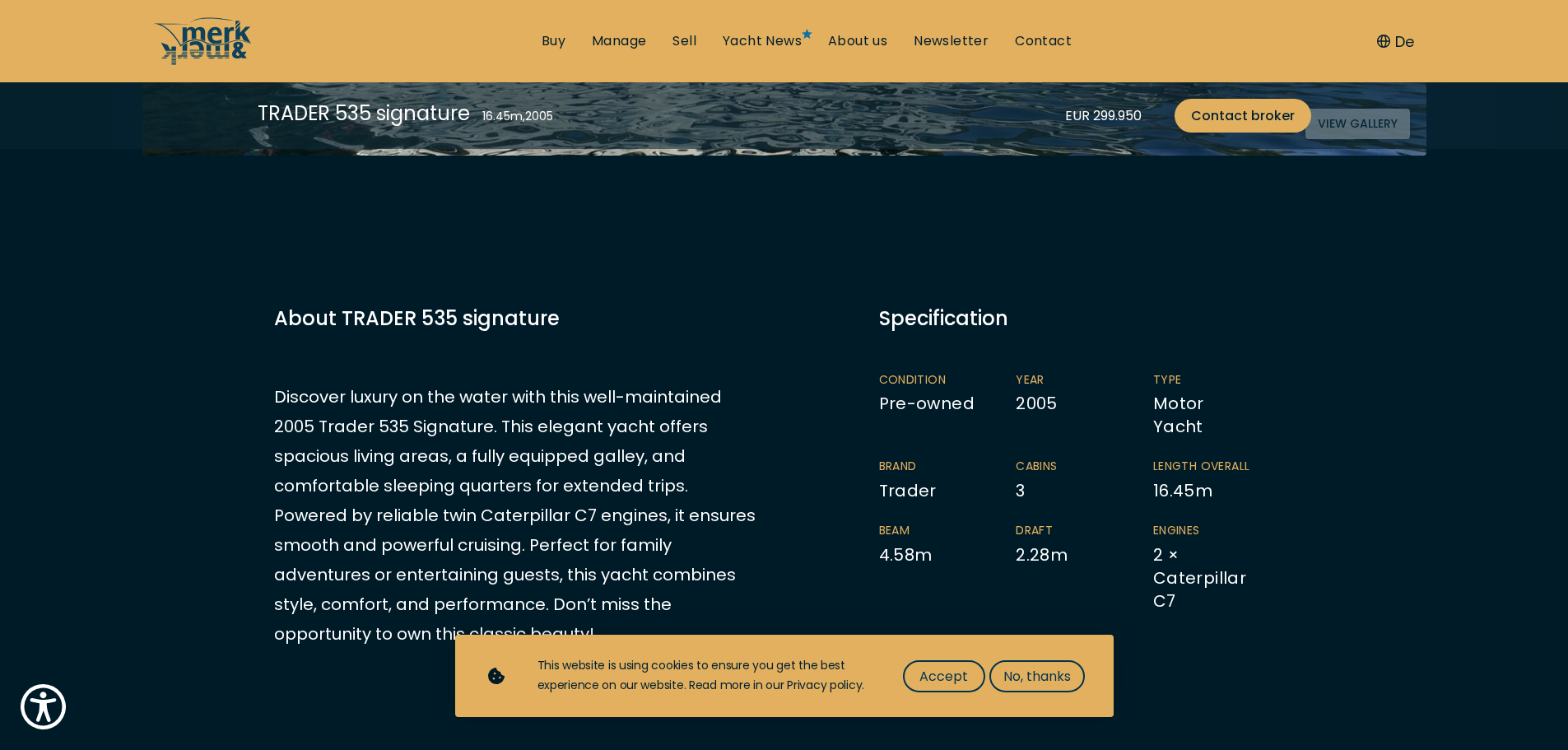
scroll to position [741, 0]
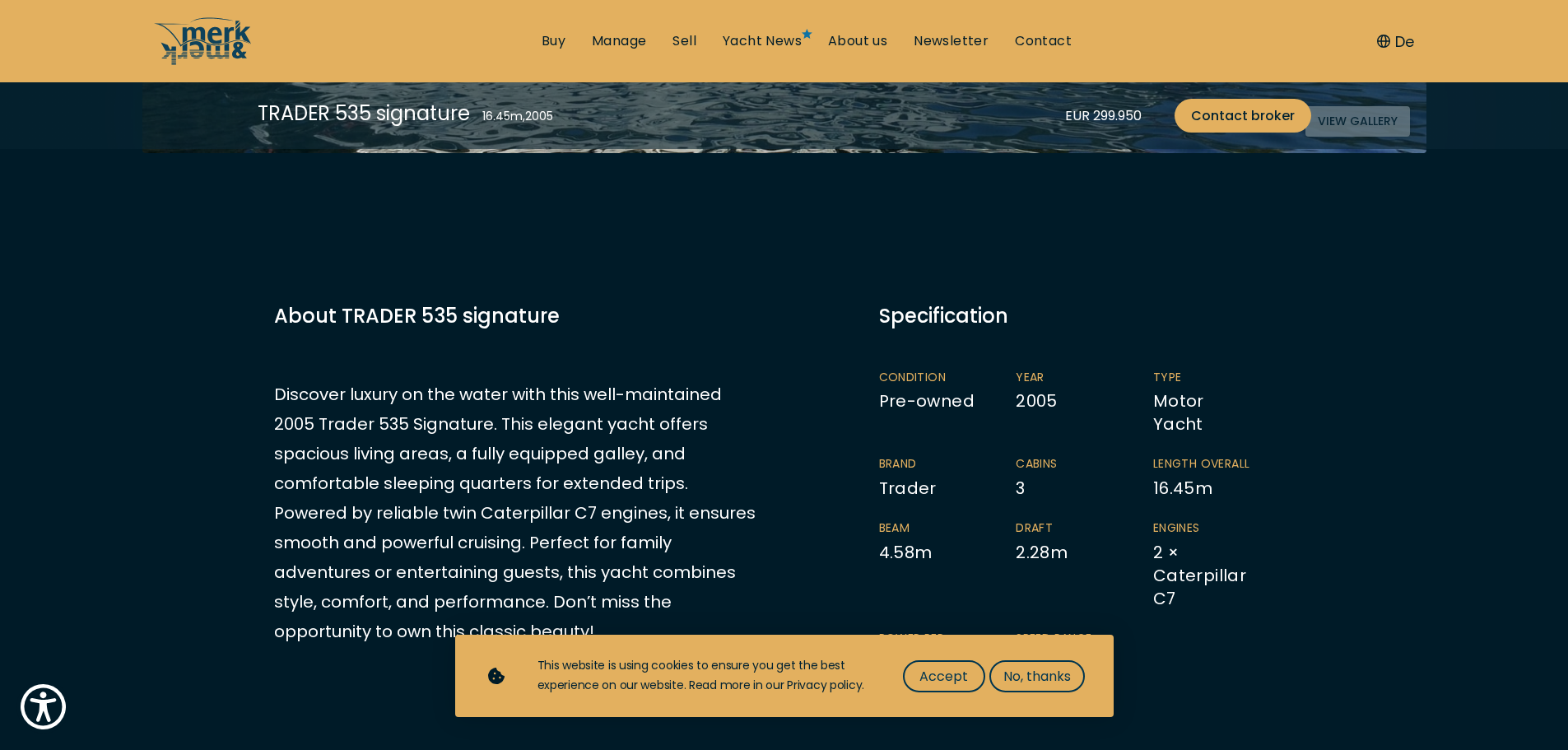
click at [281, 372] on div "About TRADER 535 signature Discover luxury on the water with this well-maintain…" at bounding box center [518, 473] width 490 height 345
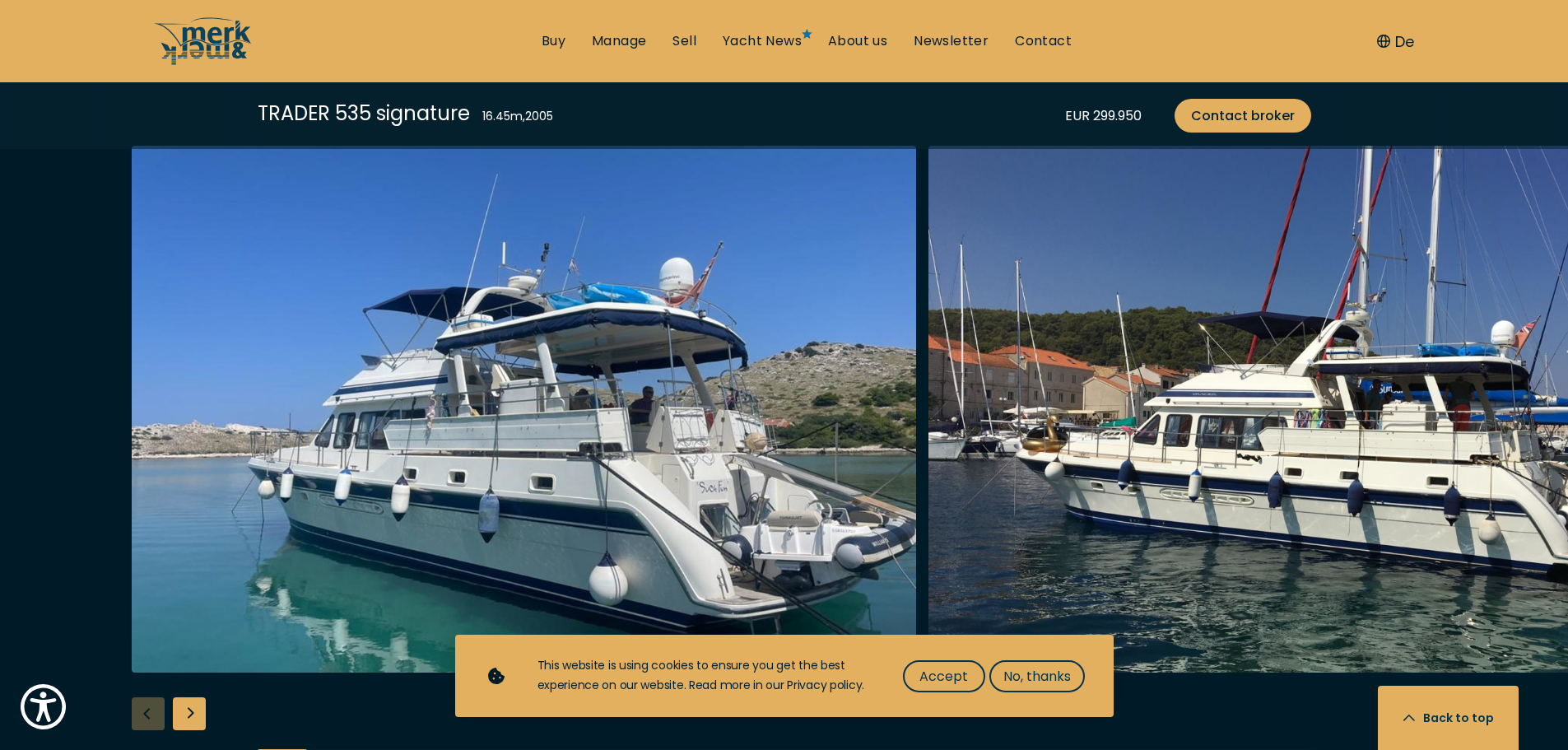
scroll to position [1894, 0]
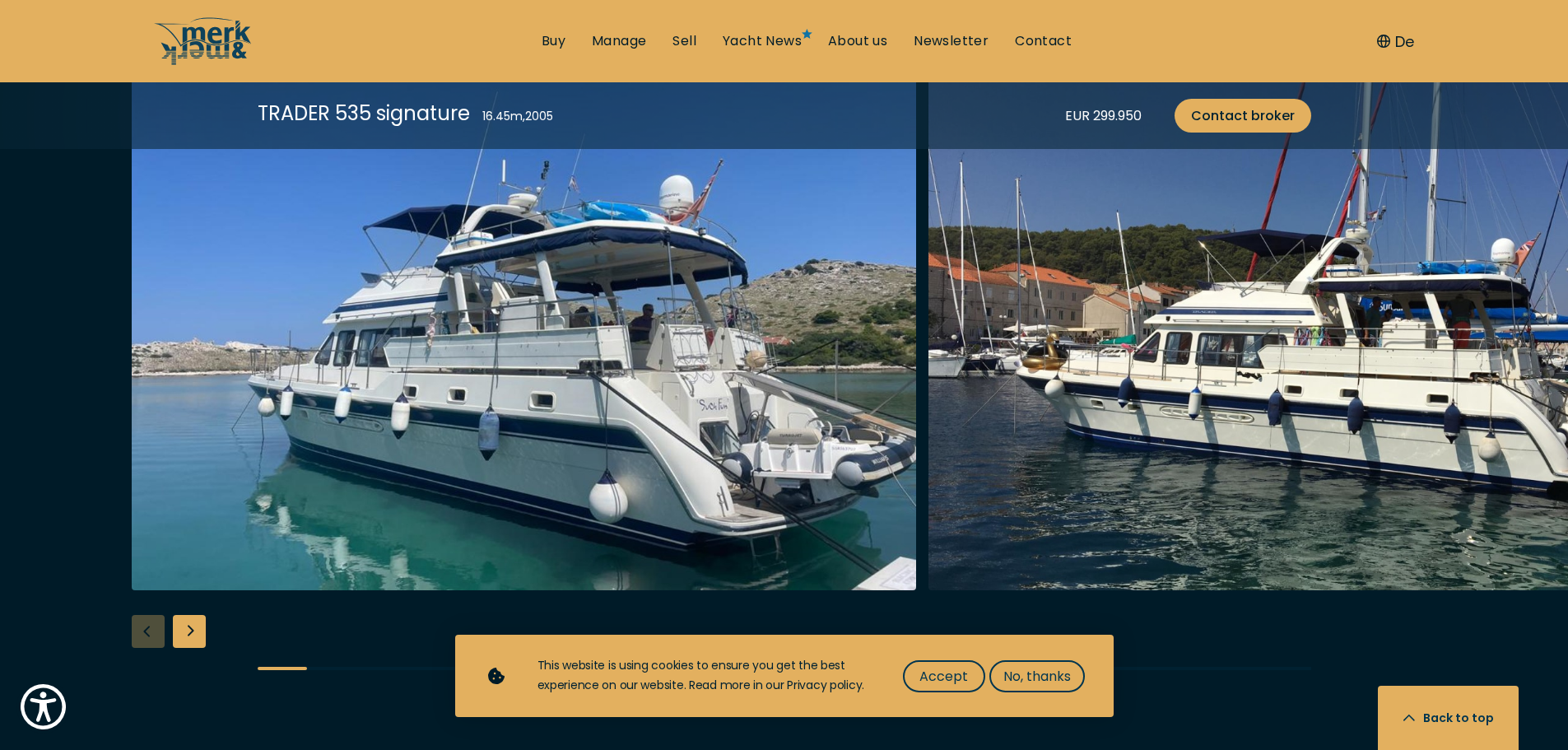
click at [194, 635] on div "Next slide" at bounding box center [189, 631] width 33 height 33
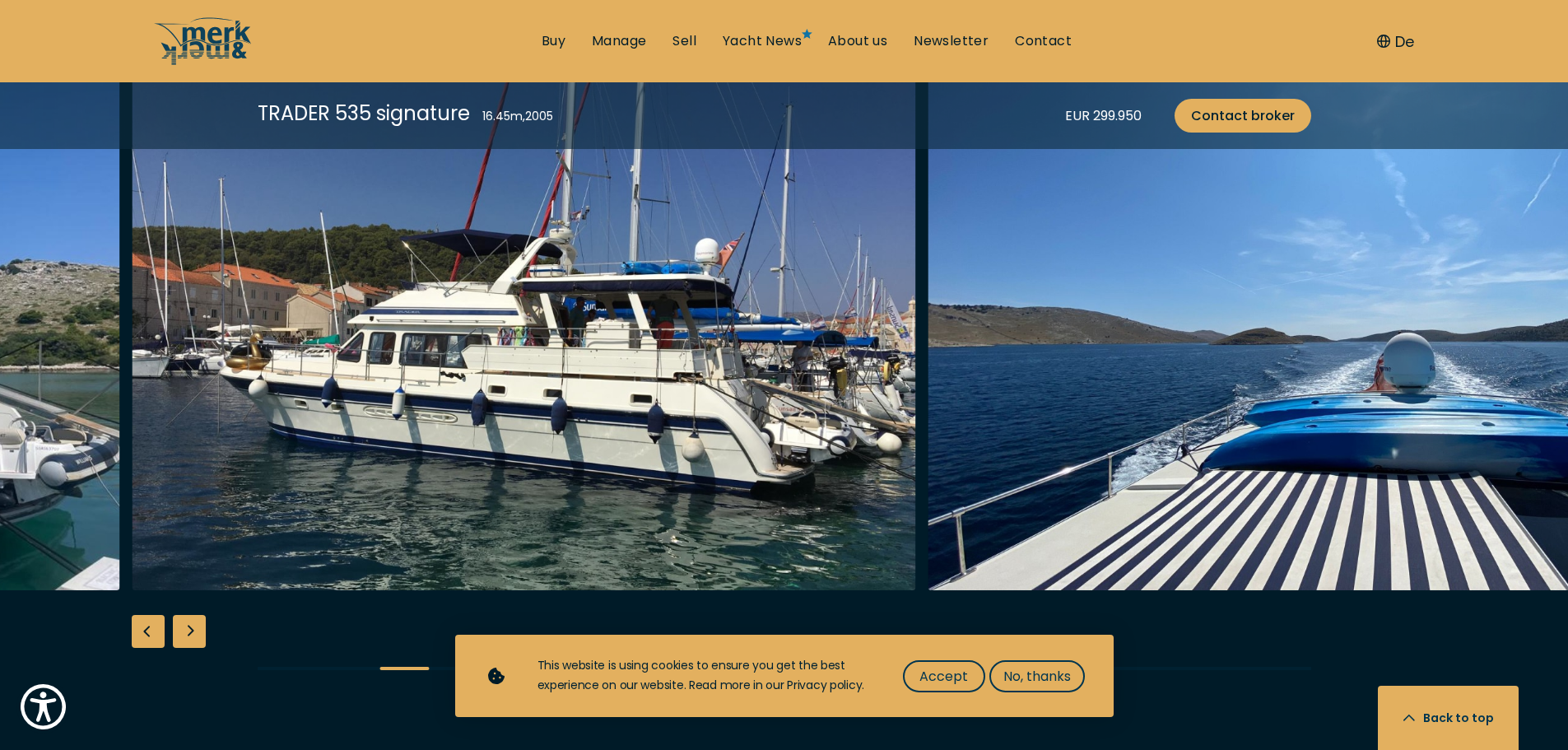
click at [194, 635] on div "Next slide" at bounding box center [189, 631] width 33 height 33
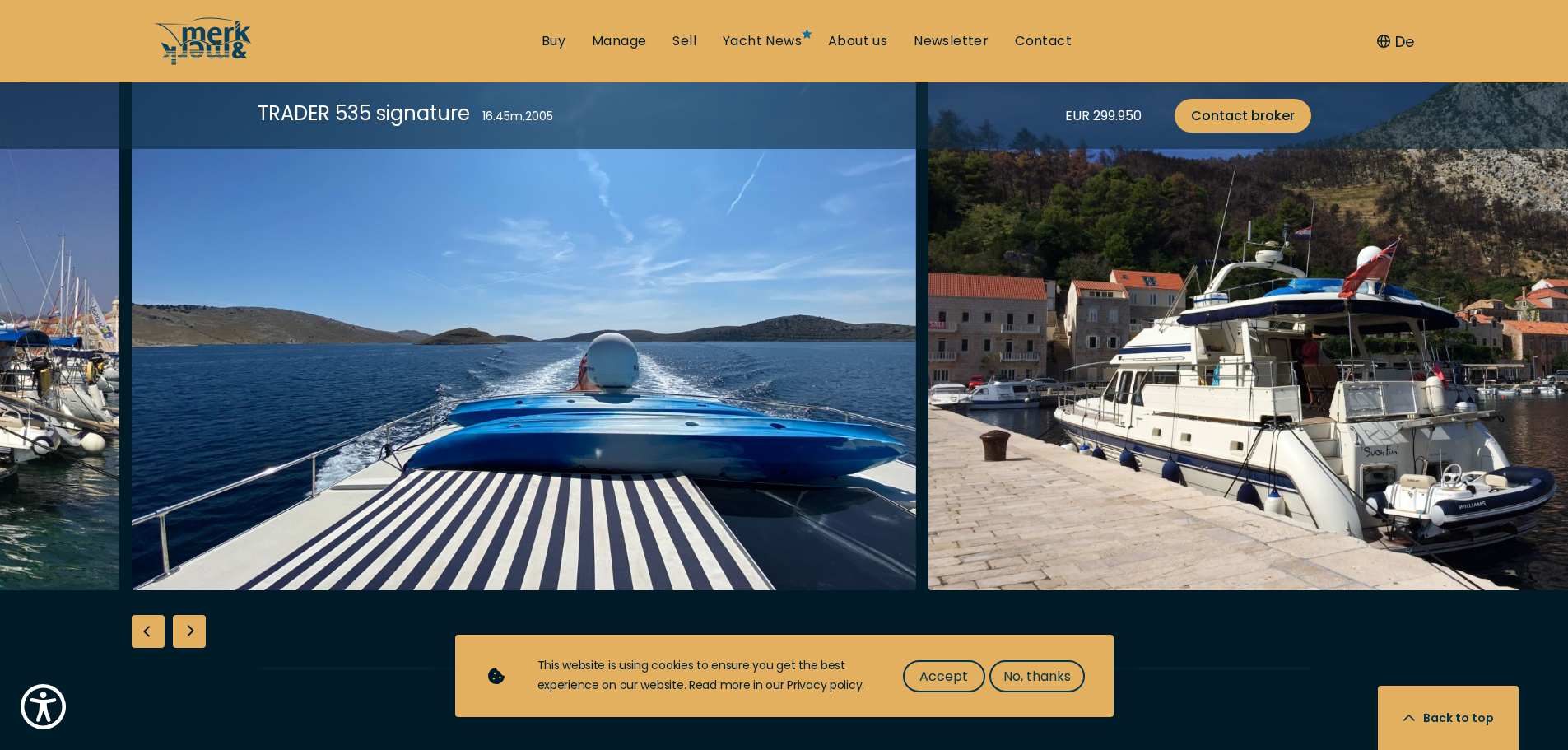
click at [194, 635] on div "Next slide" at bounding box center [189, 631] width 33 height 33
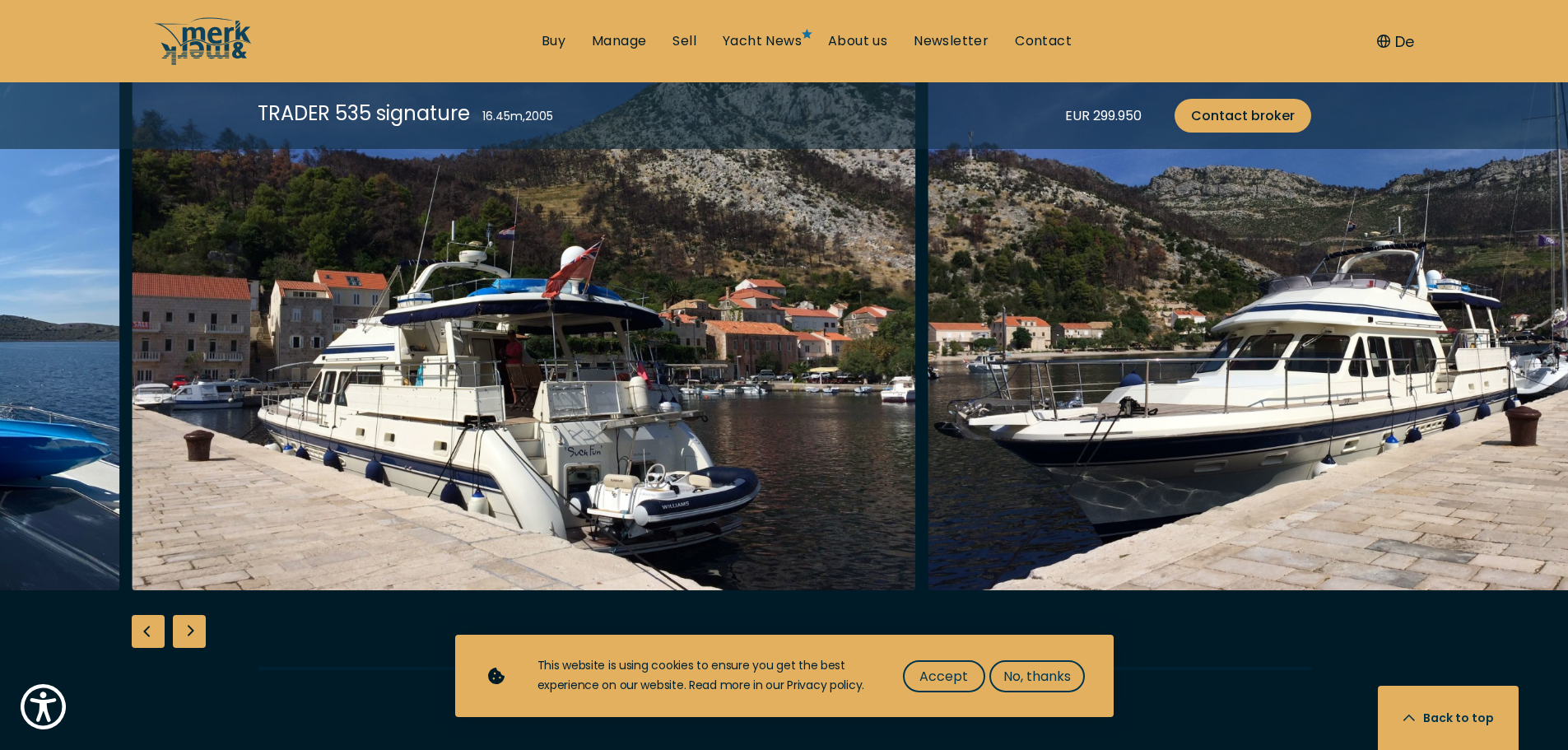
click at [141, 638] on div "Previous slide" at bounding box center [148, 631] width 33 height 33
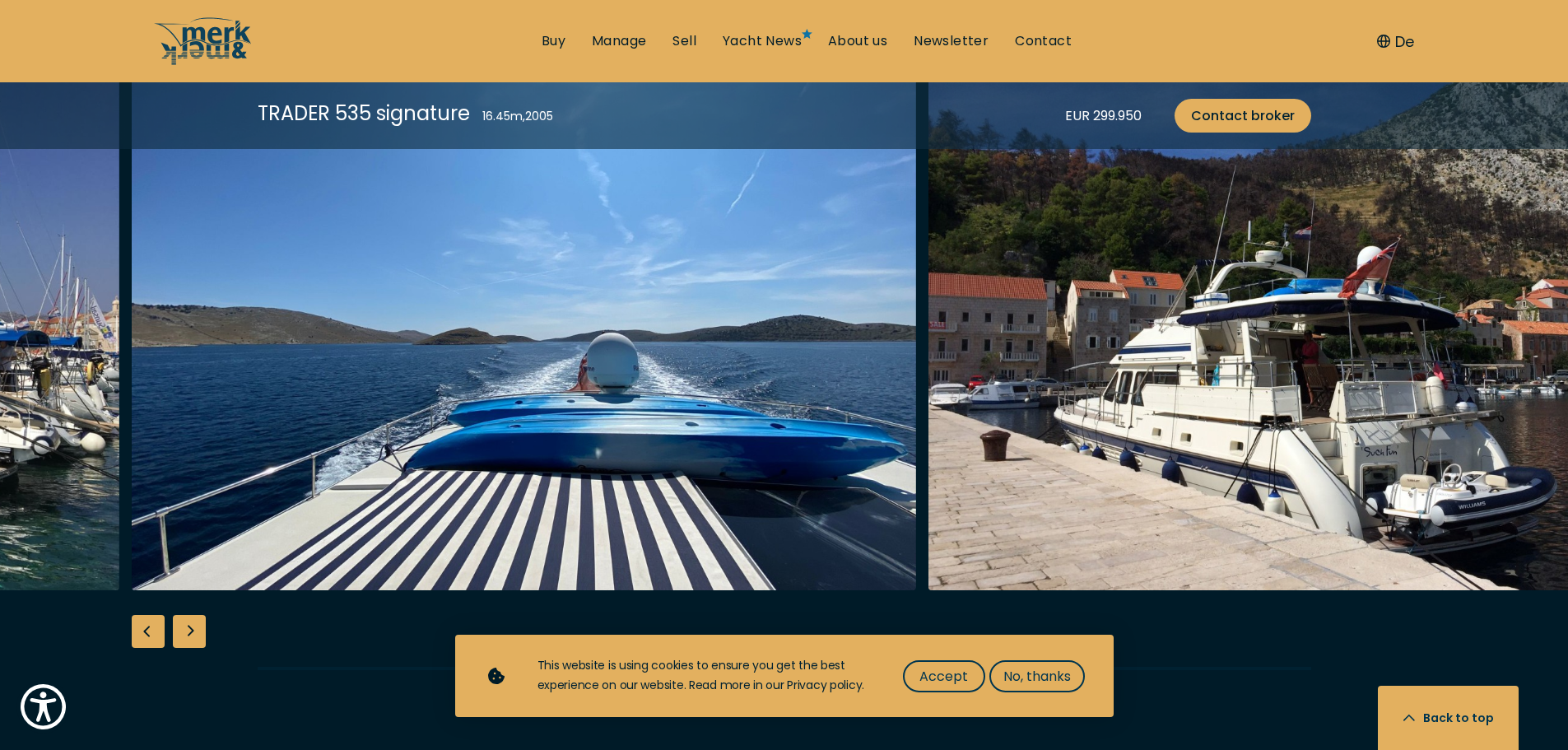
click at [208, 634] on div at bounding box center [784, 381] width 1568 height 634
click at [197, 639] on div "Next slide" at bounding box center [189, 631] width 33 height 33
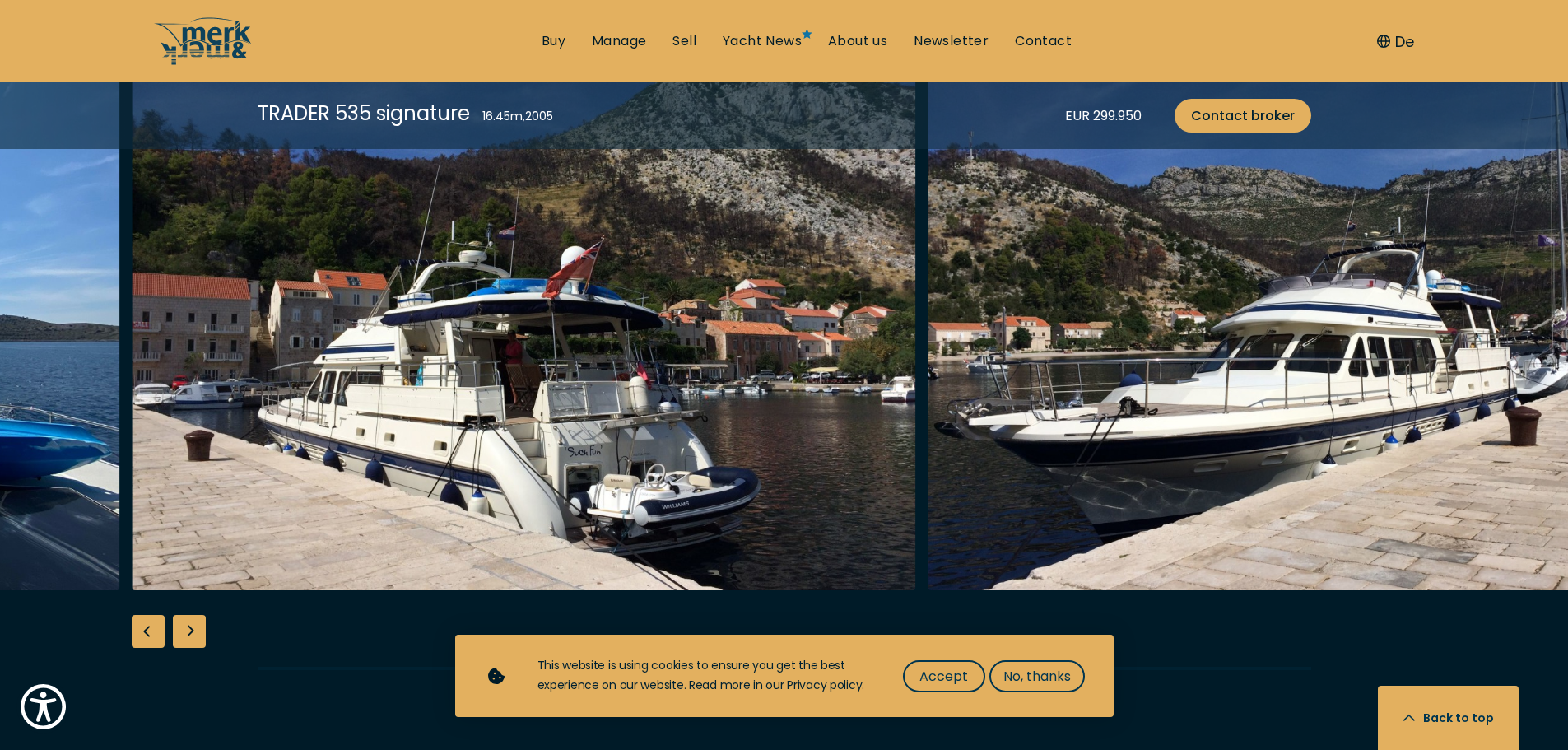
click at [197, 639] on div "Next slide" at bounding box center [189, 631] width 33 height 33
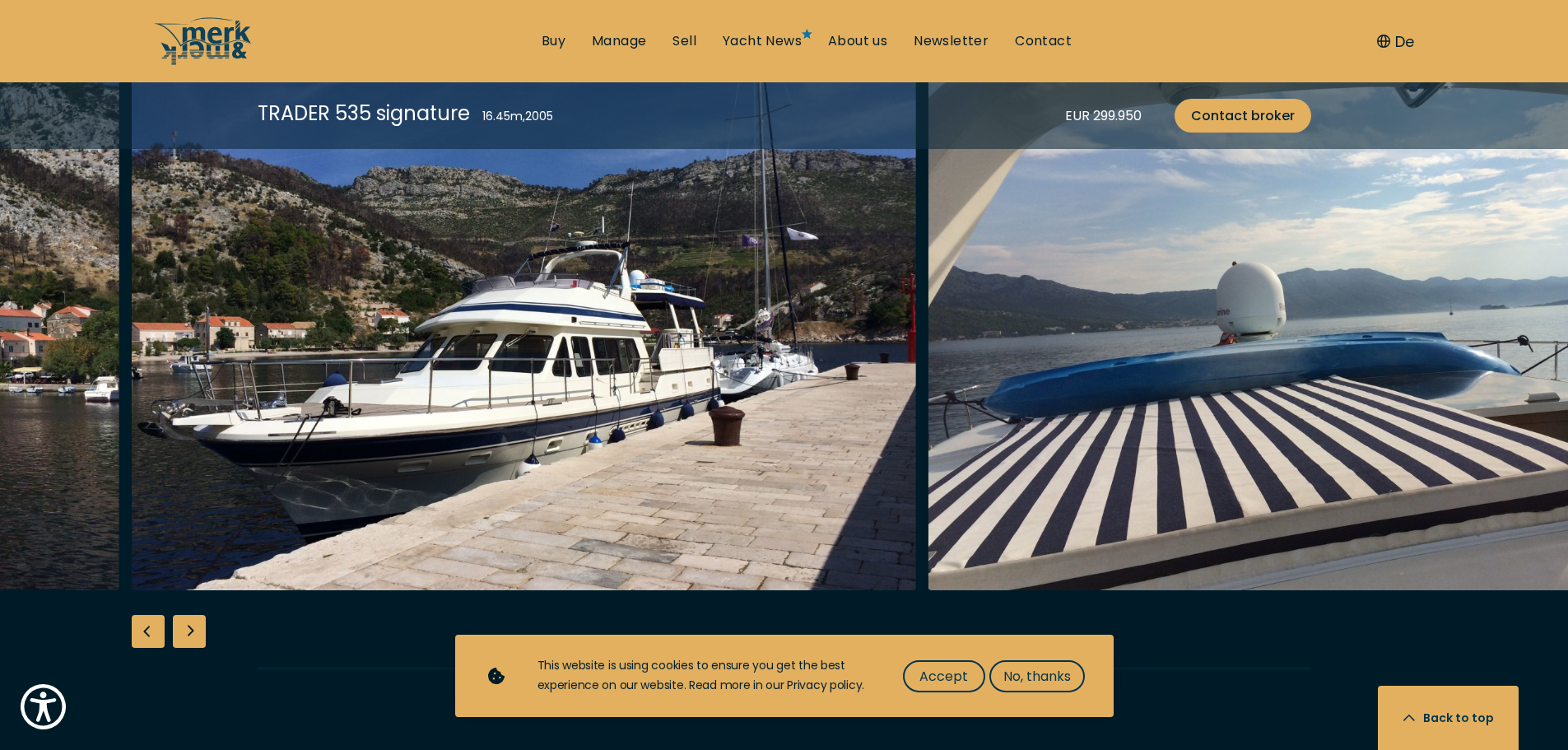
click at [197, 639] on div "Next slide" at bounding box center [189, 631] width 33 height 33
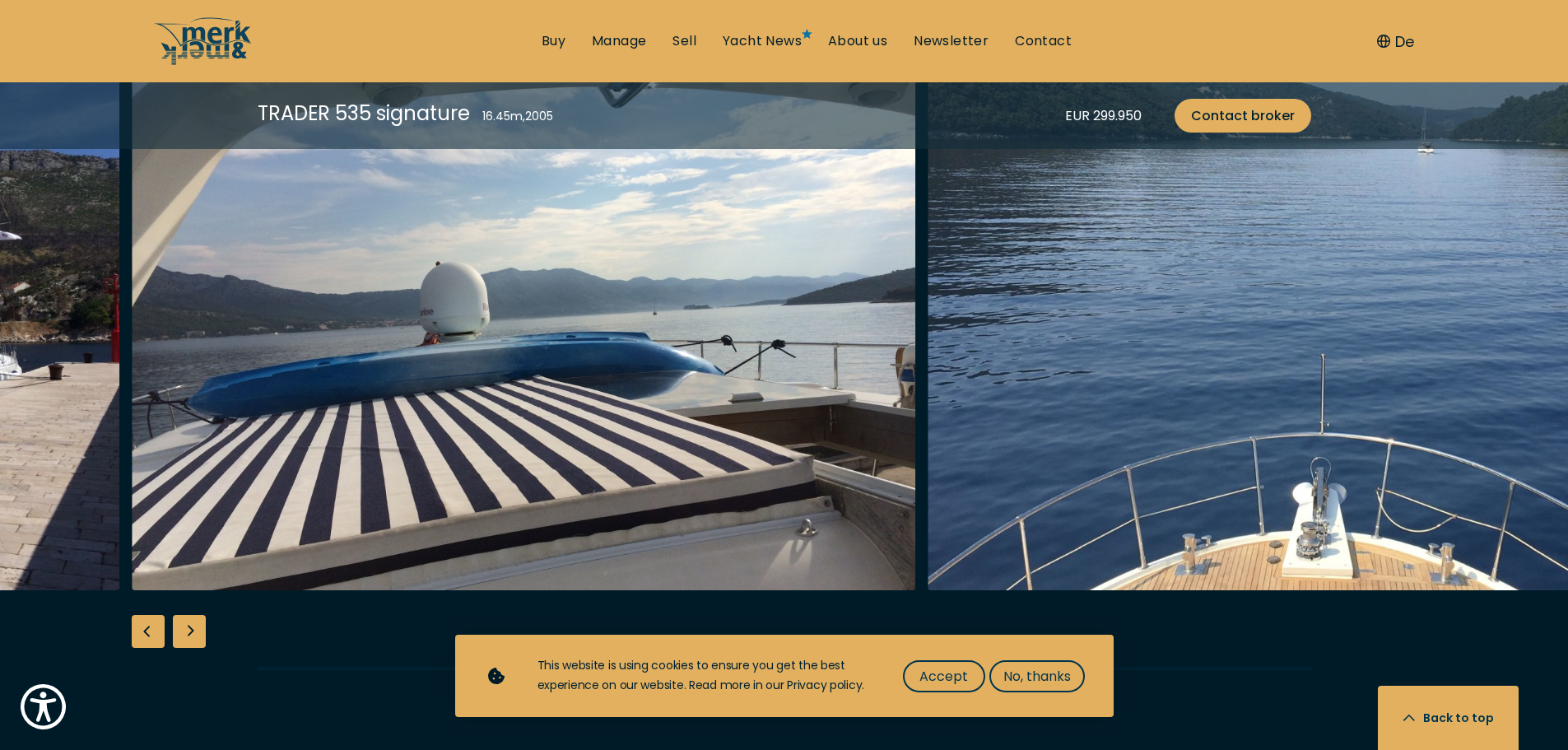
click at [197, 639] on div "Next slide" at bounding box center [189, 631] width 33 height 33
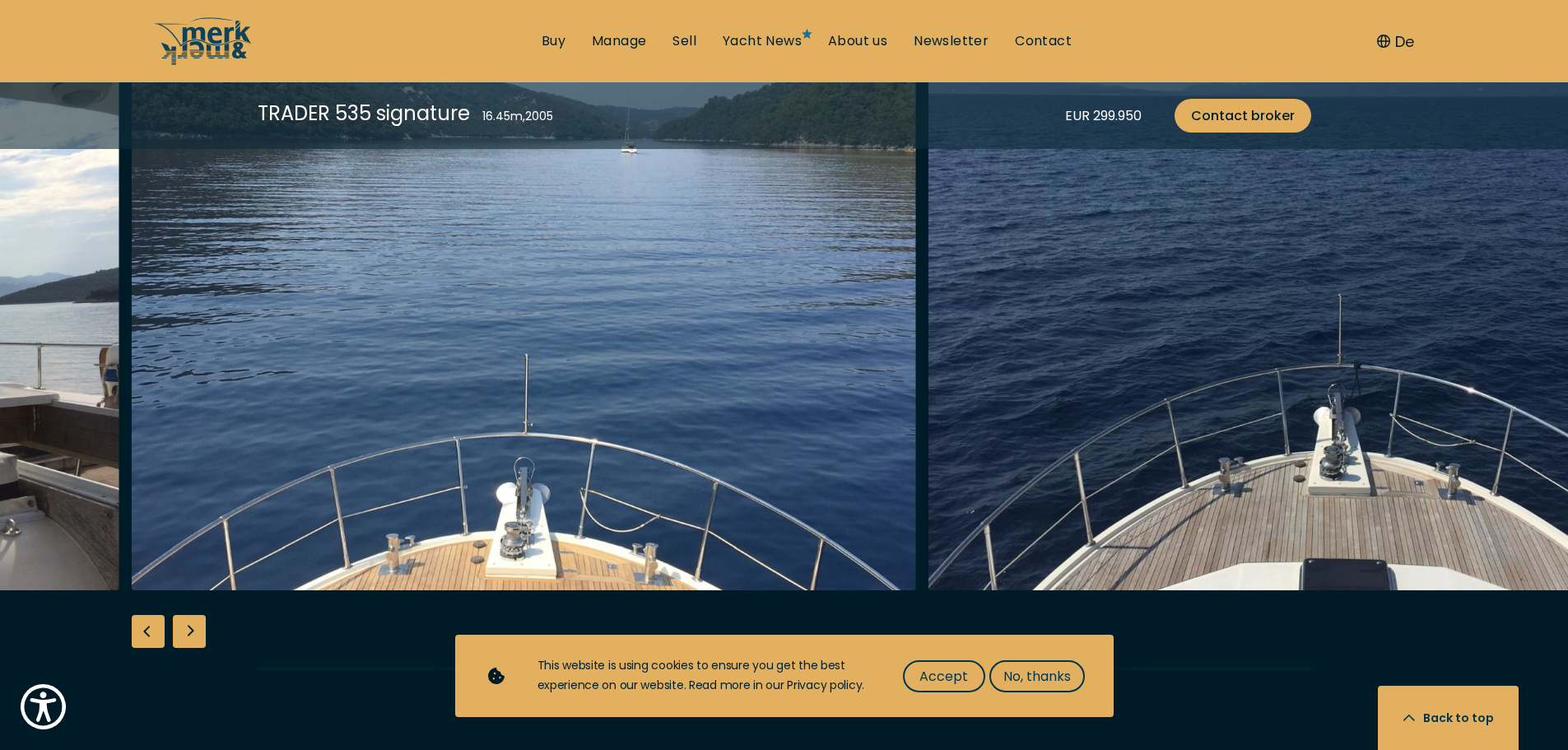
click at [197, 639] on div "Next slide" at bounding box center [189, 631] width 33 height 33
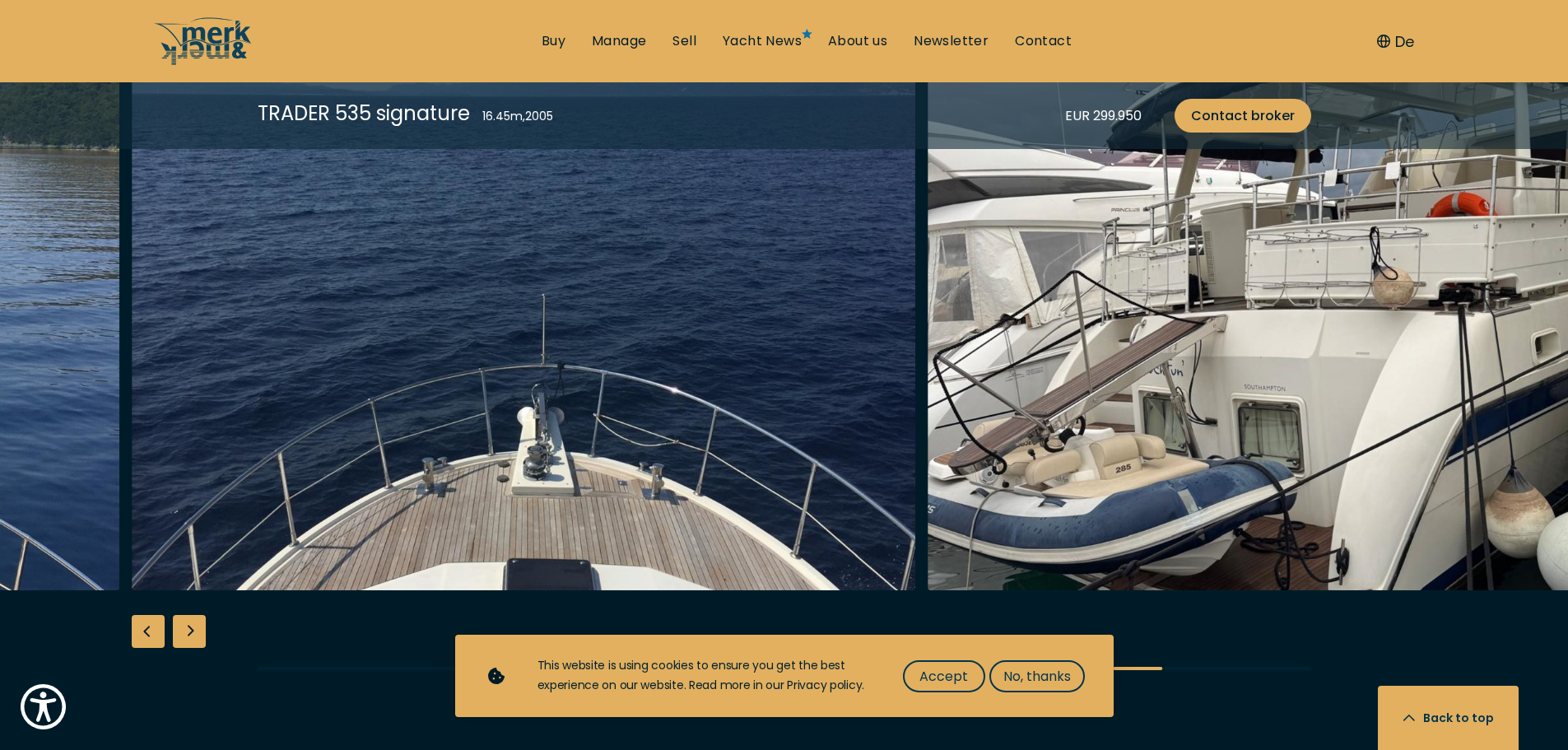
click at [197, 639] on div "Next slide" at bounding box center [189, 631] width 33 height 33
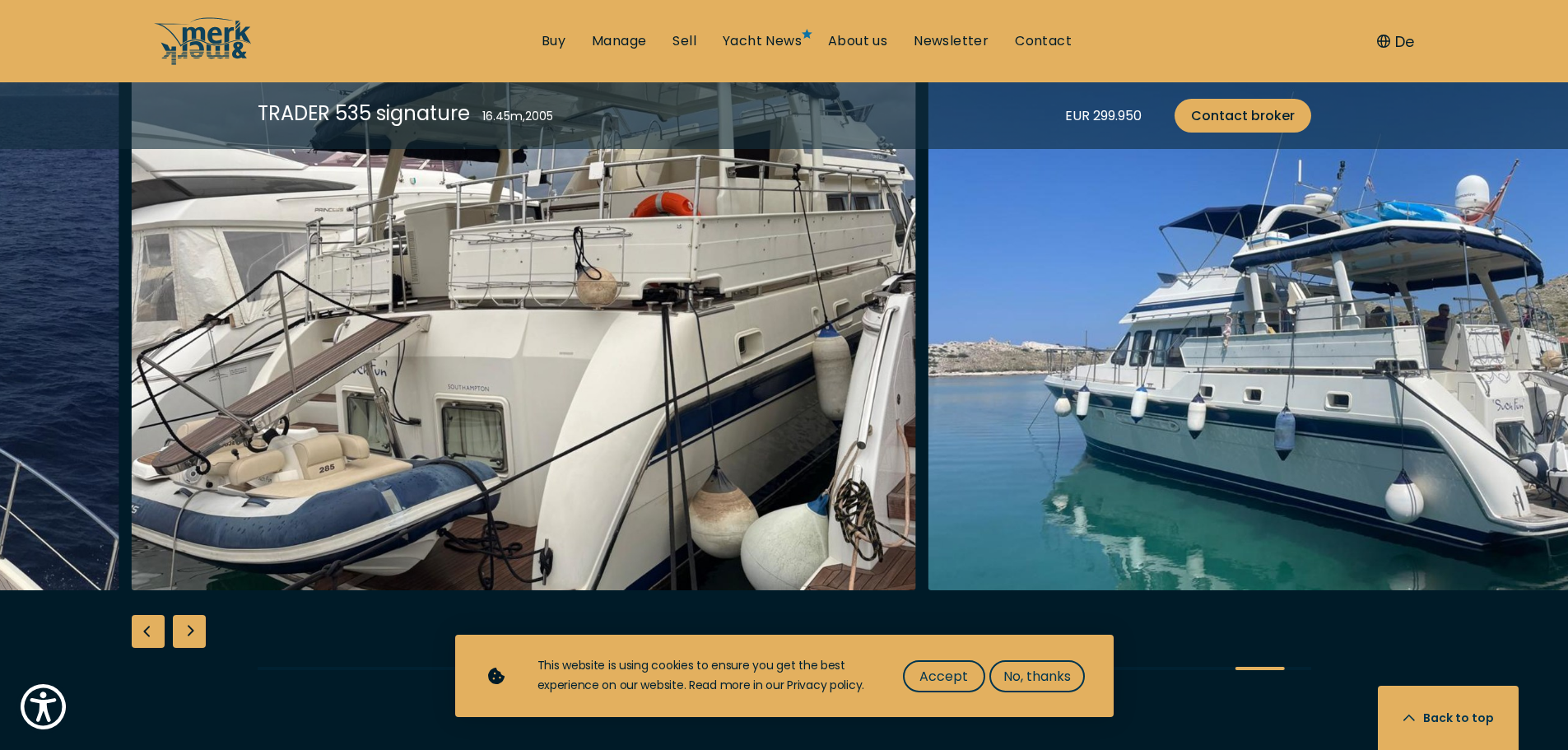
click at [197, 639] on div "Next slide" at bounding box center [189, 631] width 33 height 33
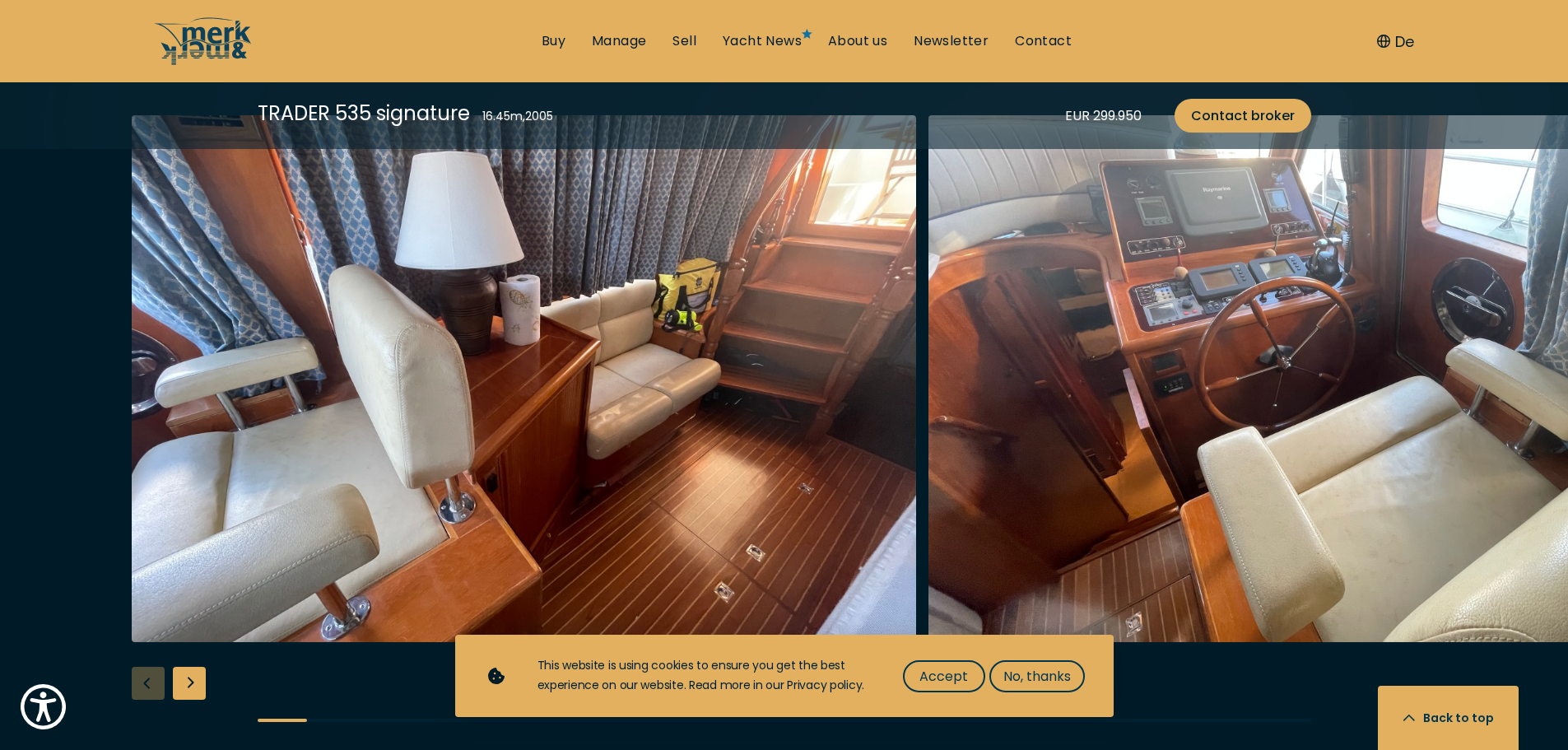
scroll to position [2801, 0]
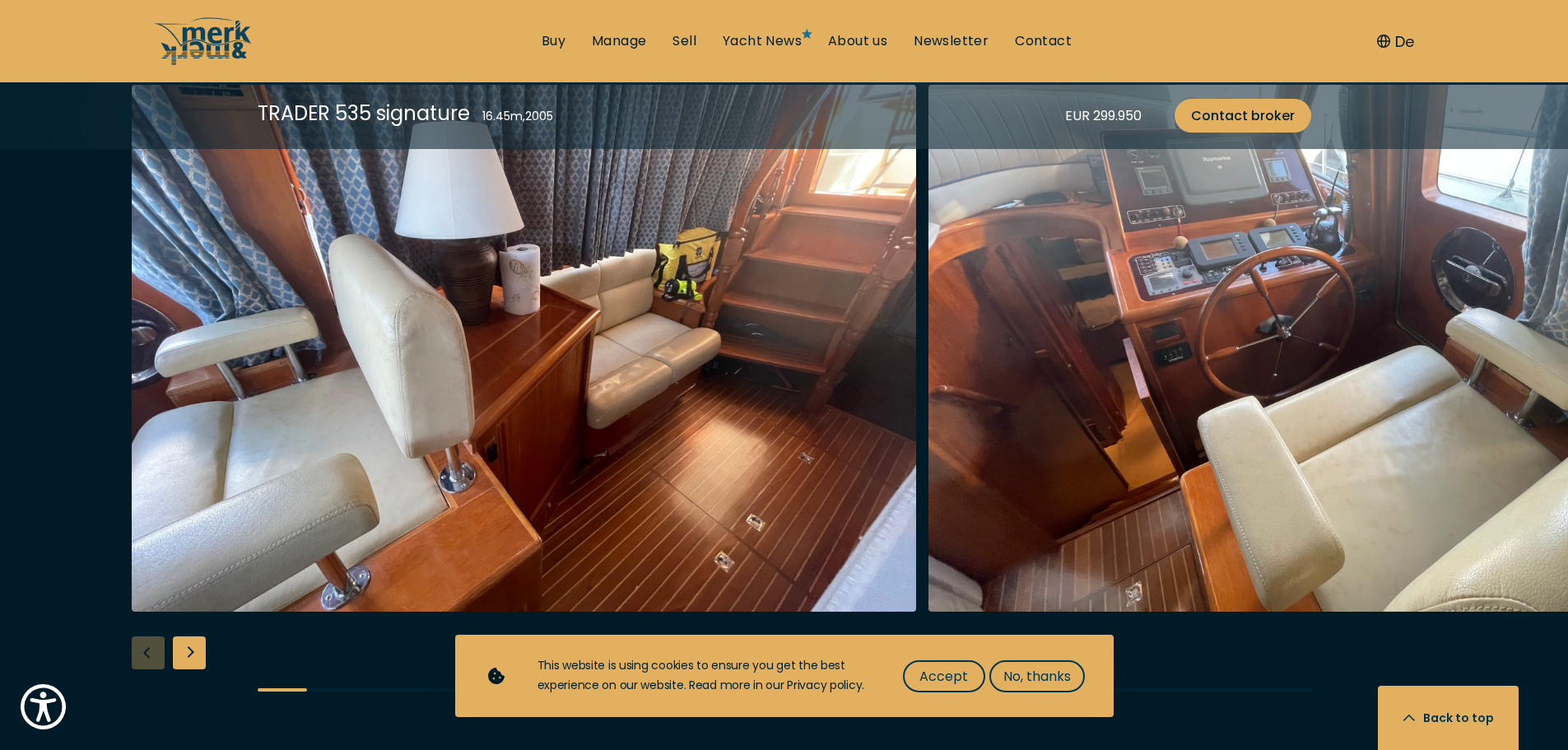
click at [197, 659] on div "Next slide" at bounding box center [189, 653] width 33 height 33
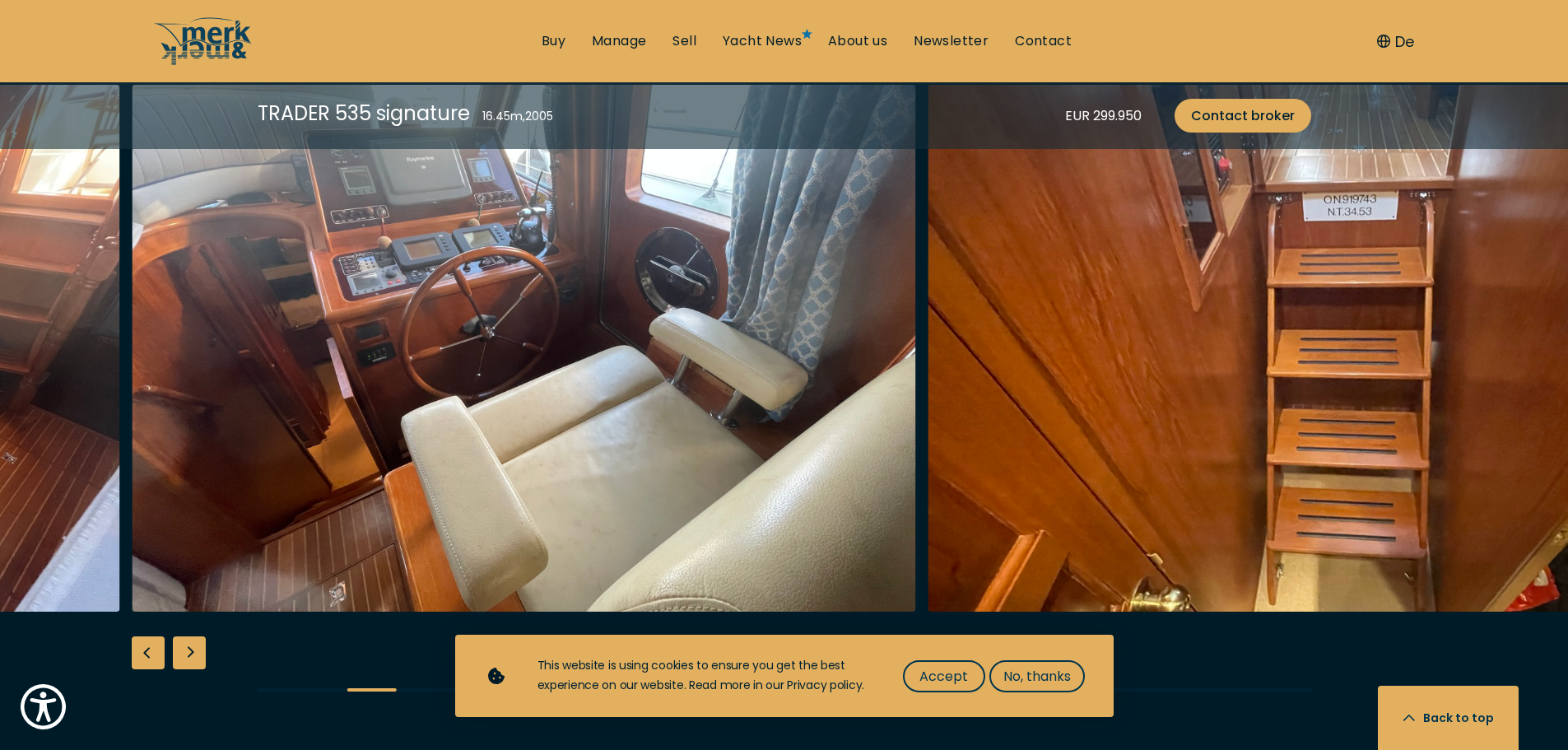
click at [197, 659] on div "Next slide" at bounding box center [189, 653] width 33 height 33
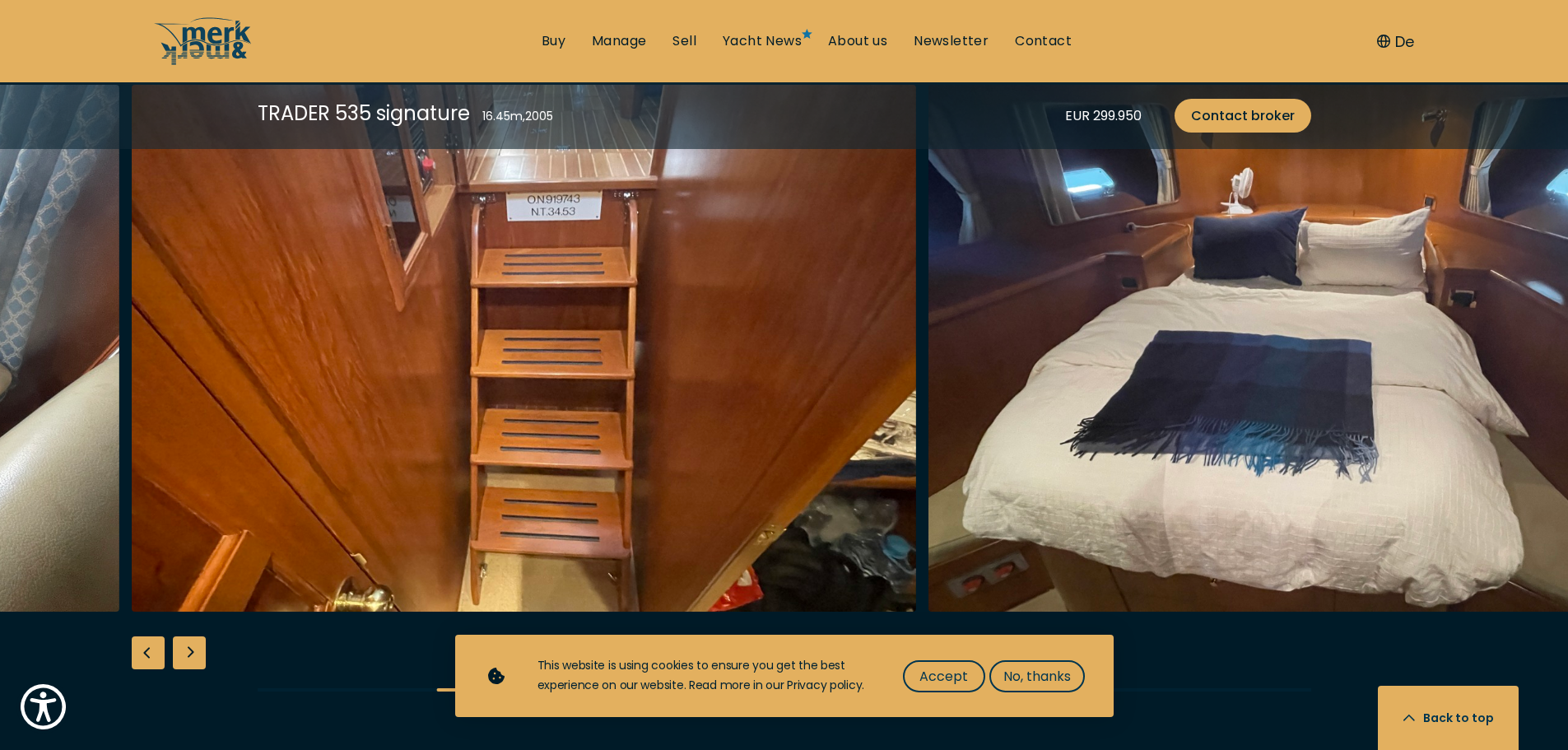
click at [197, 659] on div "Next slide" at bounding box center [189, 653] width 33 height 33
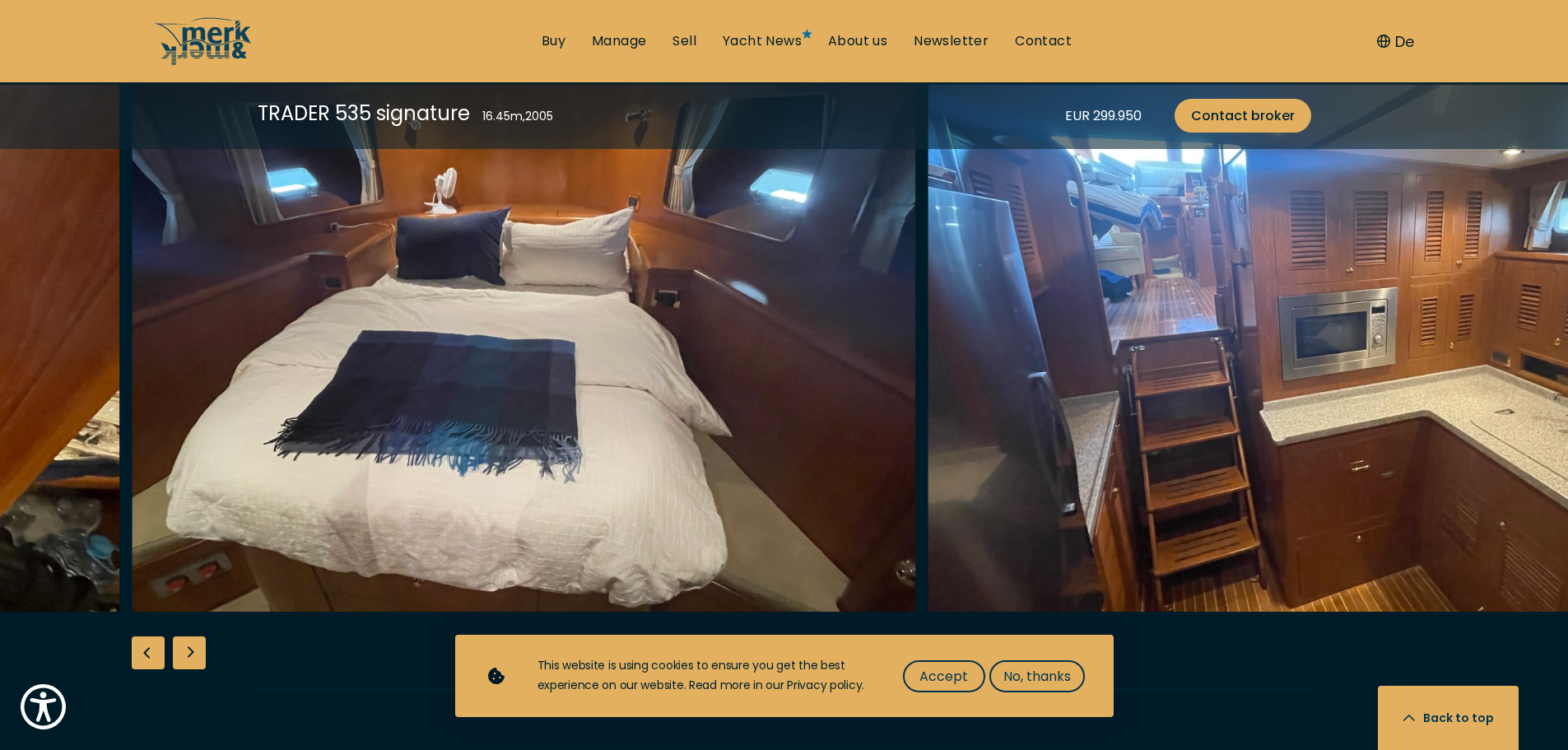
click at [197, 659] on div "Next slide" at bounding box center [189, 653] width 33 height 33
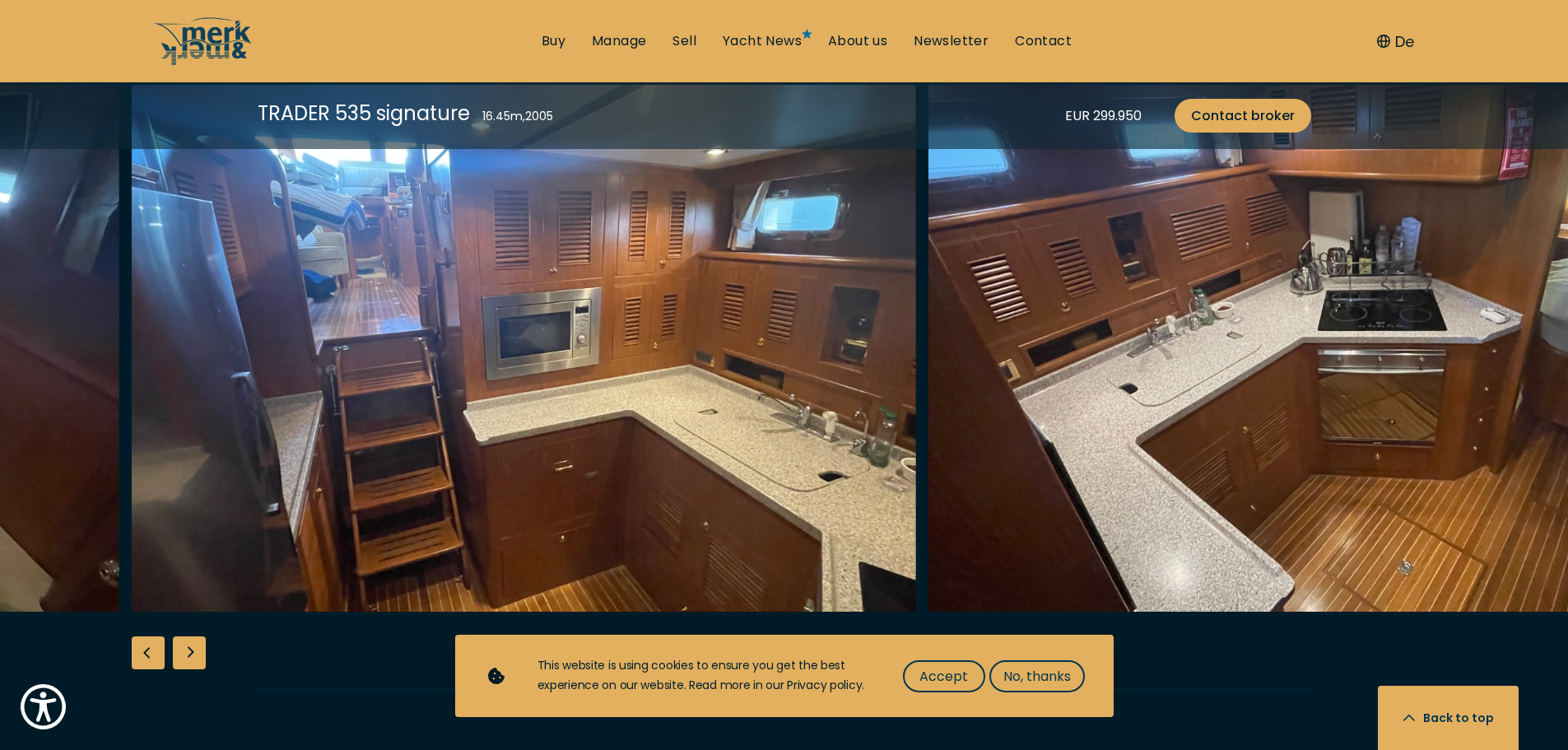
click at [197, 659] on div "Next slide" at bounding box center [189, 653] width 33 height 33
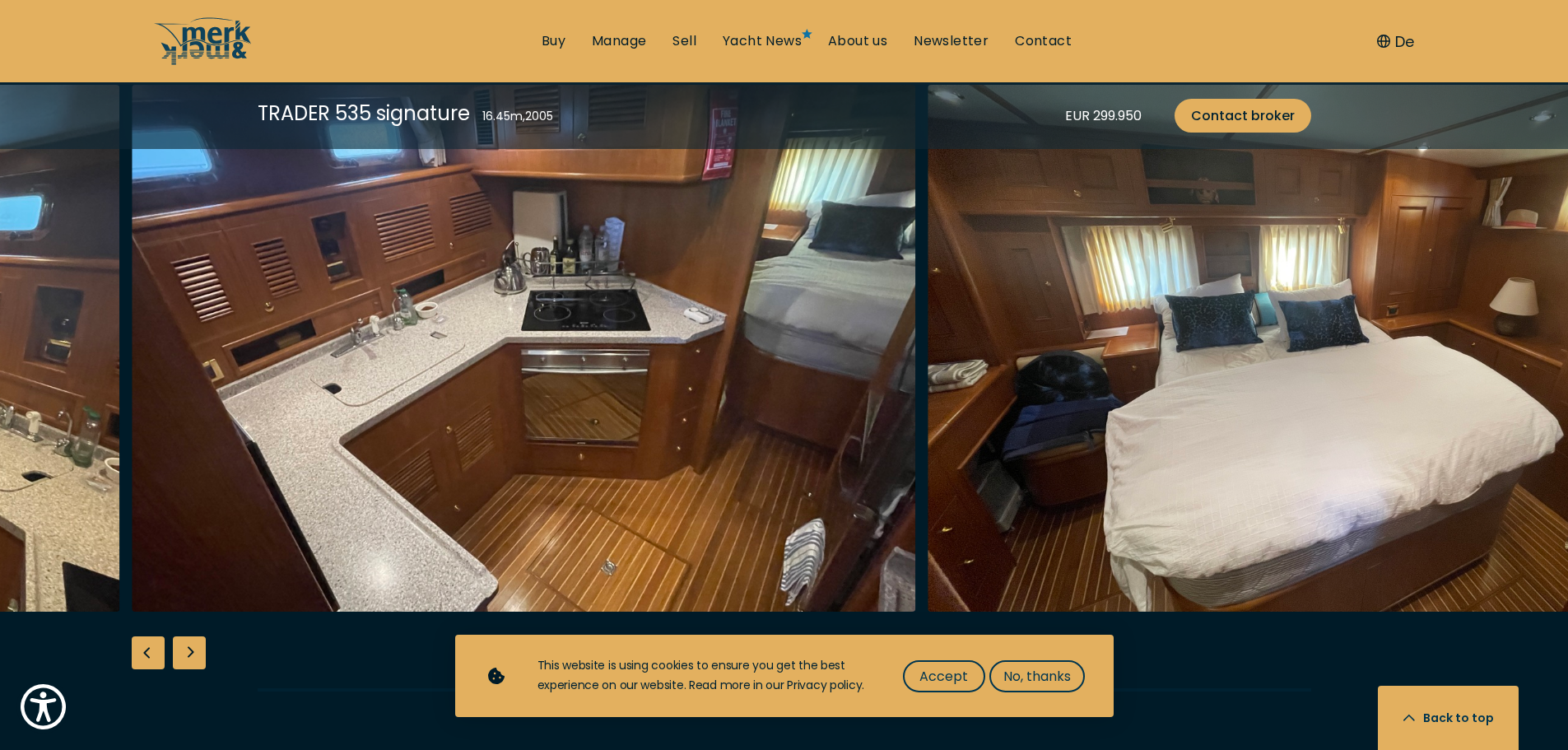
click at [197, 659] on div "Next slide" at bounding box center [189, 653] width 33 height 33
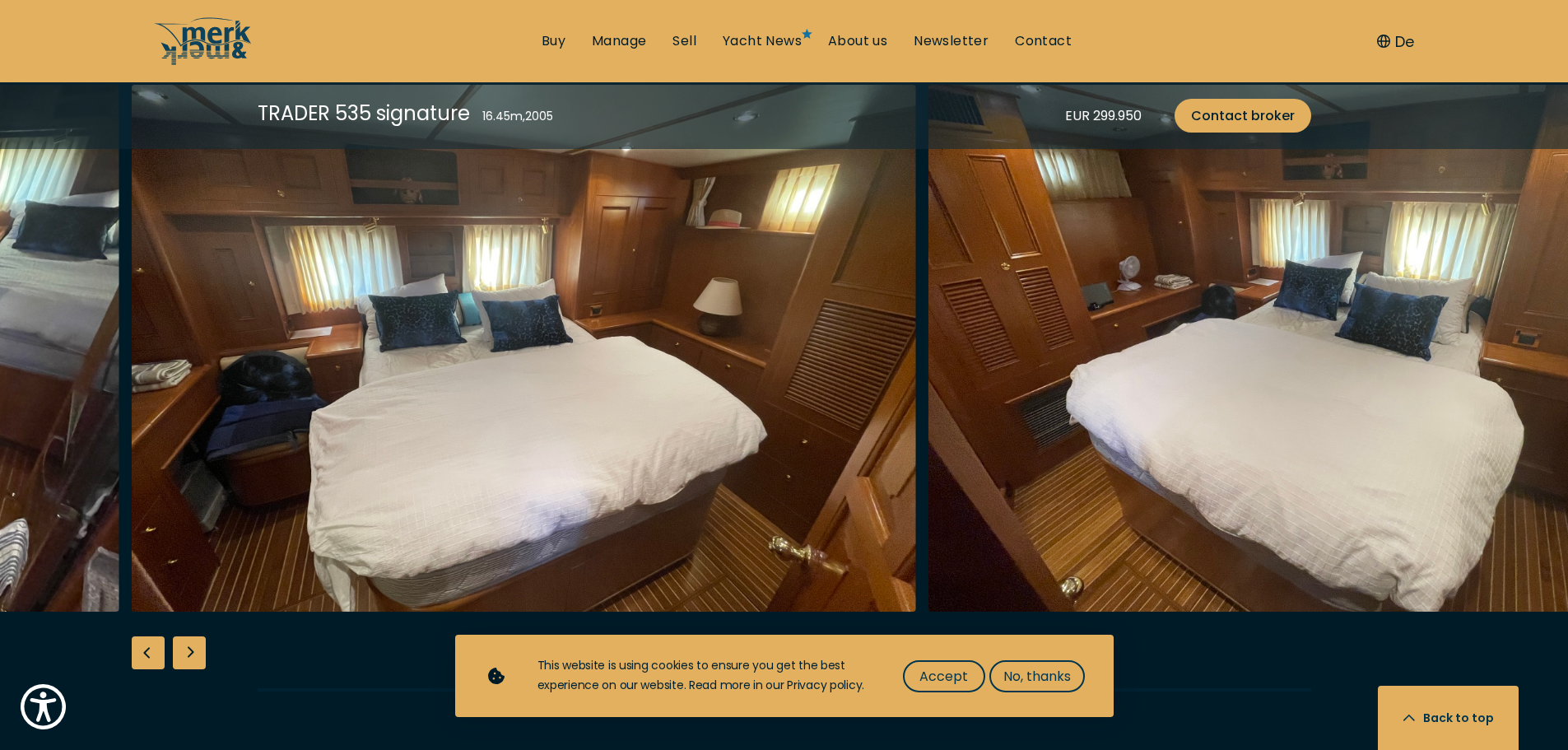
click at [197, 659] on div "Next slide" at bounding box center [189, 653] width 33 height 33
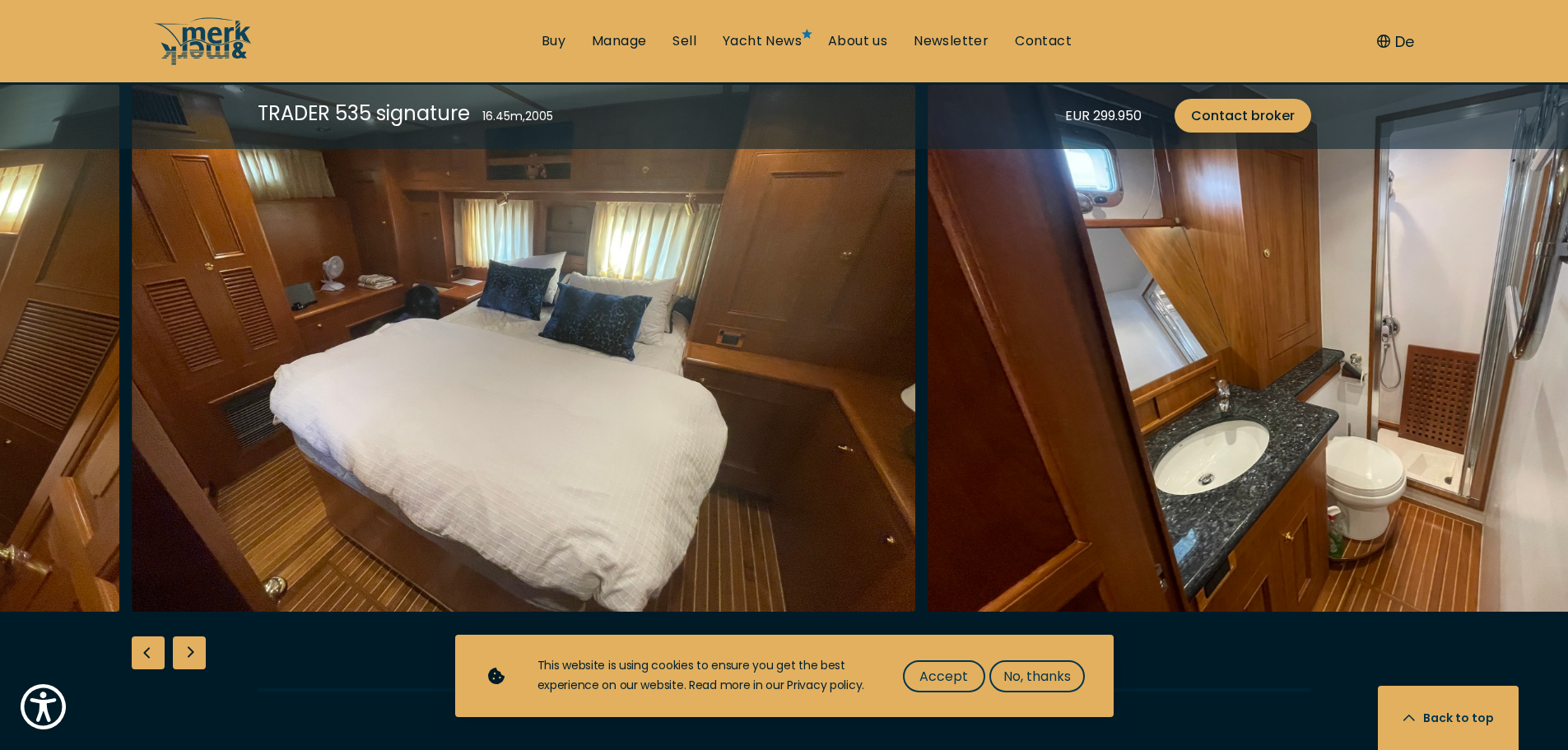
click at [197, 659] on div "Next slide" at bounding box center [189, 653] width 33 height 33
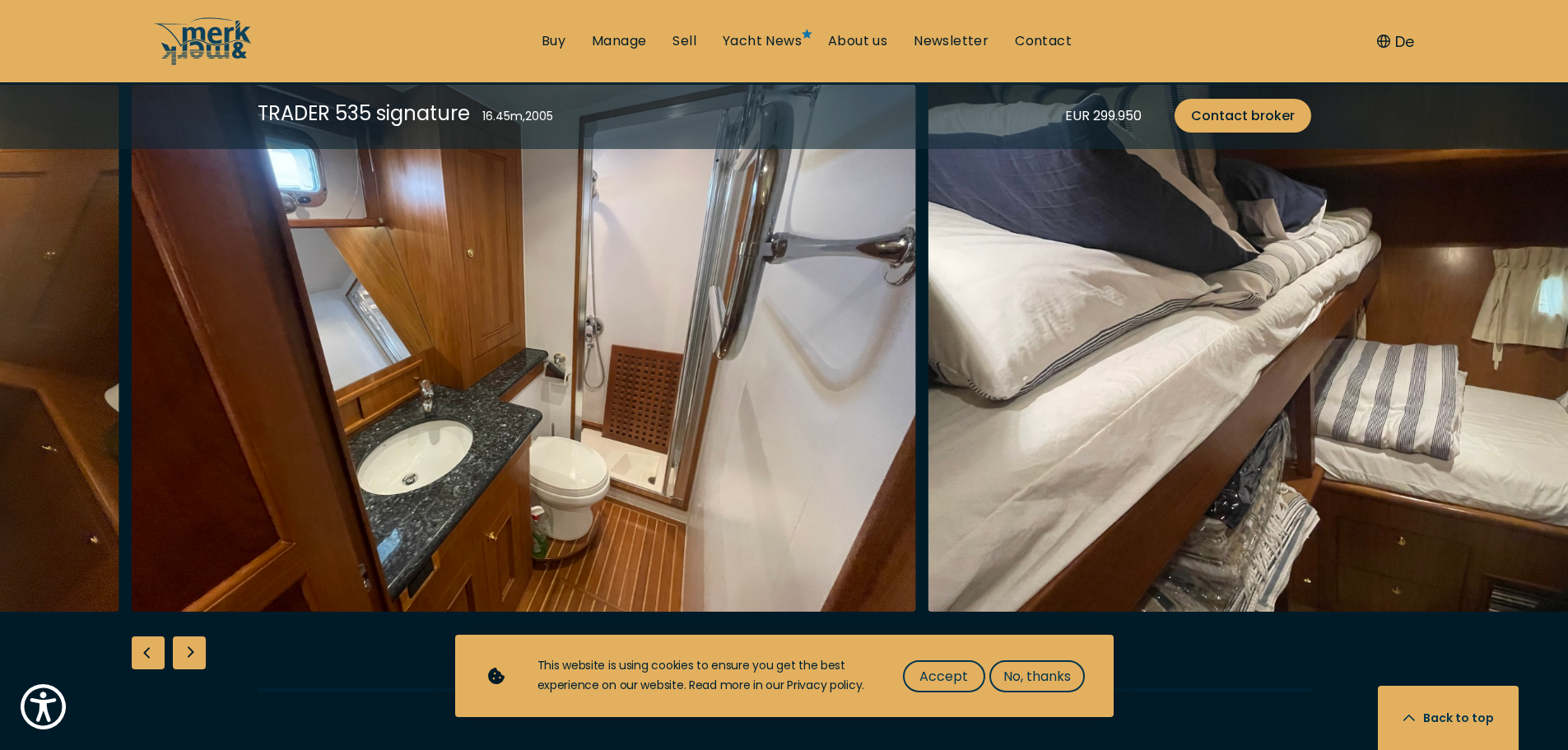
click at [197, 659] on div "Next slide" at bounding box center [189, 653] width 33 height 33
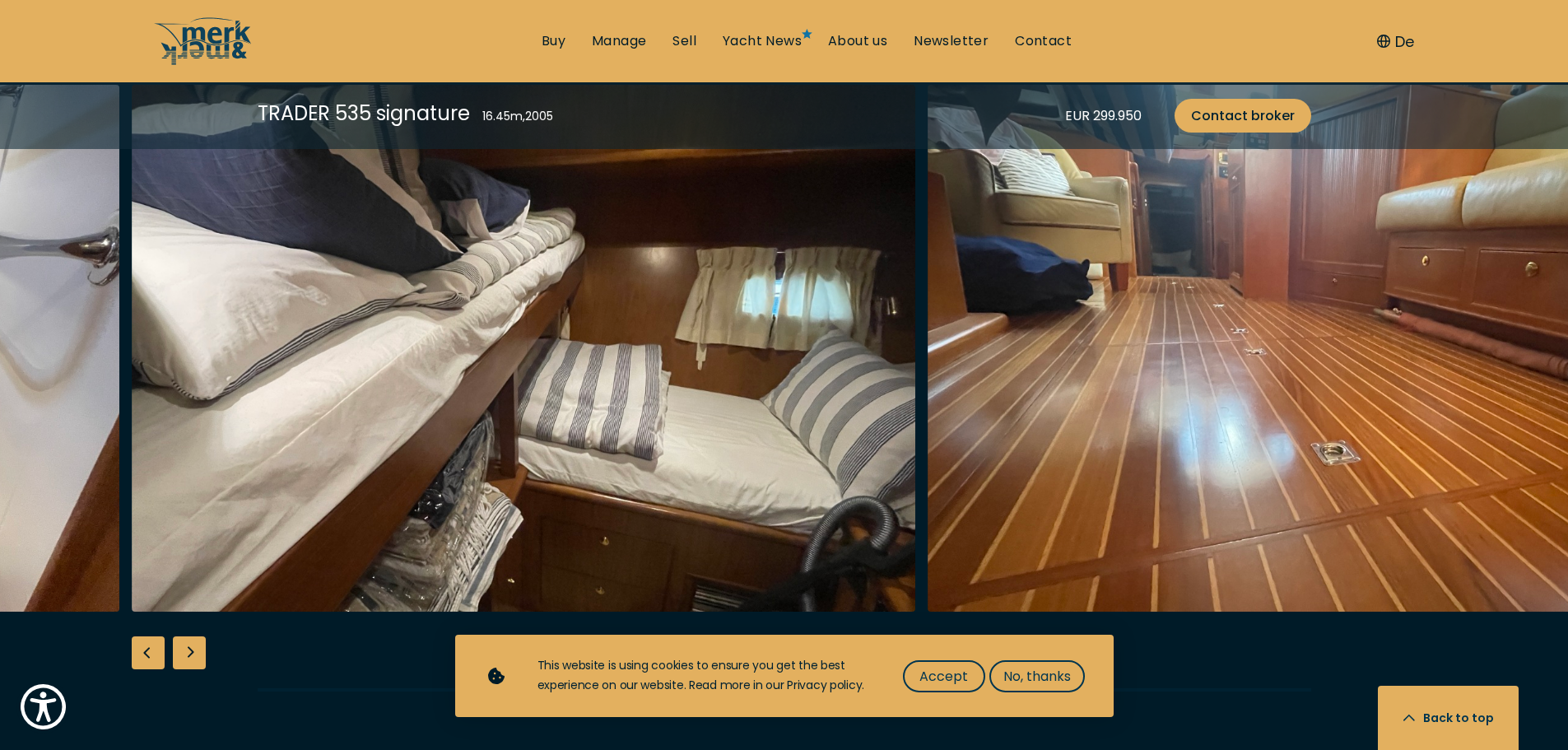
click at [197, 659] on div "Next slide" at bounding box center [189, 653] width 33 height 33
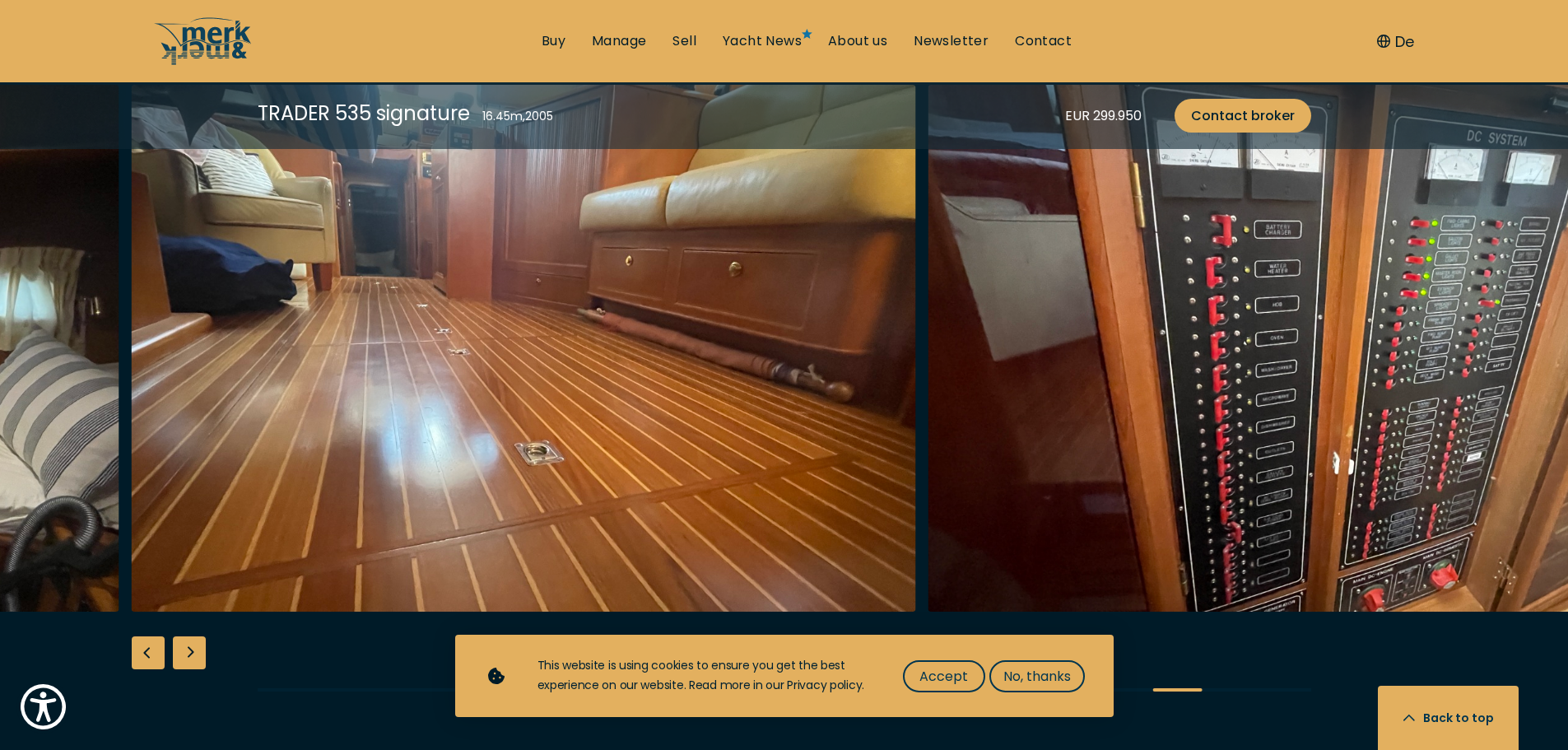
click at [197, 659] on div "Next slide" at bounding box center [189, 653] width 33 height 33
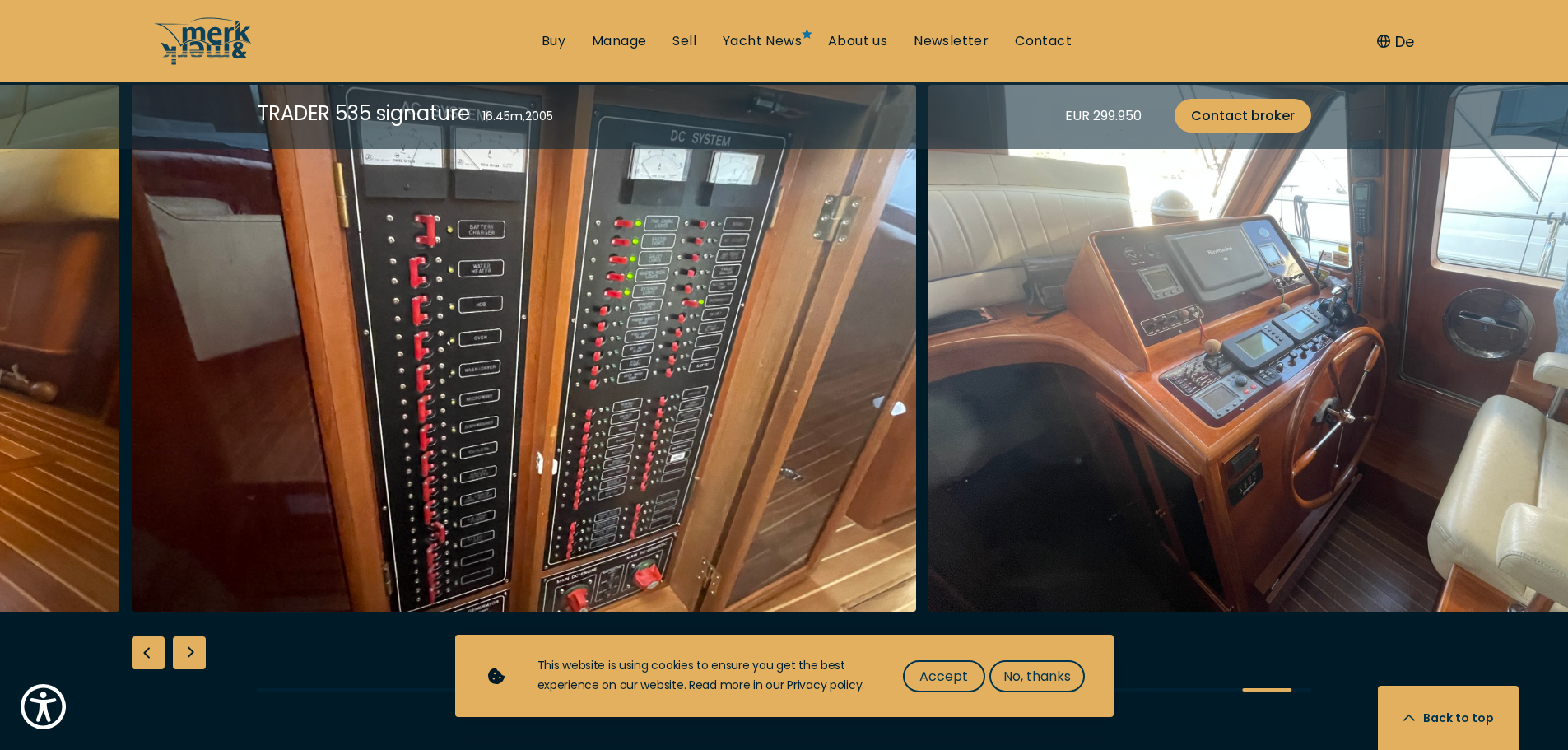
click at [197, 659] on div "Next slide" at bounding box center [189, 653] width 33 height 33
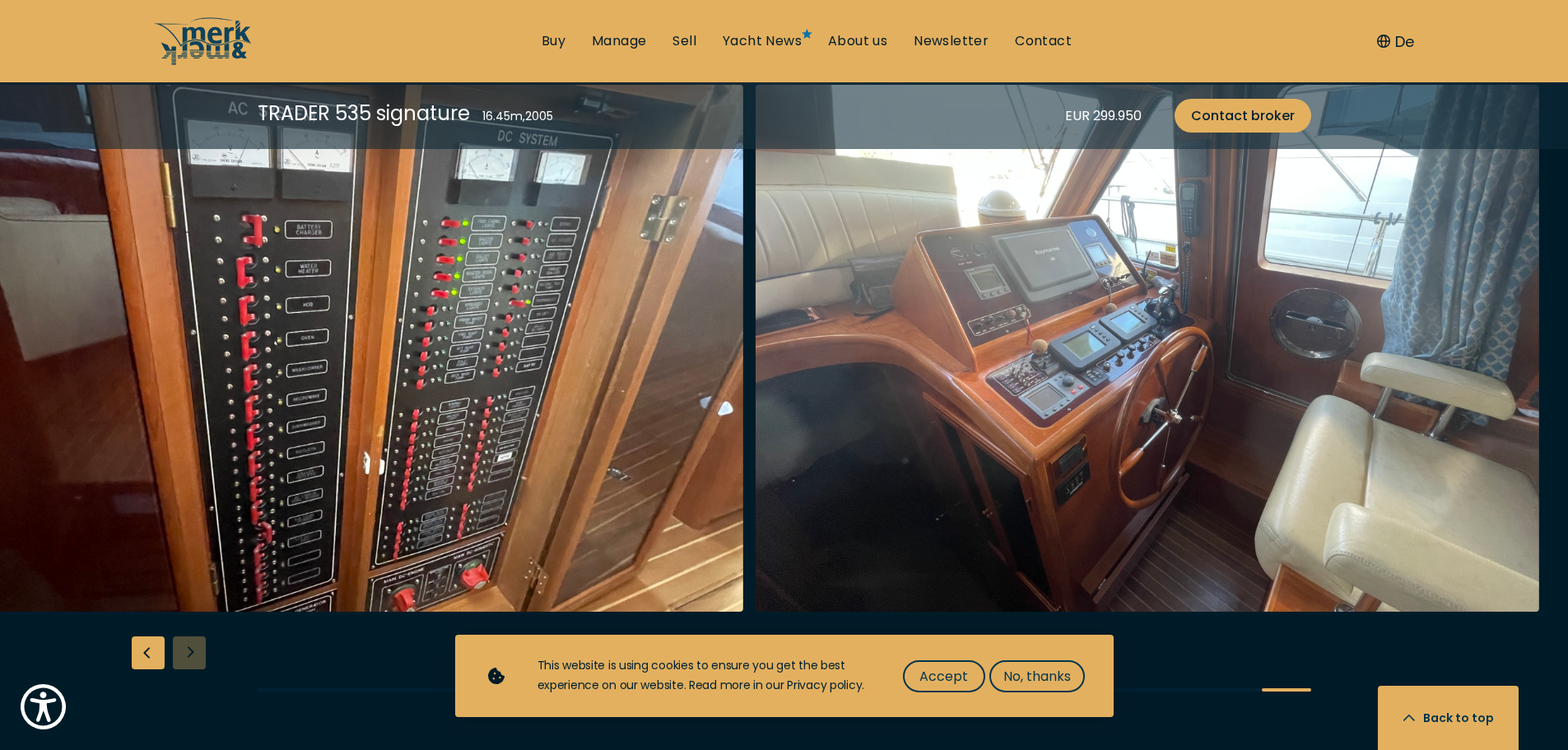
click at [197, 659] on div at bounding box center [784, 402] width 1568 height 634
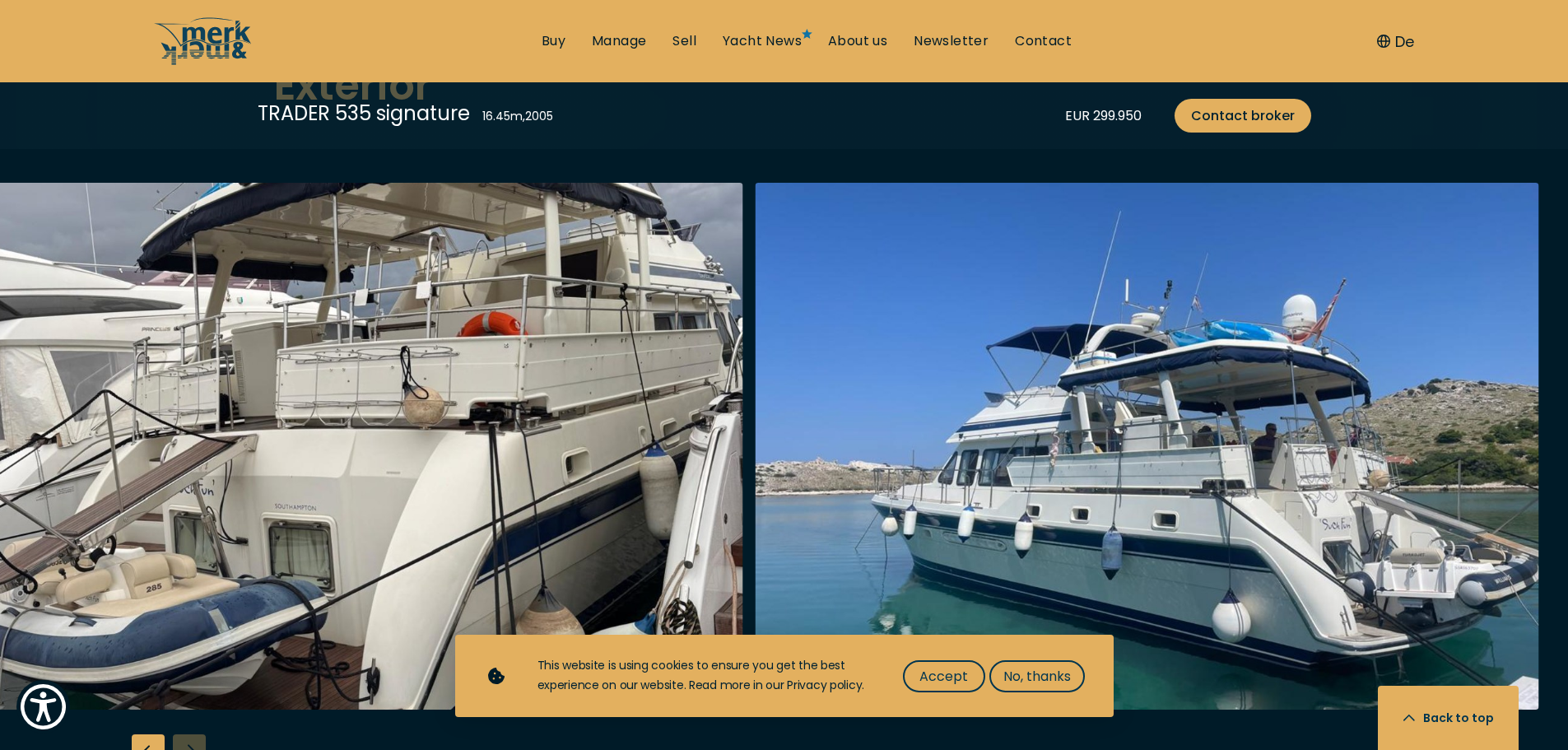
scroll to position [0, 0]
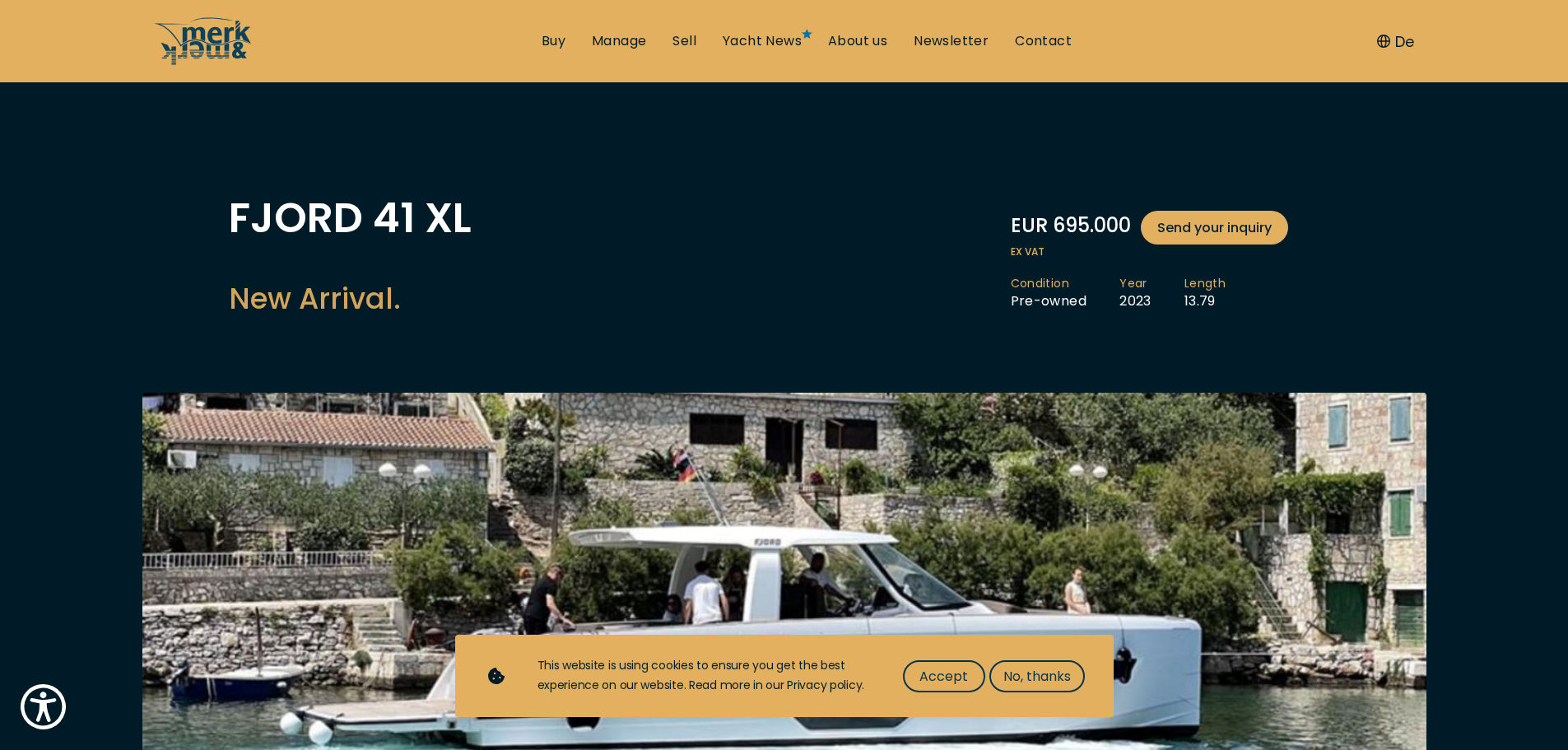
click at [742, 243] on div "FJORD 41 XL New Arrival. EUR 695.000 Send your inquiry ex VAT Condition Pre-own…" at bounding box center [784, 262] width 1111 height 130
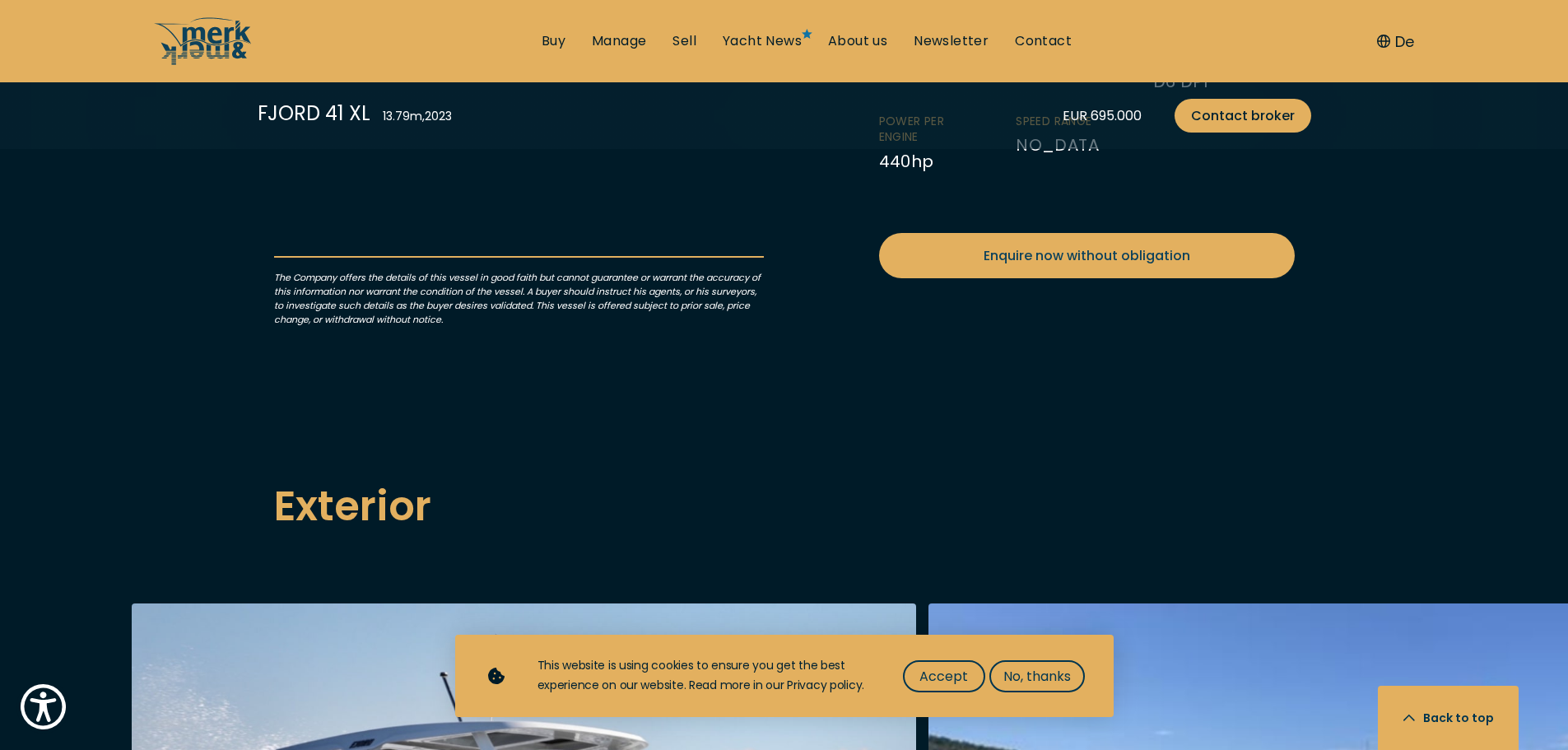
scroll to position [906, 0]
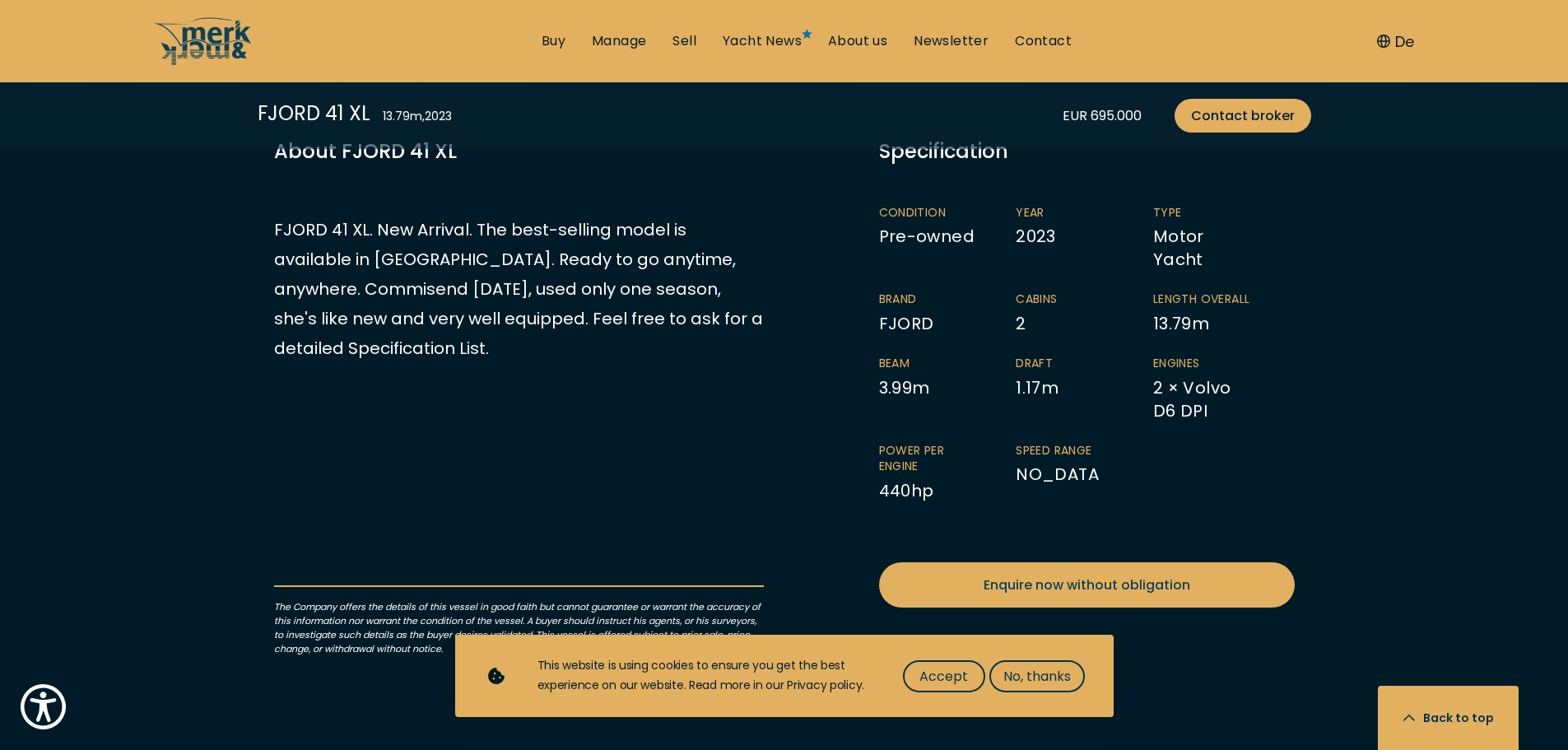
click at [534, 372] on div "EUR 695.000 Send your inquiry ex VAT Condition Pre-owned Year [DATE] Length 13.…" at bounding box center [518, 396] width 490 height 519
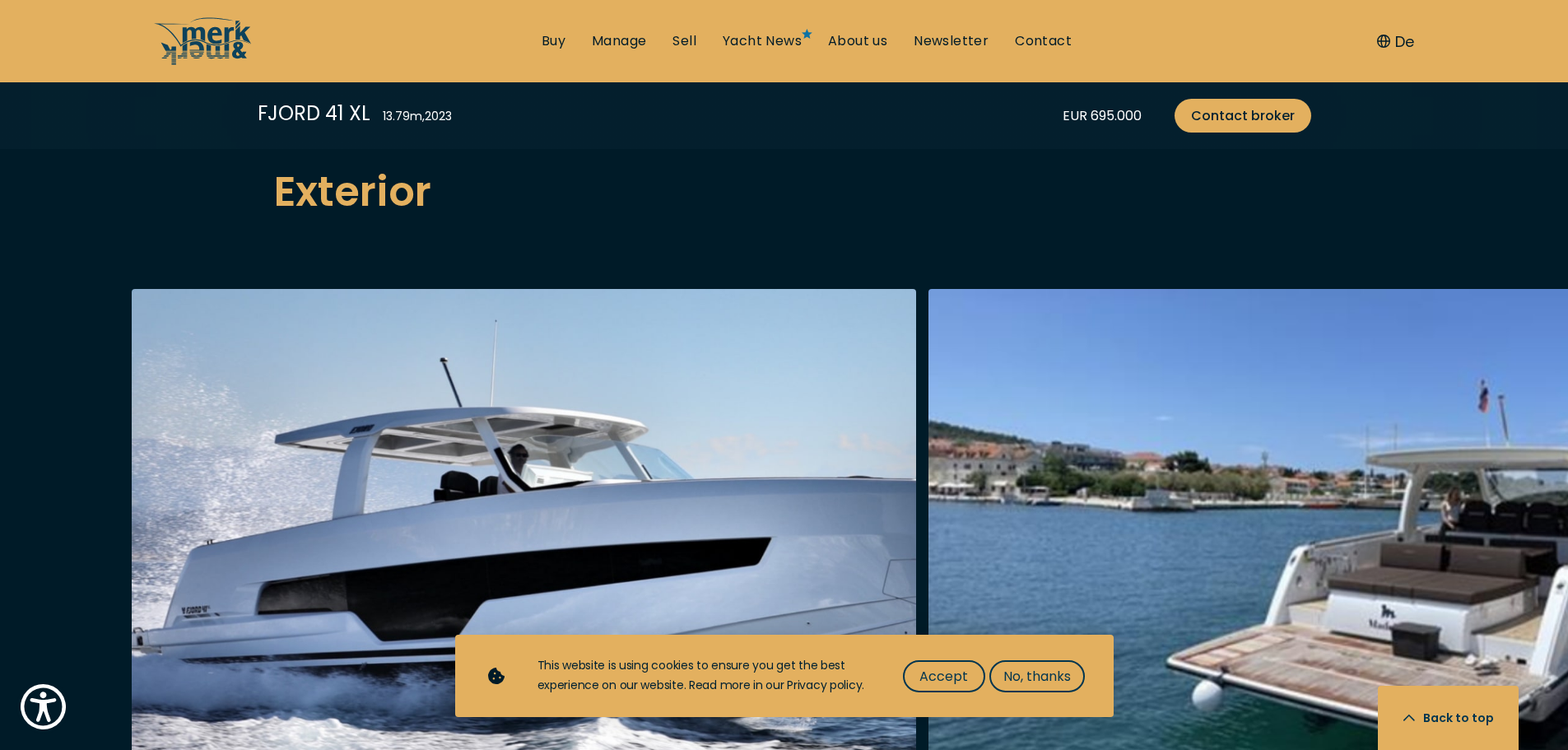
scroll to position [1730, 0]
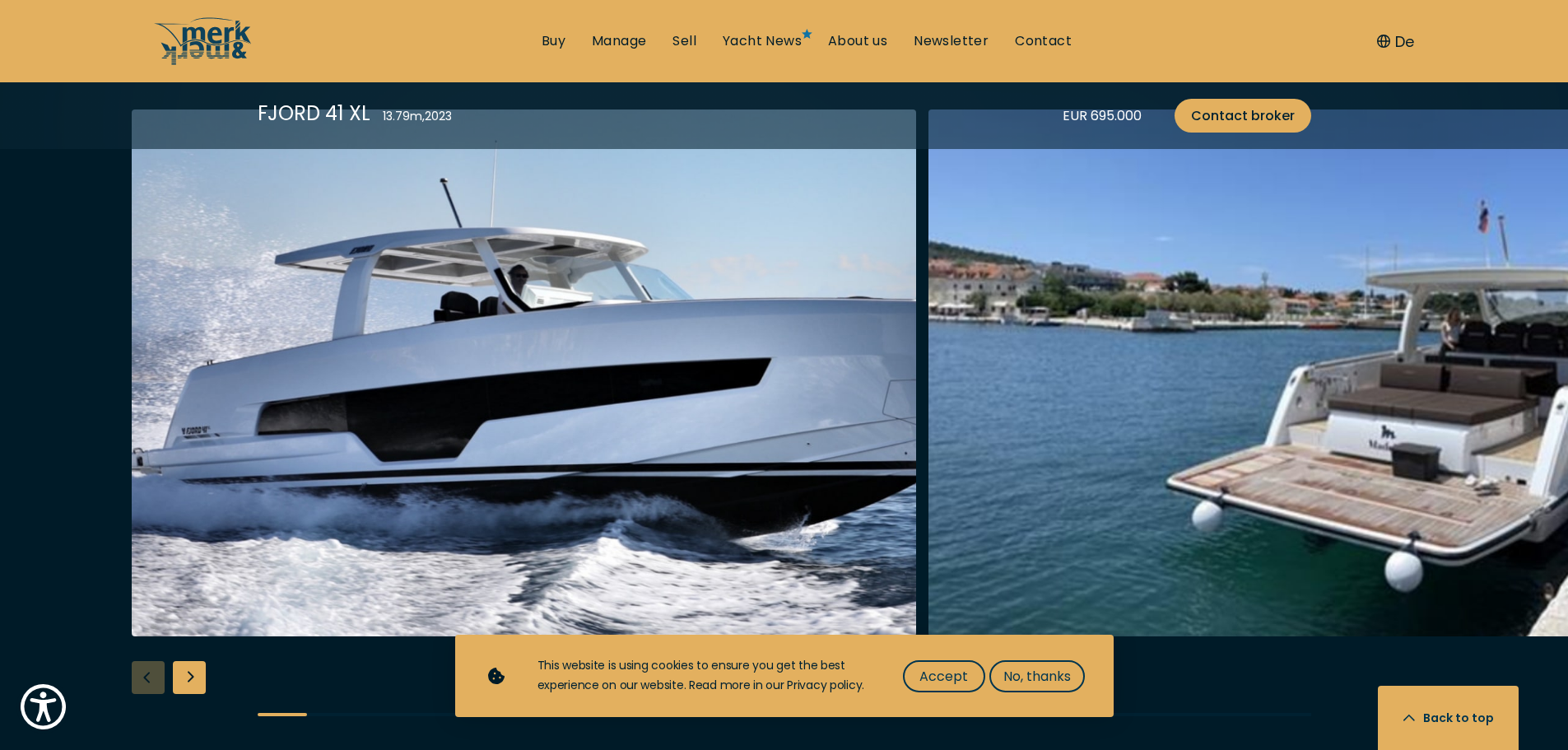
click at [196, 677] on div "Next slide" at bounding box center [189, 678] width 33 height 33
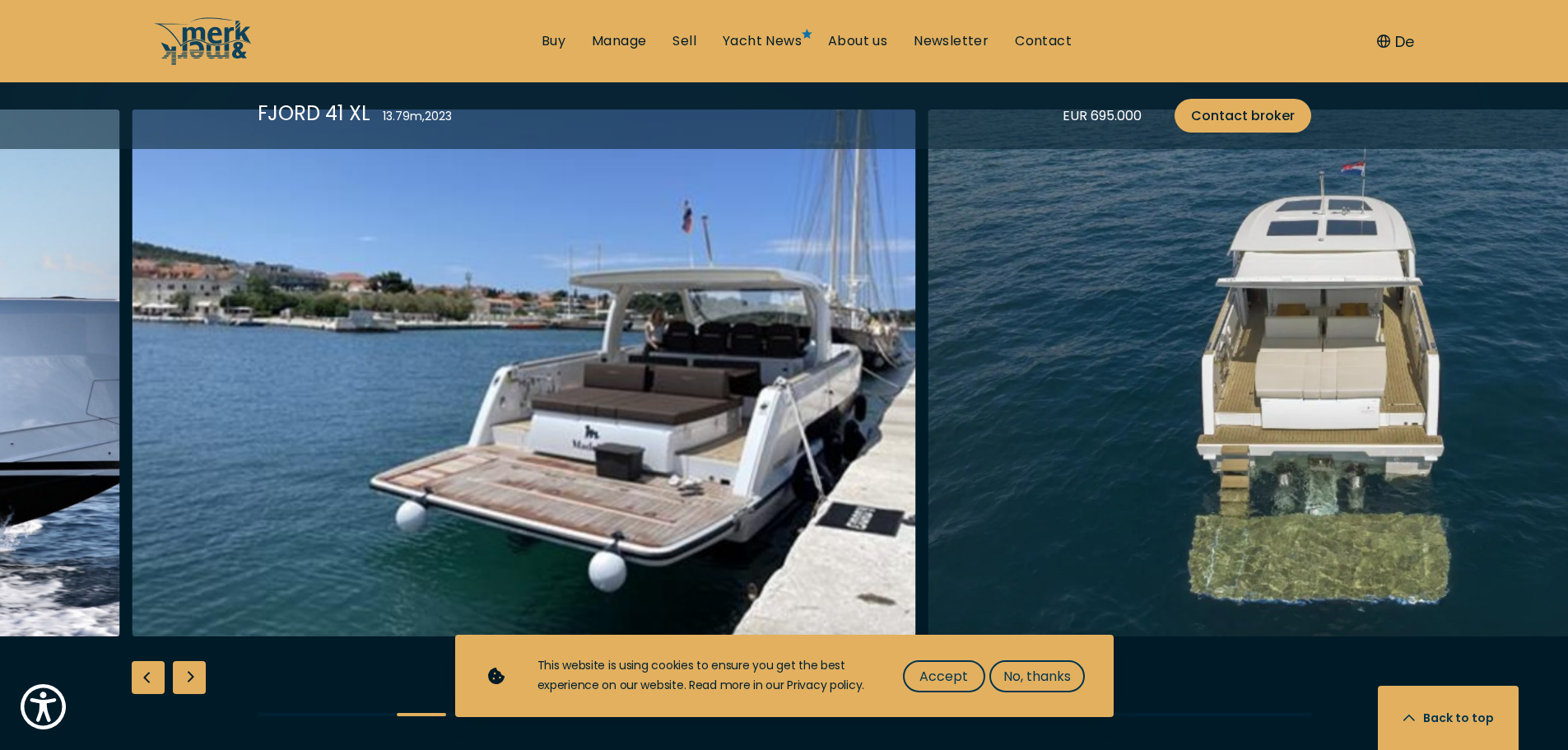
click at [196, 677] on div "Next slide" at bounding box center [189, 678] width 33 height 33
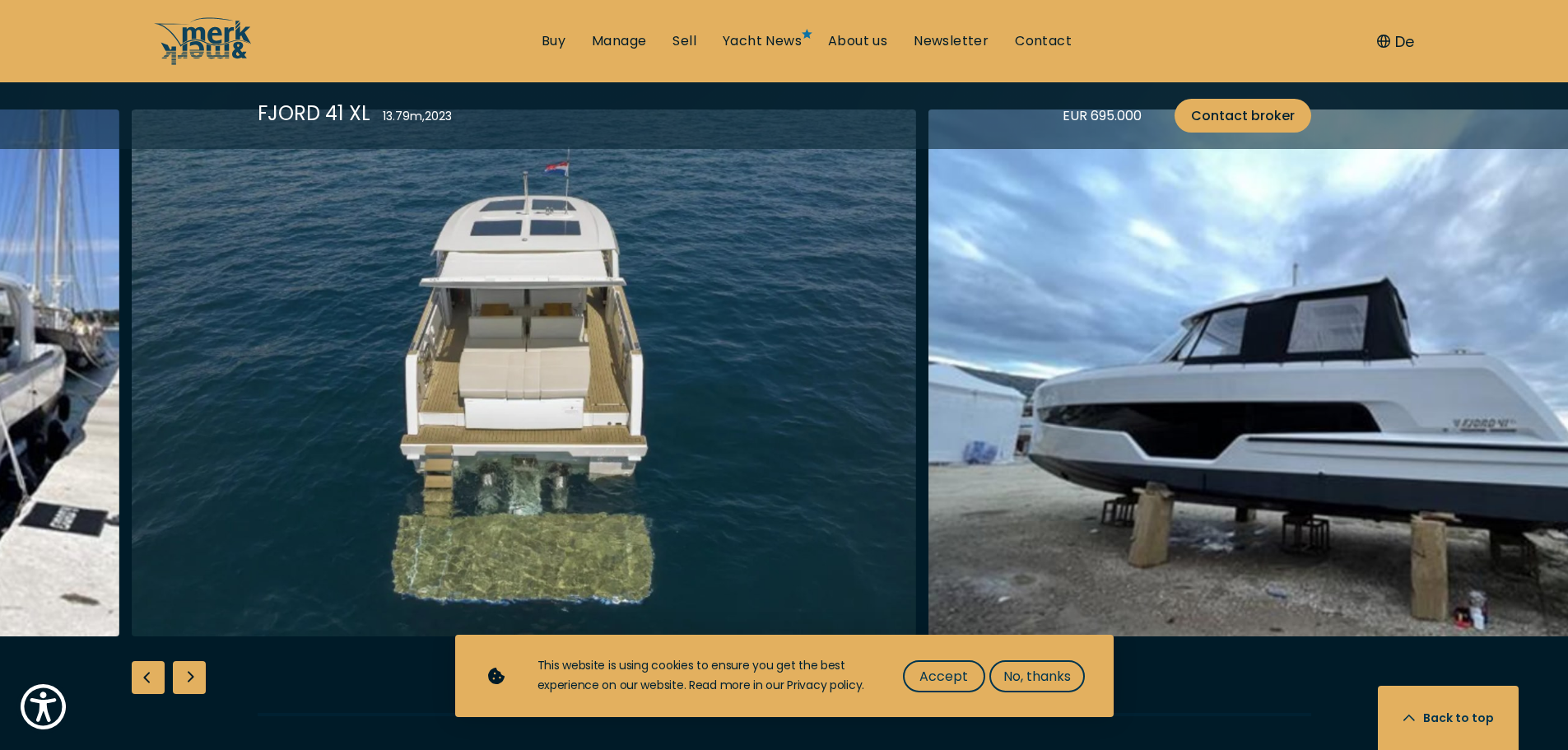
click at [196, 677] on div "Next slide" at bounding box center [189, 678] width 33 height 33
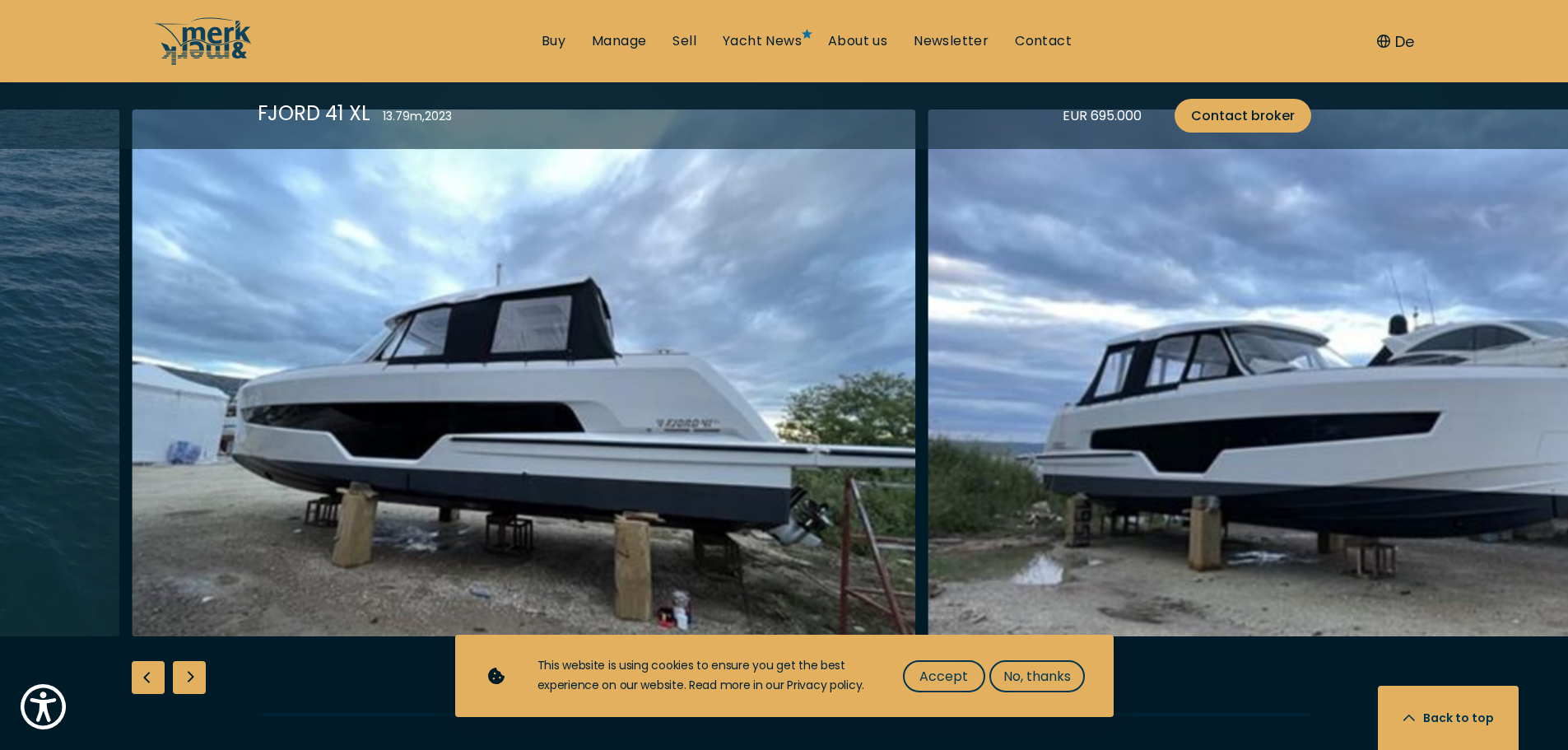
click at [196, 677] on div "Next slide" at bounding box center [189, 678] width 33 height 33
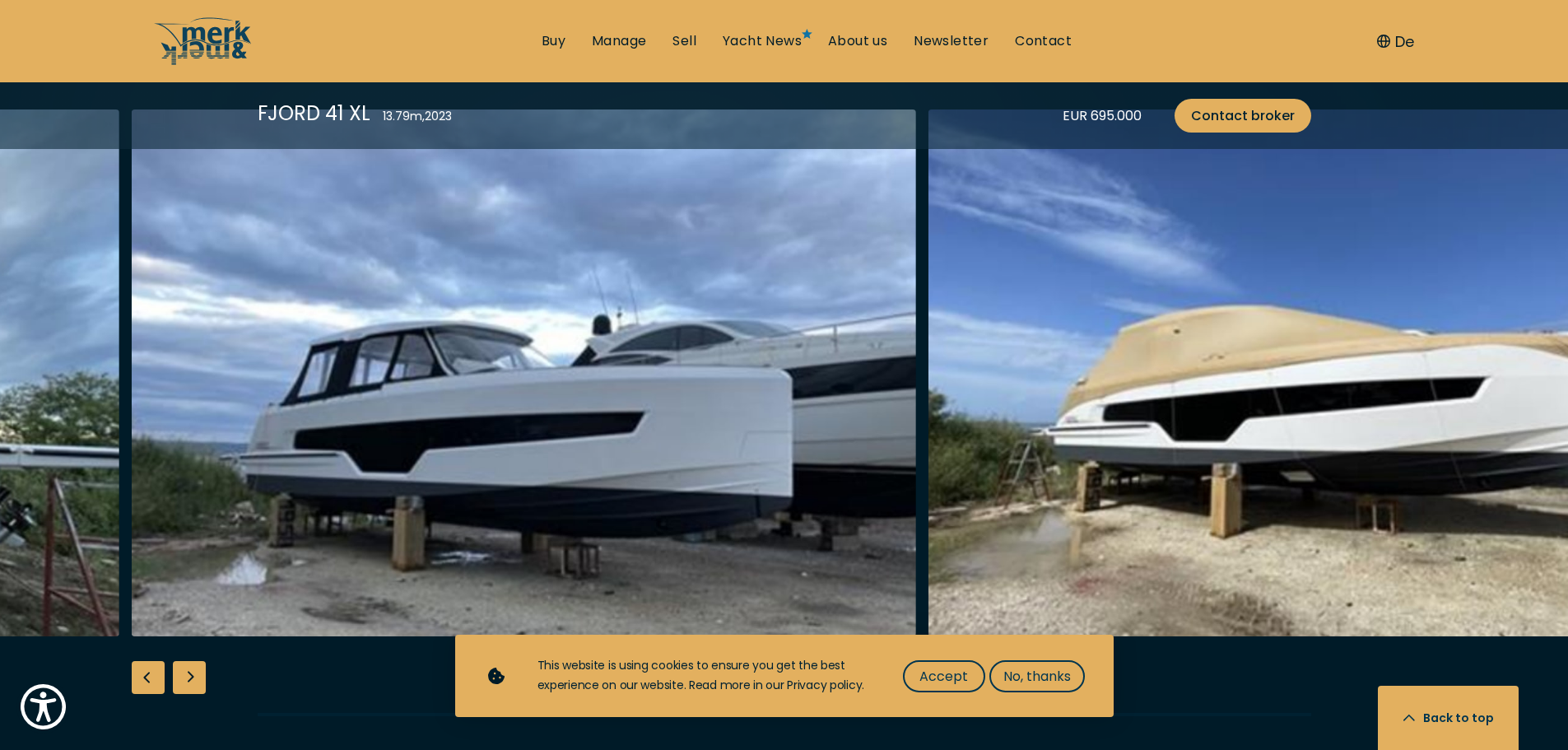
click at [196, 677] on div "Next slide" at bounding box center [189, 678] width 33 height 33
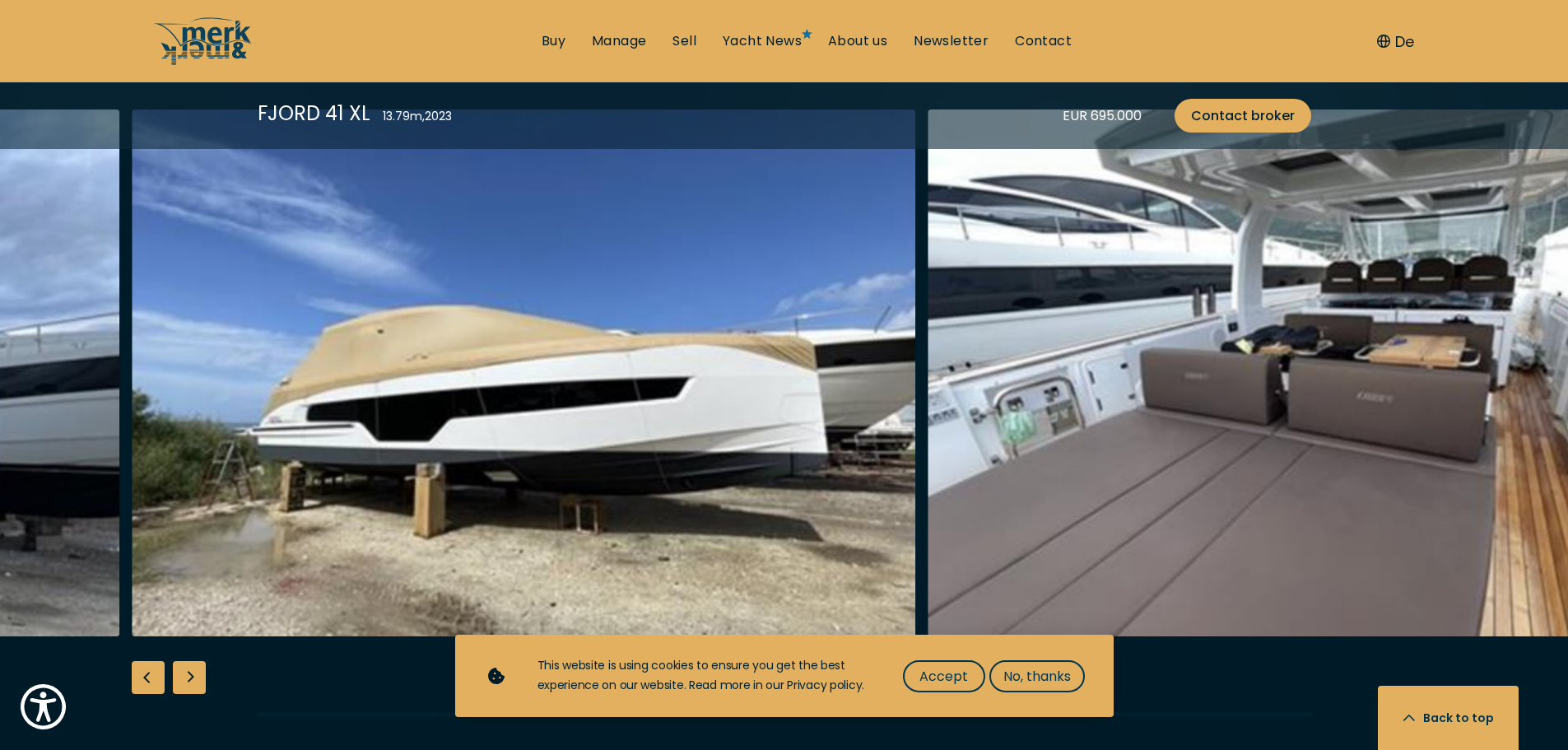
click at [196, 677] on div "Next slide" at bounding box center [189, 678] width 33 height 33
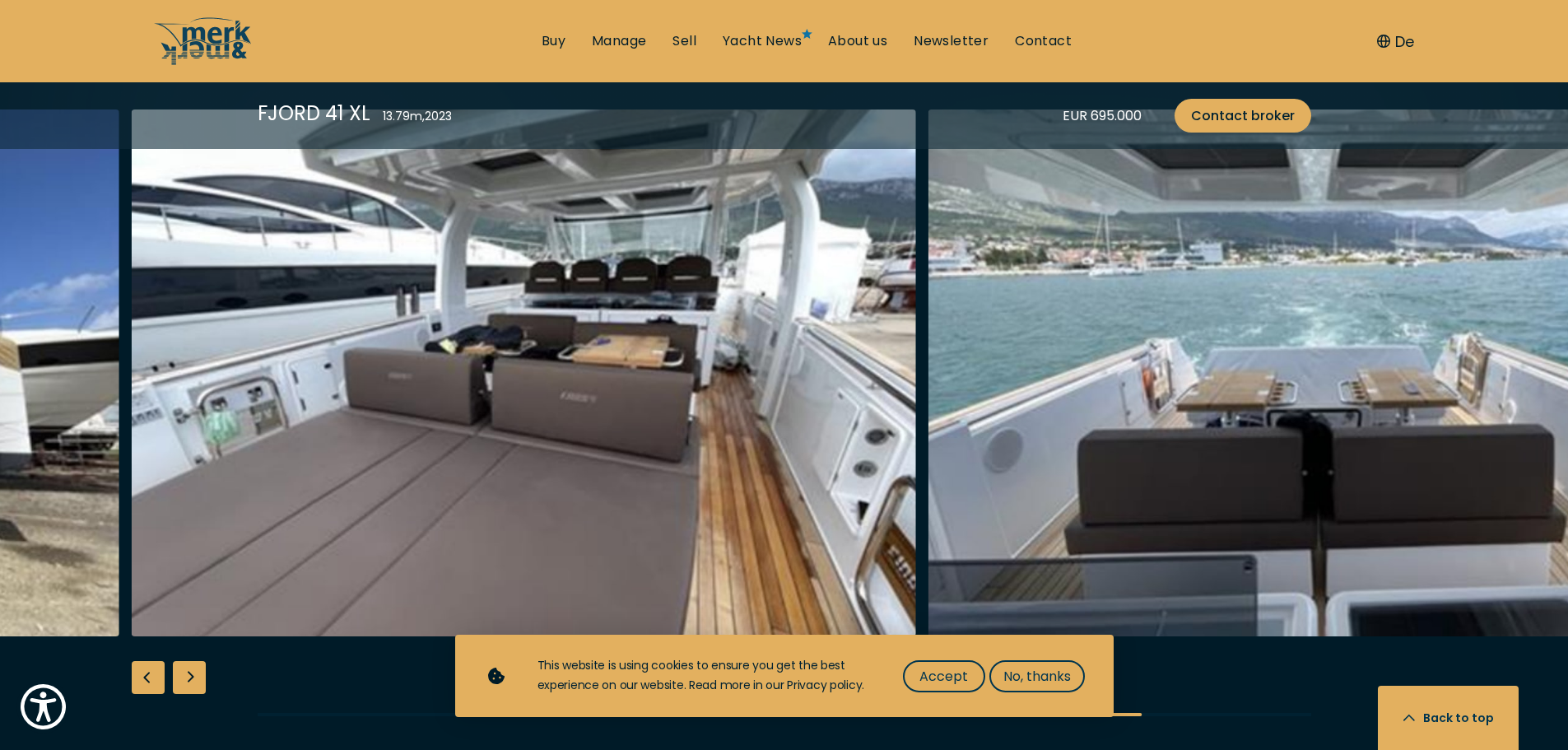
click at [196, 677] on div "Next slide" at bounding box center [189, 678] width 33 height 33
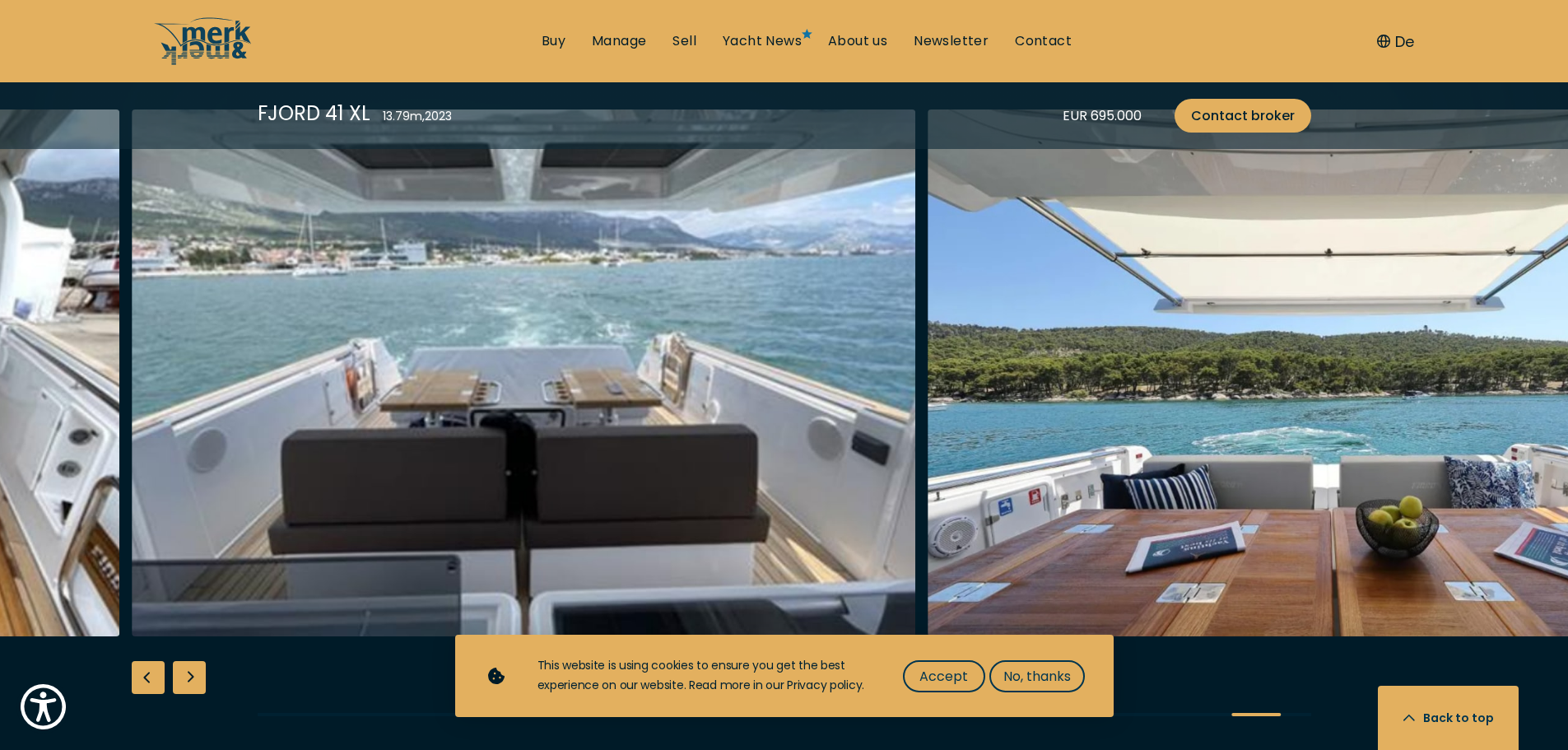
click at [196, 677] on div "Next slide" at bounding box center [189, 678] width 33 height 33
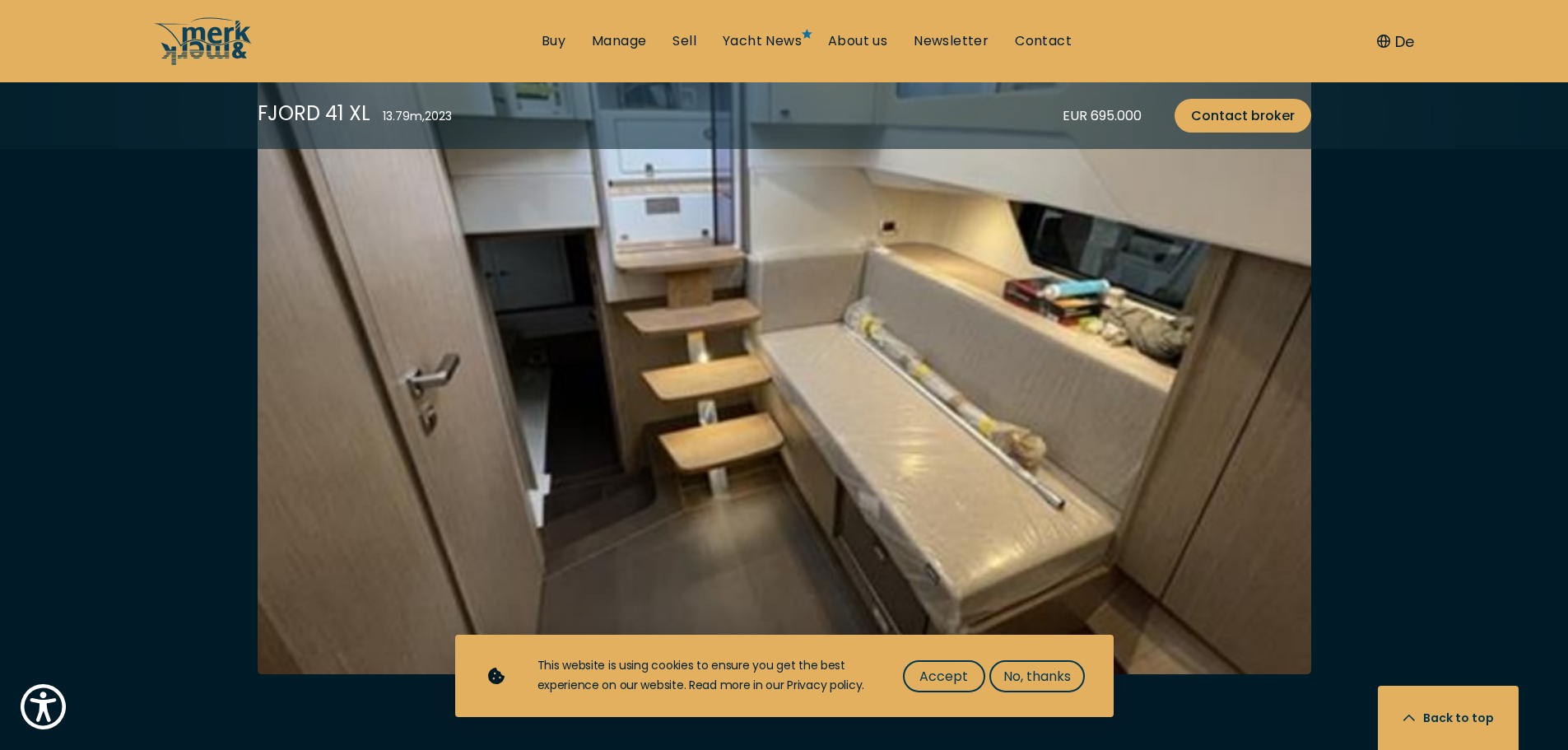
click at [495, 408] on img at bounding box center [784, 320] width 1054 height 709
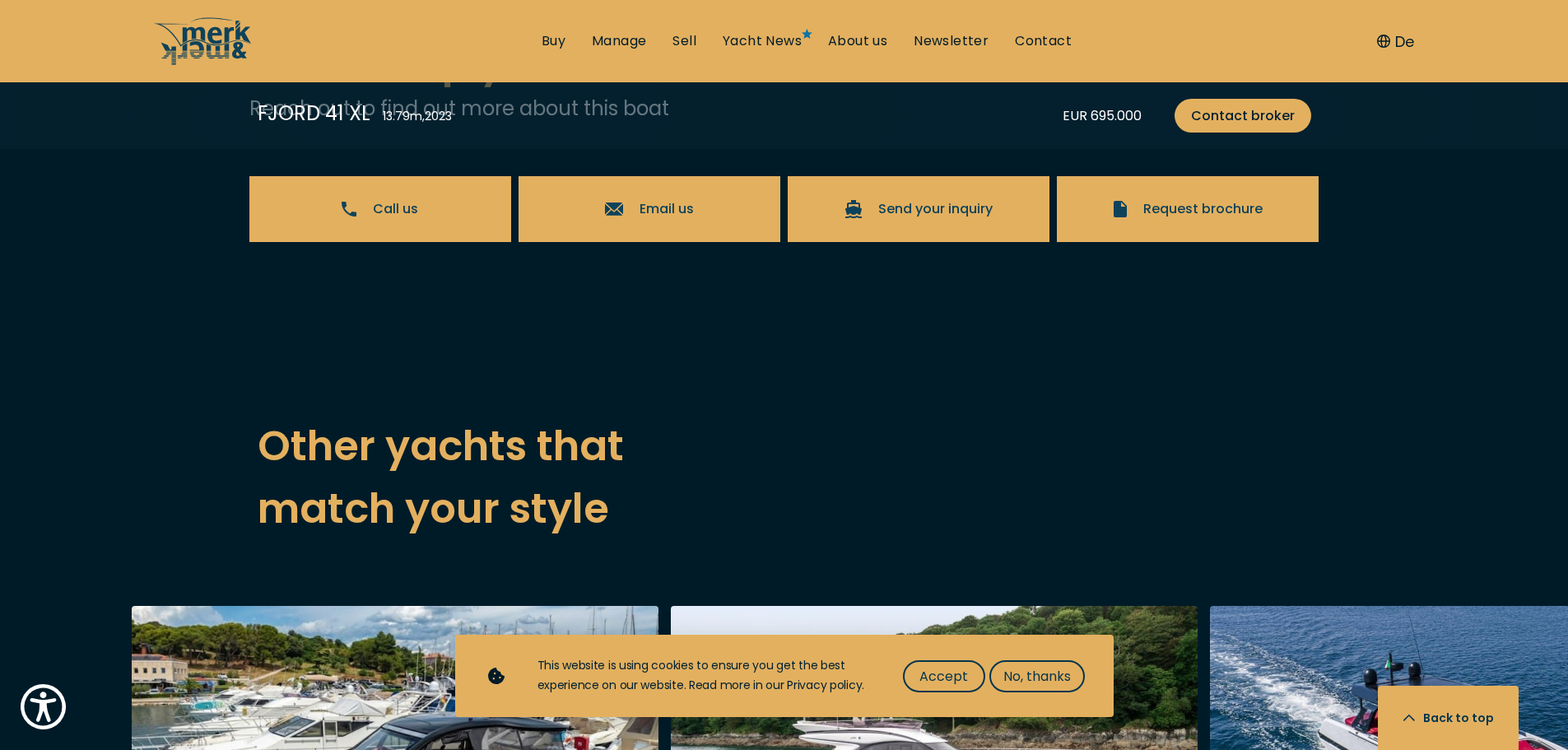
scroll to position [3624, 0]
